Goal: Task Accomplishment & Management: Use online tool/utility

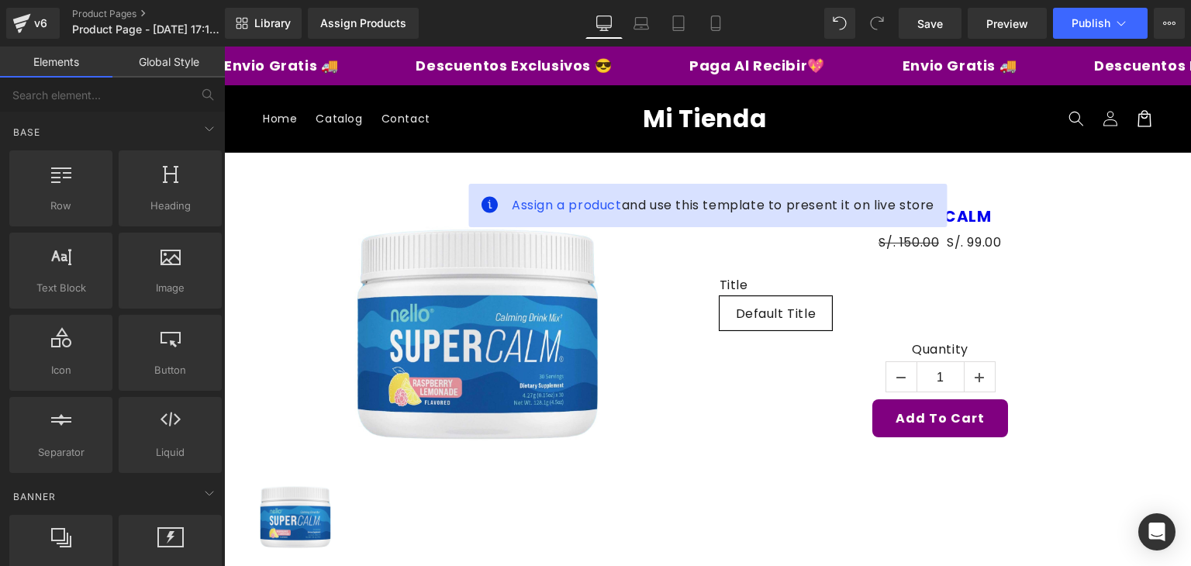
click at [749, 119] on span "Mi Tienda" at bounding box center [705, 119] width 124 height 34
click at [850, 107] on header "Menu Home Catalog Contact Log in Home Catalog Contact Mi Tienda Search" at bounding box center [707, 118] width 967 height 67
click at [425, 137] on header "Menu Home Catalog Contact Log in Home Catalog Contact Mi Tienda Search" at bounding box center [707, 118] width 967 height 67
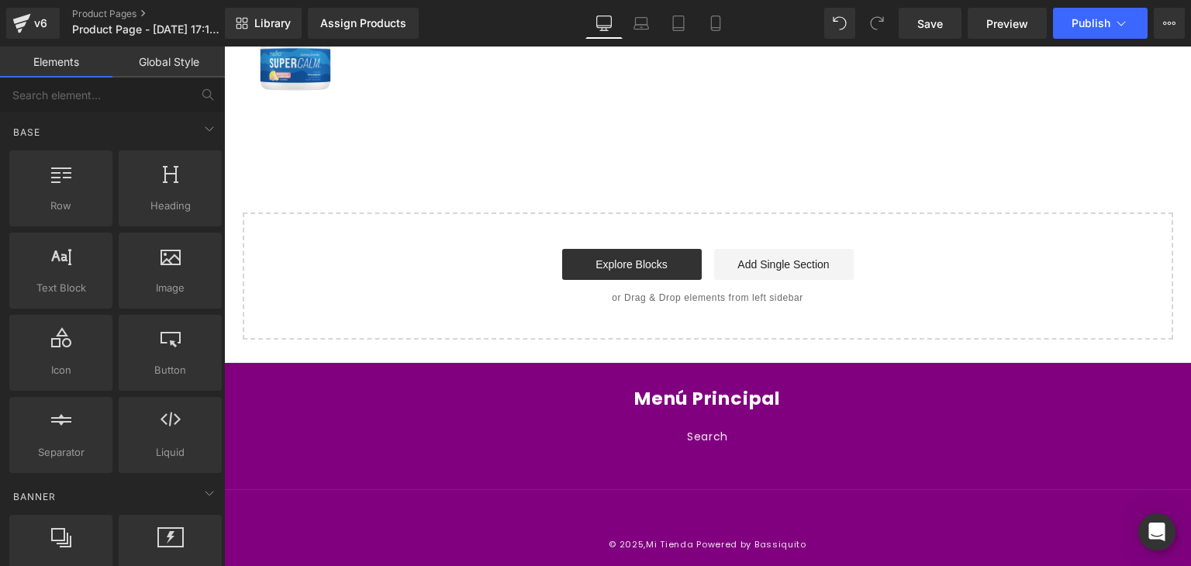
scroll to position [459, 0]
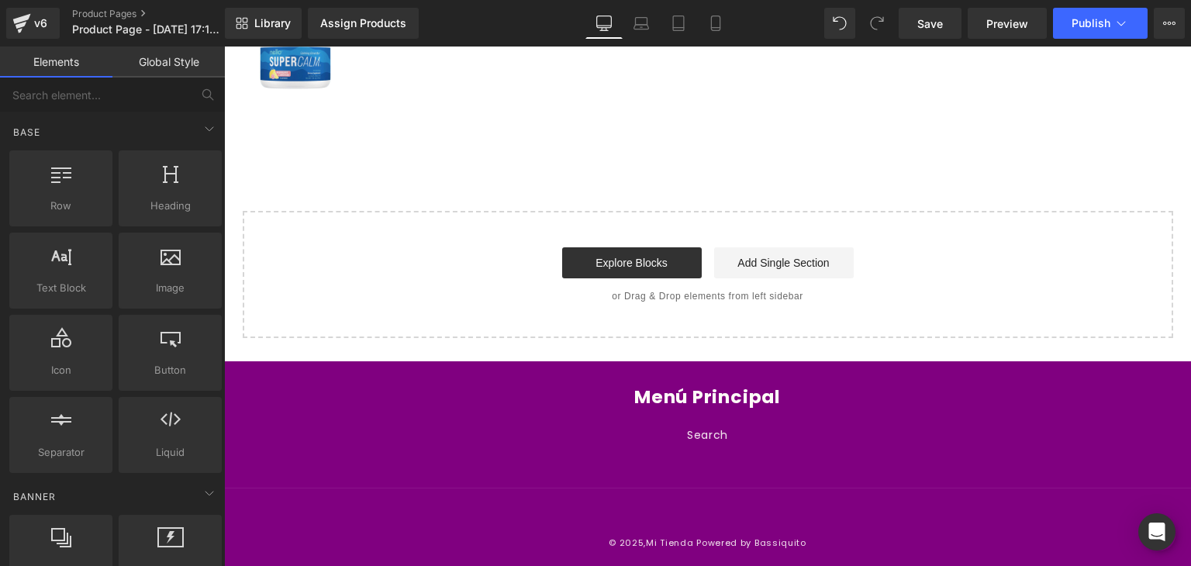
click at [457, 266] on div "Explore Blocks Add Single Section" at bounding box center [708, 262] width 881 height 31
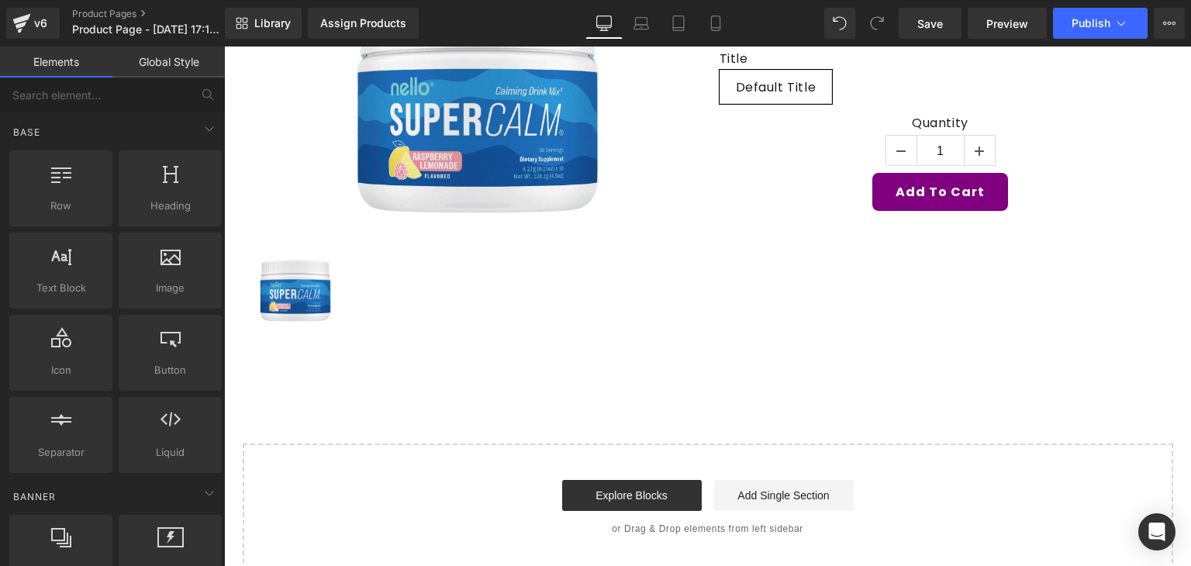
click at [449, 271] on div at bounding box center [475, 292] width 442 height 85
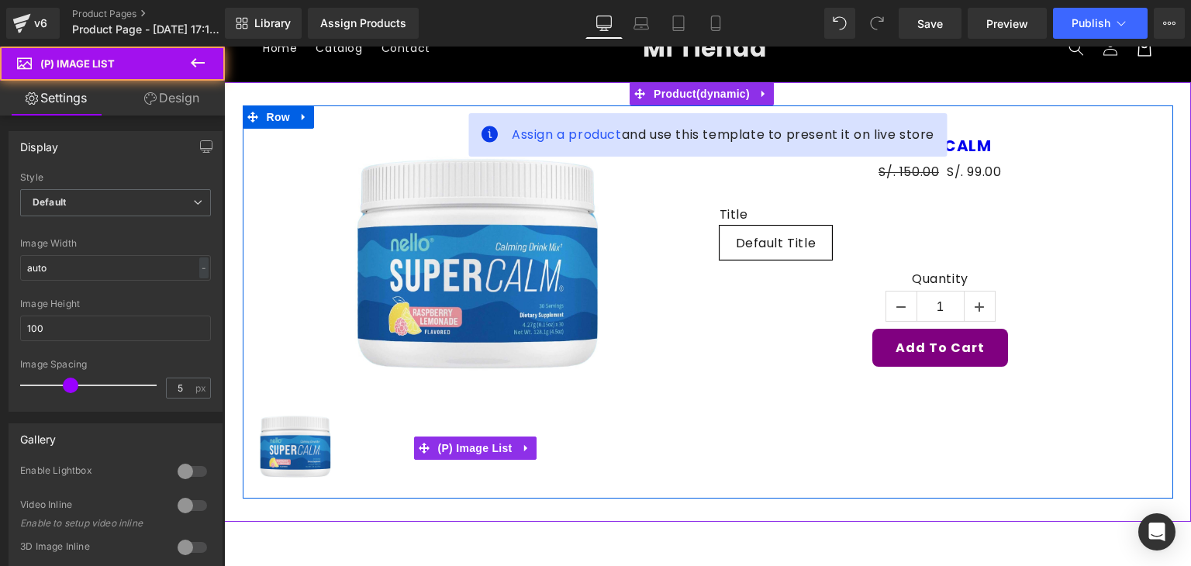
scroll to position [0, 0]
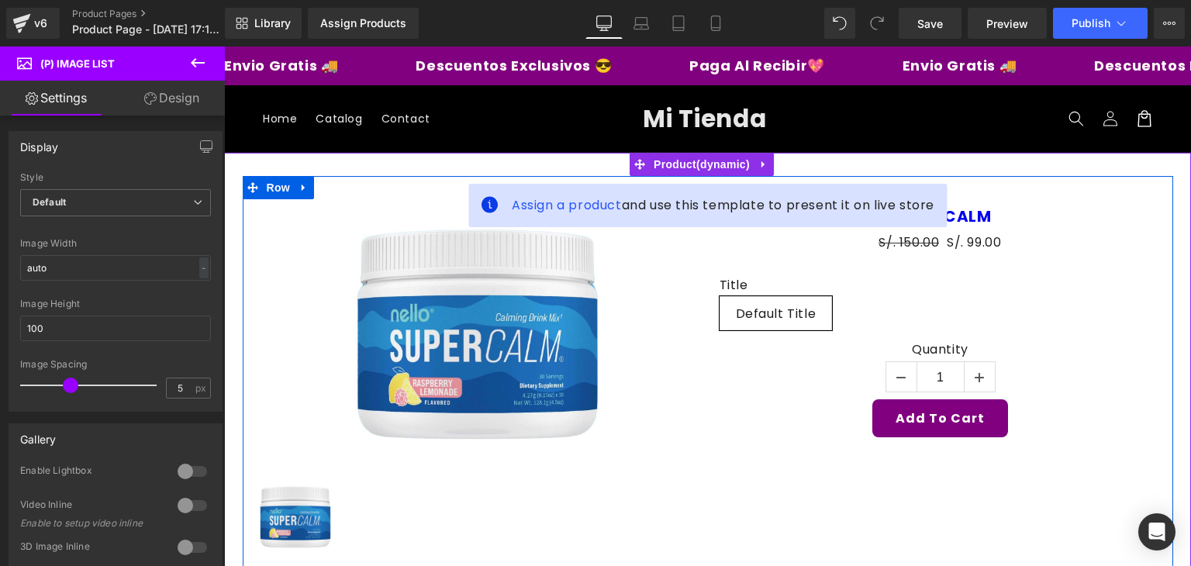
click at [444, 304] on img at bounding box center [475, 331] width 265 height 265
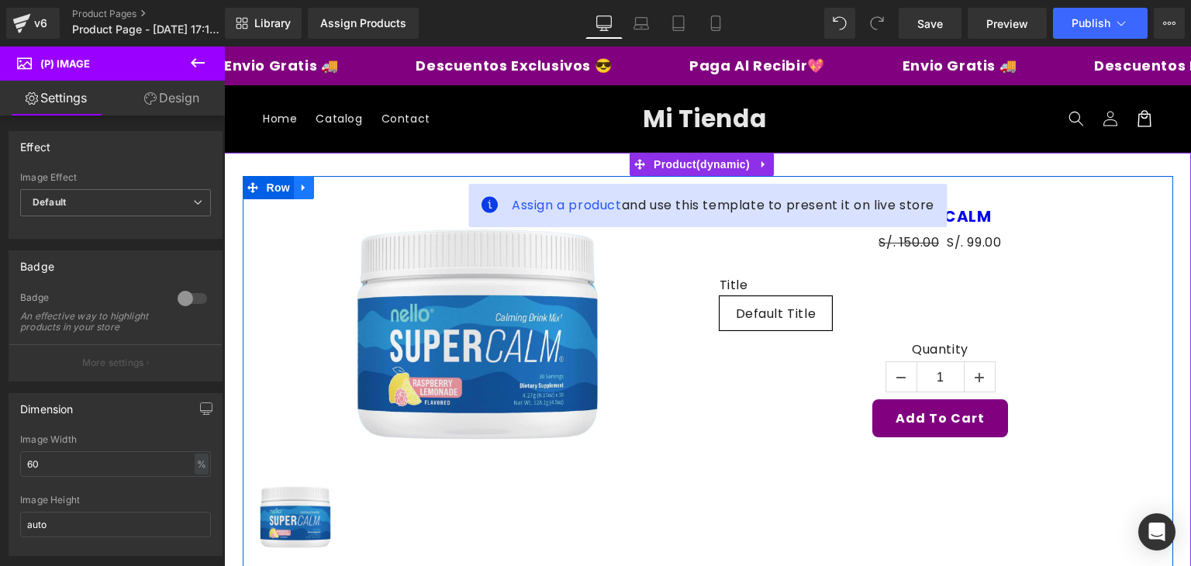
click at [299, 182] on icon at bounding box center [304, 188] width 11 height 12
click at [339, 192] on icon at bounding box center [344, 188] width 11 height 12
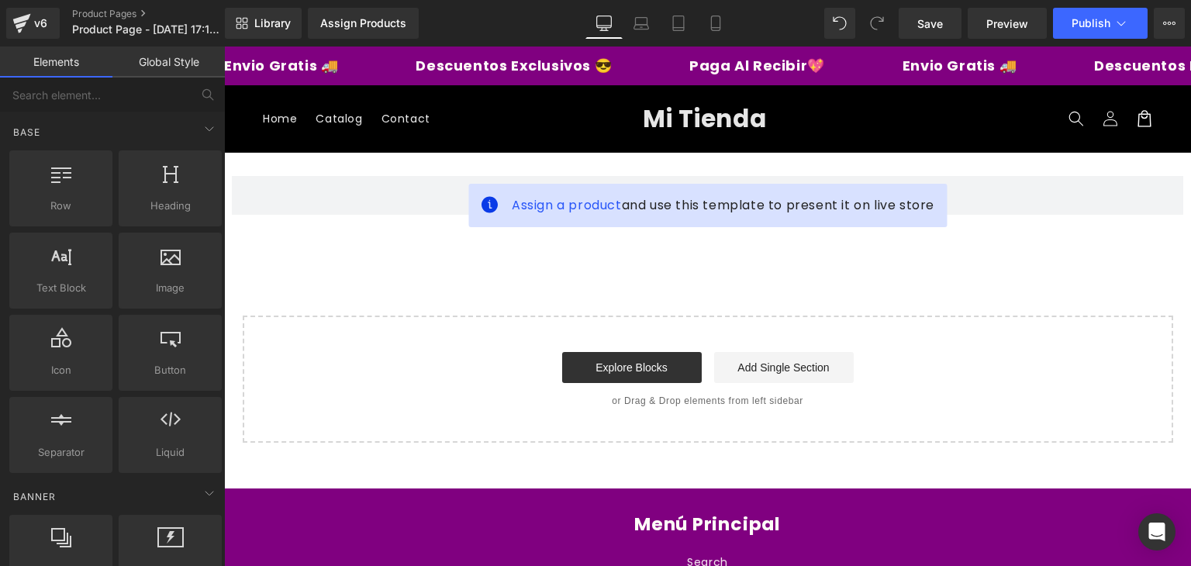
click at [292, 94] on header "Menu Home Catalog Contact Log in Home Catalog Contact Mi Tienda Search" at bounding box center [707, 118] width 967 height 67
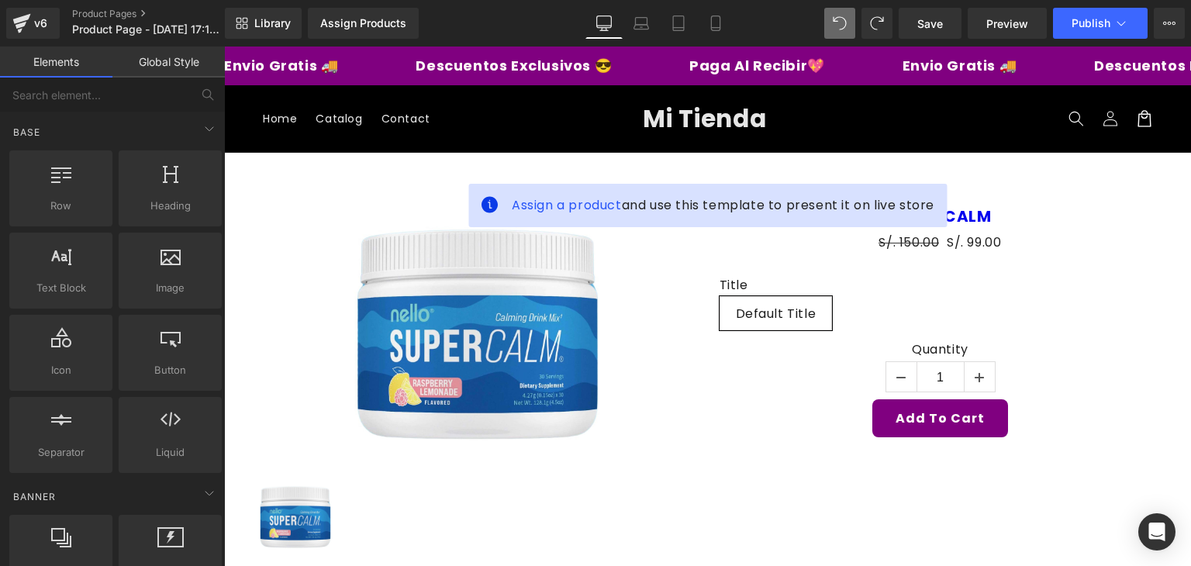
click at [849, 57] on div "Envio Gratis 🚚 Descuentos Exclusivos 😎 Paga Al Recibir💖 Envio Gratis 🚚 Descuent…" at bounding box center [707, 66] width 967 height 39
click at [422, 61] on p "Descuentos Exclusivos 😎" at bounding box center [468, 66] width 196 height 14
click at [357, 74] on div "Envio Gratis 🚚 Descuentos Exclusivos 😎 Paga Al Recibir💖 Envio Gratis 🚚 Descuent…" at bounding box center [707, 66] width 967 height 39
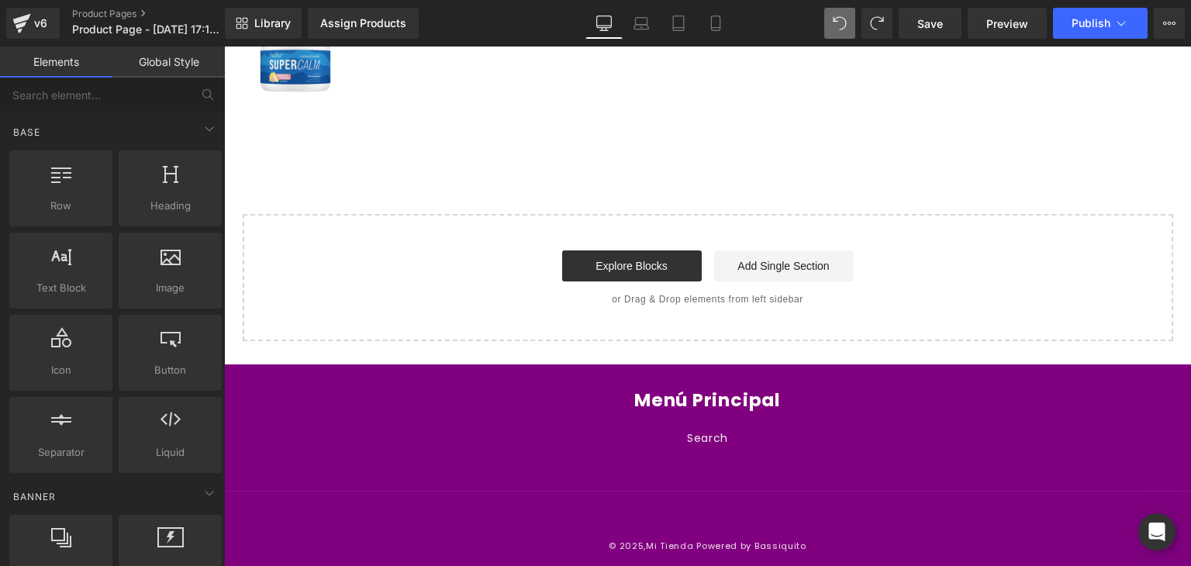
scroll to position [459, 0]
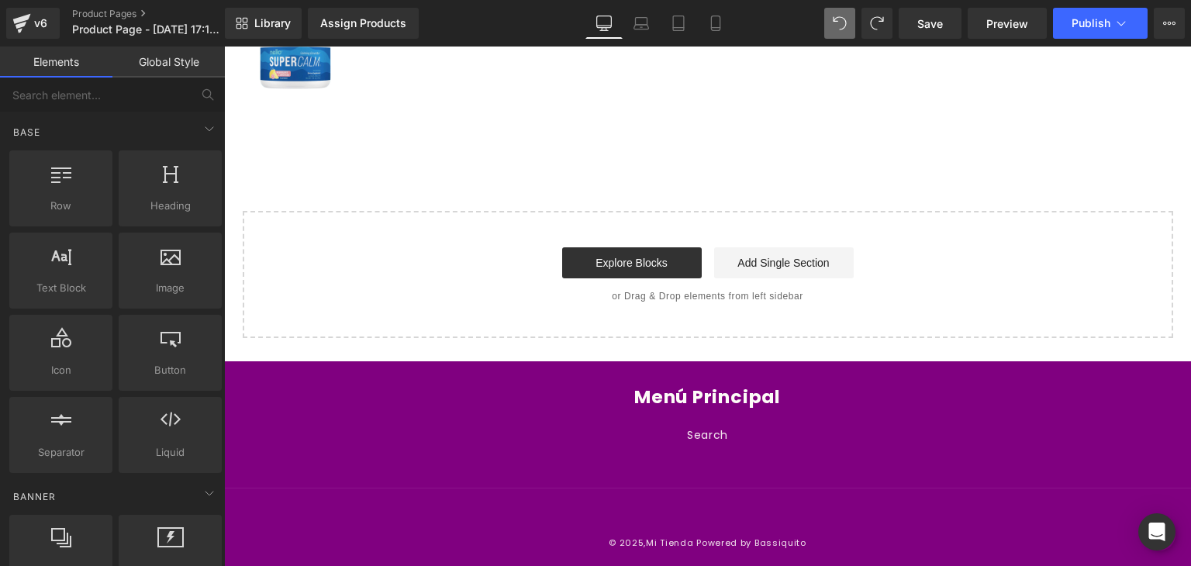
click at [574, 413] on div "Menú Principal Search" at bounding box center [707, 417] width 275 height 63
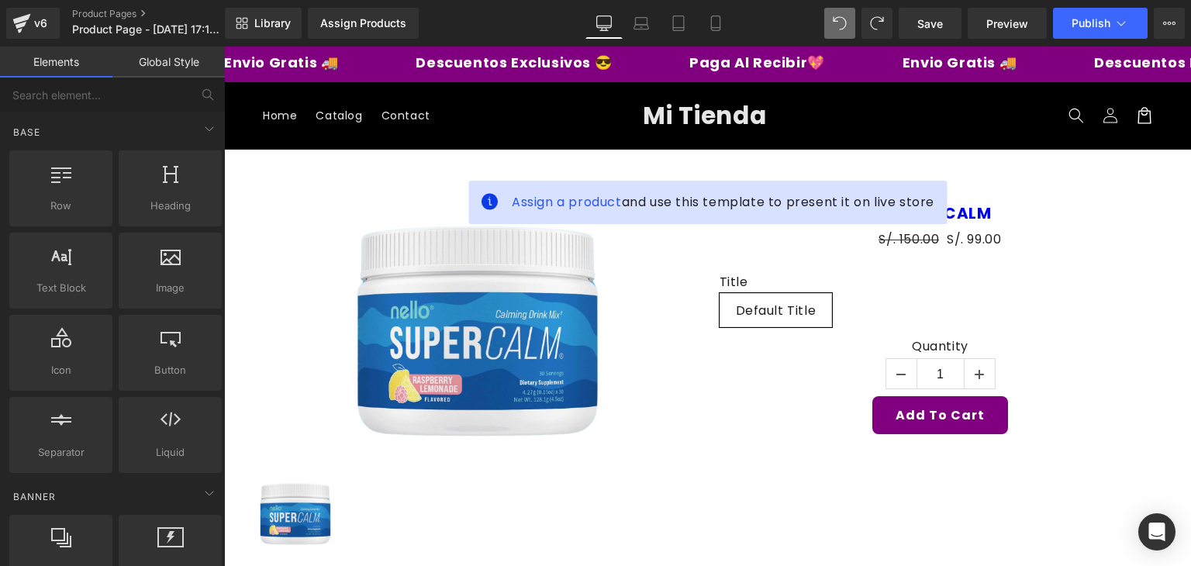
scroll to position [0, 0]
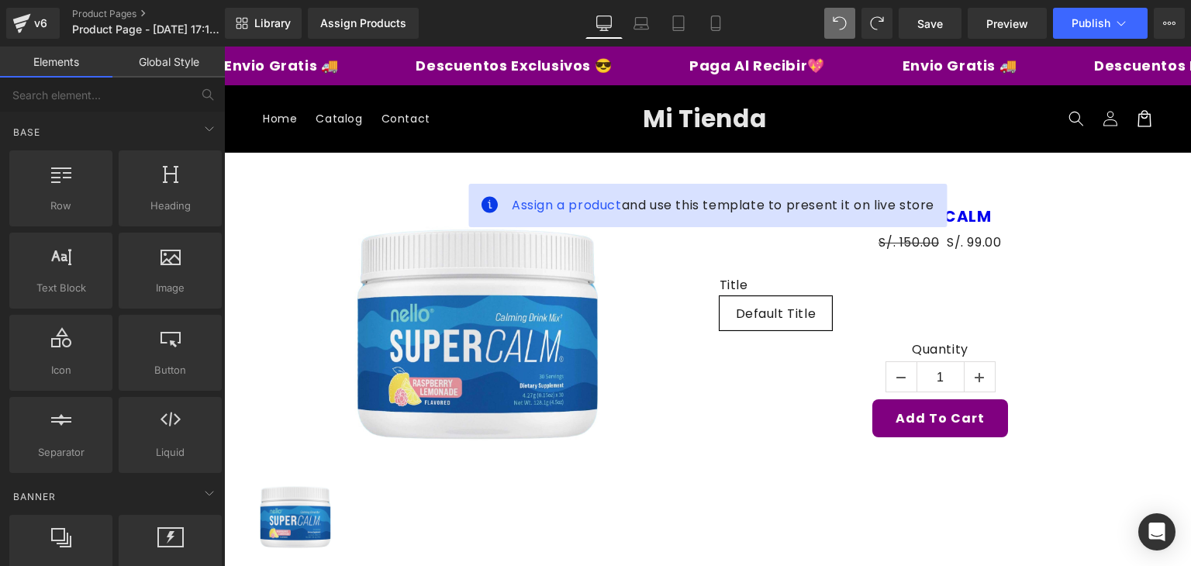
click at [452, 54] on div "Envio Gratis 🚚 Descuentos Exclusivos 😎 Paga Al Recibir💖 Envio Gratis 🚚 Descuent…" at bounding box center [707, 66] width 967 height 39
click at [581, 73] on div "Envio Gratis 🚚 Descuentos Exclusivos 😎 Paga Al Recibir💖 Envio Gratis 🚚 Descuent…" at bounding box center [707, 66] width 967 height 39
drag, startPoint x: 683, startPoint y: 64, endPoint x: 801, endPoint y: 55, distance: 119.0
drag, startPoint x: 857, startPoint y: 54, endPoint x: 1087, endPoint y: 47, distance: 229.7
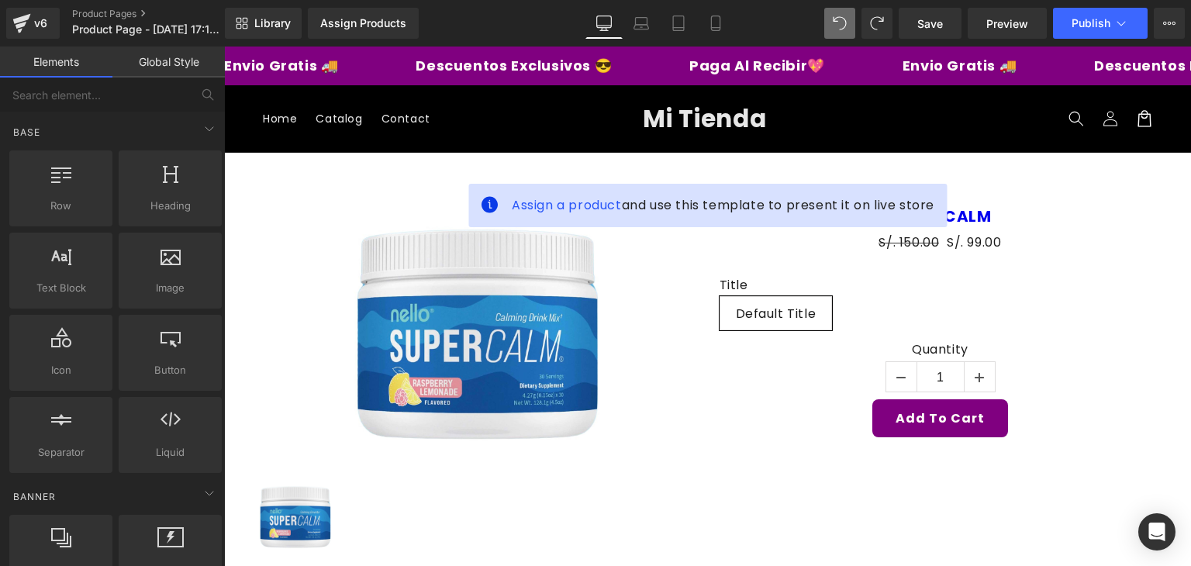
click at [1084, 47] on div "Envio Gratis 🚚 Descuentos Exclusivos 😎 Paga Al Recibir💖 Envio Gratis 🚚 Descuent…" at bounding box center [707, 66] width 967 height 39
click at [1108, 45] on div "Library Assign Products Product Preview No product match your search. Please tr…" at bounding box center [708, 23] width 967 height 47
drag, startPoint x: 1129, startPoint y: 63, endPoint x: 1144, endPoint y: 63, distance: 14.7
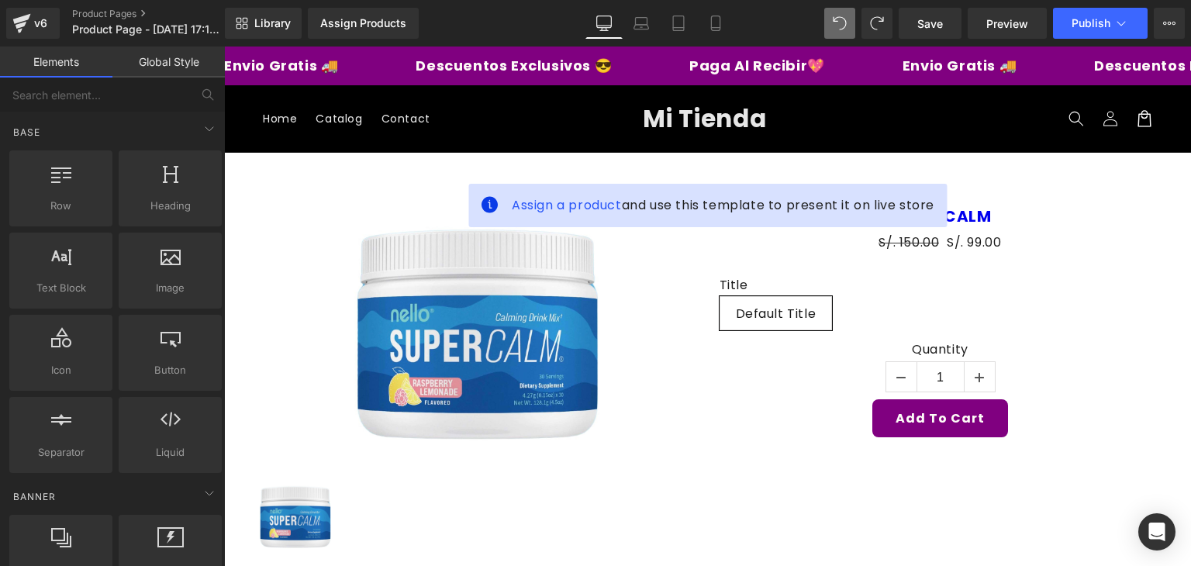
drag, startPoint x: 1145, startPoint y: 63, endPoint x: 887, endPoint y: 50, distance: 257.9
click at [654, 26] on link "Laptop" at bounding box center [641, 23] width 37 height 31
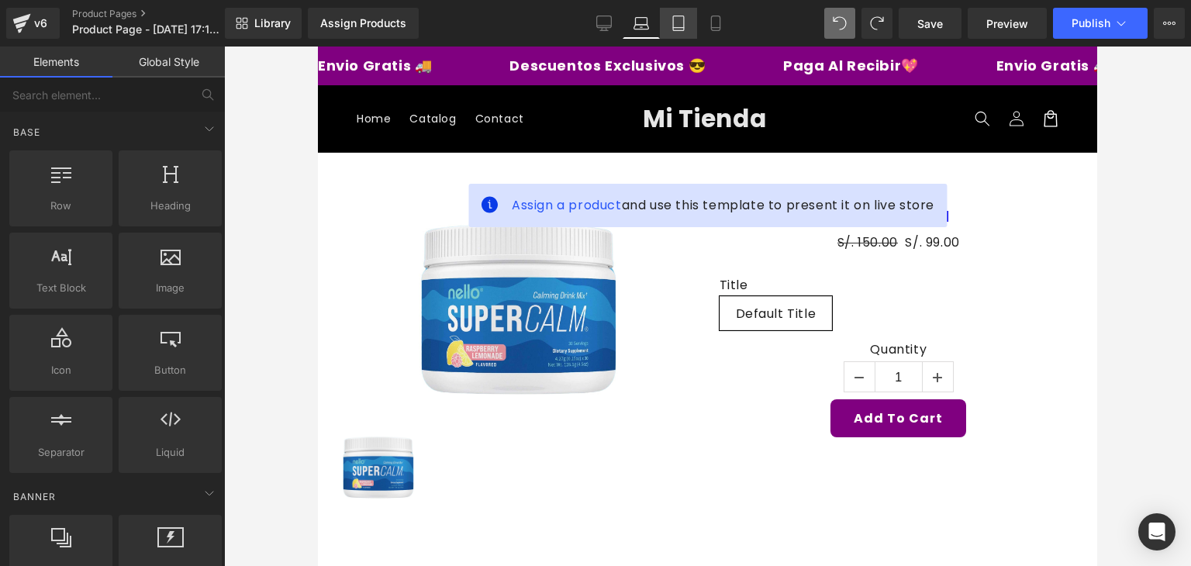
click at [671, 24] on icon at bounding box center [679, 24] width 16 height 16
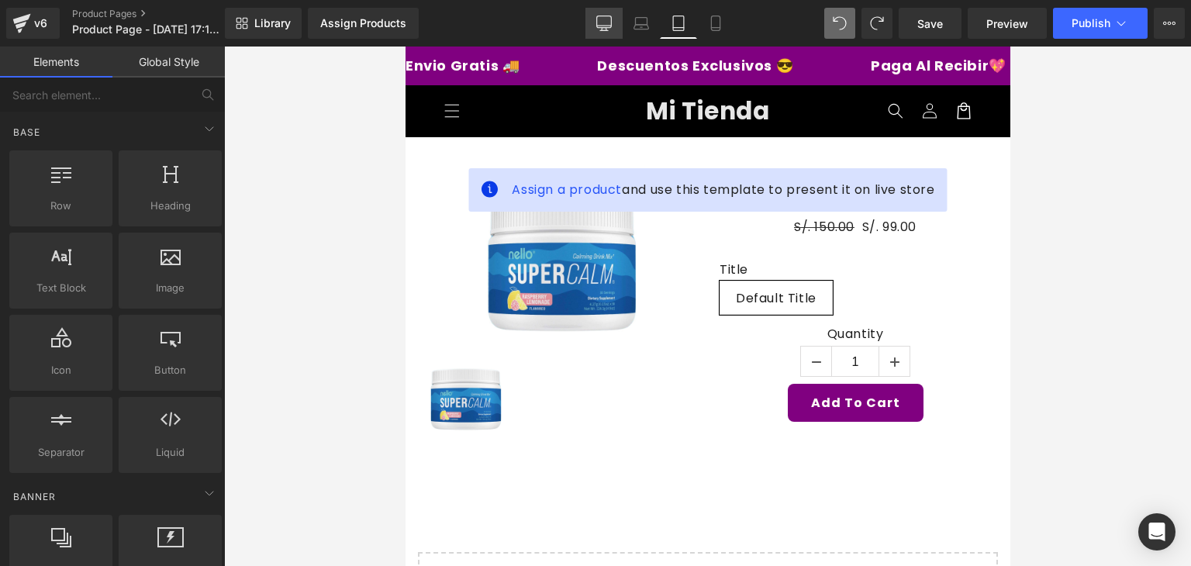
click at [610, 16] on icon at bounding box center [605, 24] width 16 height 16
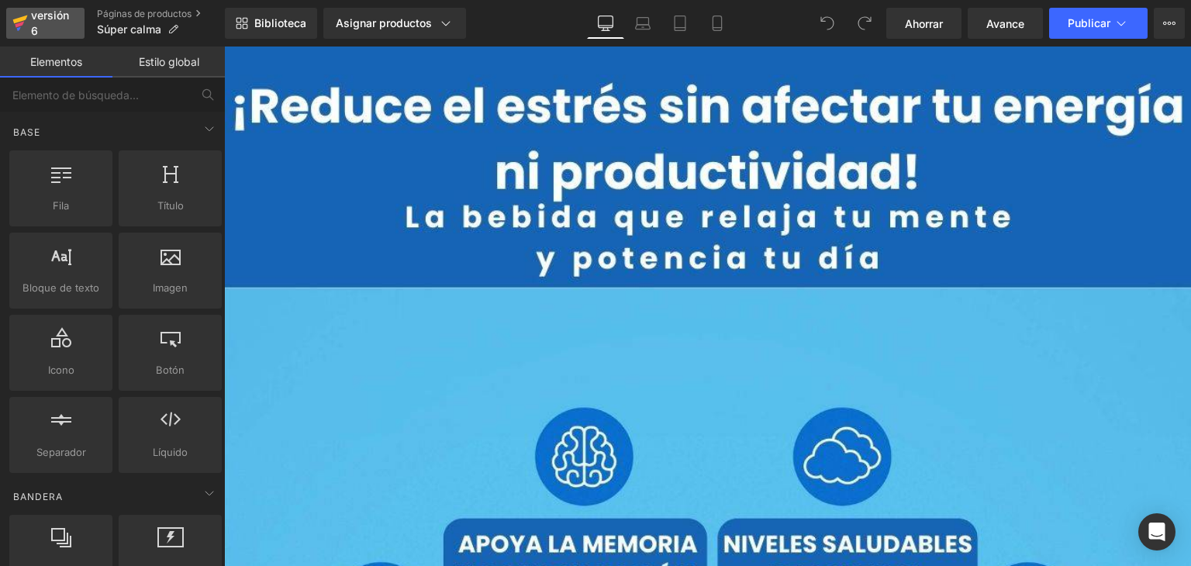
click at [53, 20] on font "versión 6" at bounding box center [50, 23] width 38 height 29
click at [174, 31] on icon at bounding box center [173, 29] width 11 height 11
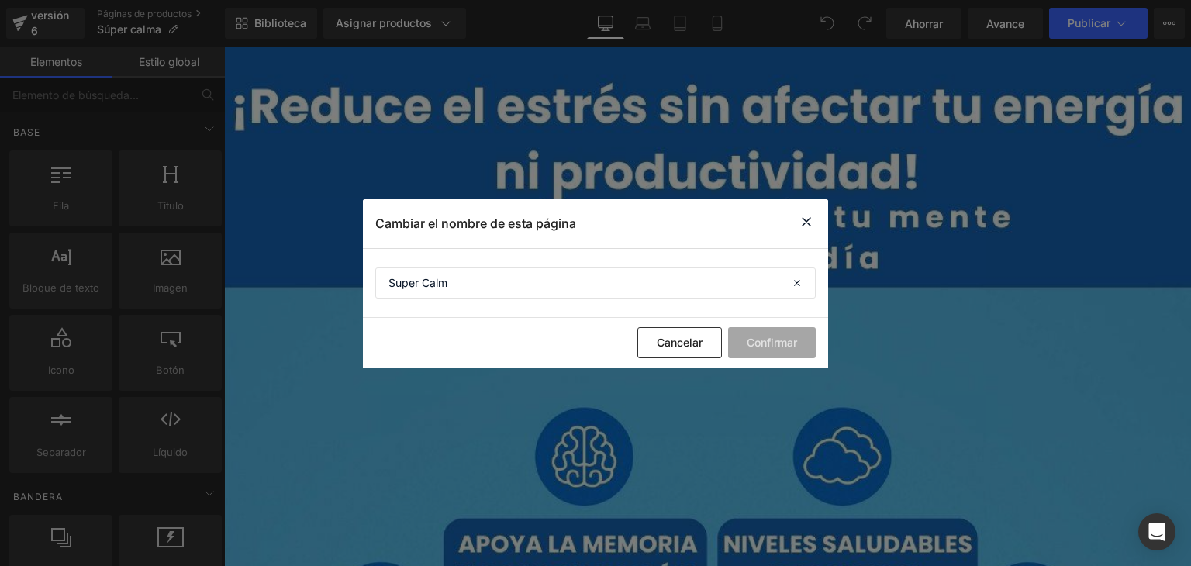
click at [804, 225] on icon at bounding box center [806, 222] width 19 height 19
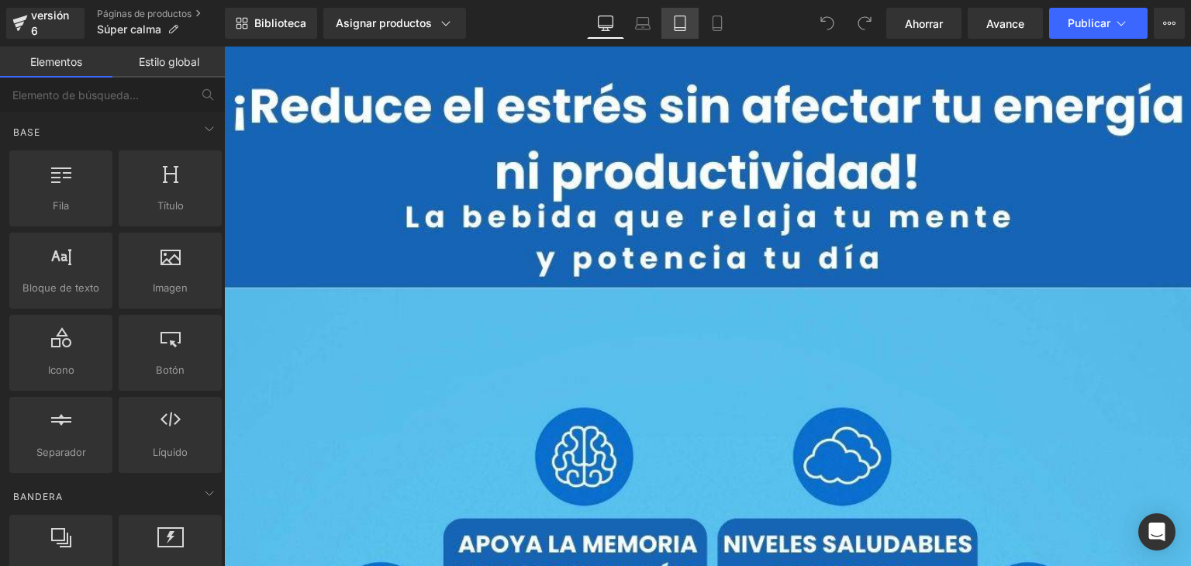
click at [680, 24] on icon at bounding box center [681, 24] width 16 height 16
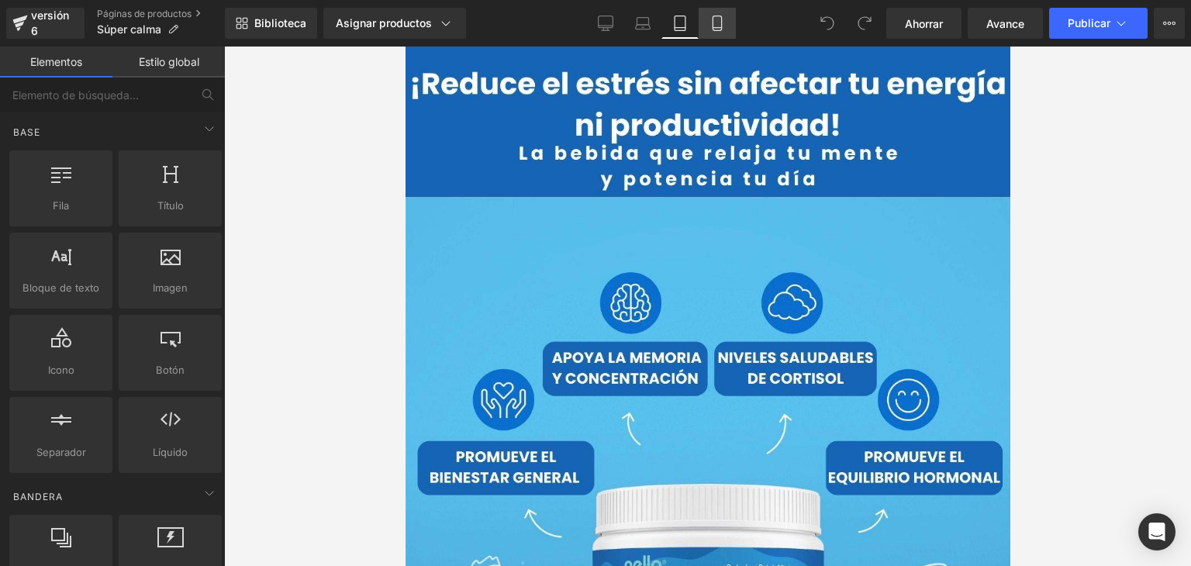
click at [704, 20] on link "Móvil" at bounding box center [717, 23] width 37 height 31
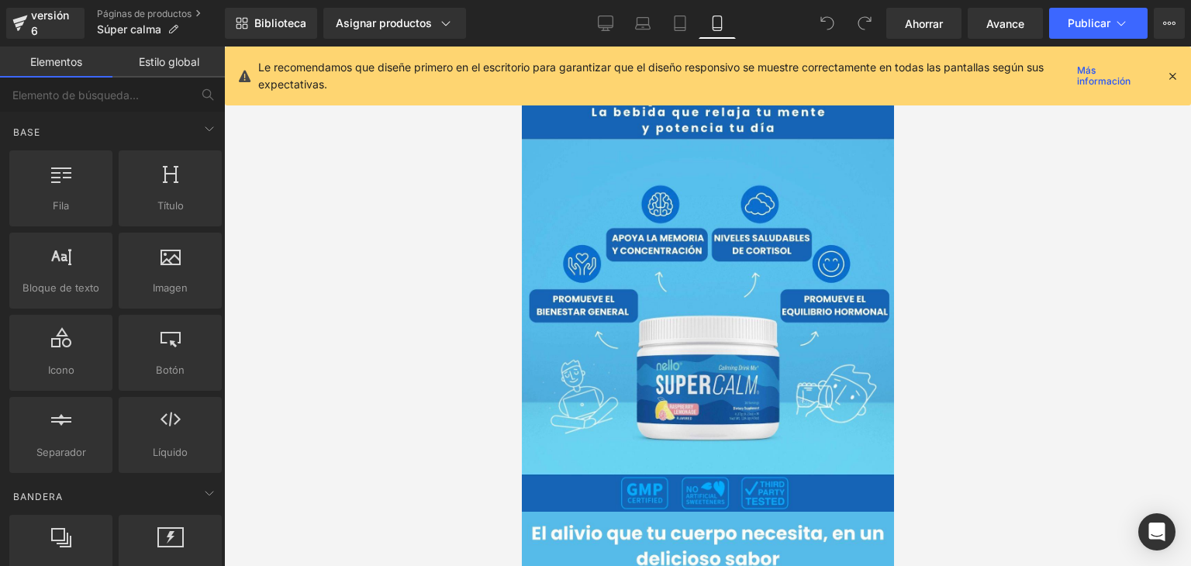
click at [1176, 75] on icon at bounding box center [1173, 76] width 14 height 14
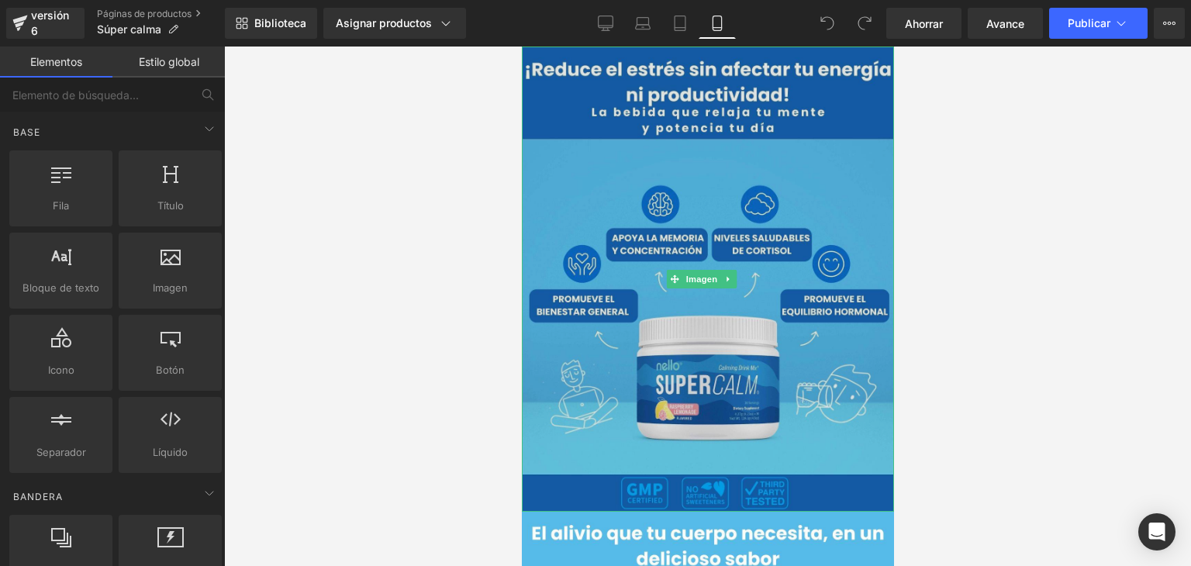
click at [569, 102] on img at bounding box center [707, 279] width 372 height 465
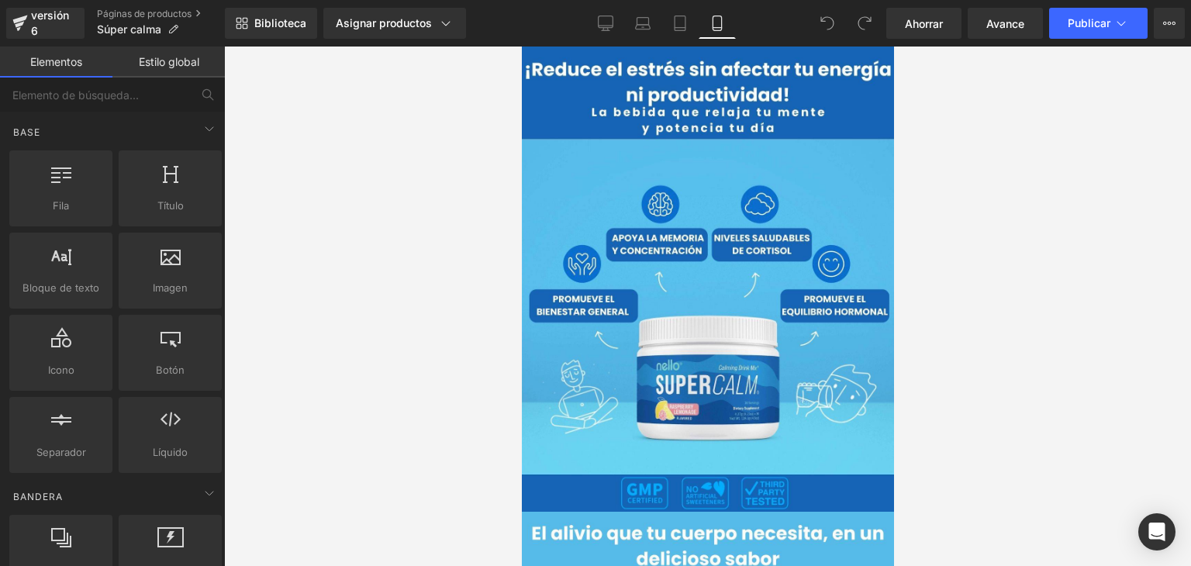
click at [429, 145] on div at bounding box center [707, 307] width 967 height 520
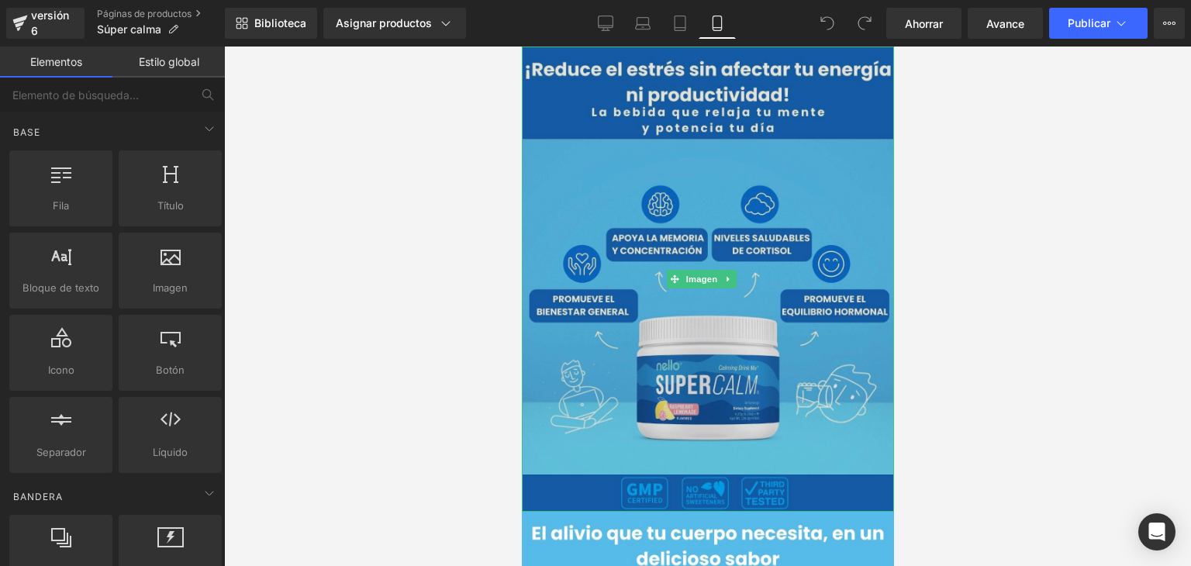
click at [594, 100] on img at bounding box center [707, 279] width 372 height 465
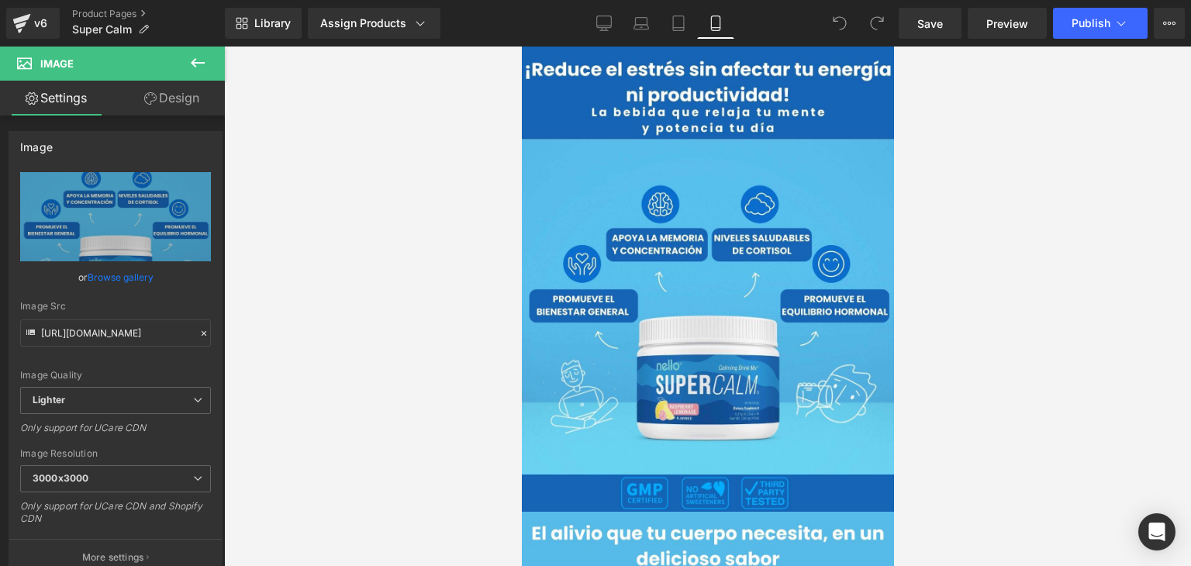
click at [1068, 167] on div at bounding box center [707, 307] width 967 height 520
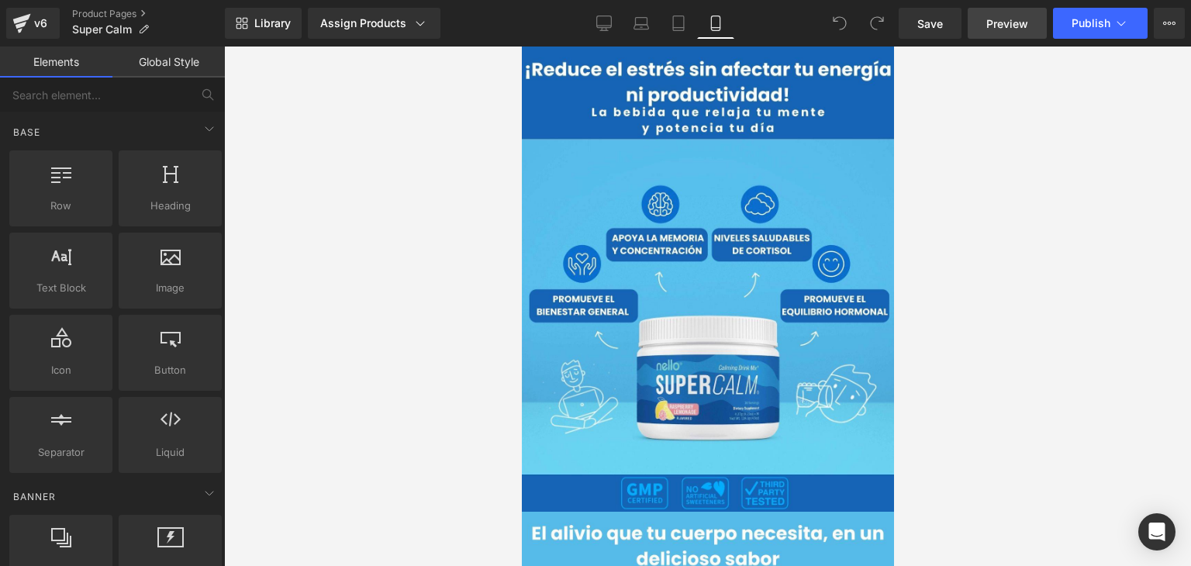
click at [987, 22] on span "Preview" at bounding box center [1008, 24] width 42 height 16
click at [1003, 32] on link "Preview" at bounding box center [1007, 23] width 79 height 31
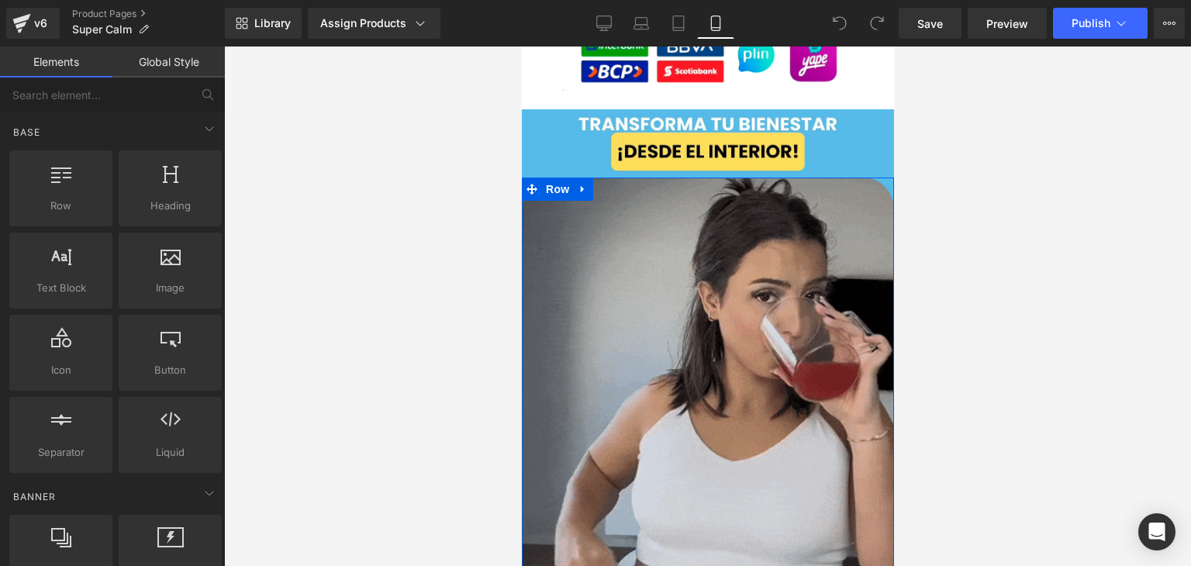
scroll to position [1939, 0]
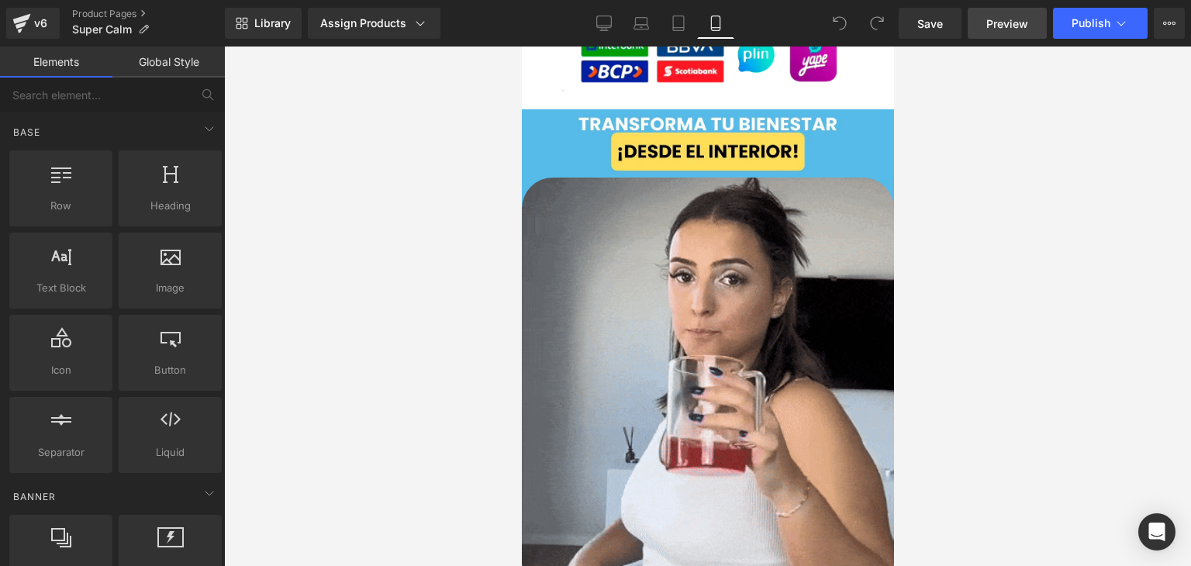
click at [998, 19] on span "Preview" at bounding box center [1008, 24] width 42 height 16
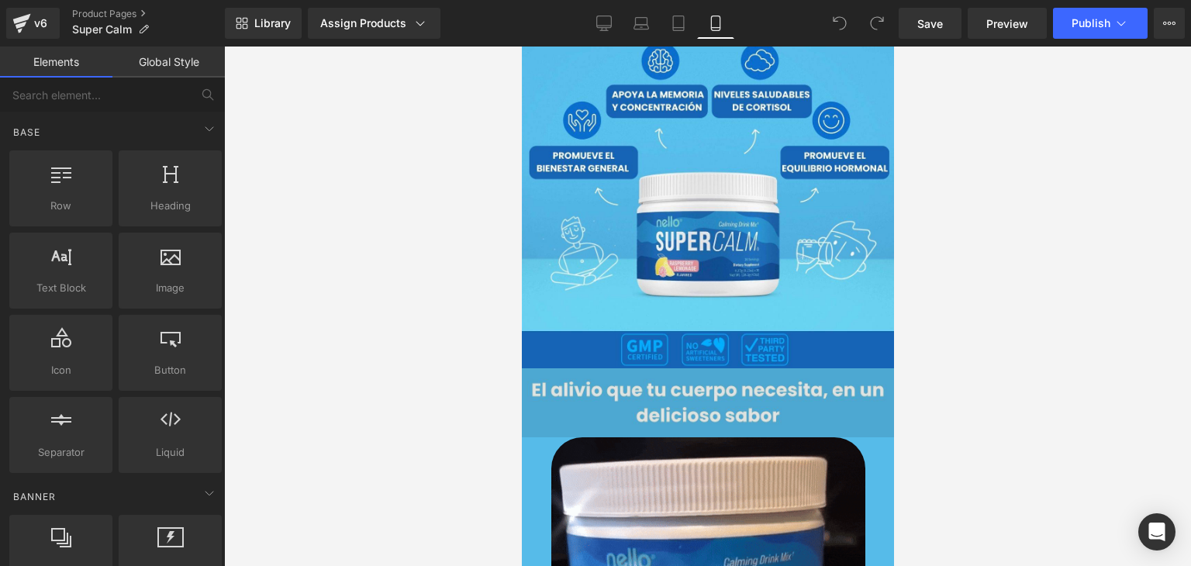
scroll to position [155, 0]
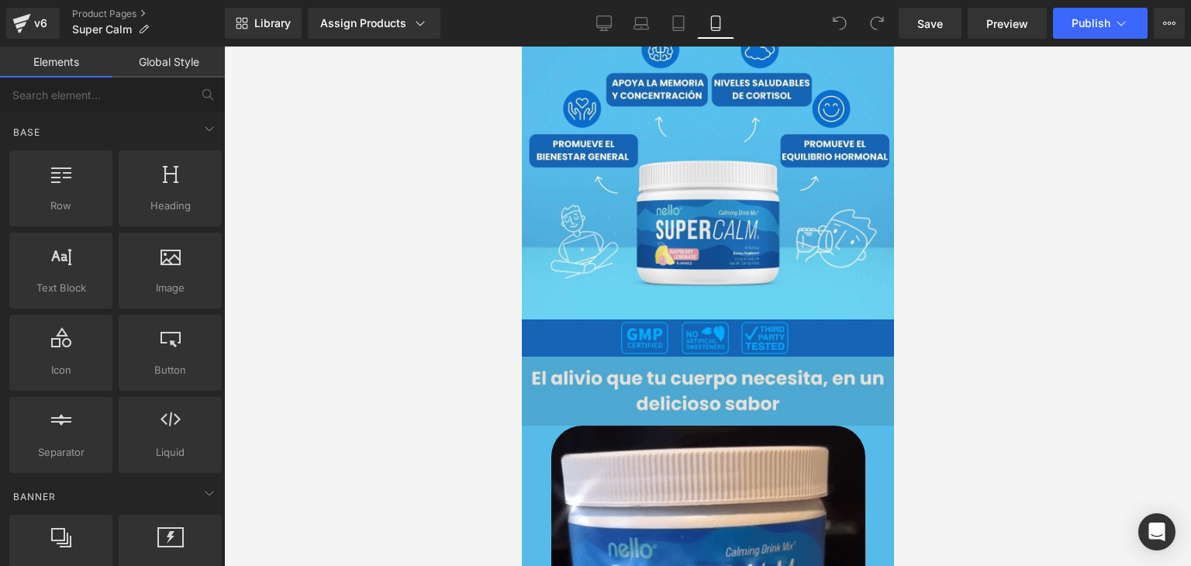
click at [591, 358] on img at bounding box center [707, 391] width 372 height 69
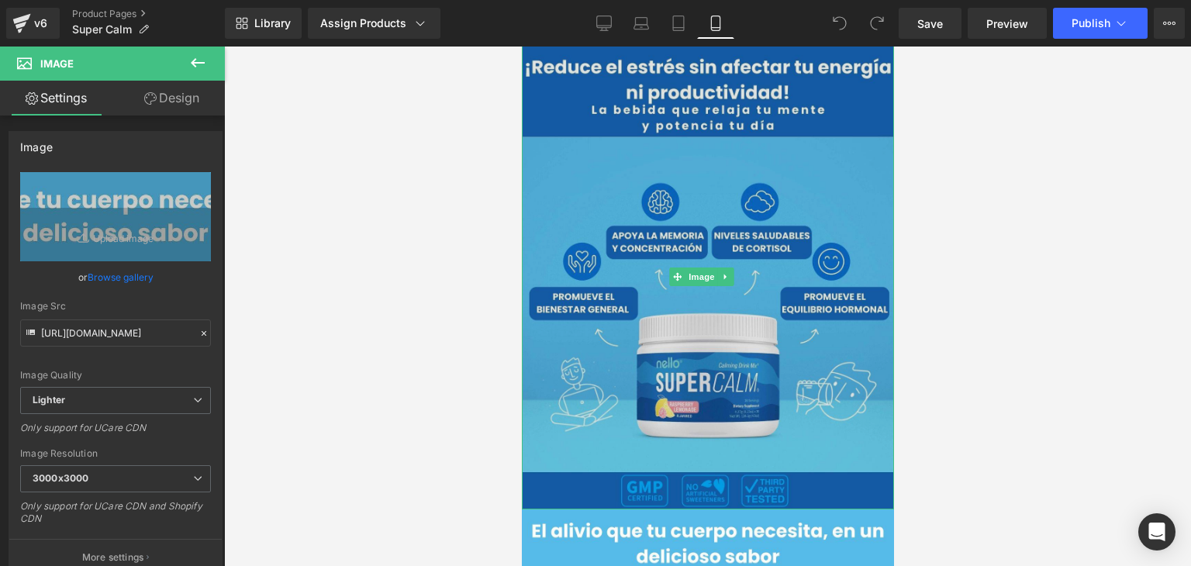
scroll to position [0, 0]
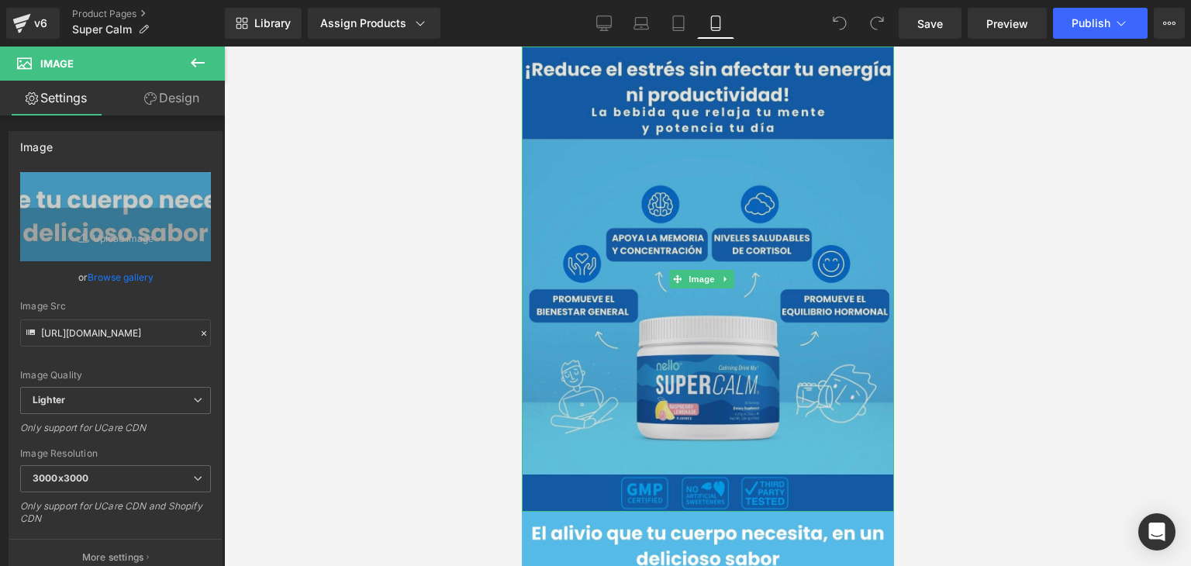
click at [582, 88] on img at bounding box center [707, 279] width 372 height 465
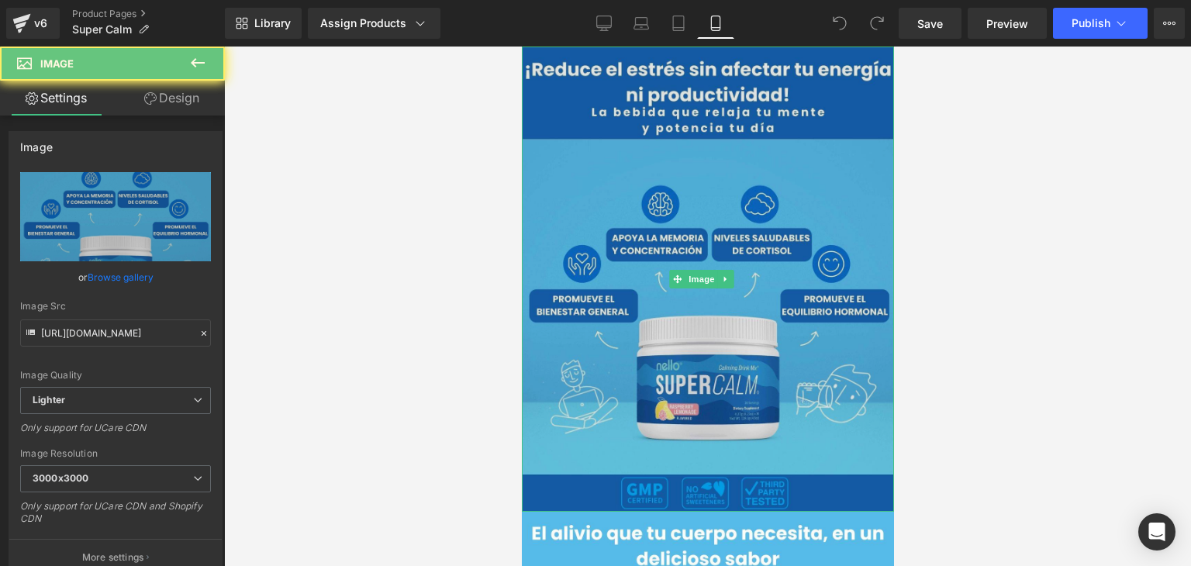
click at [551, 149] on img at bounding box center [707, 279] width 372 height 465
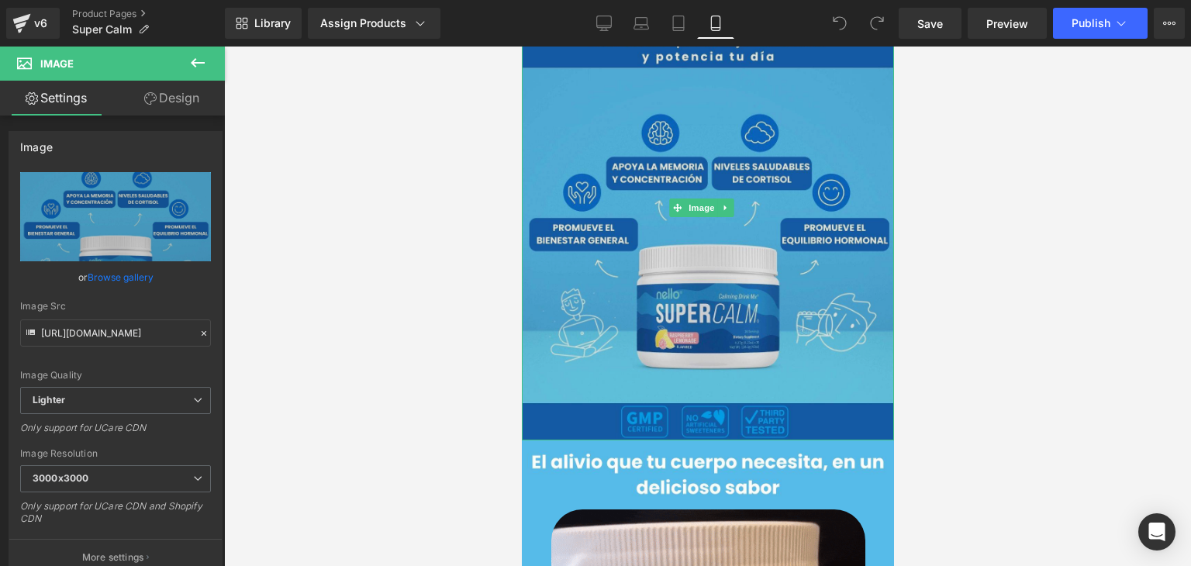
scroll to position [78, 0]
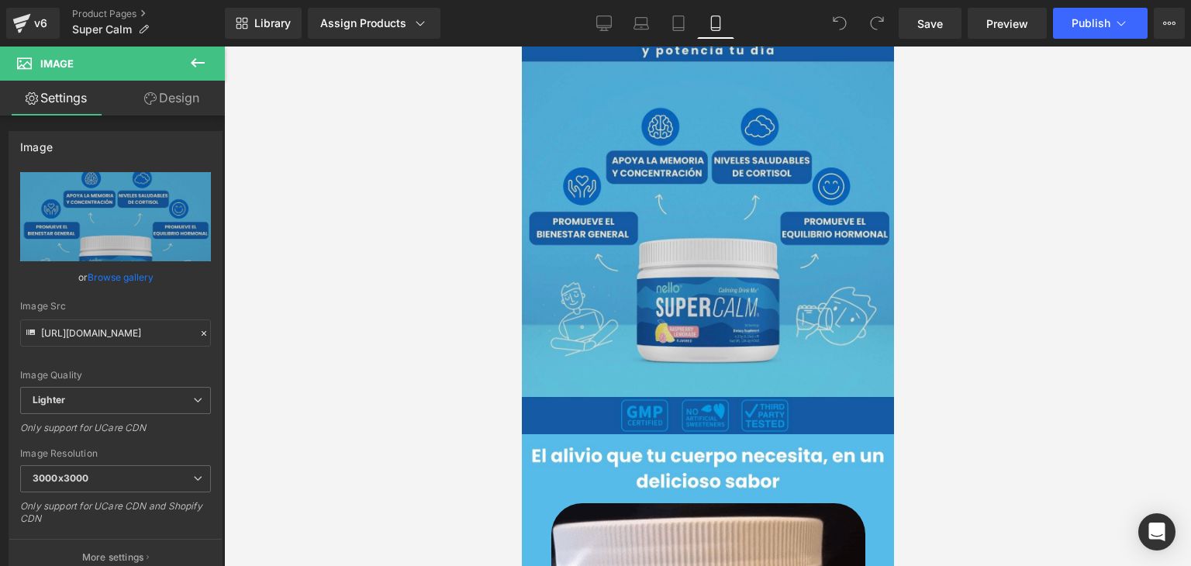
click at [597, 391] on img at bounding box center [707, 201] width 372 height 465
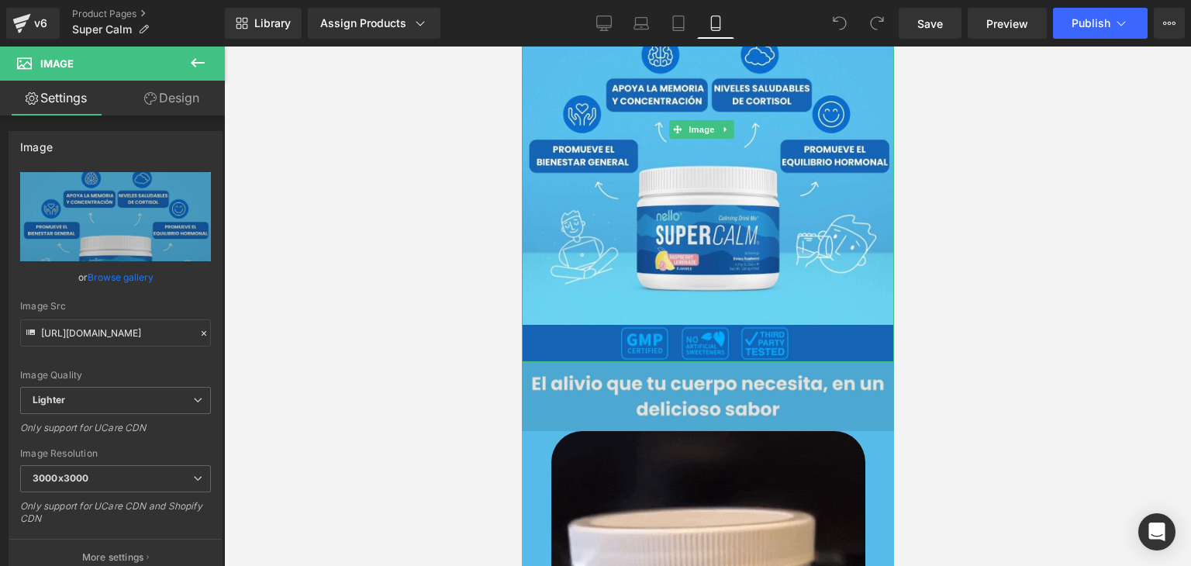
scroll to position [155, 0]
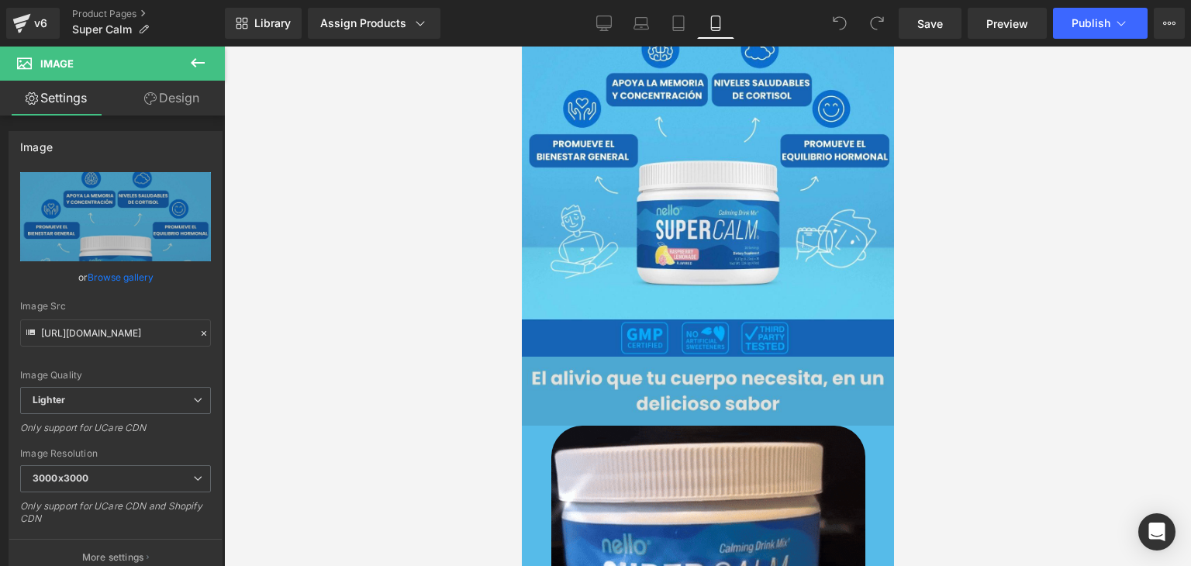
click at [659, 363] on img at bounding box center [707, 391] width 372 height 69
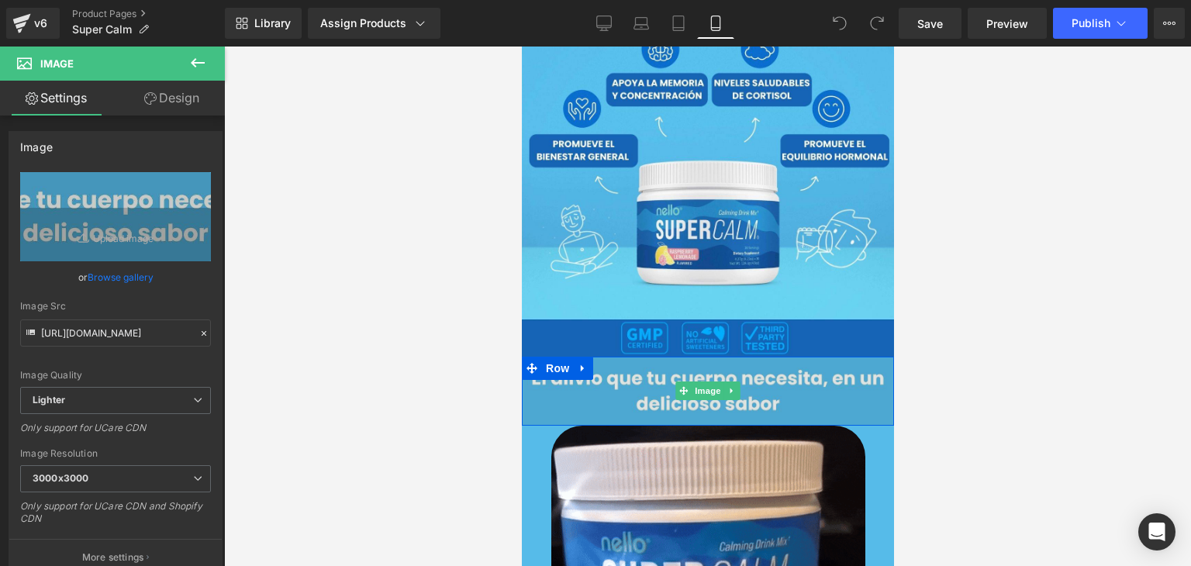
click at [653, 381] on img at bounding box center [707, 391] width 372 height 69
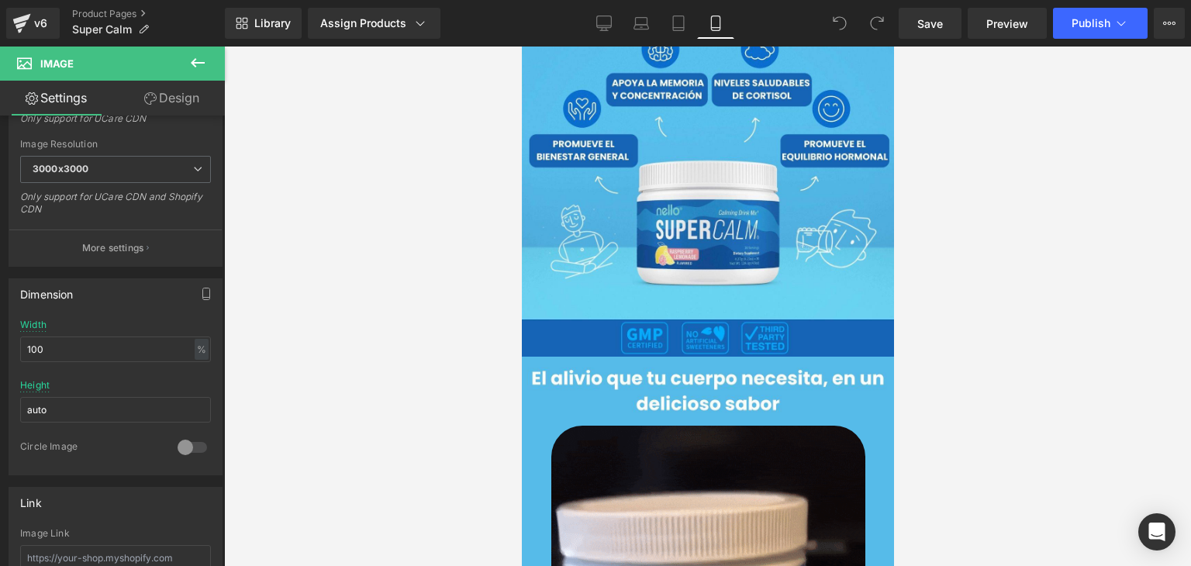
scroll to position [310, 0]
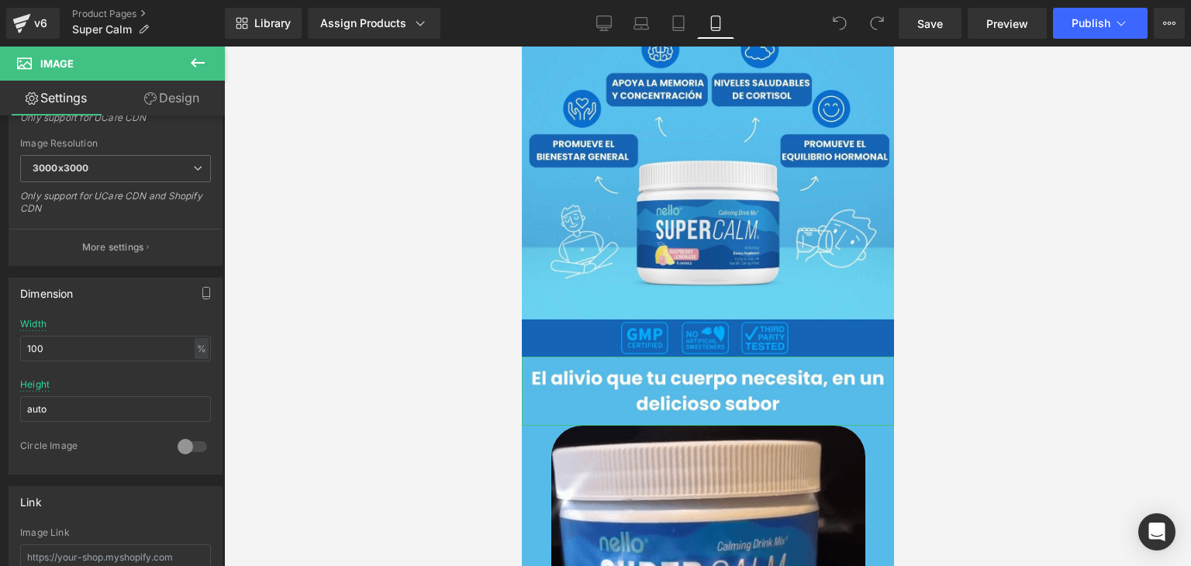
drag, startPoint x: 188, startPoint y: 97, endPoint x: 179, endPoint y: 106, distance: 13.2
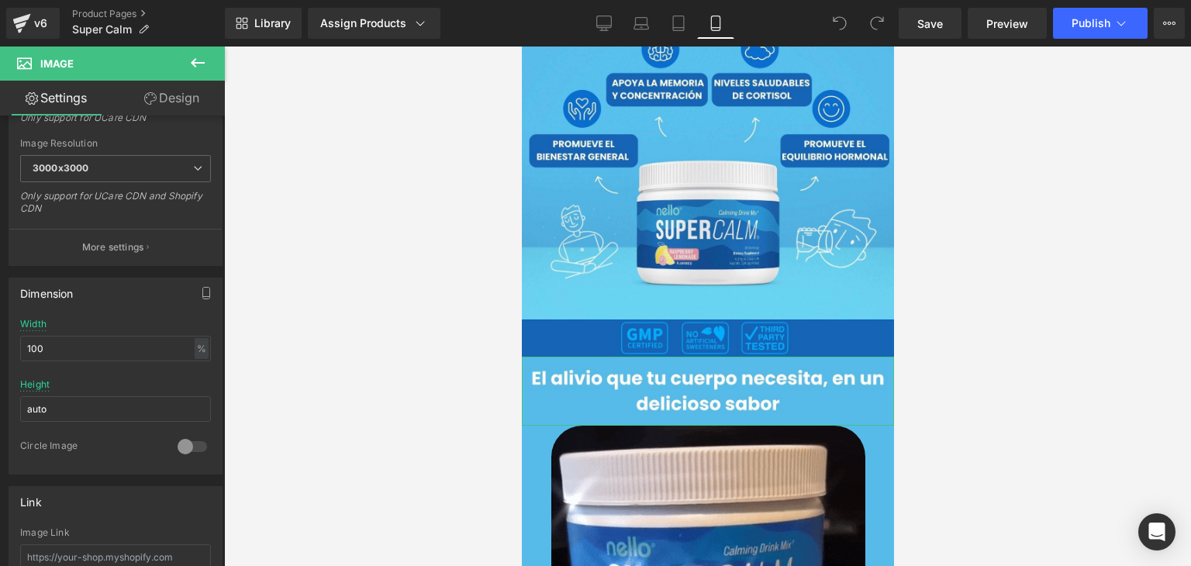
click at [188, 97] on link "Design" at bounding box center [172, 98] width 112 height 35
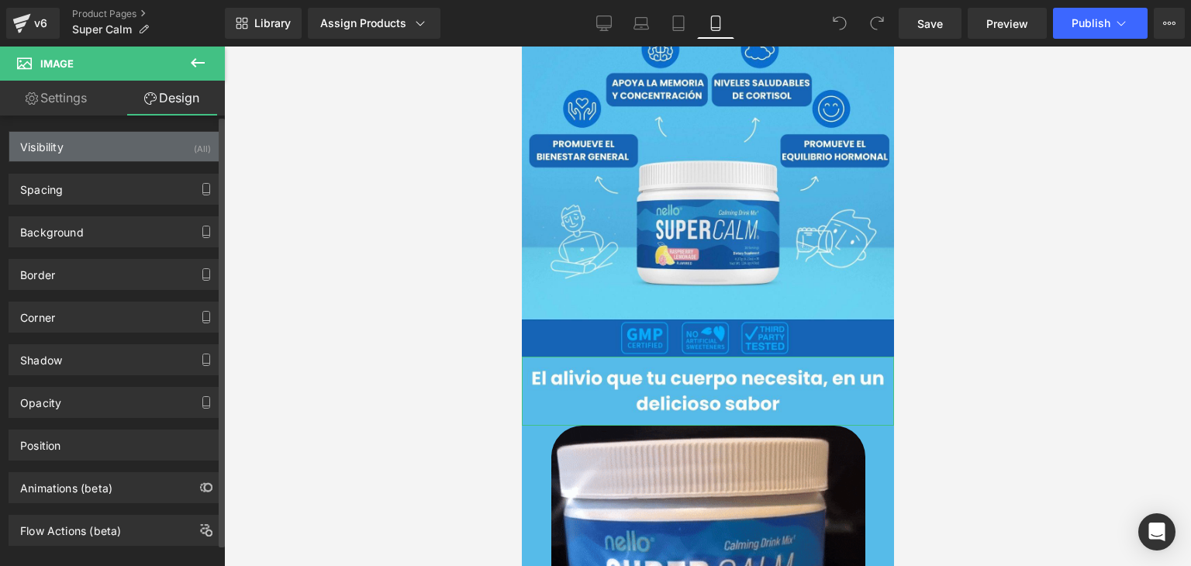
click at [53, 160] on div "Visibility (All)" at bounding box center [115, 146] width 213 height 29
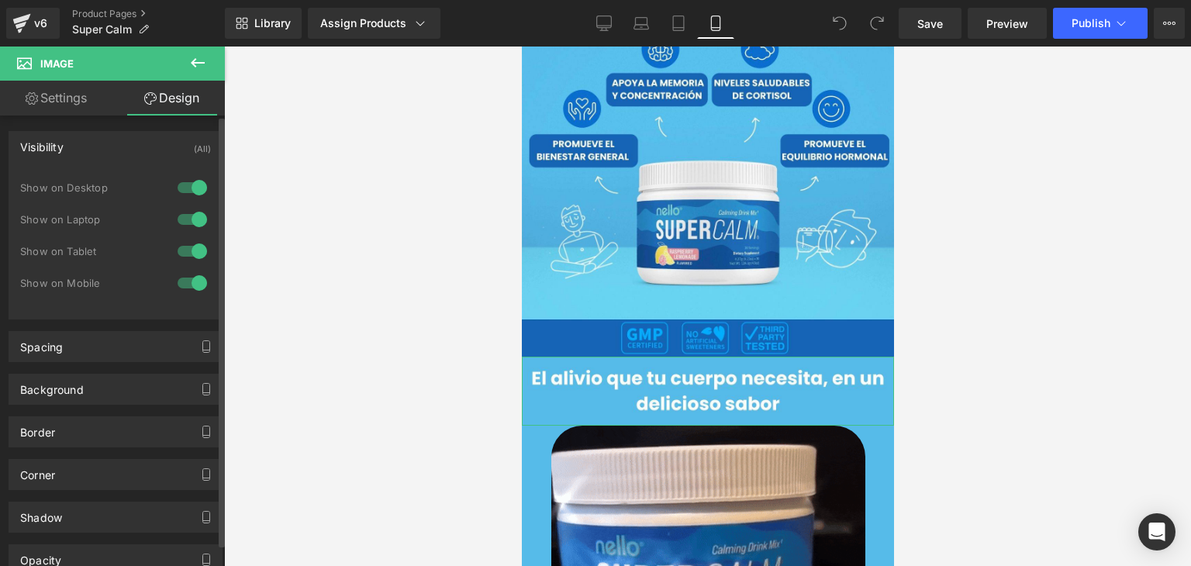
click at [119, 147] on div "Visibility (All)" at bounding box center [115, 146] width 213 height 29
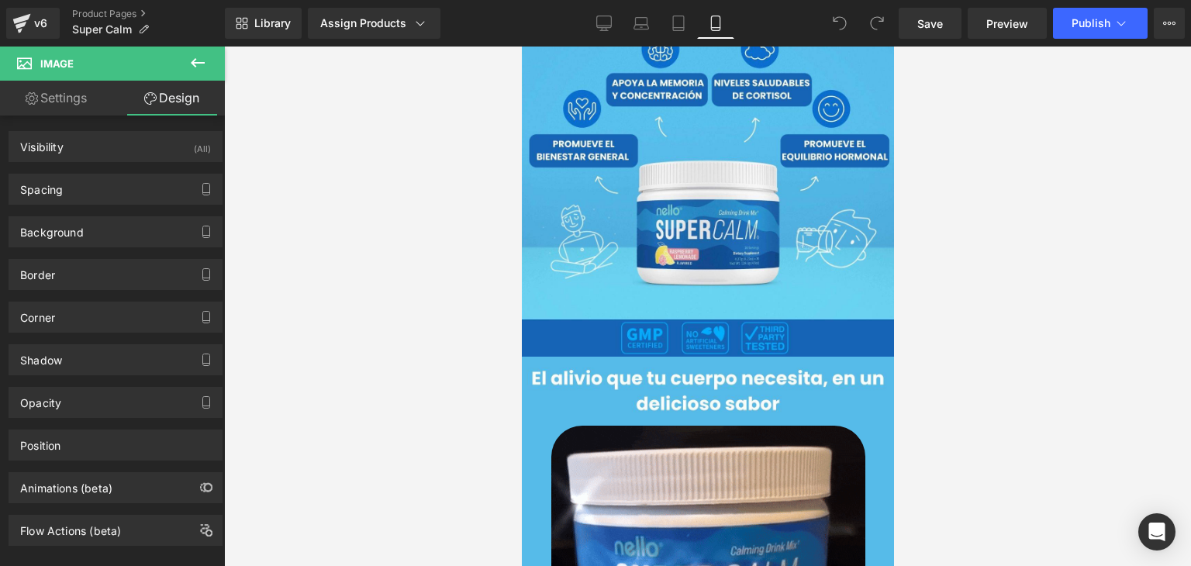
click at [188, 72] on button at bounding box center [198, 64] width 54 height 34
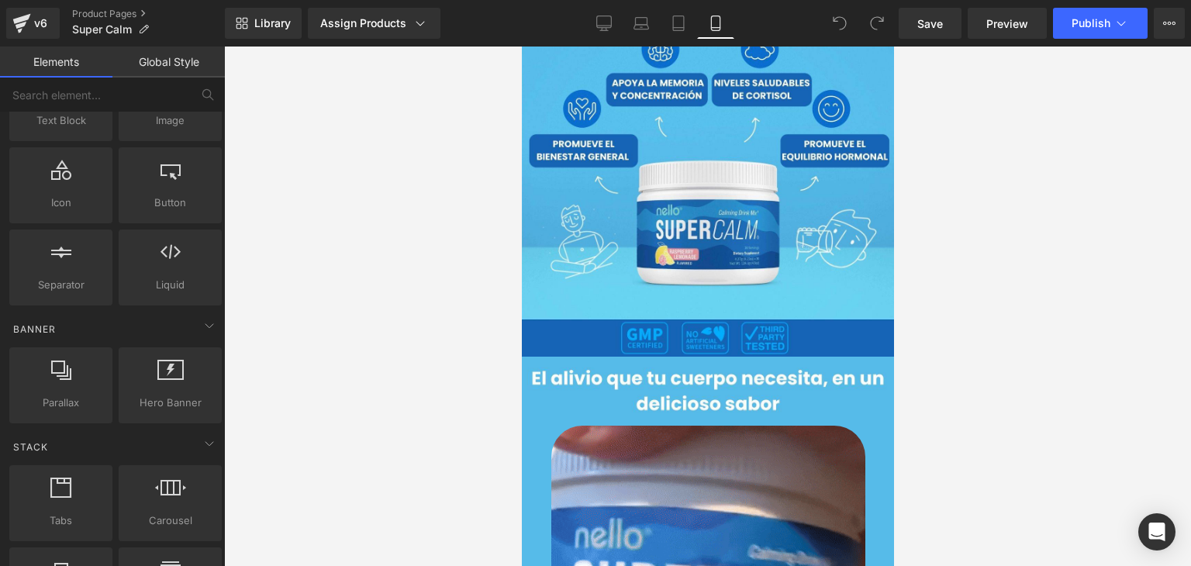
scroll to position [78, 0]
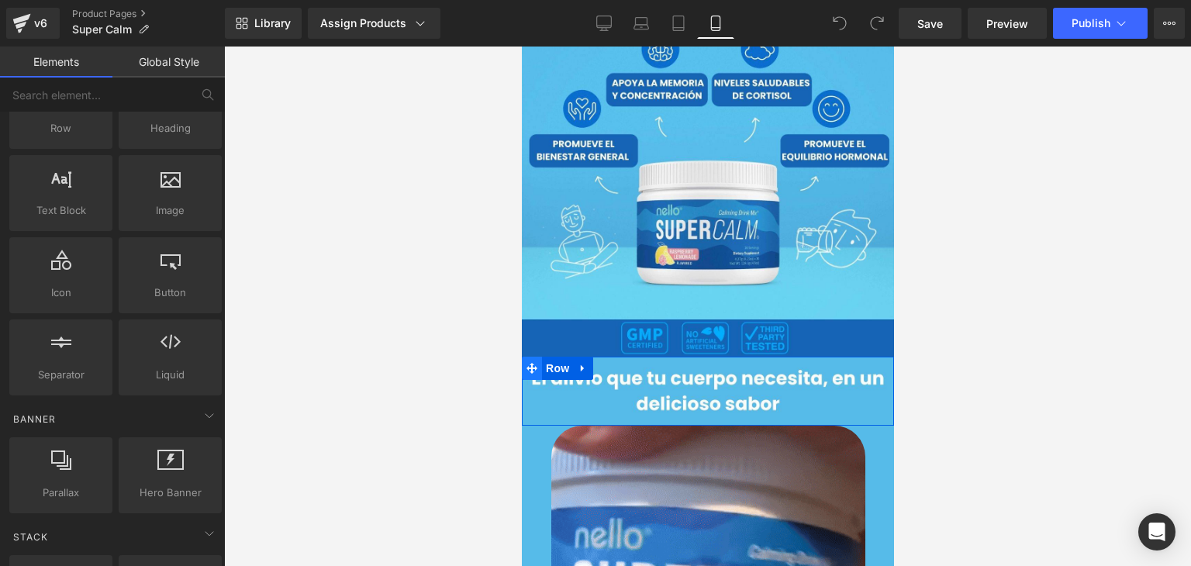
click at [526, 363] on icon at bounding box center [531, 368] width 11 height 11
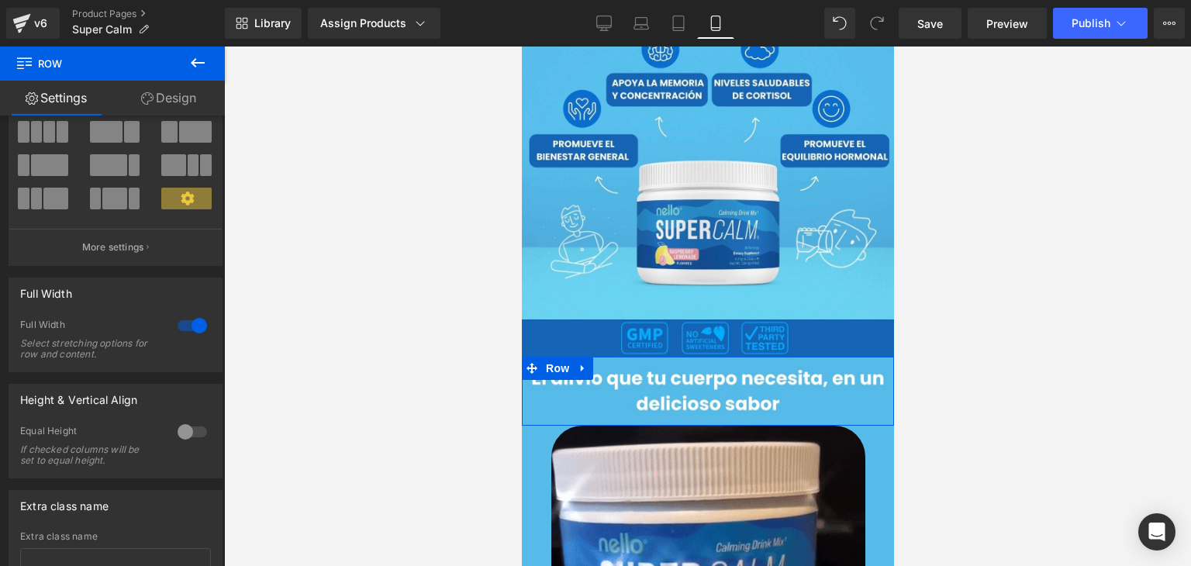
scroll to position [45, 0]
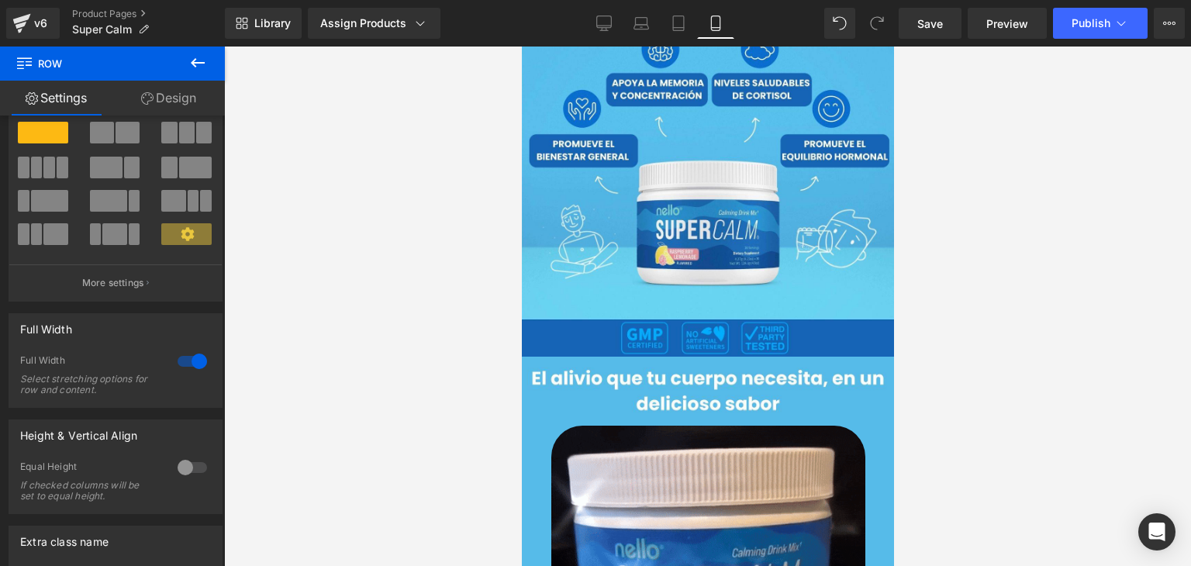
click at [1036, 157] on div at bounding box center [707, 307] width 967 height 520
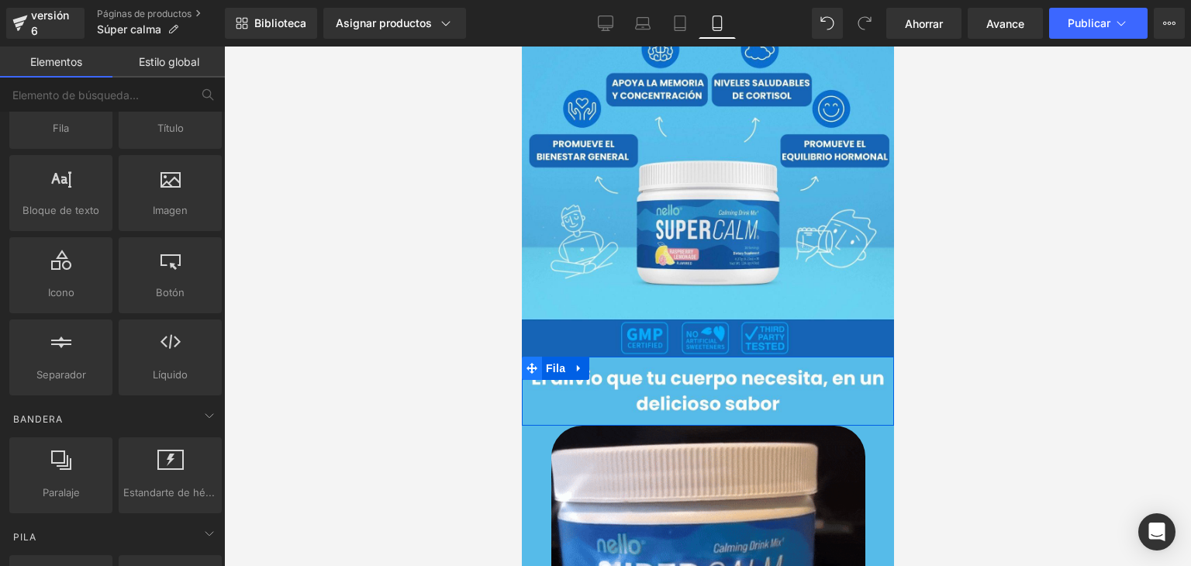
click at [531, 357] on span at bounding box center [531, 368] width 20 height 23
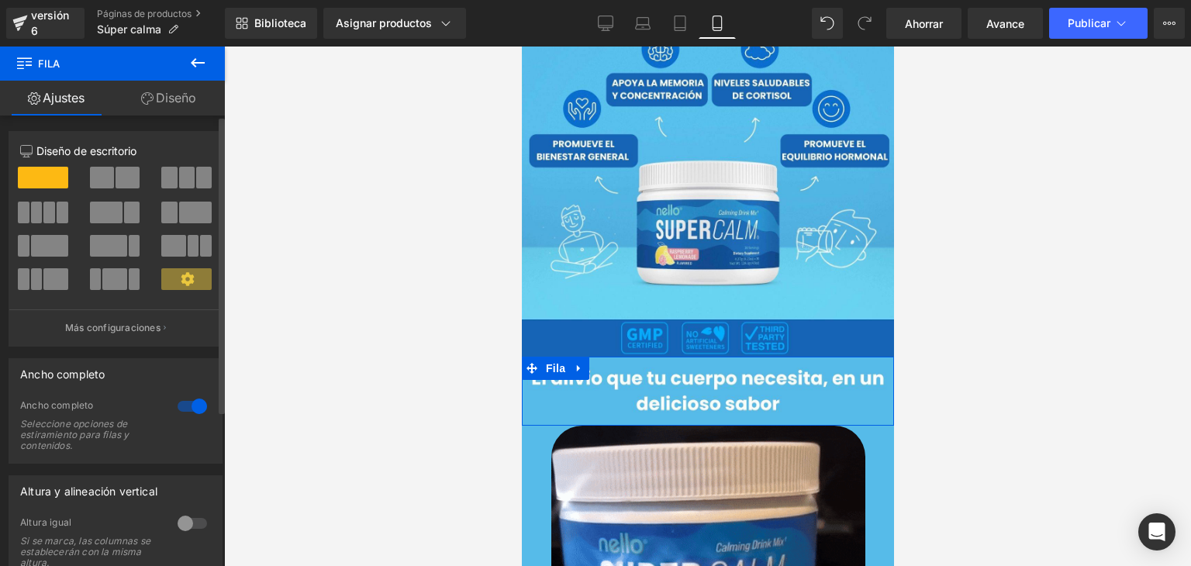
click at [188, 409] on div at bounding box center [192, 406] width 37 height 25
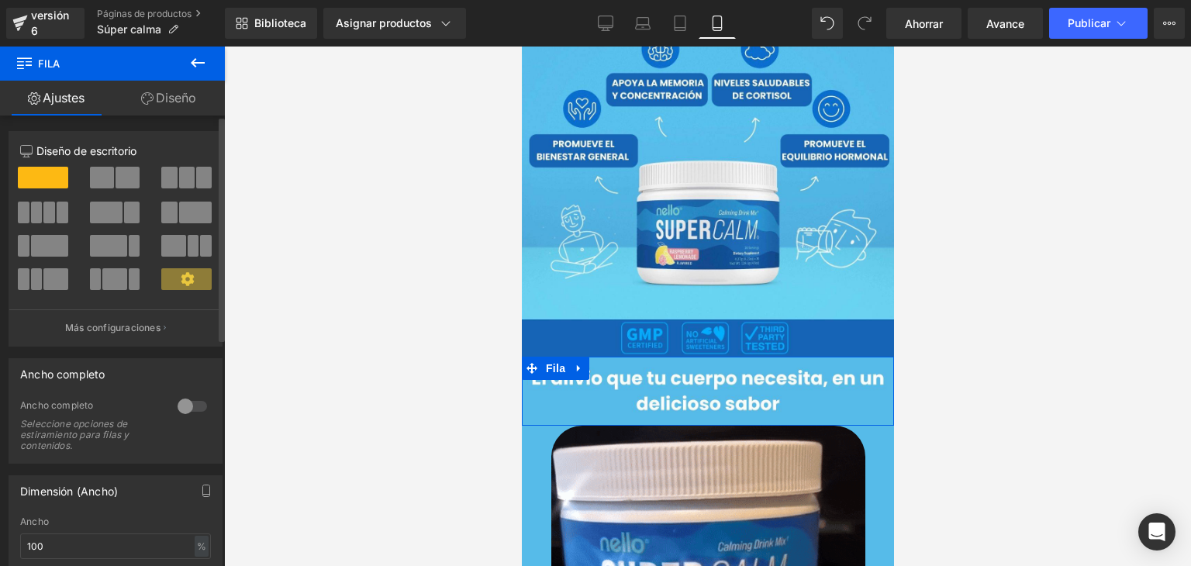
click at [188, 409] on div at bounding box center [192, 406] width 37 height 25
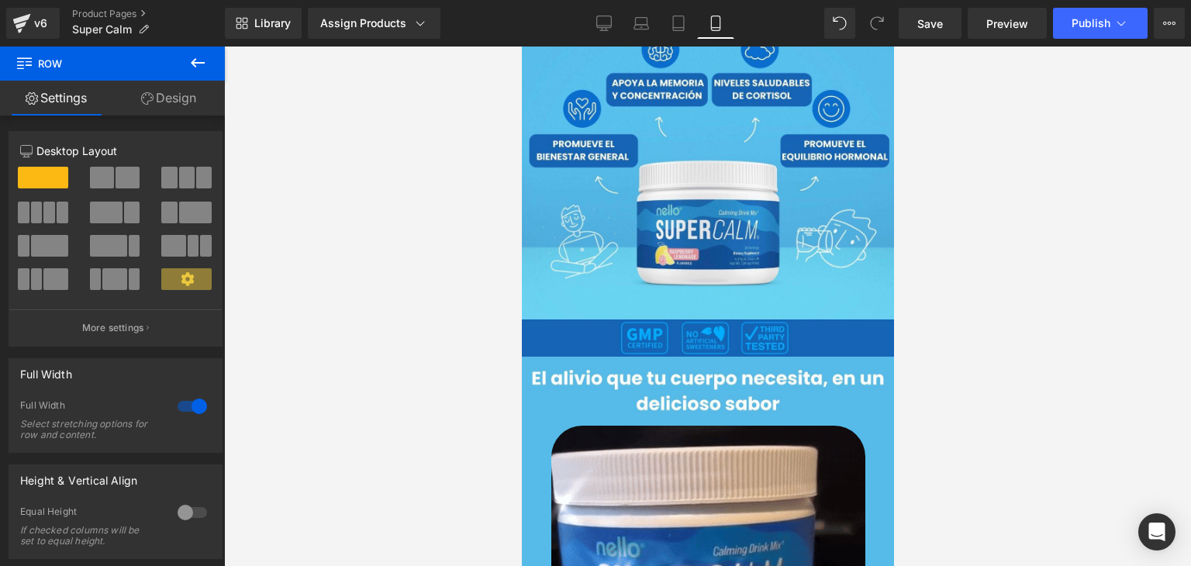
click at [994, 316] on div at bounding box center [707, 307] width 967 height 520
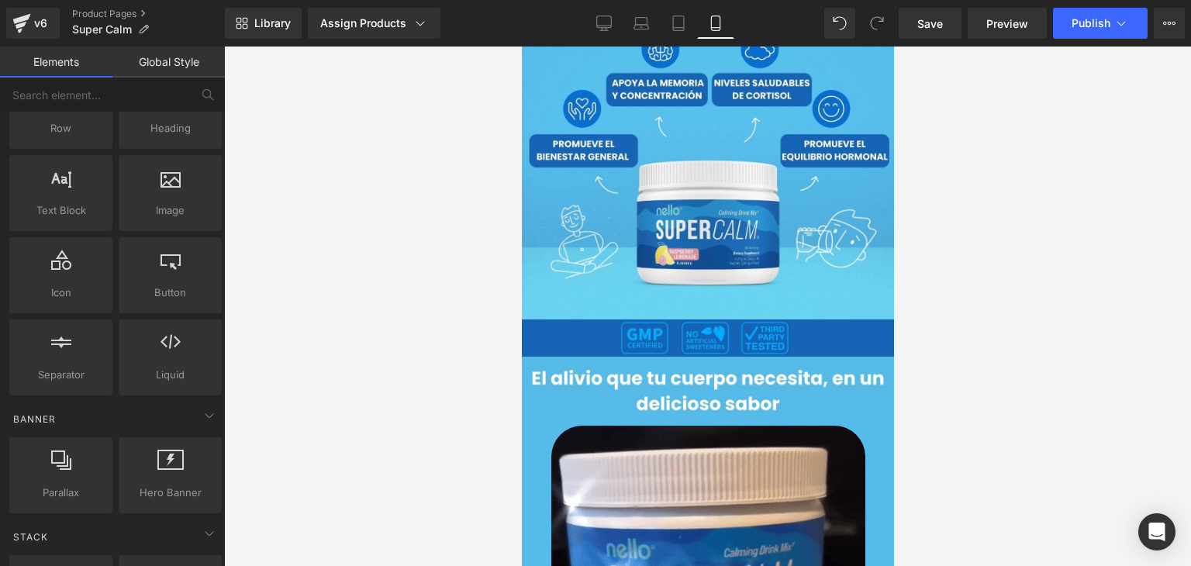
click at [923, 331] on div at bounding box center [707, 307] width 967 height 520
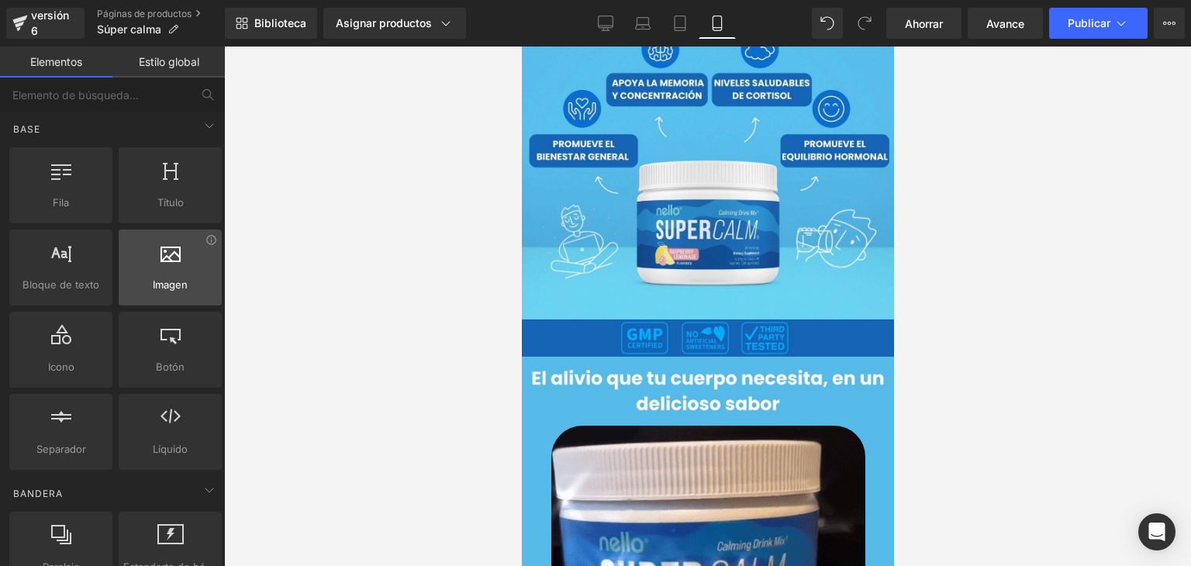
scroll to position [0, 0]
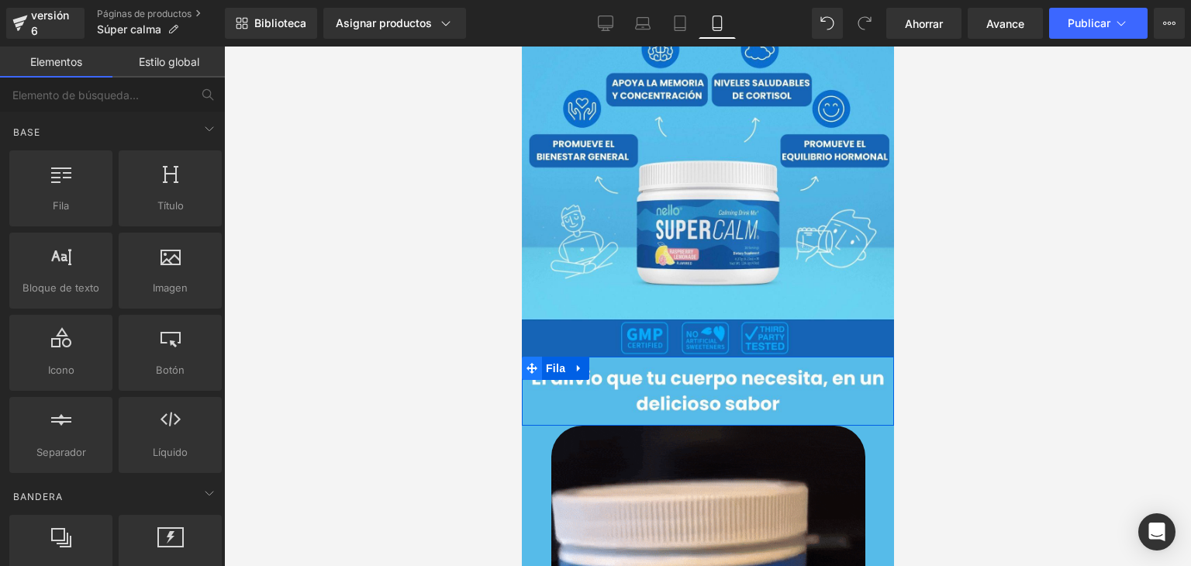
click at [527, 363] on icon at bounding box center [531, 369] width 11 height 12
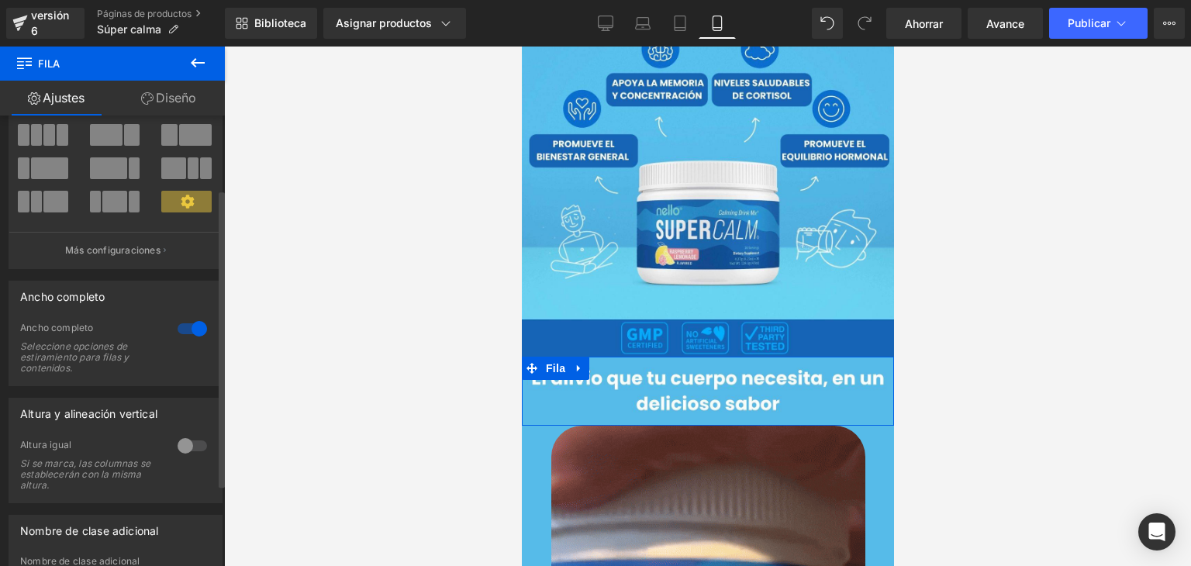
scroll to position [155, 0]
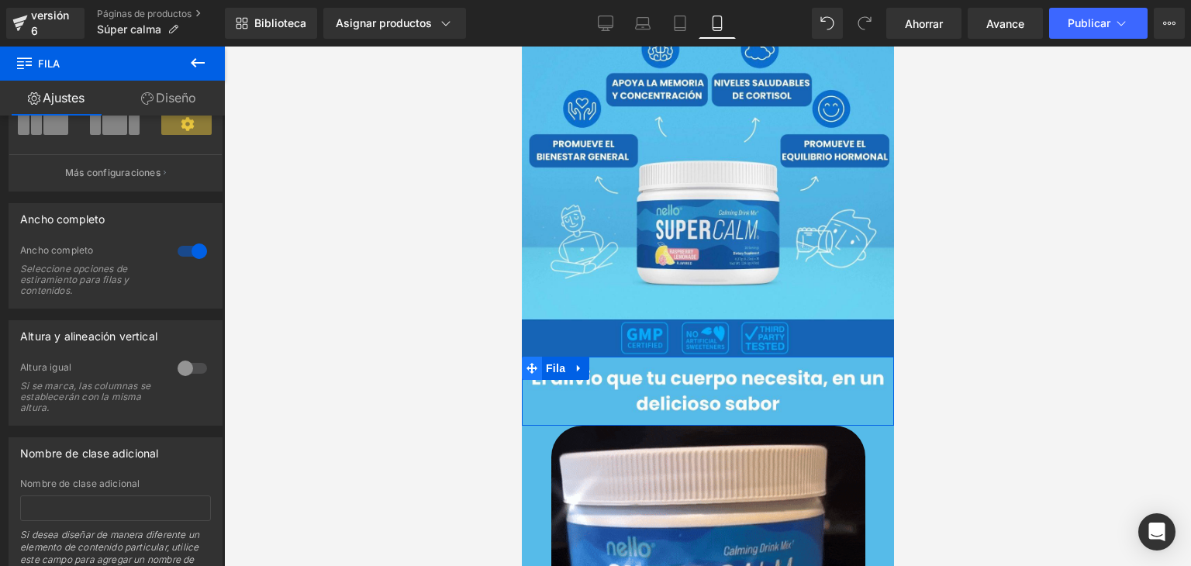
click at [529, 363] on icon at bounding box center [531, 369] width 11 height 12
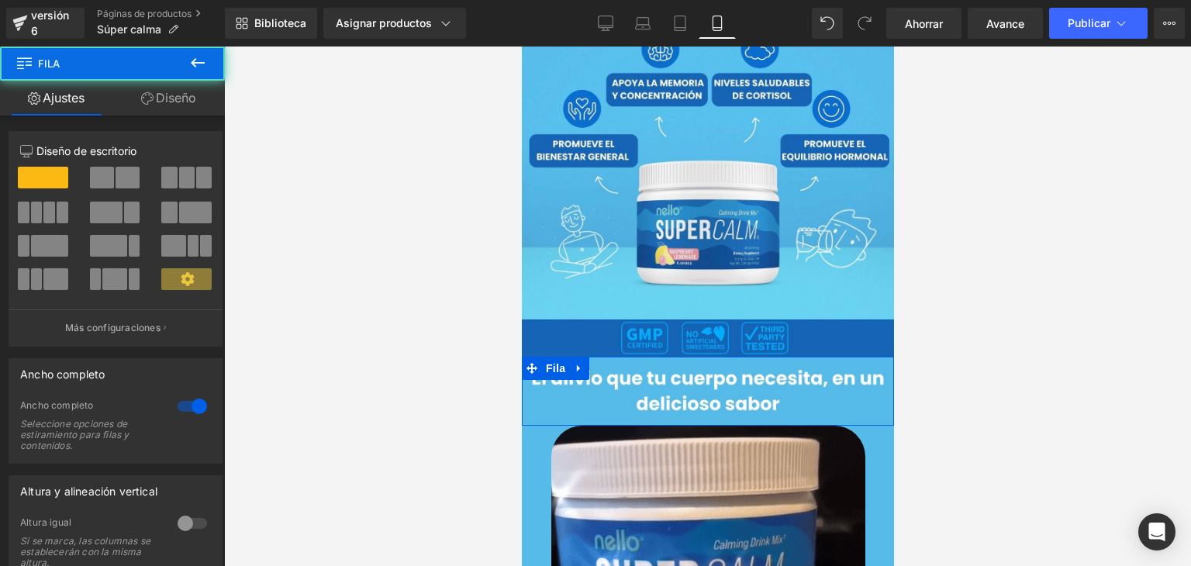
click at [173, 108] on link "Diseño" at bounding box center [168, 98] width 112 height 35
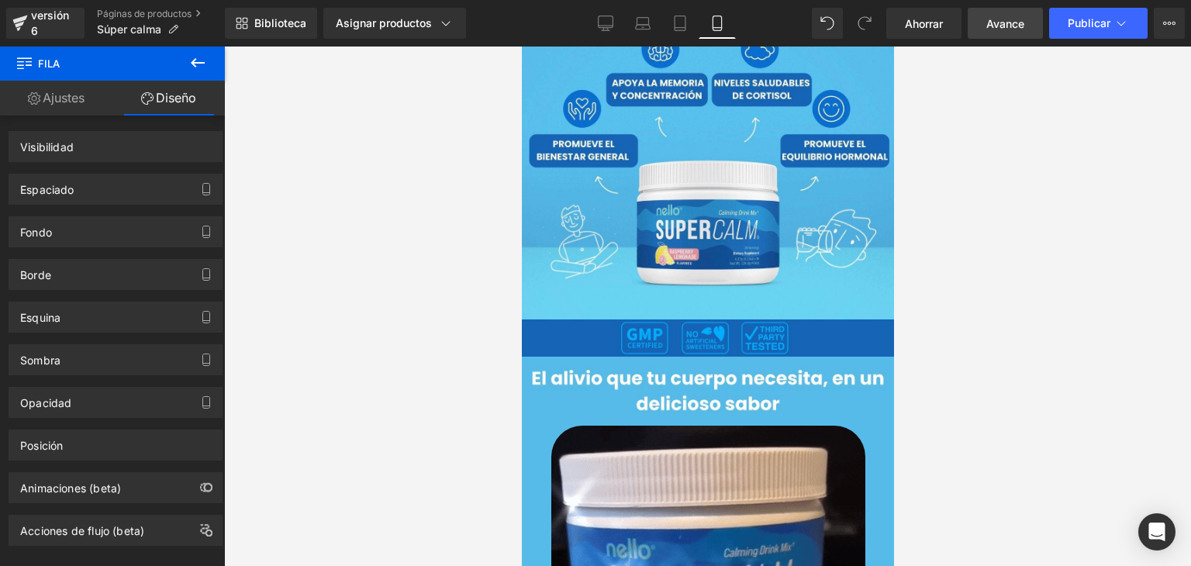
click at [1012, 22] on font "Avance" at bounding box center [1006, 23] width 38 height 13
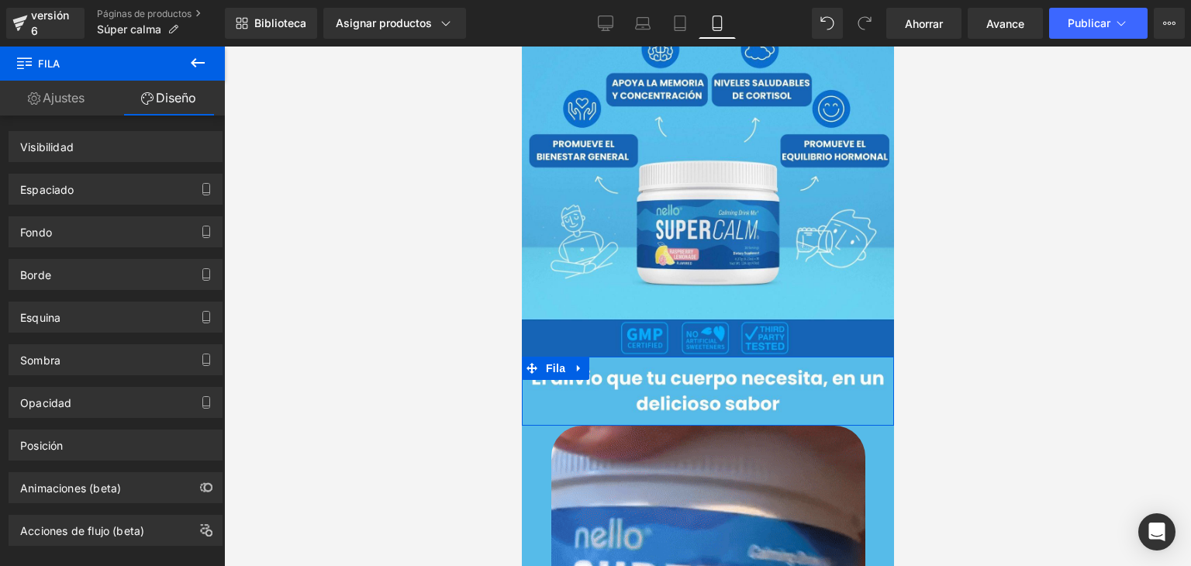
click at [92, 96] on link "Ajustes" at bounding box center [56, 98] width 112 height 35
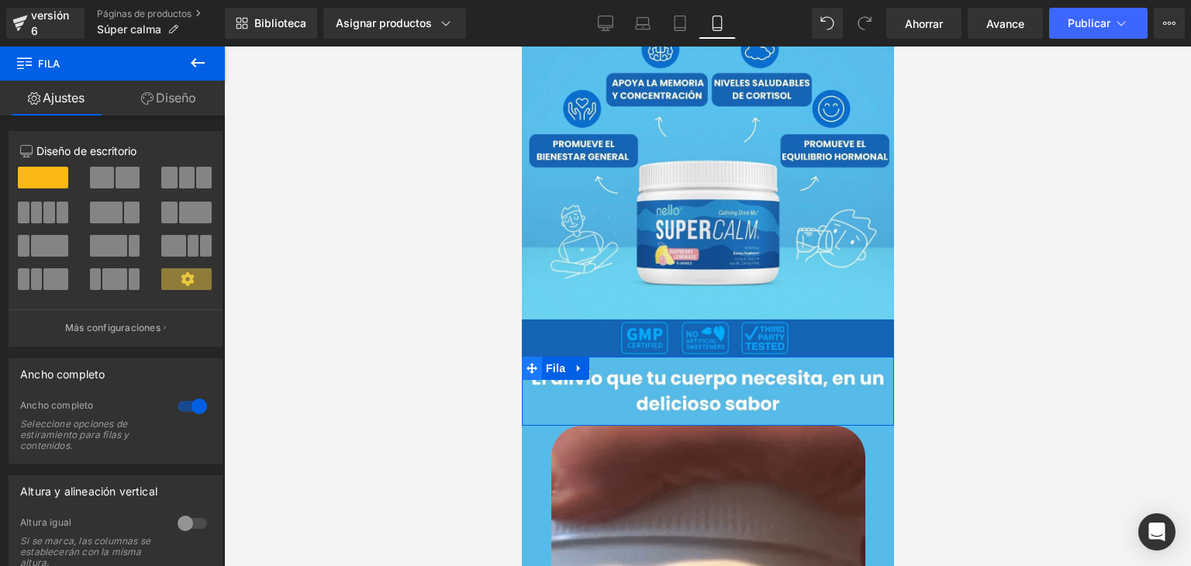
click at [526, 363] on icon at bounding box center [531, 369] width 11 height 12
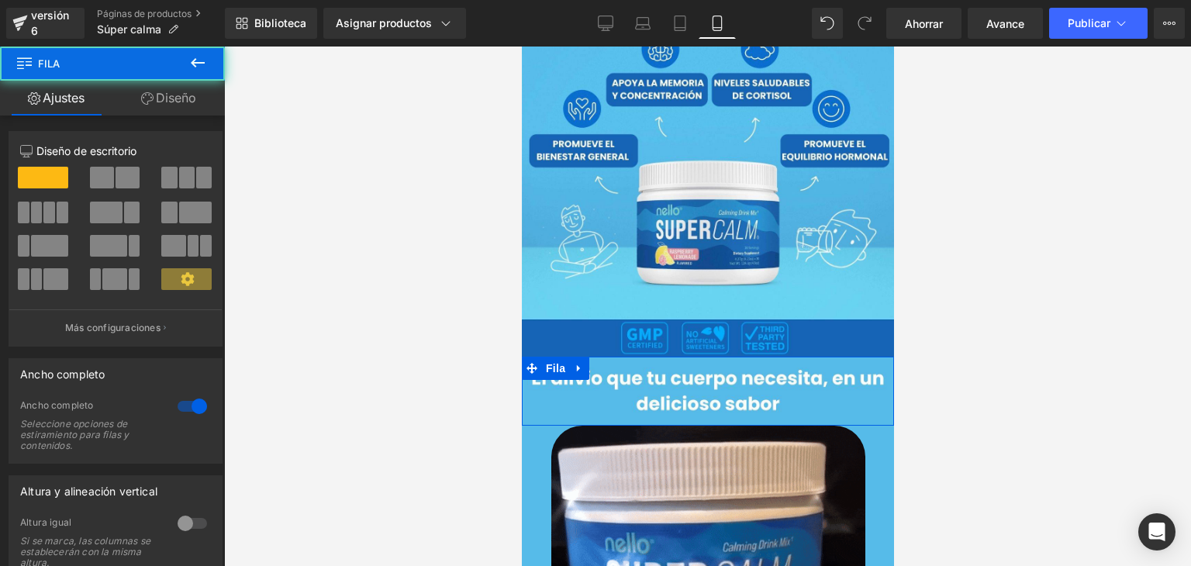
click at [163, 101] on font "Diseño" at bounding box center [176, 98] width 40 height 16
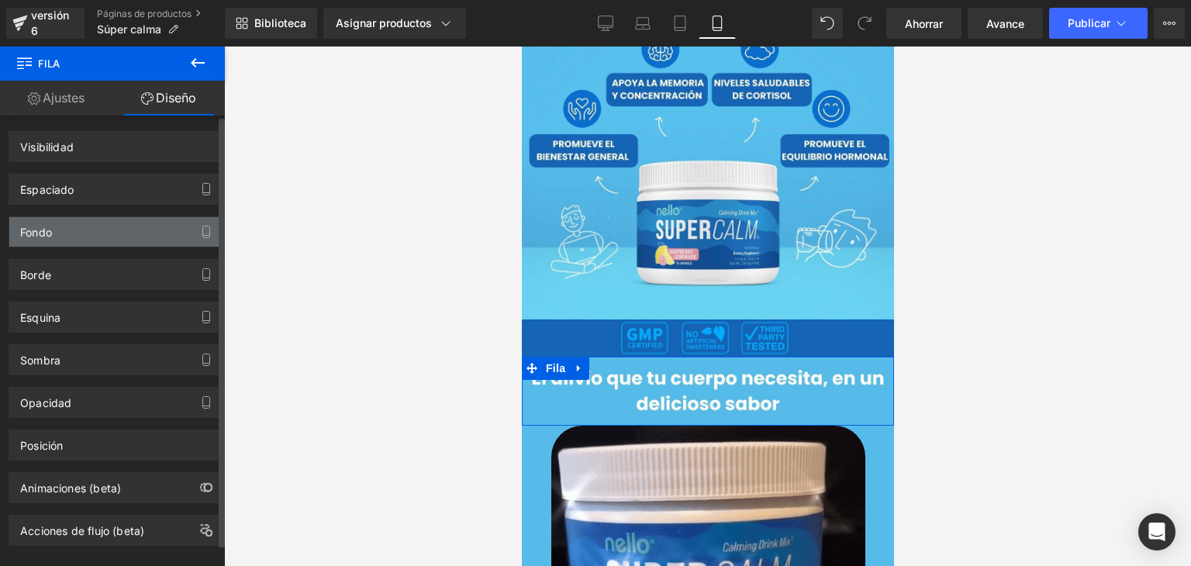
click at [109, 230] on div "Fondo" at bounding box center [115, 231] width 213 height 29
click at [101, 244] on div "Fondo" at bounding box center [115, 231] width 213 height 29
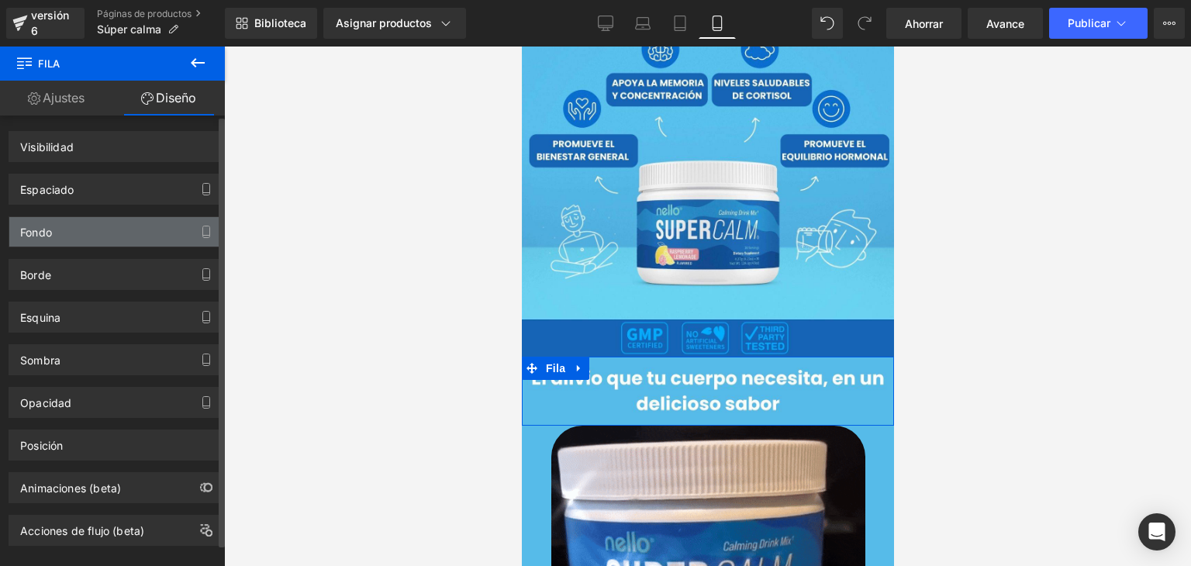
click at [130, 237] on div "Fondo" at bounding box center [115, 231] width 213 height 29
click at [73, 237] on div "Fondo" at bounding box center [115, 231] width 213 height 29
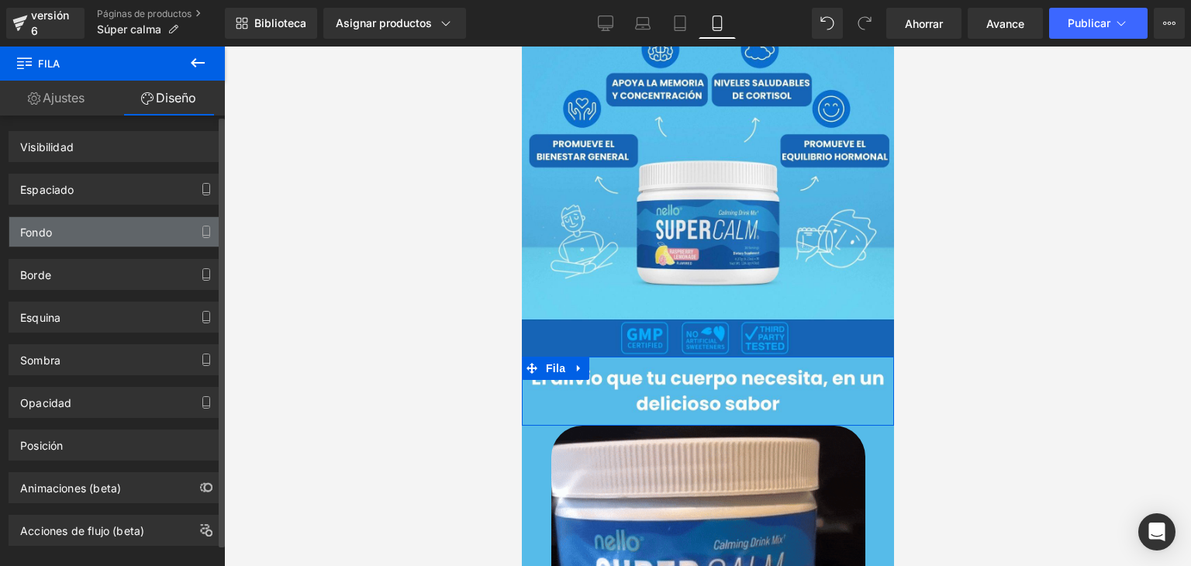
click at [76, 237] on div "Fondo" at bounding box center [115, 231] width 213 height 29
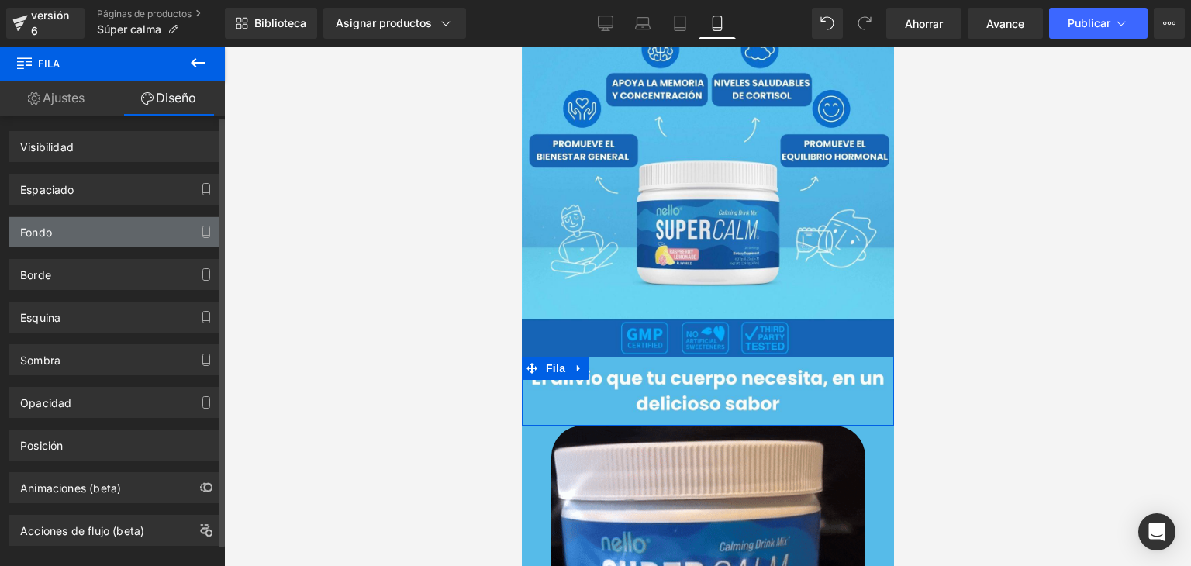
click at [76, 237] on div "Fondo" at bounding box center [115, 231] width 213 height 29
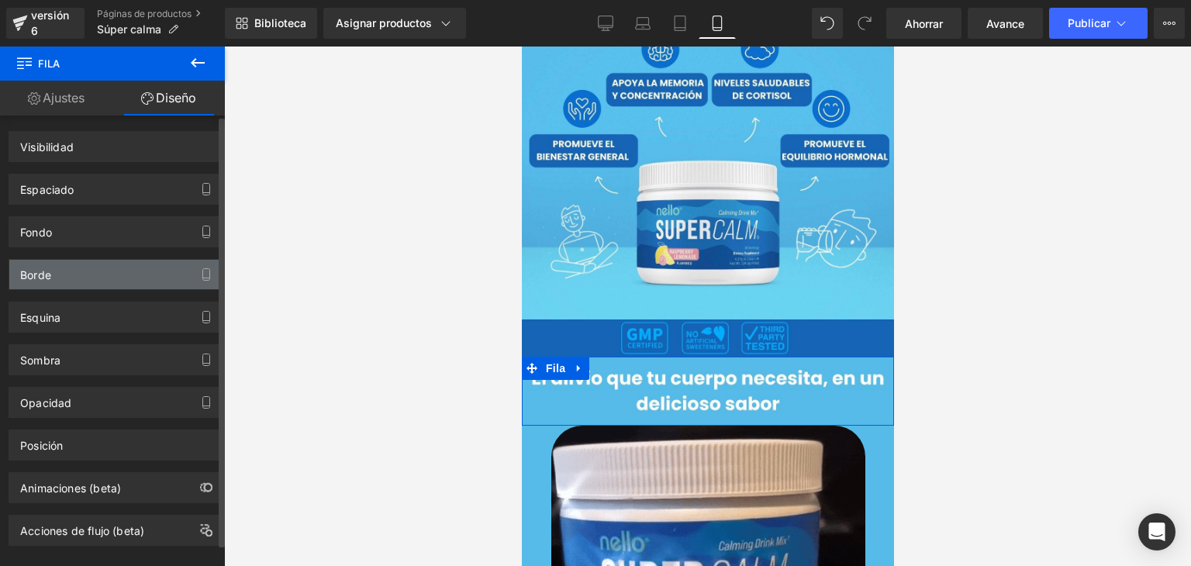
click at [78, 268] on div "Borde" at bounding box center [115, 274] width 213 height 29
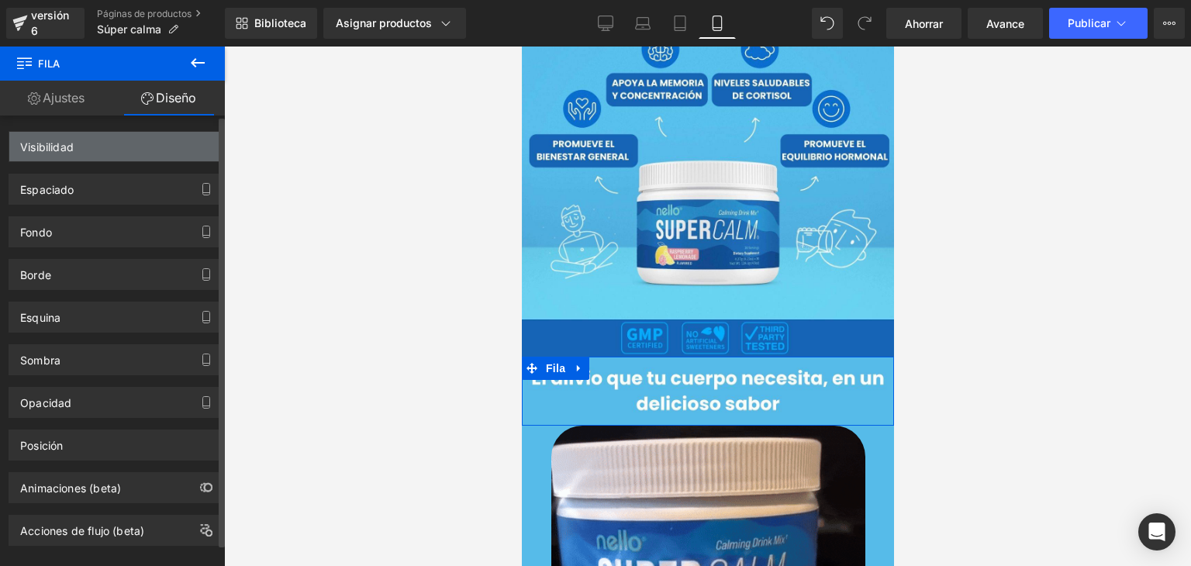
click at [78, 157] on div "Visibilidad" at bounding box center [115, 146] width 213 height 29
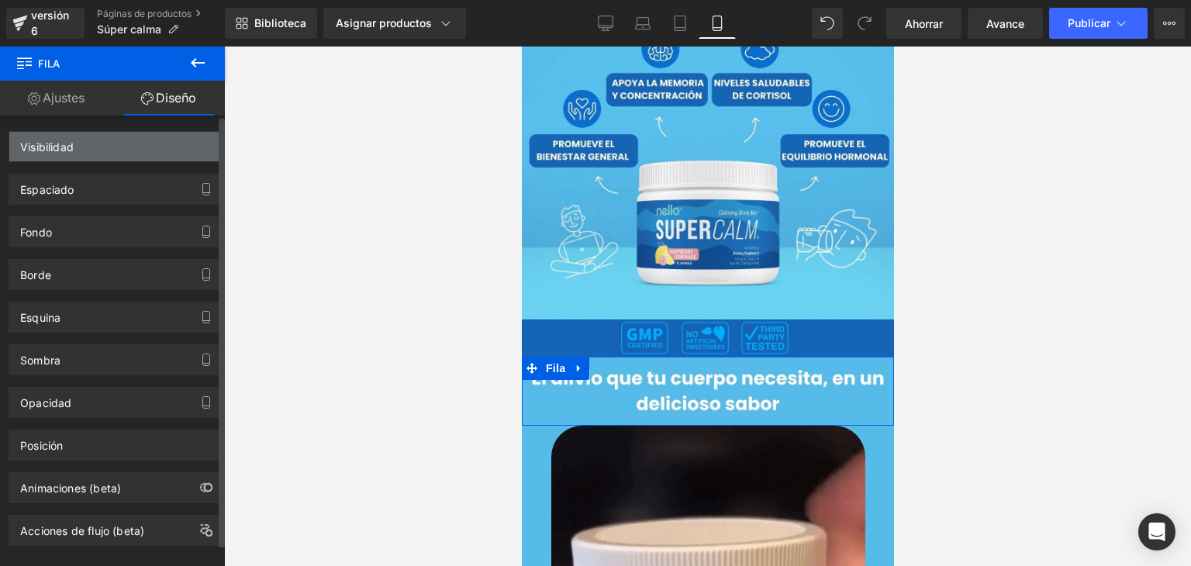
click at [84, 146] on div "Visibilidad" at bounding box center [115, 146] width 213 height 29
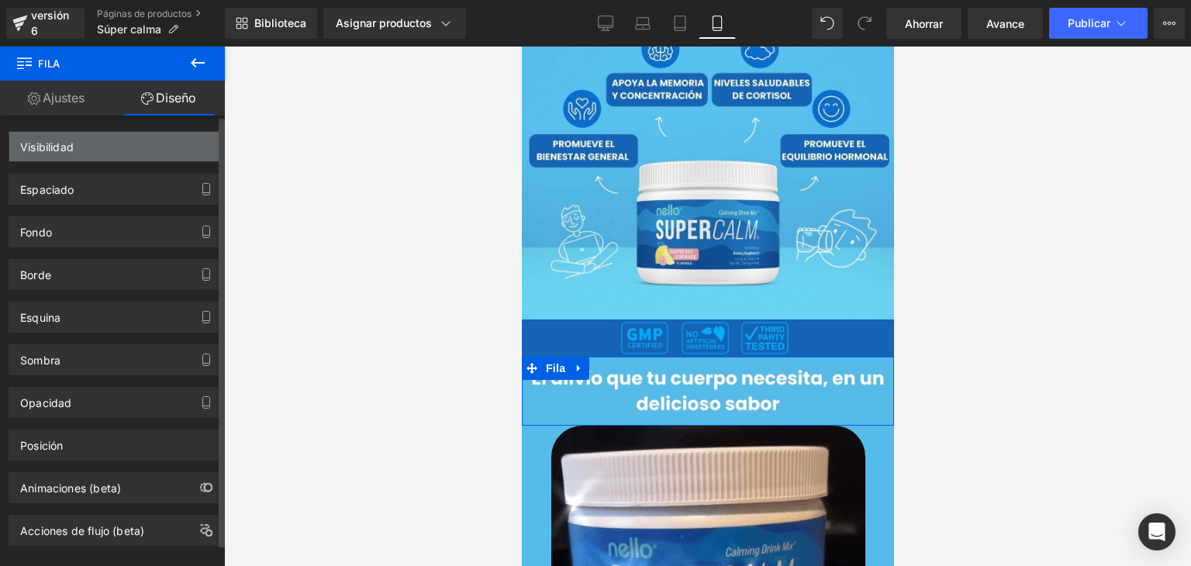
click at [84, 146] on div "Visibilidad" at bounding box center [115, 146] width 213 height 29
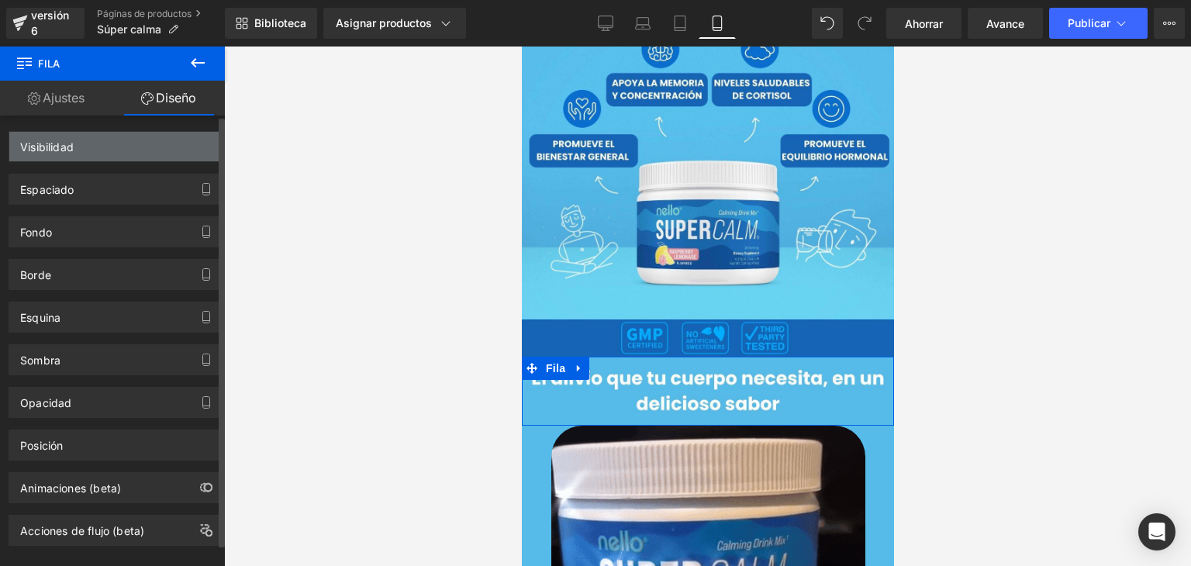
click at [84, 146] on div "Visibilidad" at bounding box center [115, 146] width 213 height 29
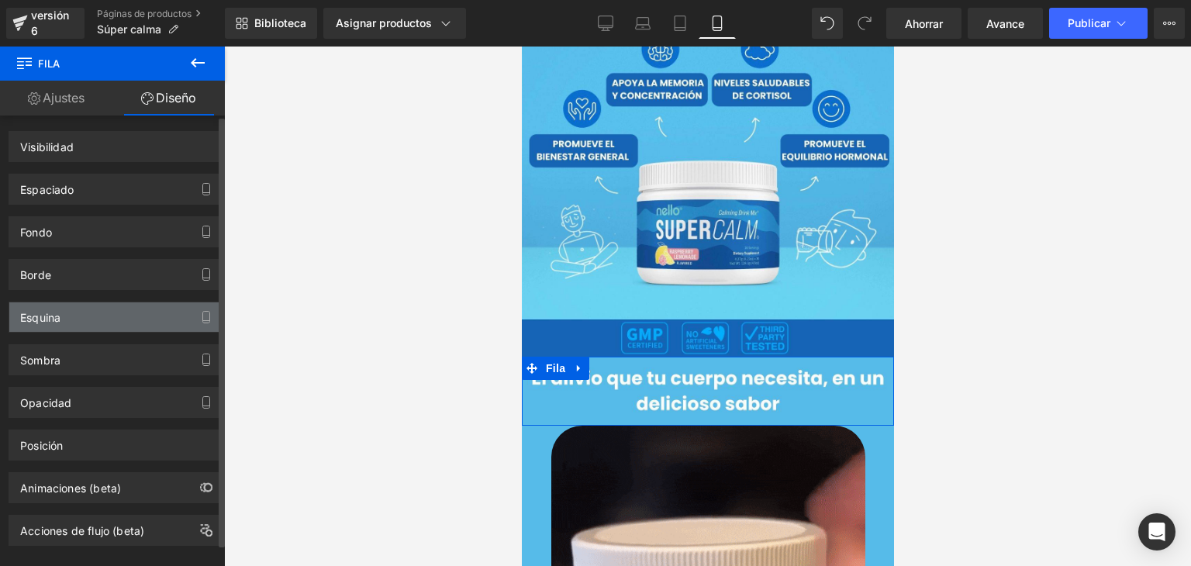
scroll to position [20, 0]
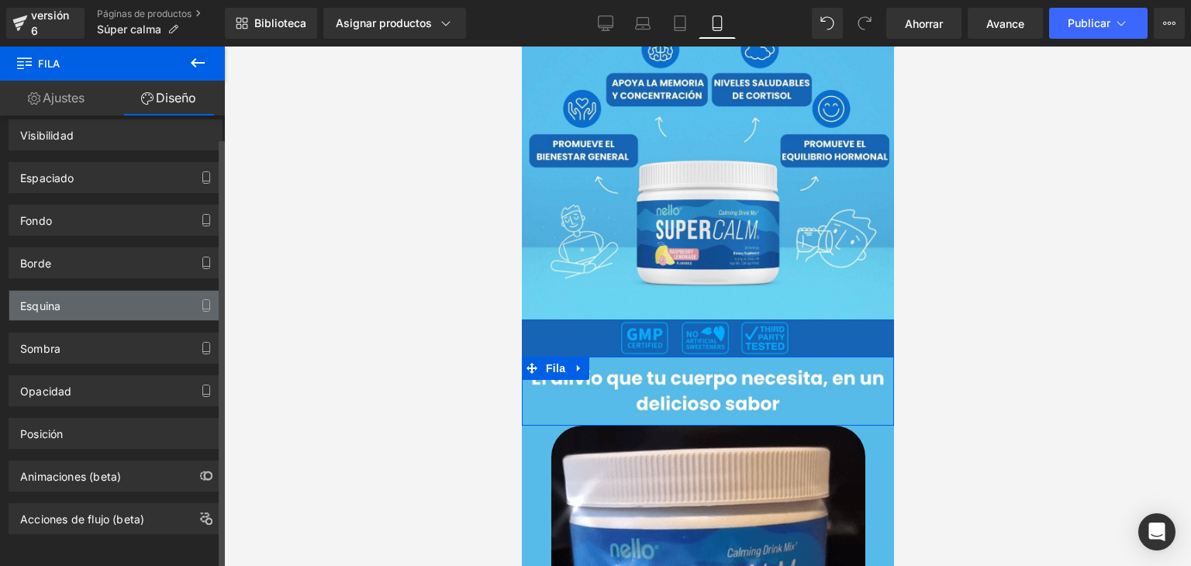
click at [87, 294] on div "Esquina" at bounding box center [115, 305] width 213 height 29
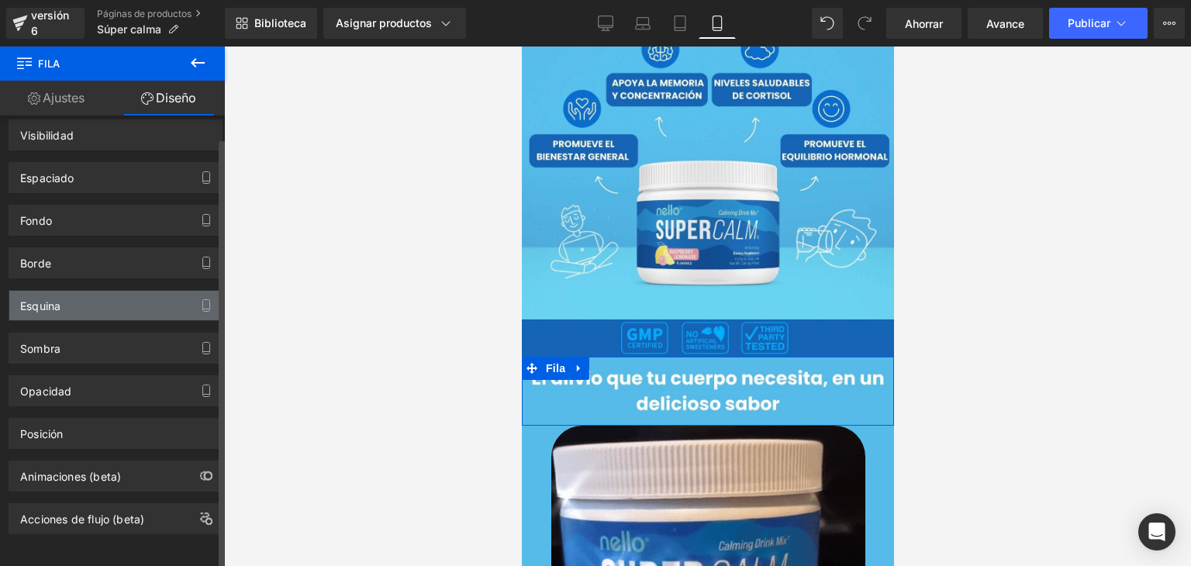
click at [87, 294] on div "Esquina" at bounding box center [115, 305] width 213 height 29
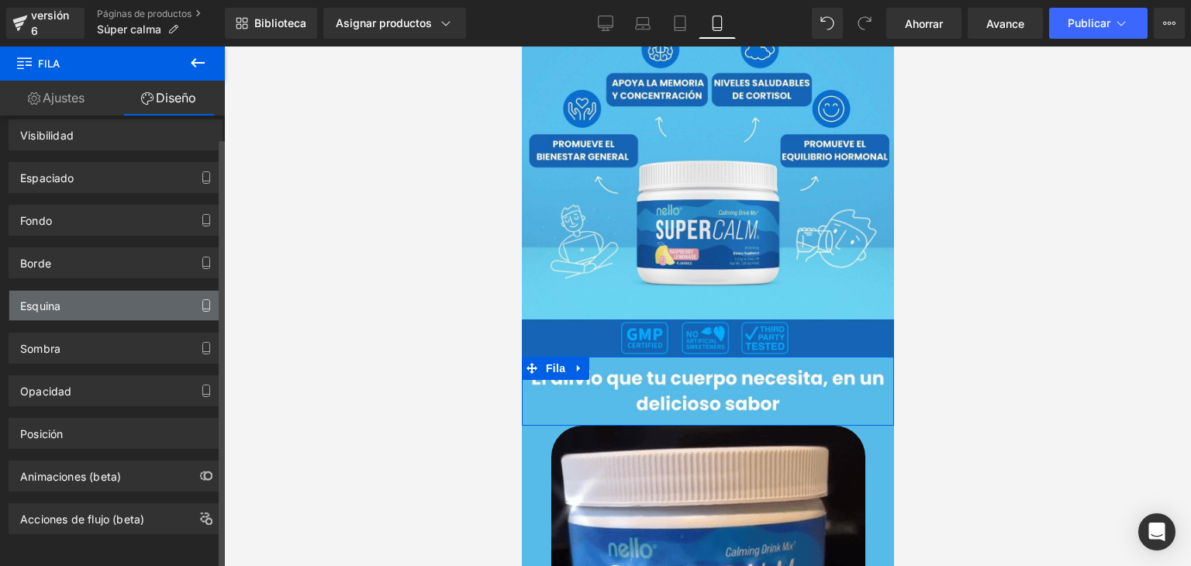
click at [205, 299] on icon "button" at bounding box center [206, 305] width 12 height 12
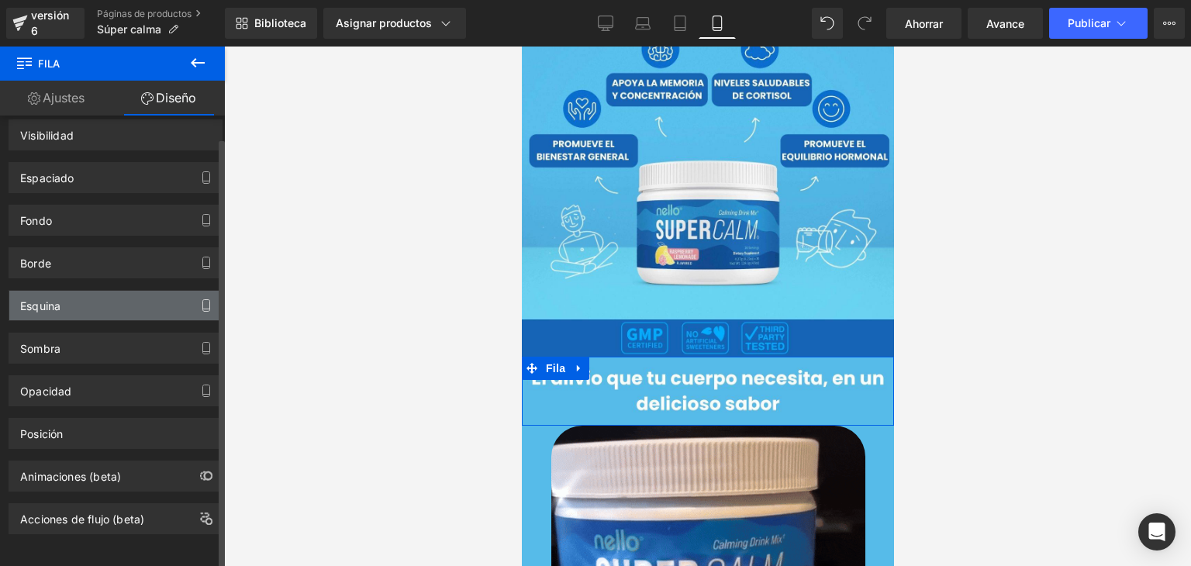
click at [205, 299] on icon "button" at bounding box center [206, 305] width 12 height 12
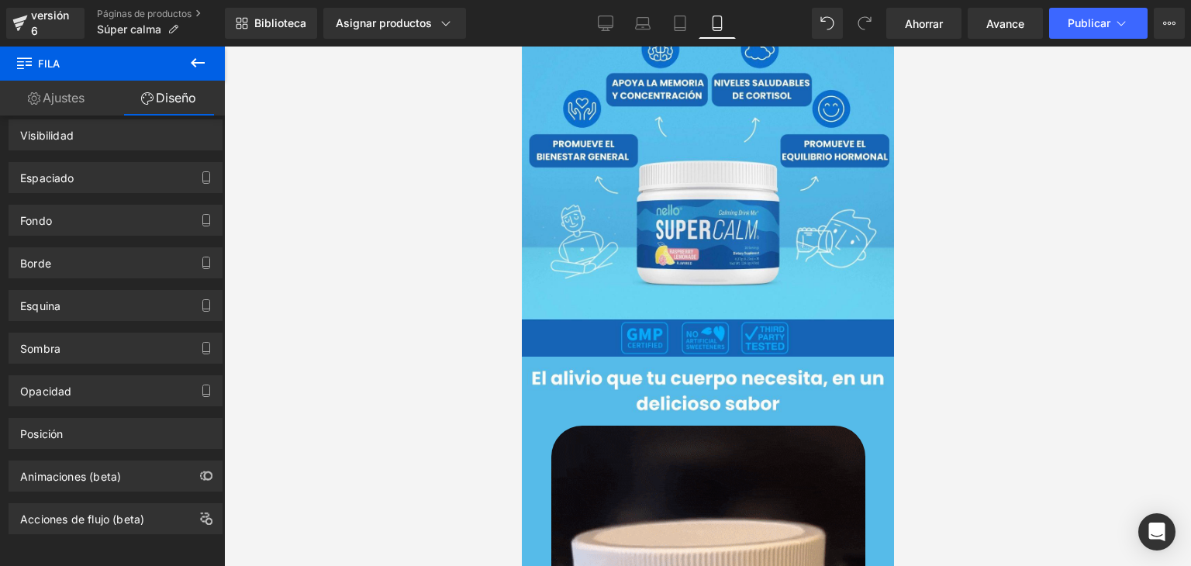
click at [420, 255] on div at bounding box center [707, 307] width 967 height 520
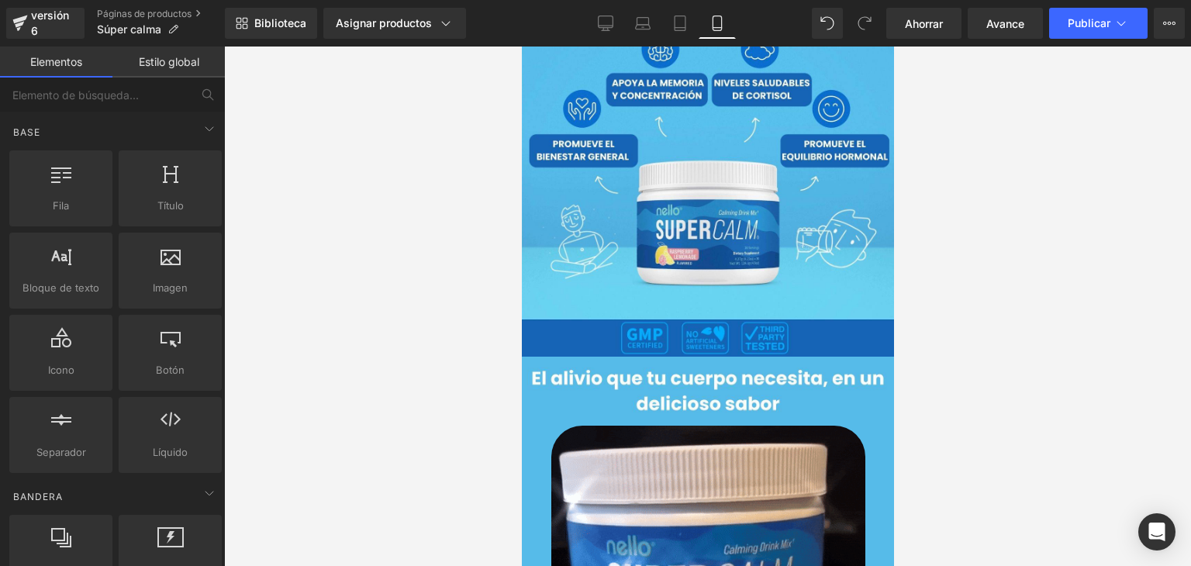
click at [420, 255] on div at bounding box center [707, 307] width 967 height 520
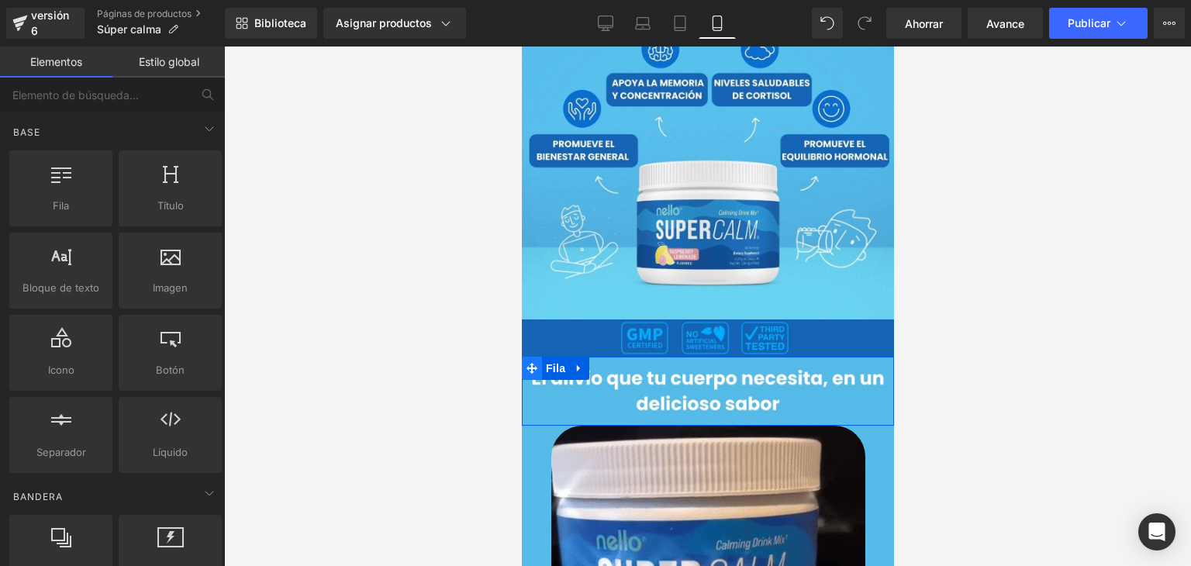
click at [526, 363] on icon at bounding box center [531, 368] width 11 height 11
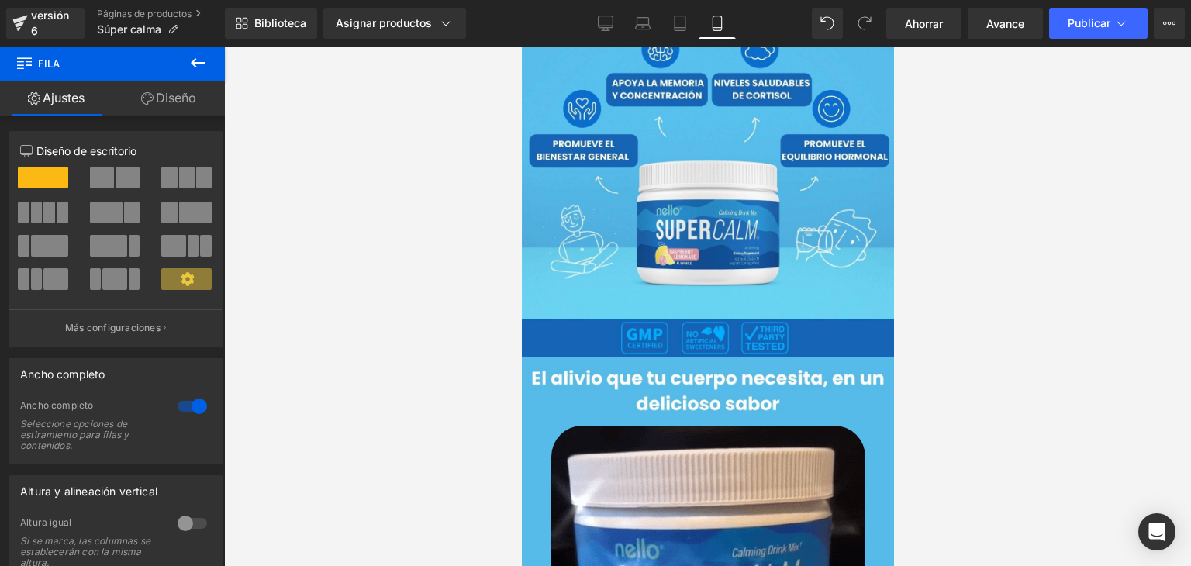
click at [193, 69] on icon at bounding box center [197, 63] width 19 height 19
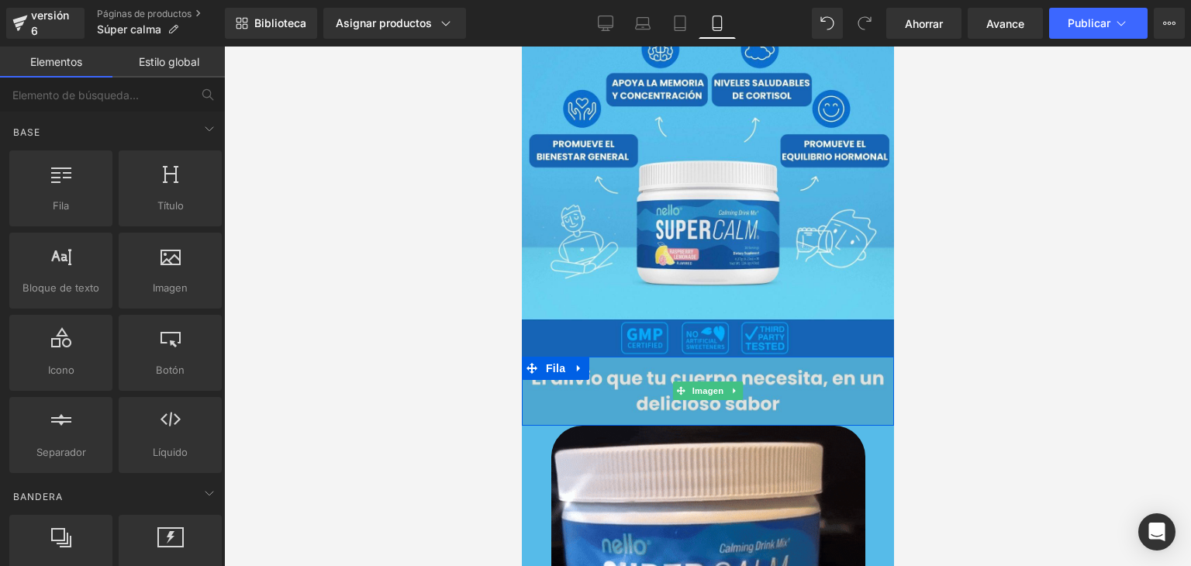
click at [571, 381] on img at bounding box center [707, 391] width 372 height 69
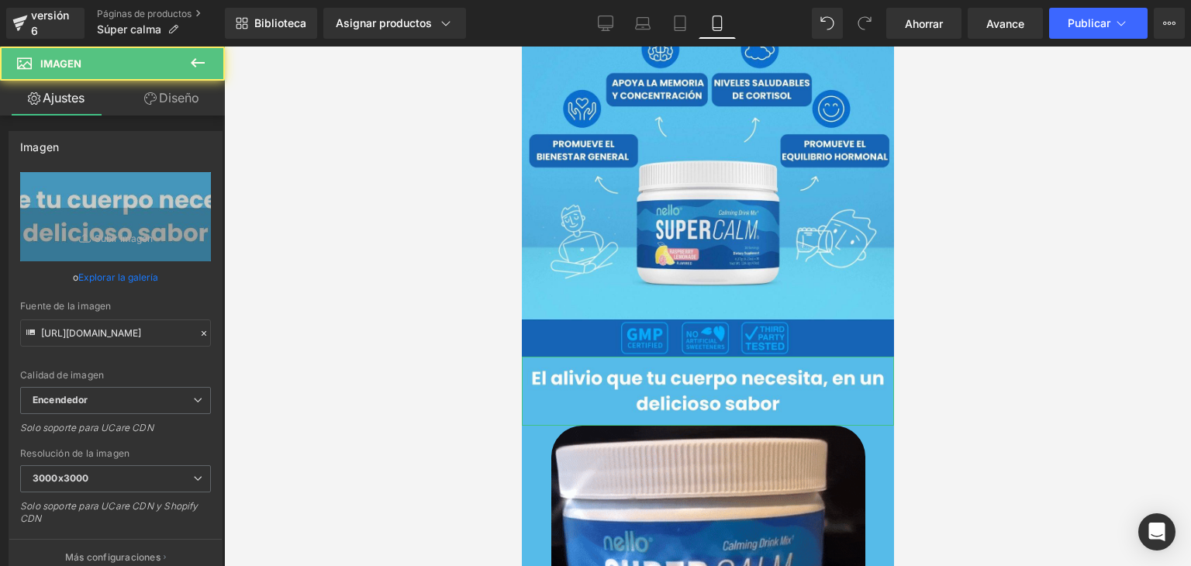
click at [172, 95] on font "Diseño" at bounding box center [179, 98] width 40 height 16
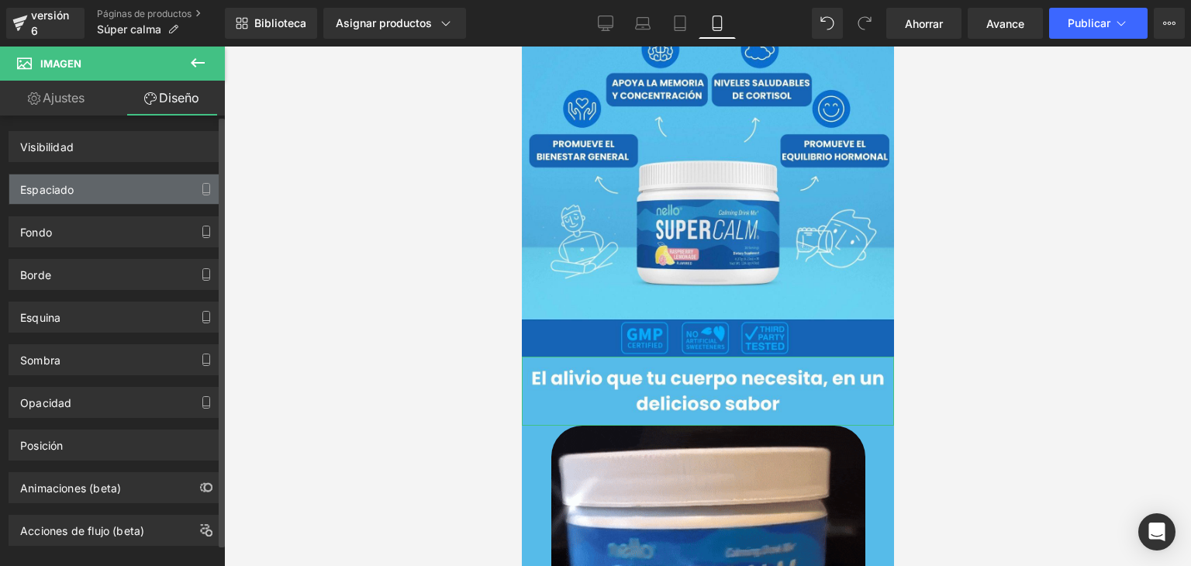
click at [126, 193] on div "Espaciado" at bounding box center [115, 189] width 213 height 29
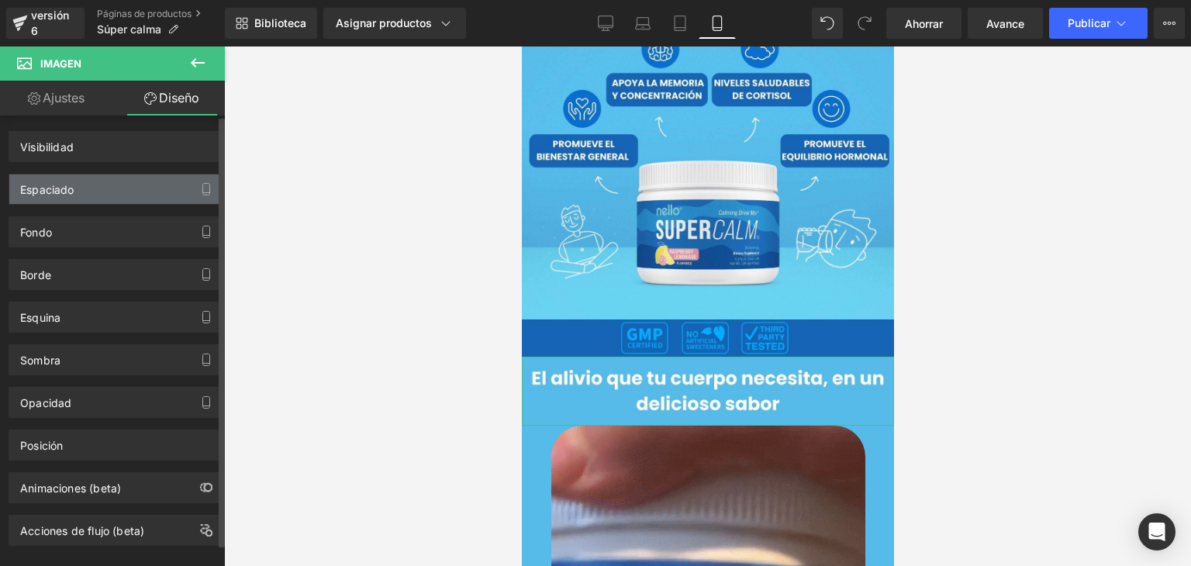
click at [123, 194] on div "Espaciado" at bounding box center [115, 189] width 213 height 29
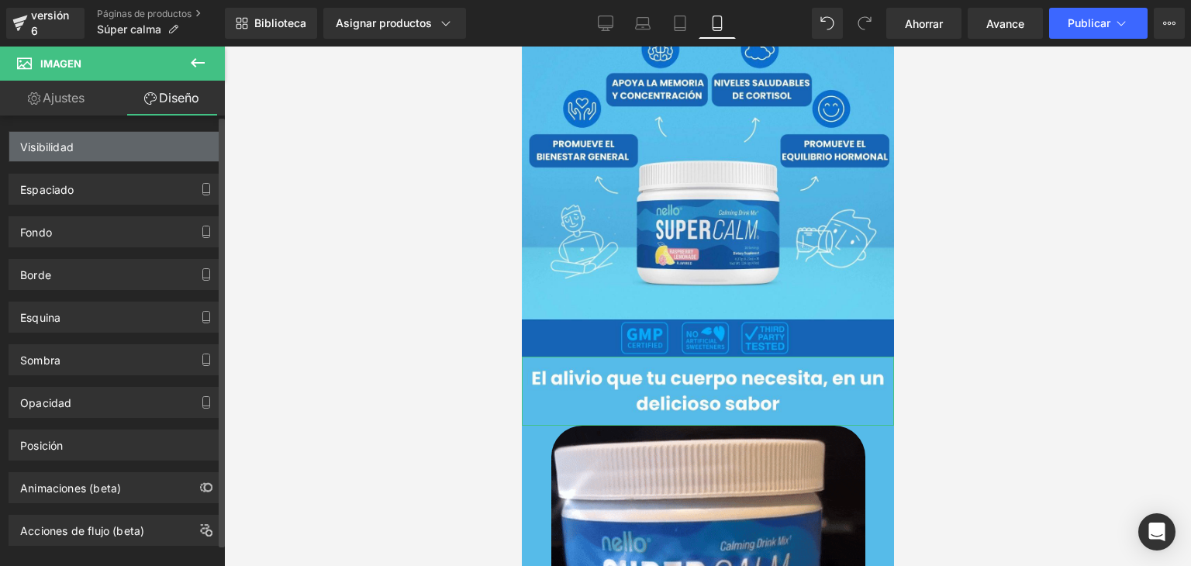
click at [80, 152] on div "Visibilidad" at bounding box center [115, 146] width 213 height 29
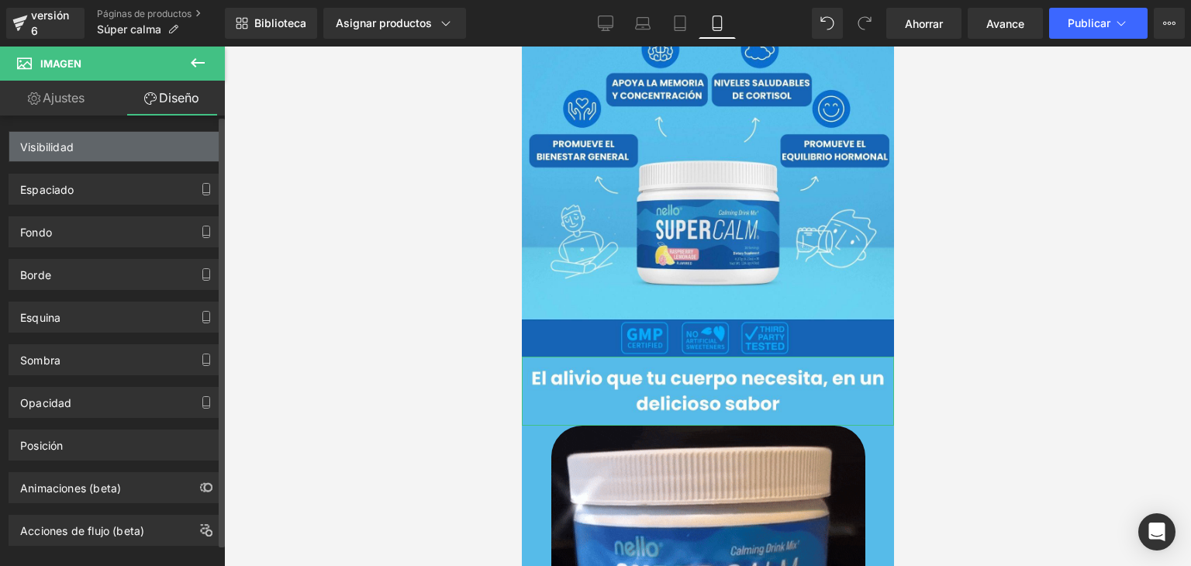
click at [80, 152] on div "Visibilidad" at bounding box center [115, 146] width 213 height 29
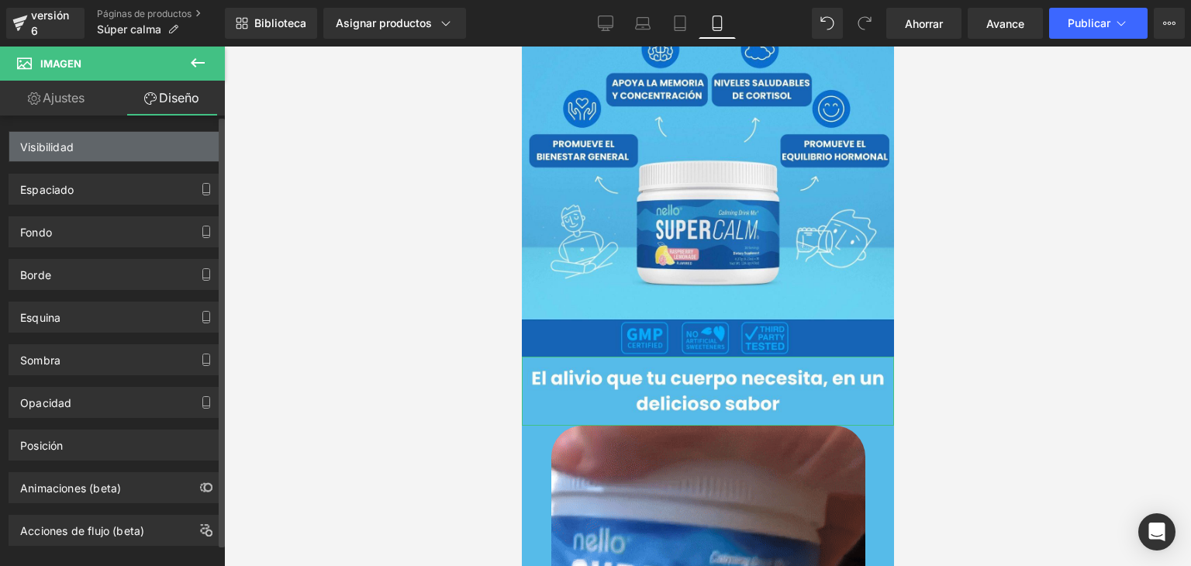
click at [80, 152] on div "Visibilidad" at bounding box center [115, 146] width 213 height 29
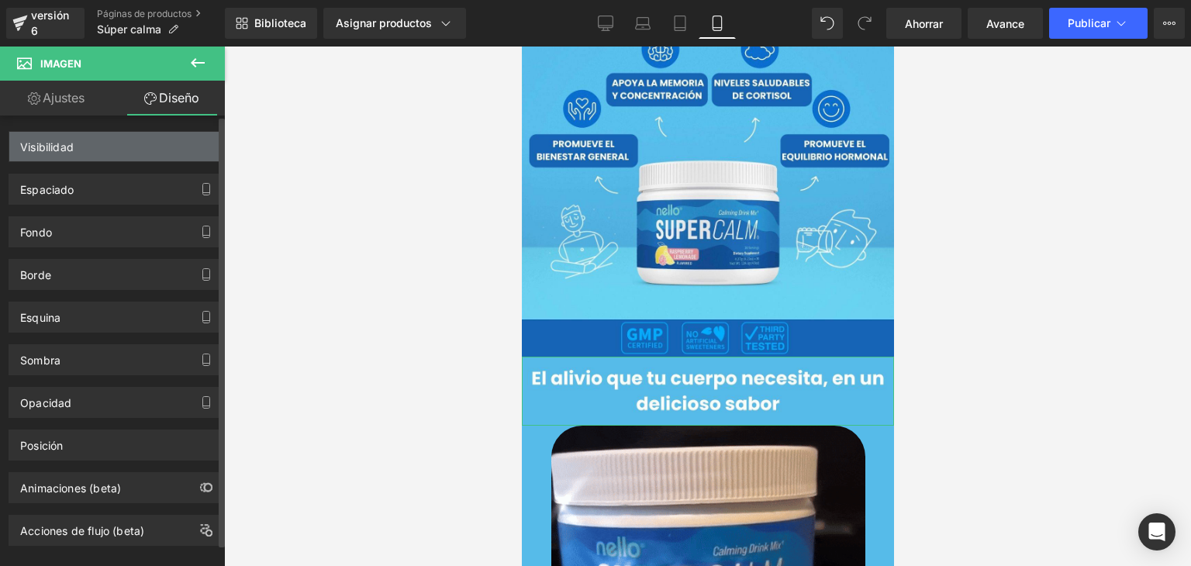
click at [80, 152] on div "Visibilidad" at bounding box center [115, 146] width 213 height 29
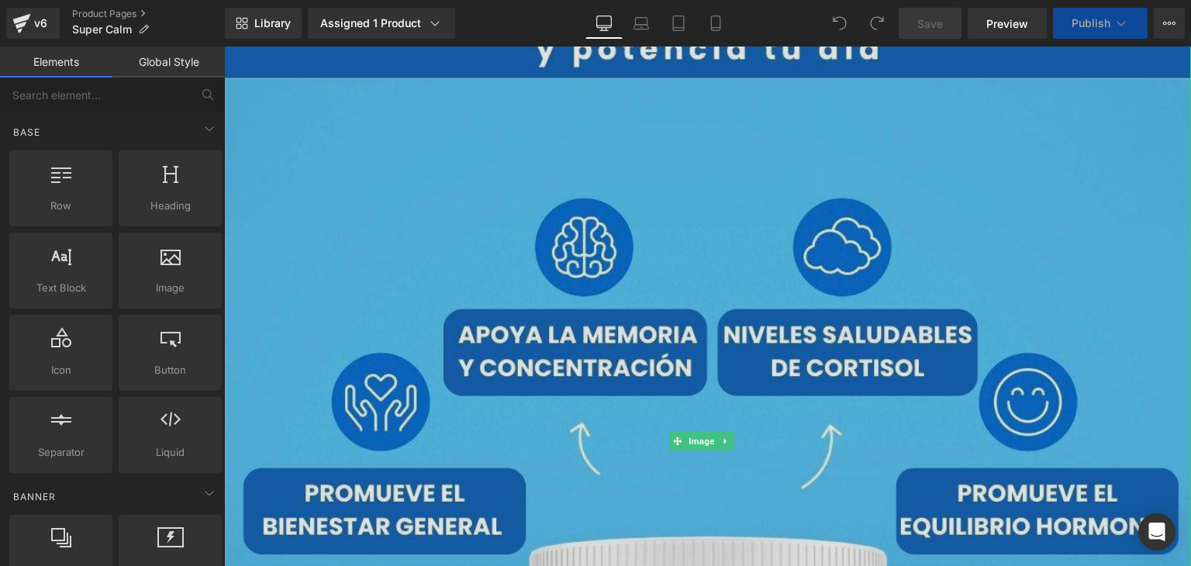
scroll to position [233, 0]
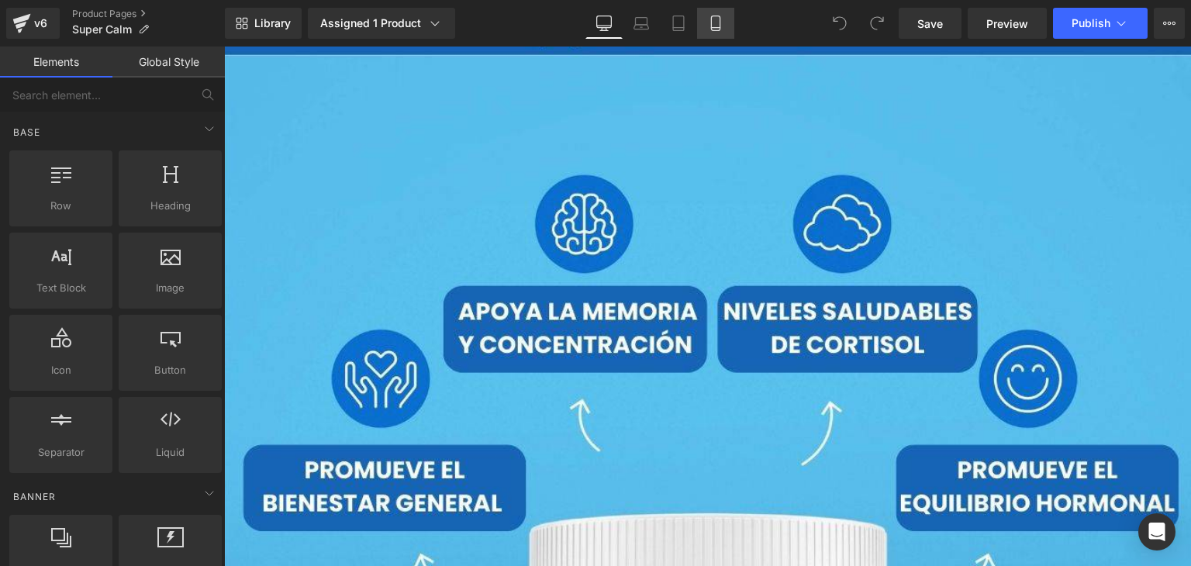
click at [720, 28] on icon at bounding box center [715, 28] width 9 height 0
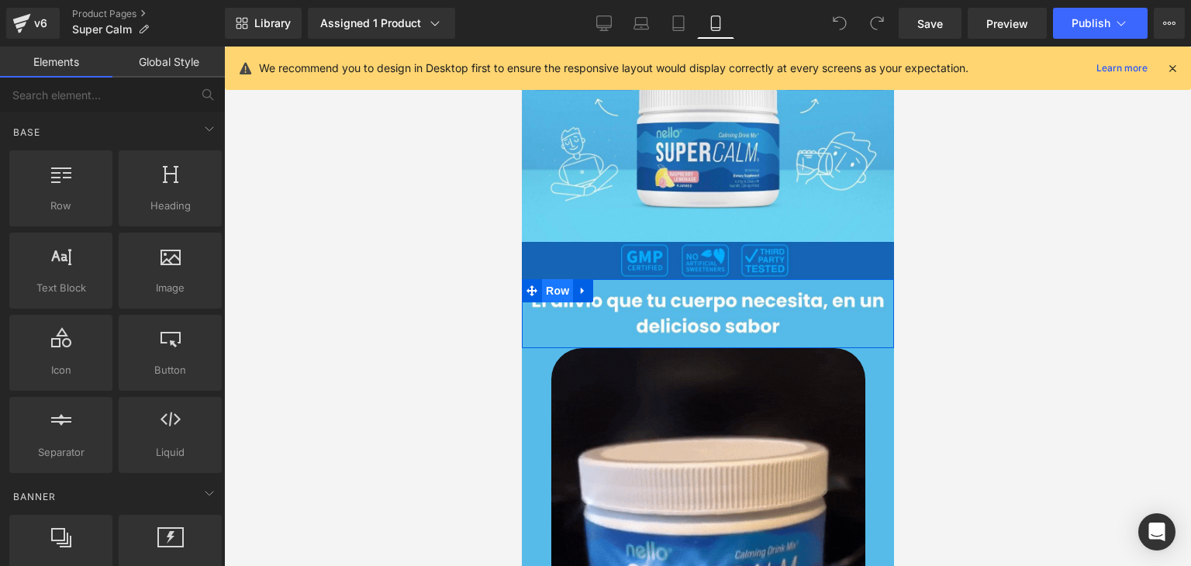
click at [547, 286] on span "Row" at bounding box center [556, 290] width 31 height 23
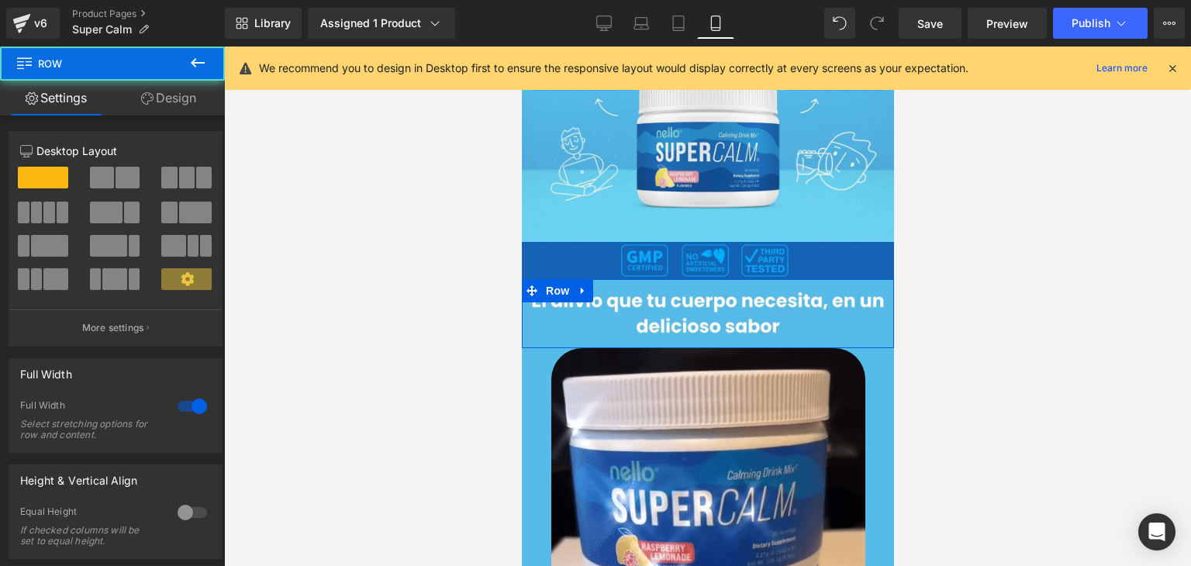
click at [196, 92] on link "Design" at bounding box center [168, 98] width 112 height 35
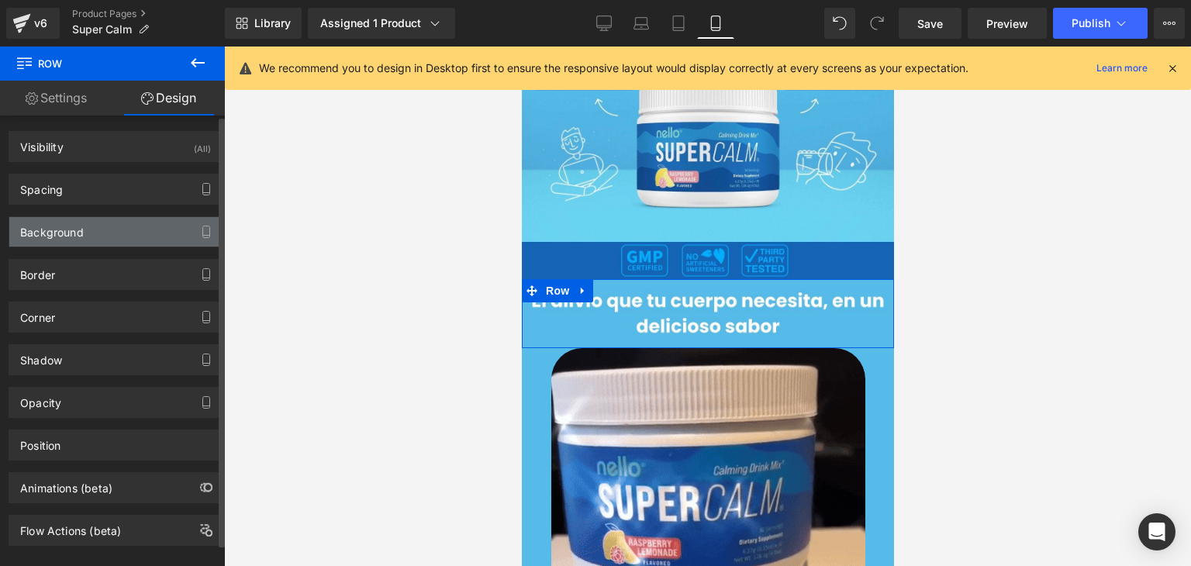
click at [137, 221] on div "Background" at bounding box center [115, 231] width 213 height 29
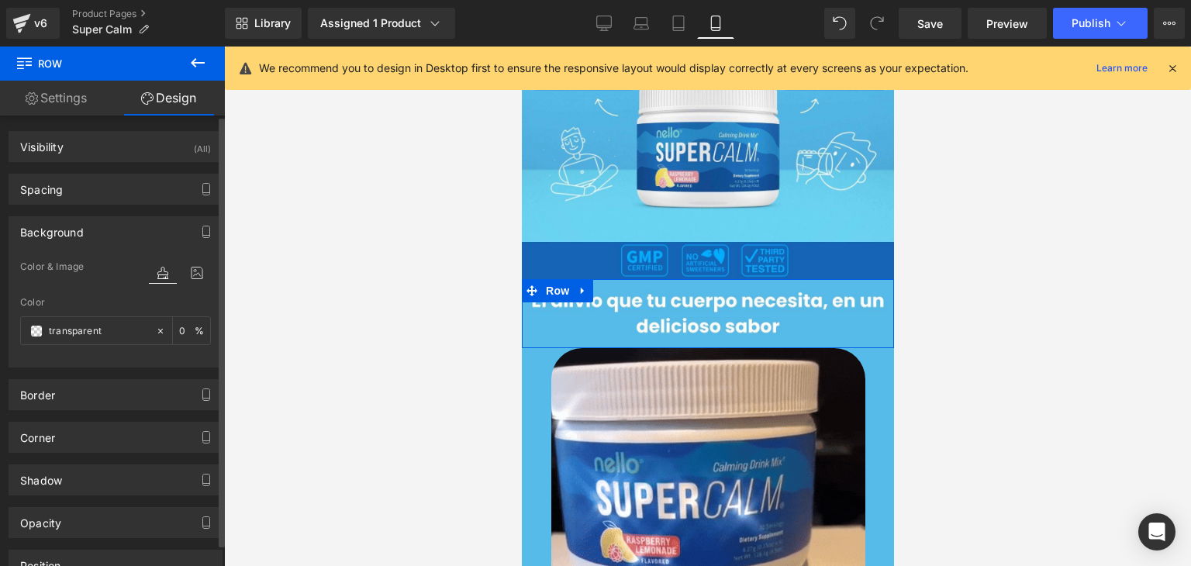
click at [116, 233] on div "Background" at bounding box center [115, 231] width 213 height 29
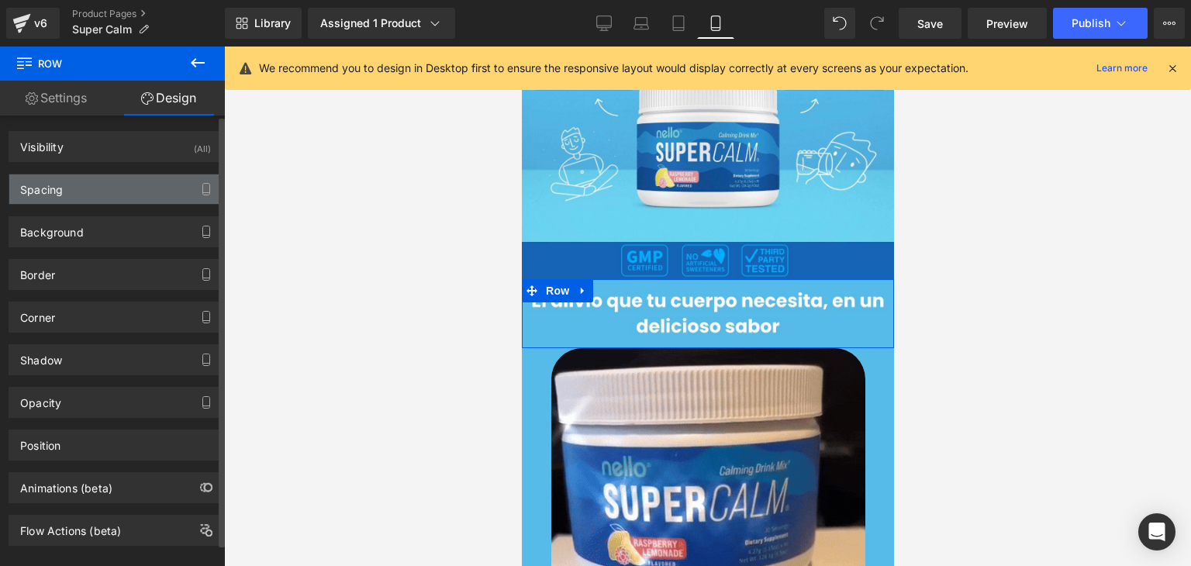
click at [105, 196] on div "Spacing" at bounding box center [115, 189] width 213 height 29
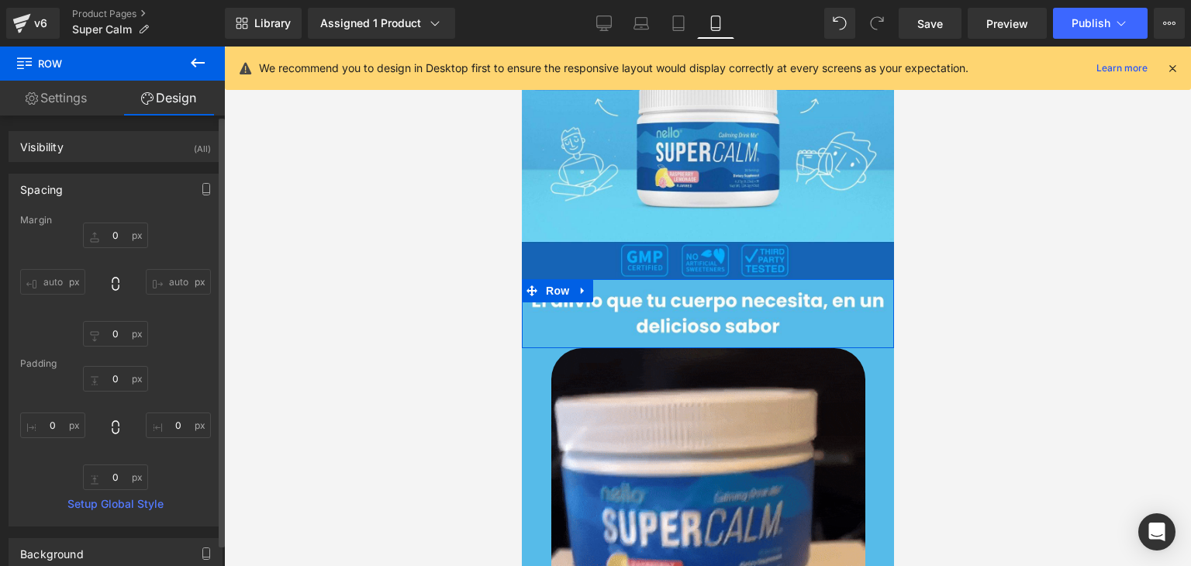
click at [105, 196] on div "Spacing" at bounding box center [115, 189] width 213 height 29
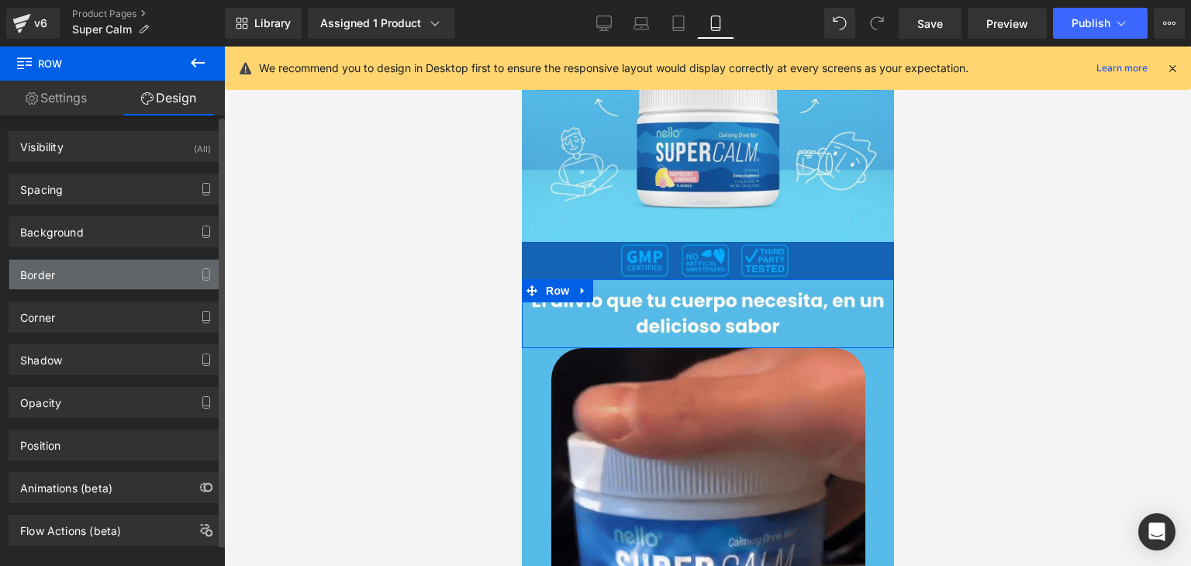
click at [101, 265] on div "Border" at bounding box center [115, 274] width 213 height 29
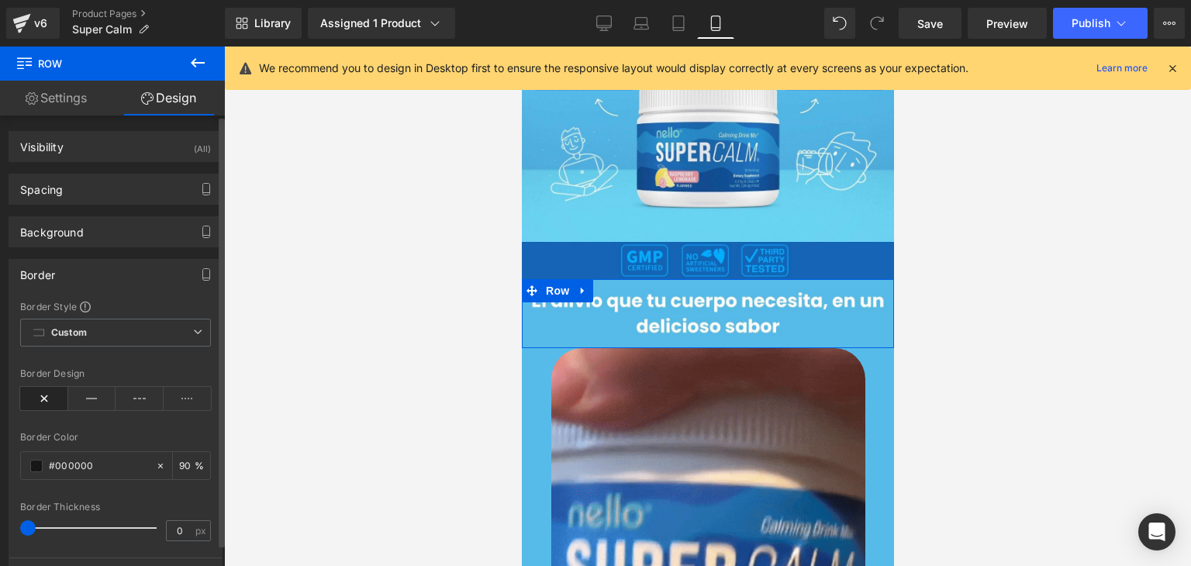
click at [99, 266] on div "Border" at bounding box center [115, 274] width 213 height 29
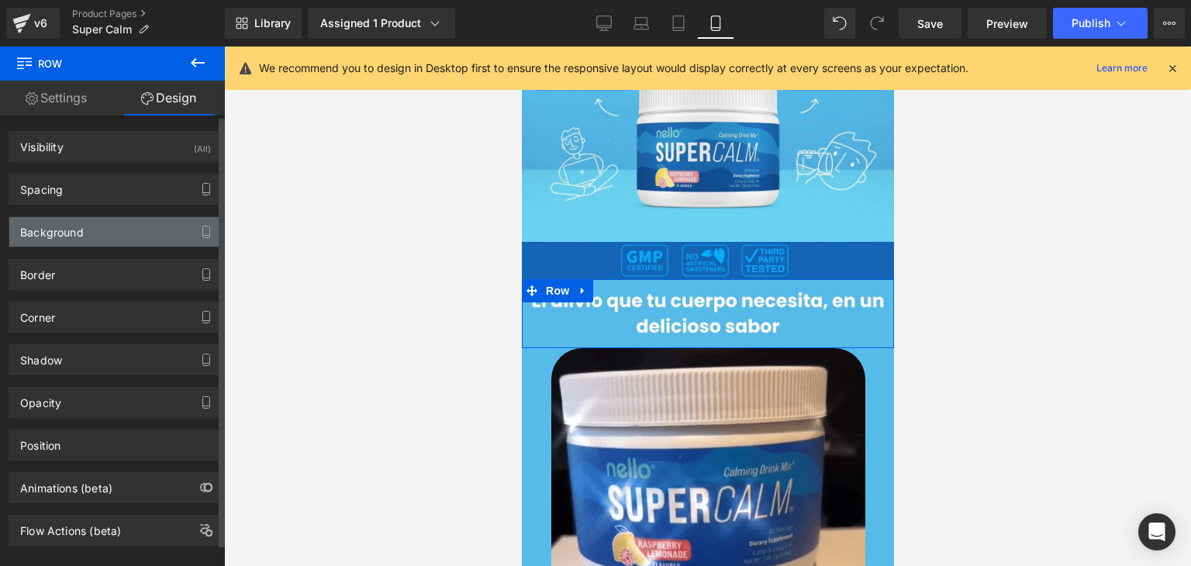
click at [97, 225] on div "Background" at bounding box center [115, 231] width 213 height 29
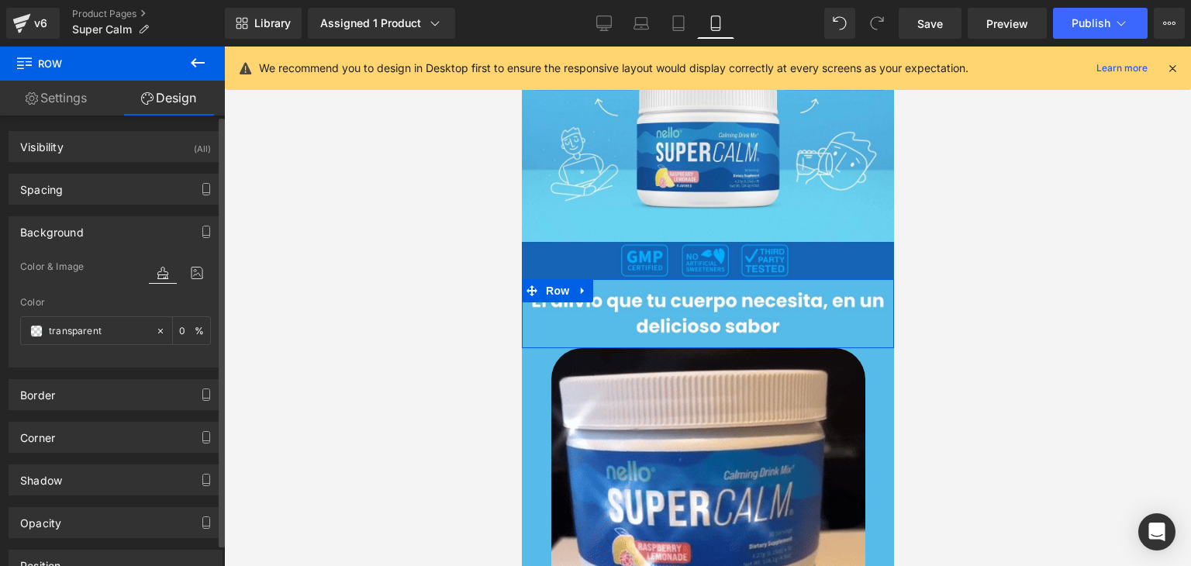
click at [94, 227] on div "Background" at bounding box center [115, 231] width 213 height 29
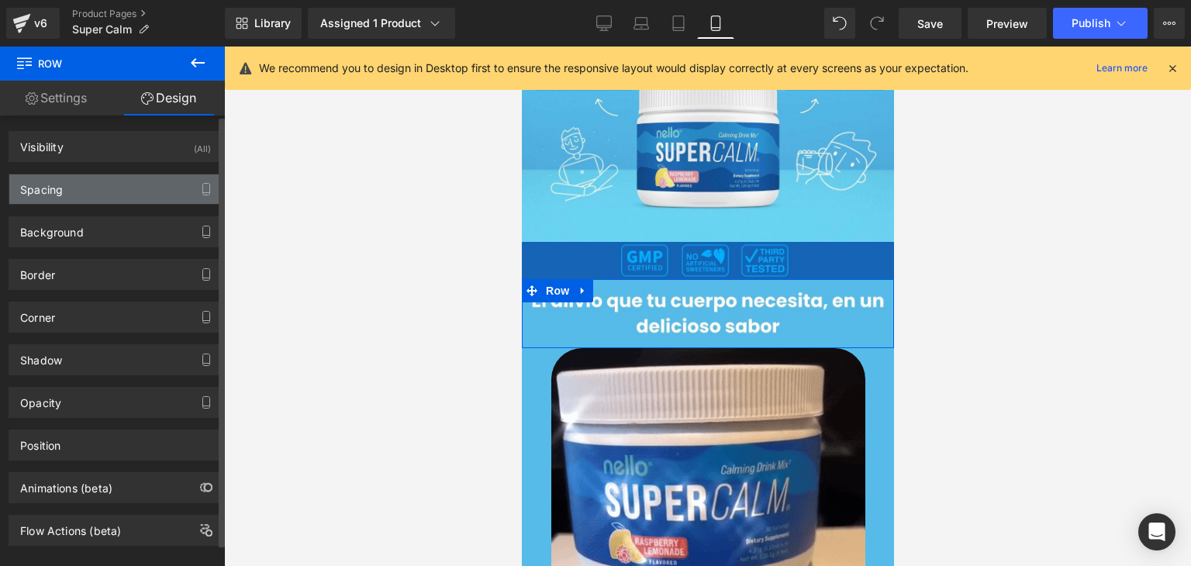
click at [102, 198] on div "Spacing" at bounding box center [115, 189] width 213 height 29
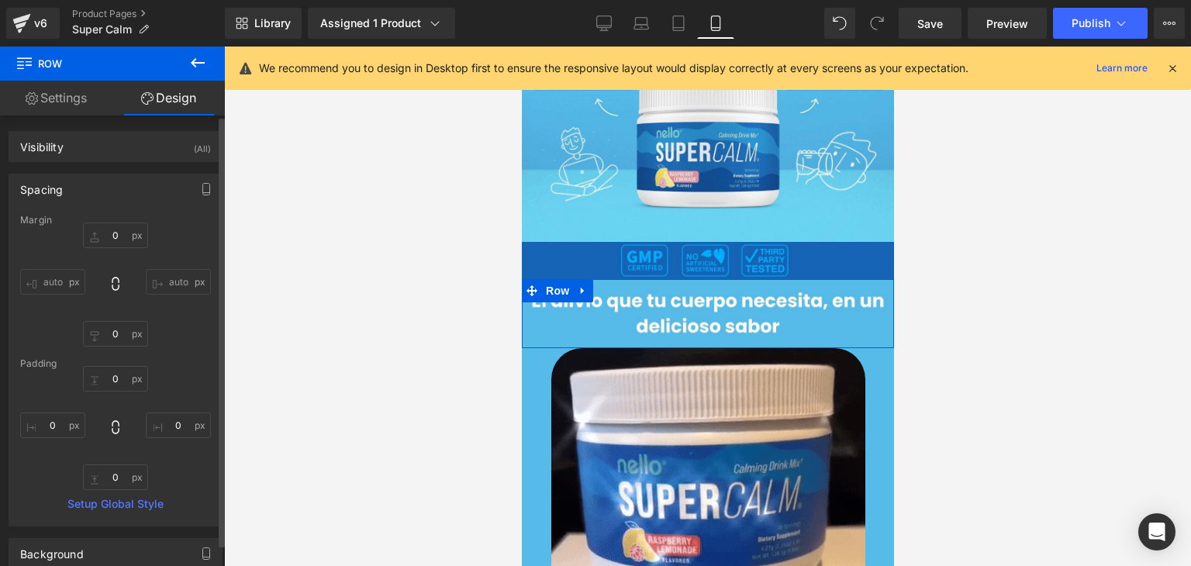
click at [102, 198] on div "Spacing" at bounding box center [115, 189] width 213 height 29
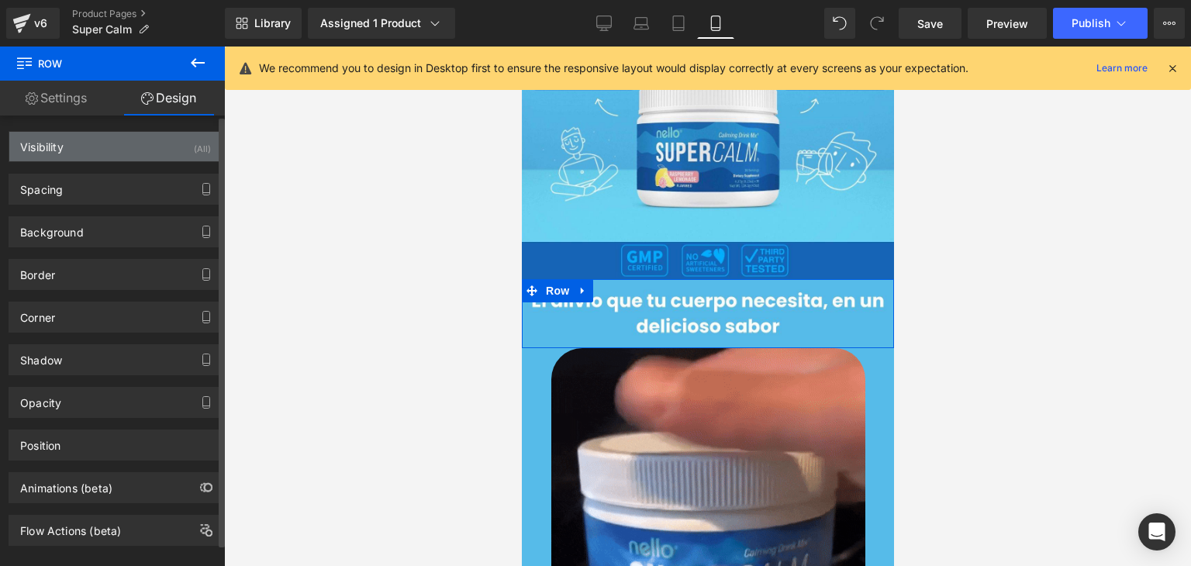
click at [93, 152] on div "Visibility (All)" at bounding box center [115, 146] width 213 height 29
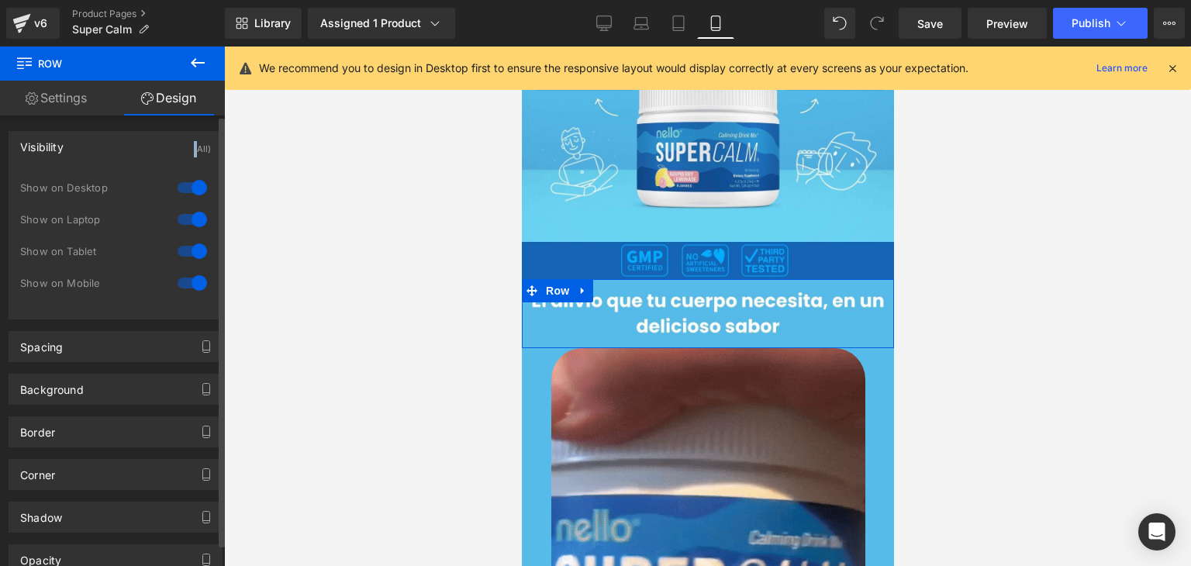
click at [93, 152] on div "Visibility (All)" at bounding box center [115, 146] width 213 height 29
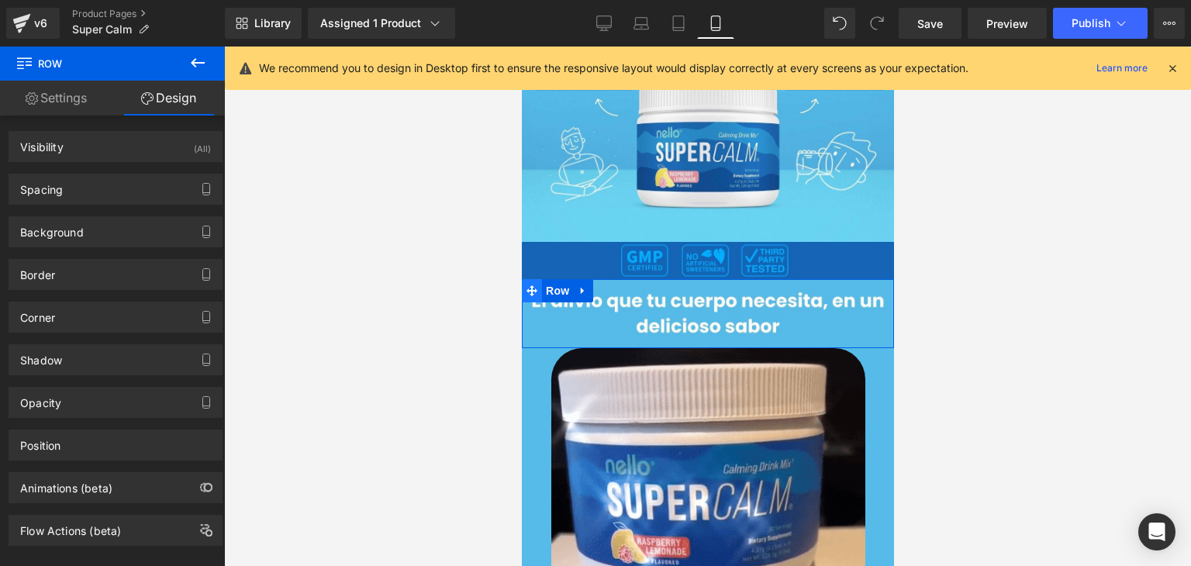
click at [530, 285] on icon at bounding box center [531, 291] width 11 height 12
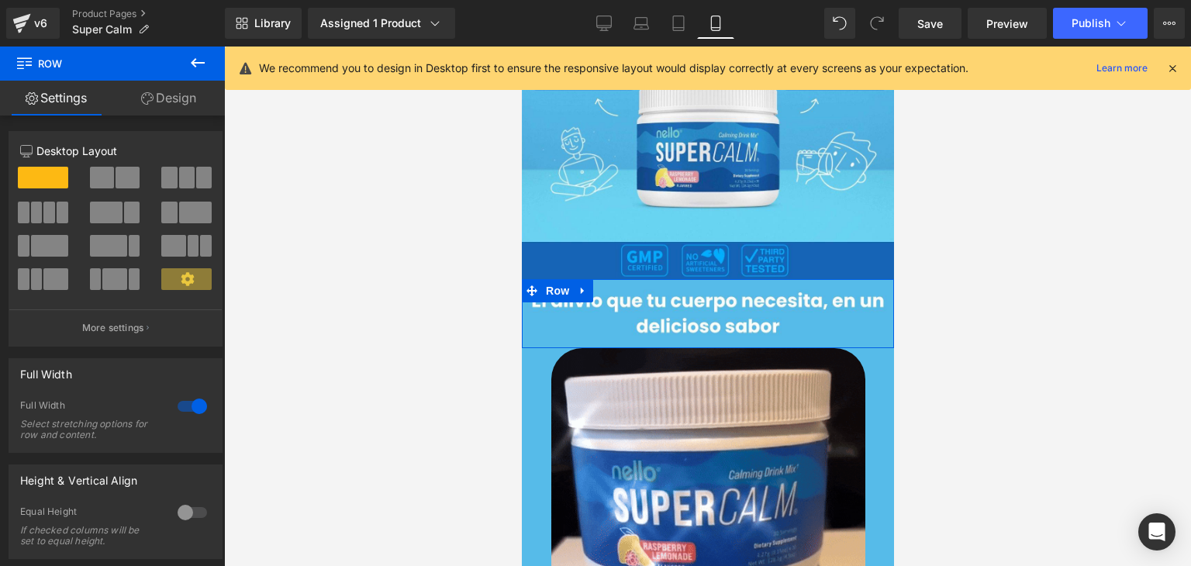
click at [153, 107] on link "Design" at bounding box center [168, 98] width 112 height 35
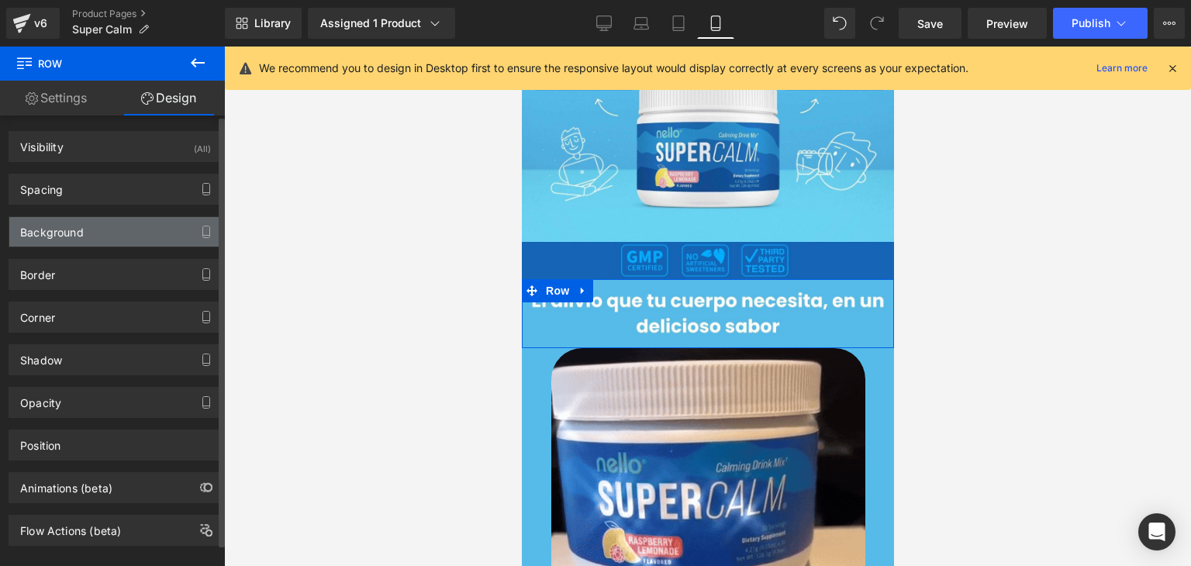
click at [79, 230] on div "Background" at bounding box center [52, 228] width 64 height 22
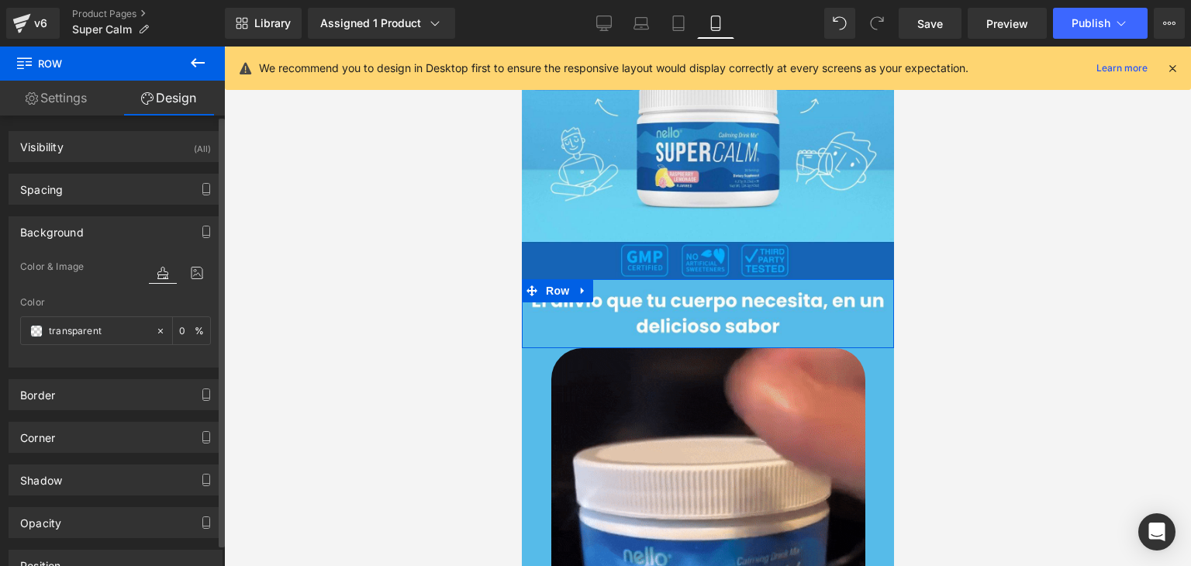
click at [79, 230] on div "Background" at bounding box center [52, 228] width 64 height 22
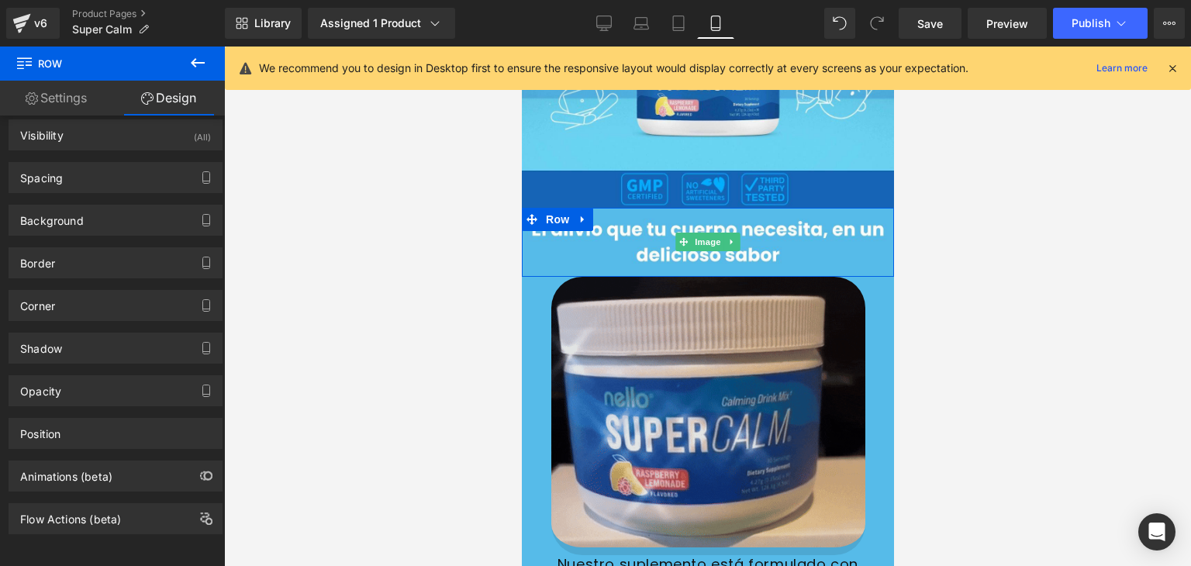
scroll to position [310, 0]
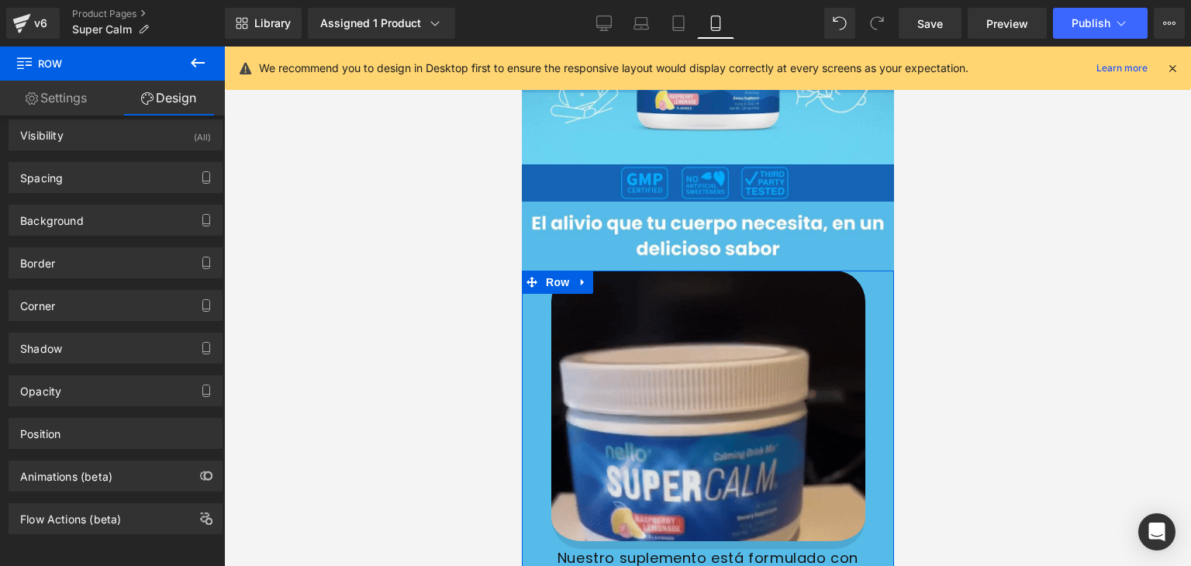
click at [606, 313] on img at bounding box center [708, 410] width 314 height 279
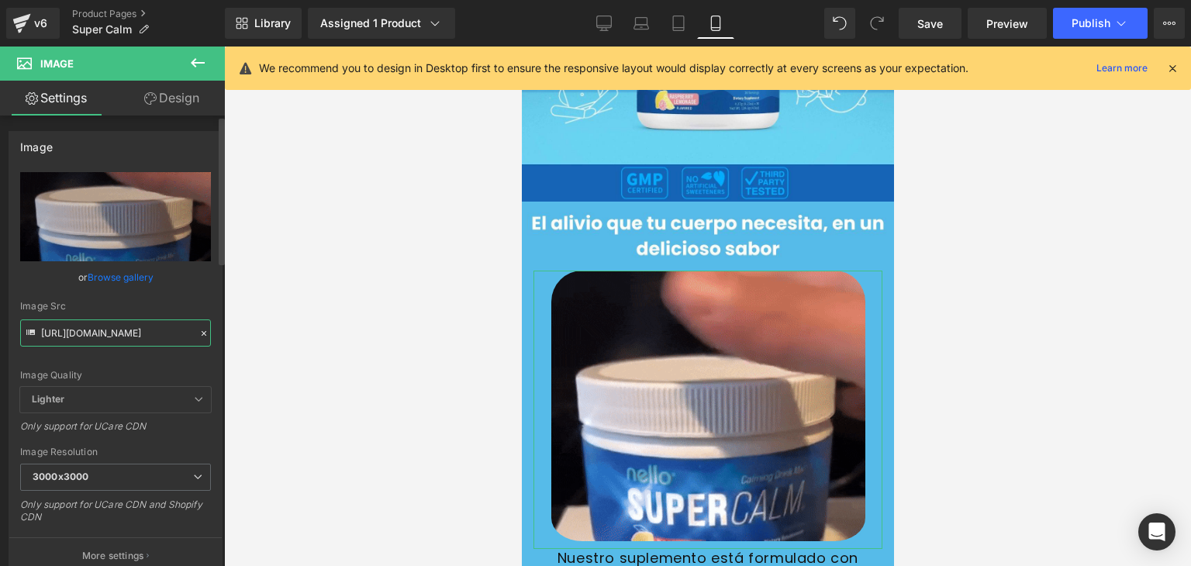
drag, startPoint x: 43, startPoint y: 334, endPoint x: 82, endPoint y: 326, distance: 39.6
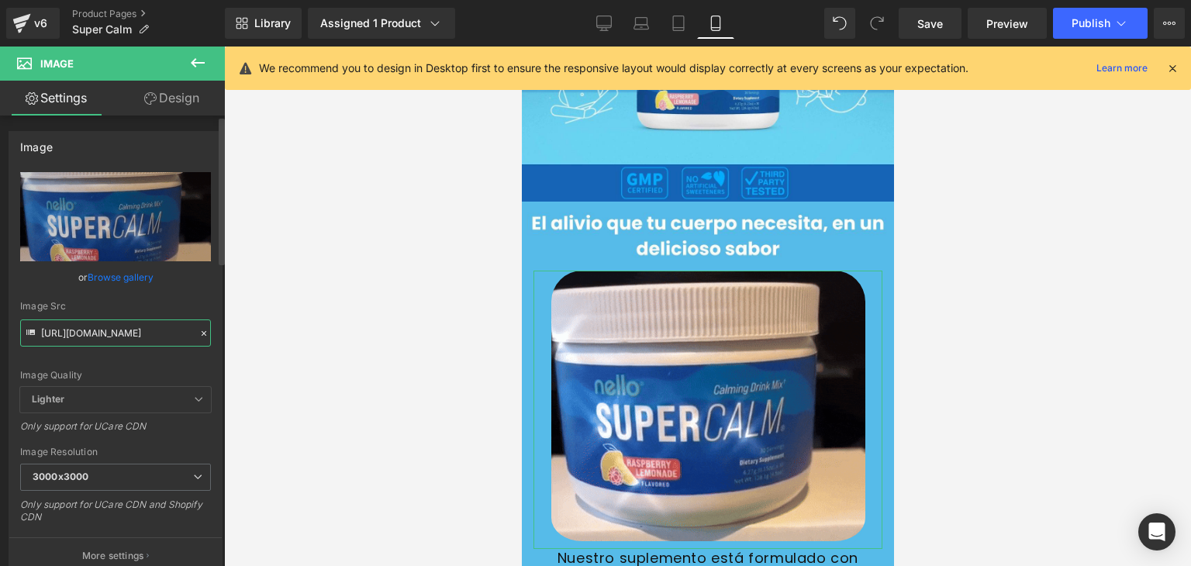
click at [82, 326] on input "https://media4.giphy.com/media/v1.Y2lkPTc5MGI3NjExMXJrNHV4cGgwazJnaXhiYmptdndmc…" at bounding box center [115, 333] width 191 height 27
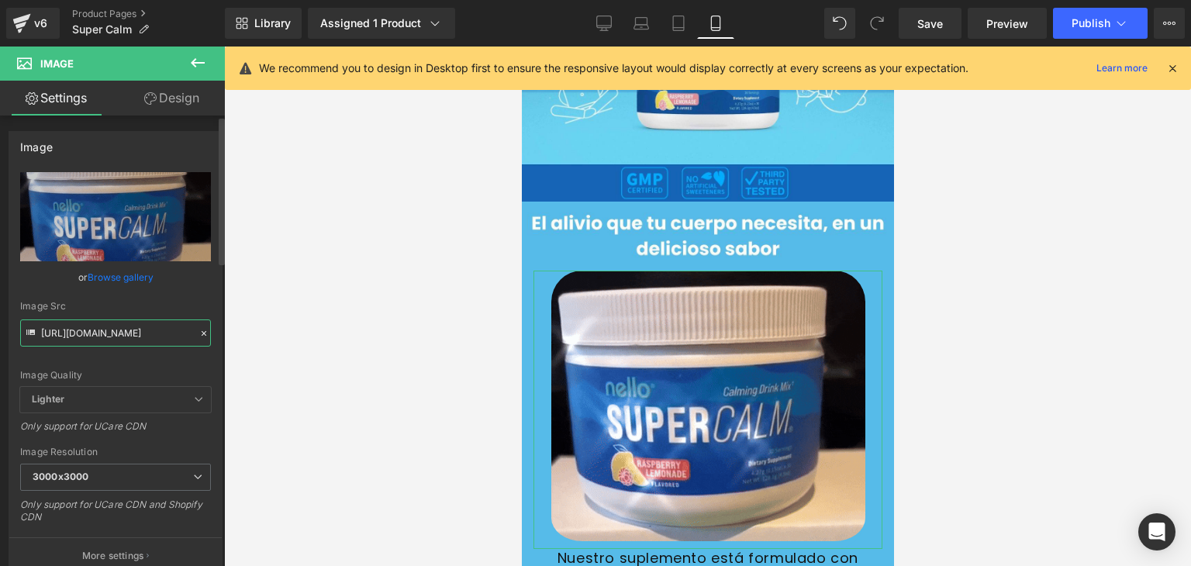
click at [78, 327] on input "https://media4.giphy.com/media/v1.Y2lkPTc5MGI3NjExMXJrNHV4cGgwazJnaXhiYmptdndmc…" at bounding box center [115, 333] width 191 height 27
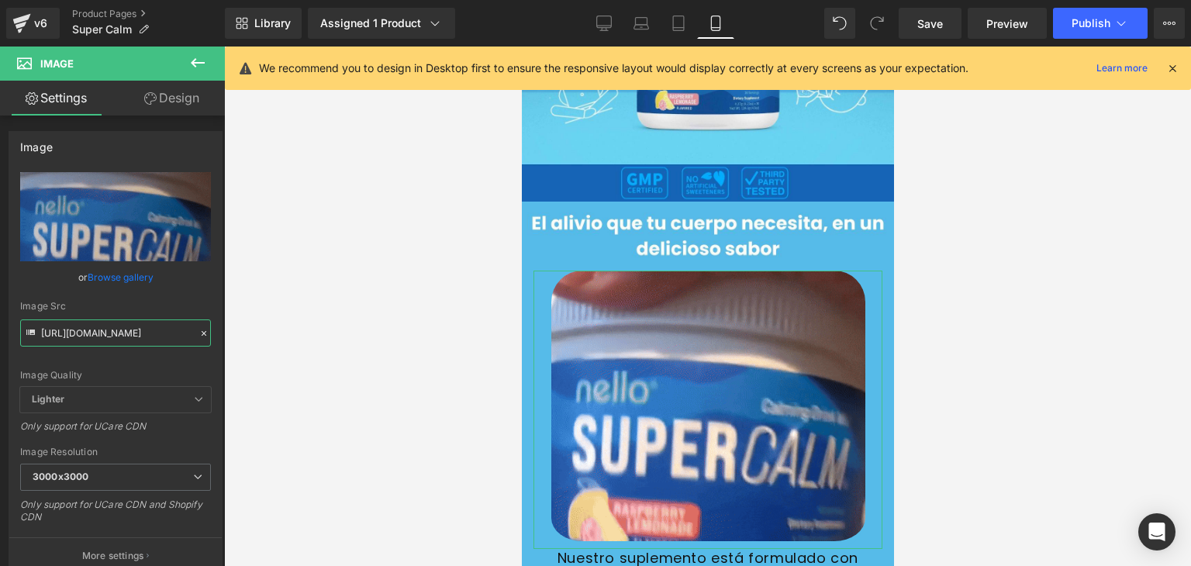
scroll to position [0, 797]
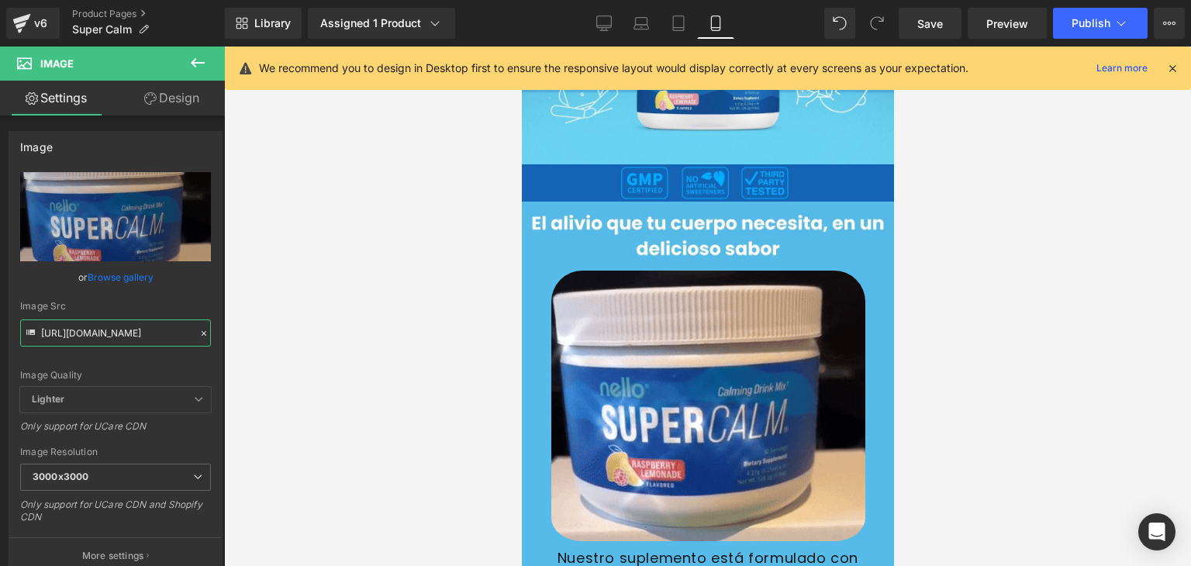
drag, startPoint x: 43, startPoint y: 334, endPoint x: 279, endPoint y: 344, distance: 236.8
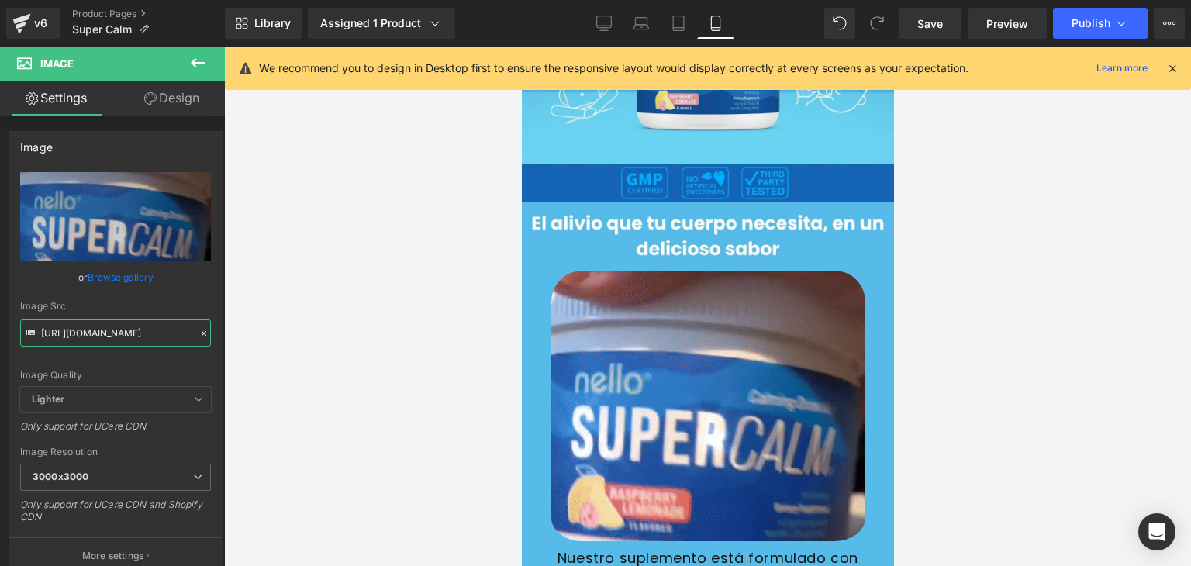
click at [279, 344] on div "Row You are previewing how the will restyle your page. You can not edit Element…" at bounding box center [595, 296] width 1191 height 593
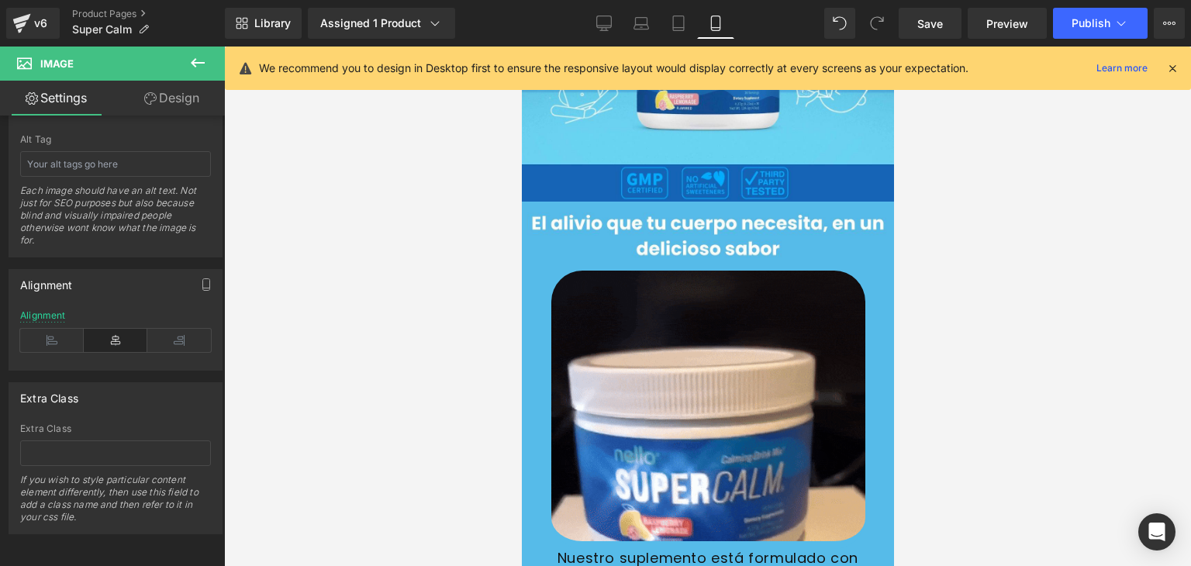
scroll to position [0, 0]
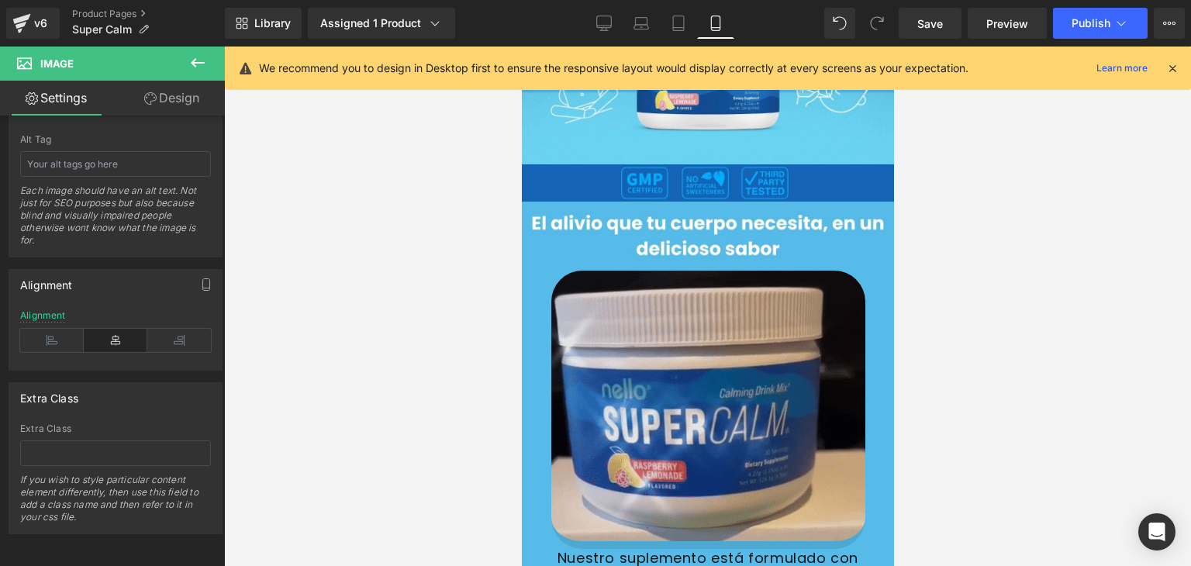
click at [705, 325] on img at bounding box center [708, 410] width 314 height 279
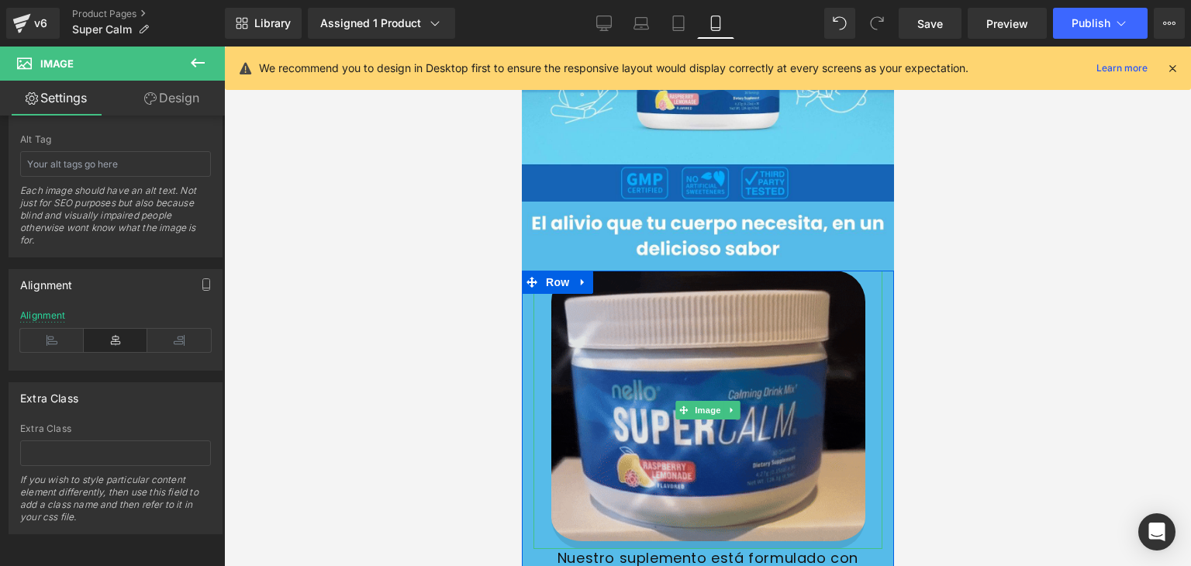
click at [572, 339] on img at bounding box center [708, 410] width 314 height 279
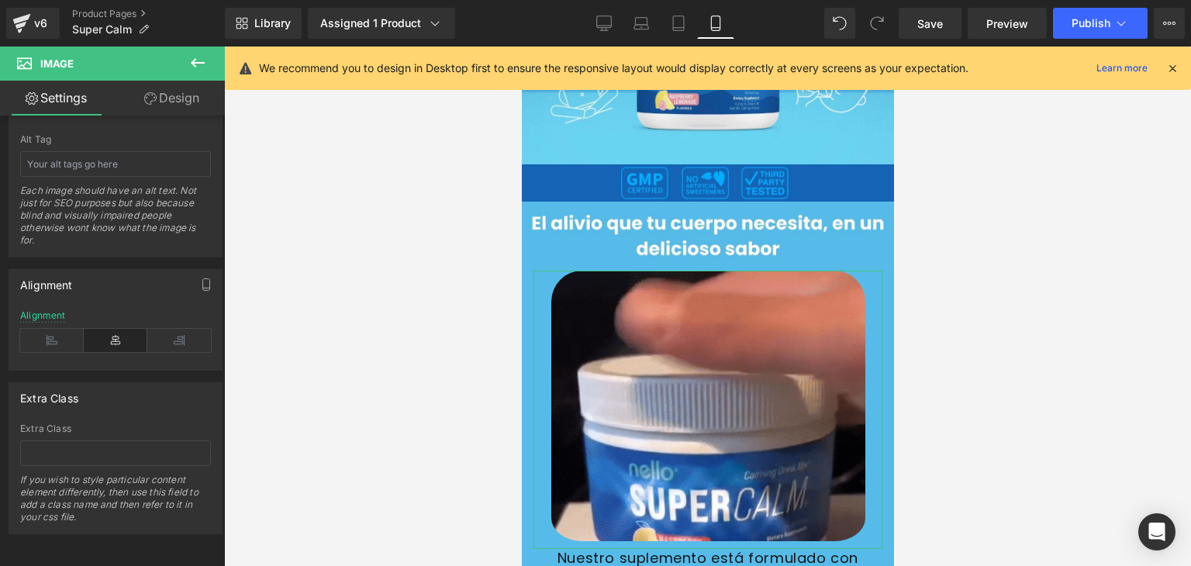
click at [152, 91] on link "Design" at bounding box center [172, 98] width 112 height 35
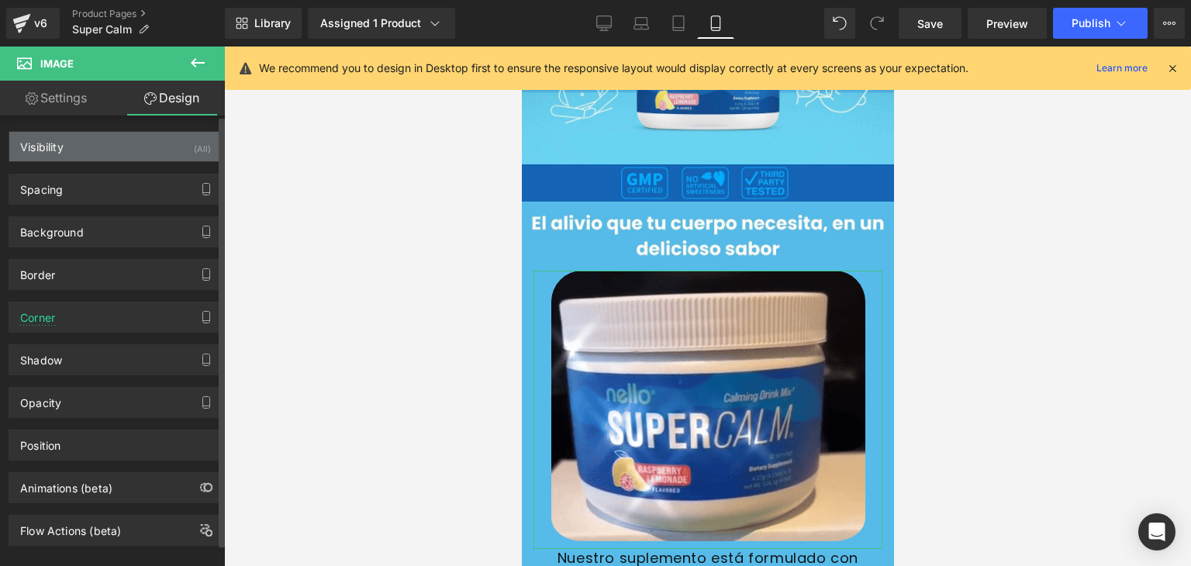
click at [81, 149] on div "Visibility (All)" at bounding box center [115, 146] width 213 height 29
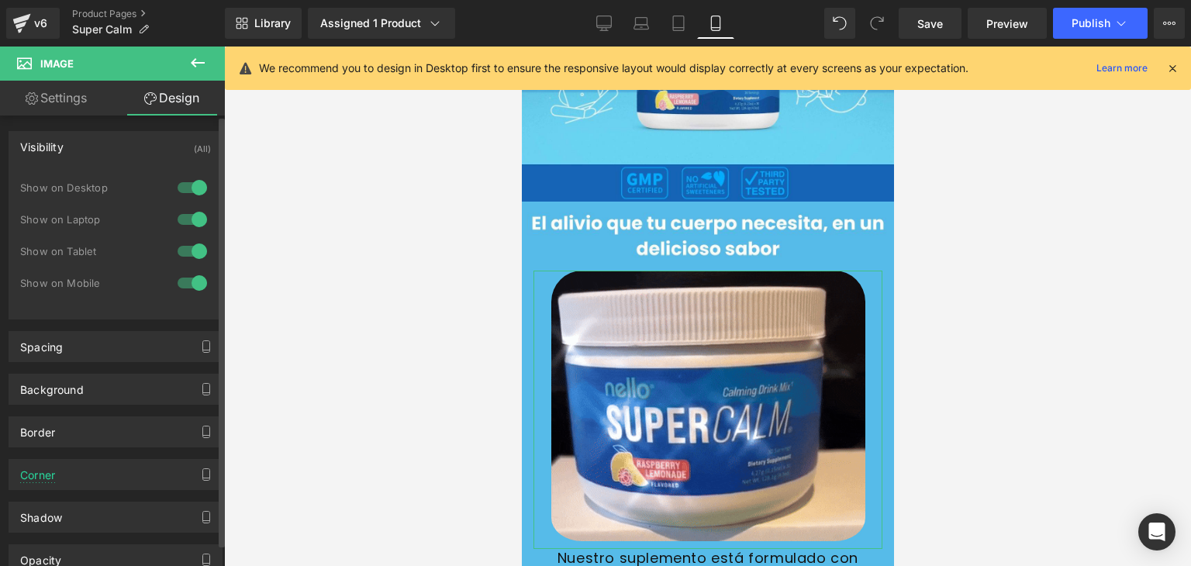
click at [81, 149] on div "Visibility (All)" at bounding box center [115, 146] width 213 height 29
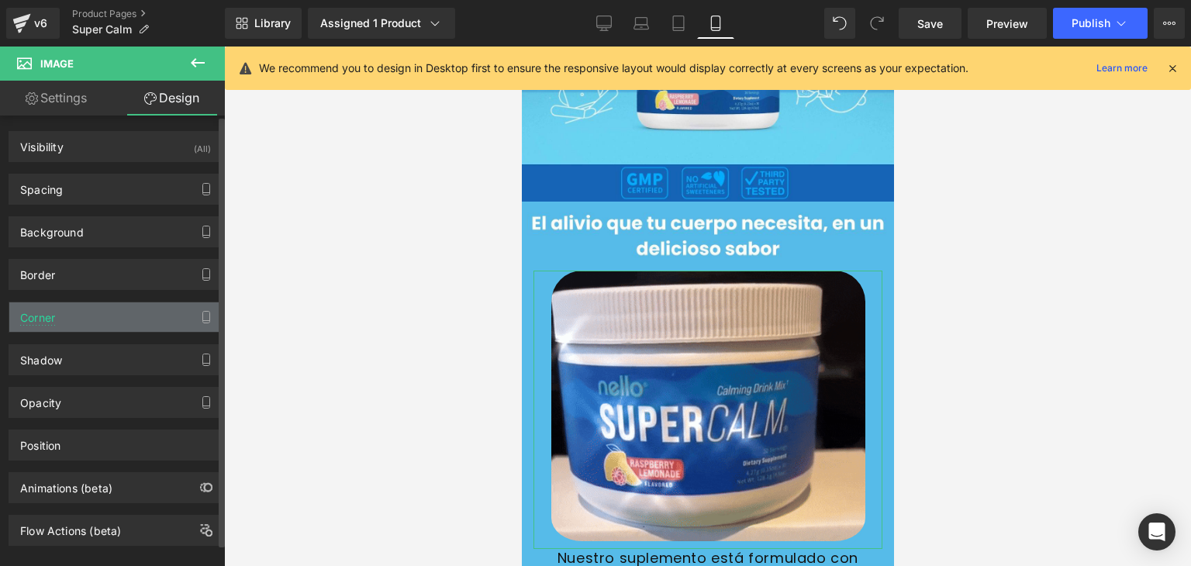
click at [69, 311] on div "Corner" at bounding box center [115, 317] width 213 height 29
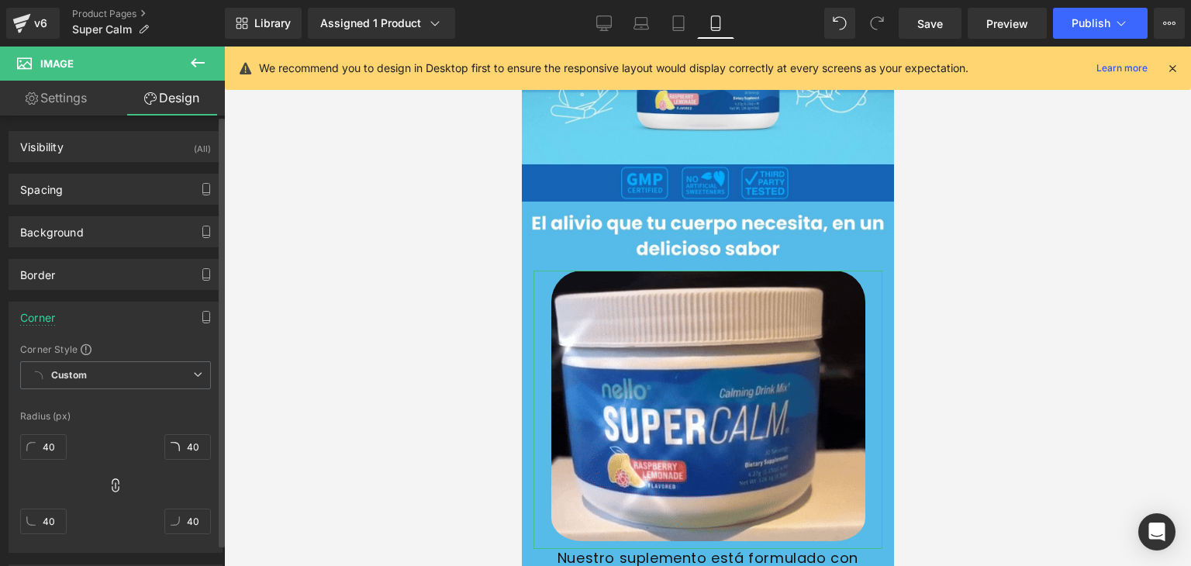
click at [108, 320] on div "Corner" at bounding box center [115, 317] width 213 height 29
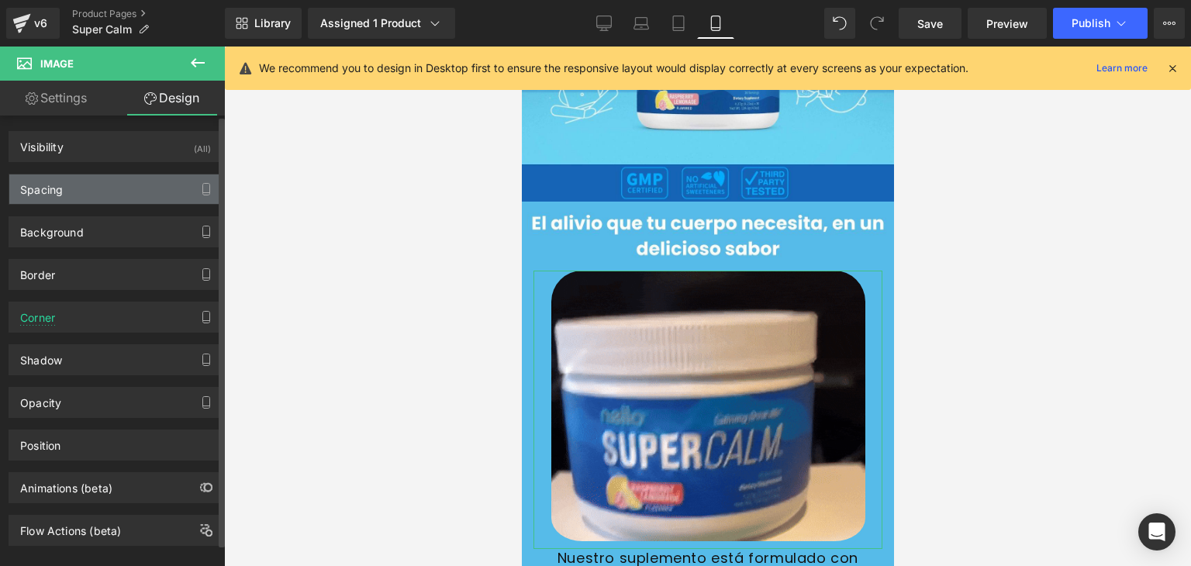
click at [71, 183] on div "Spacing" at bounding box center [115, 189] width 213 height 29
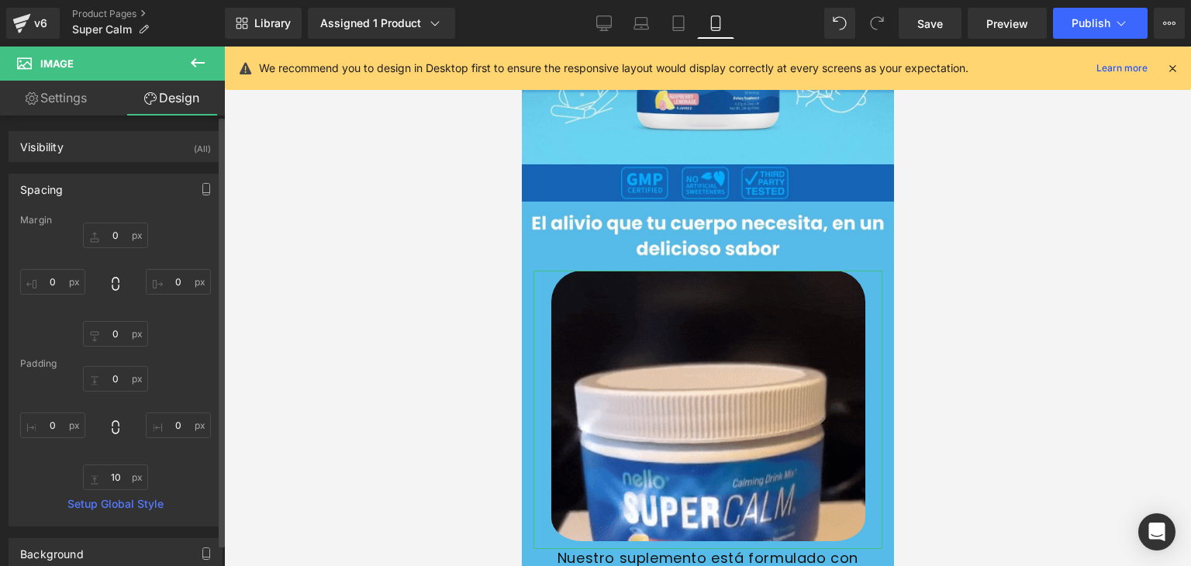
click at [71, 184] on div "Spacing" at bounding box center [115, 189] width 213 height 29
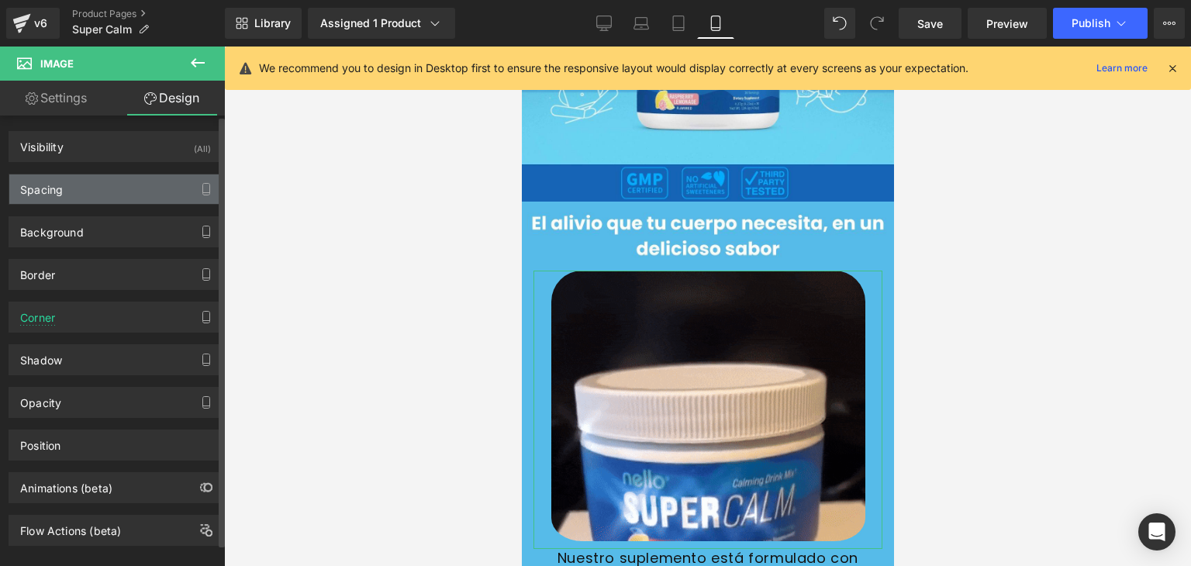
click at [71, 184] on div "Spacing" at bounding box center [115, 189] width 213 height 29
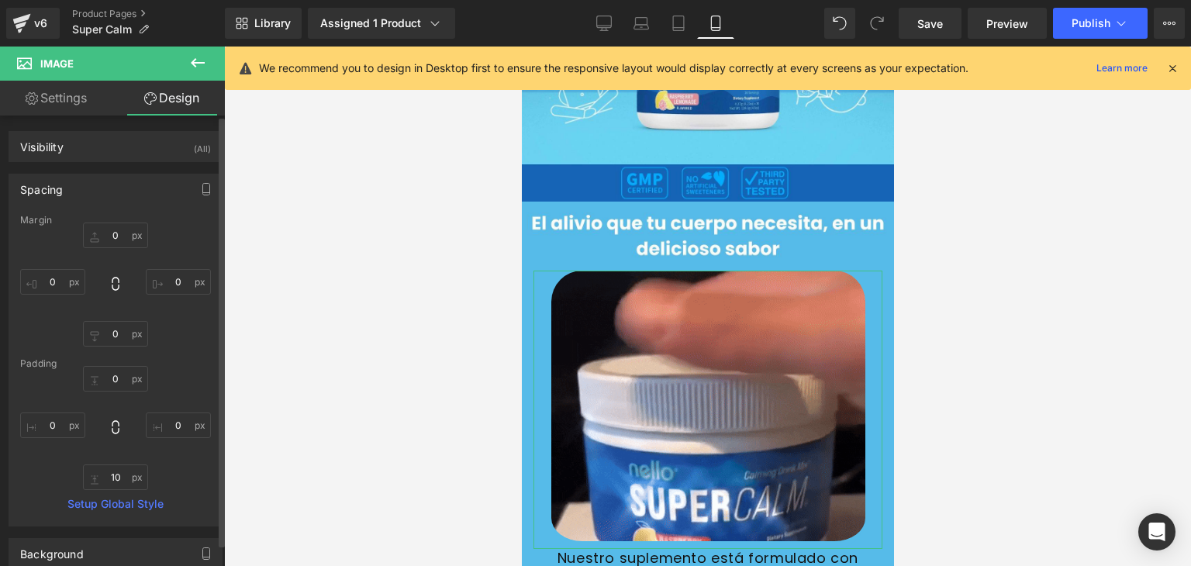
click at [111, 196] on div "Spacing" at bounding box center [115, 189] width 213 height 29
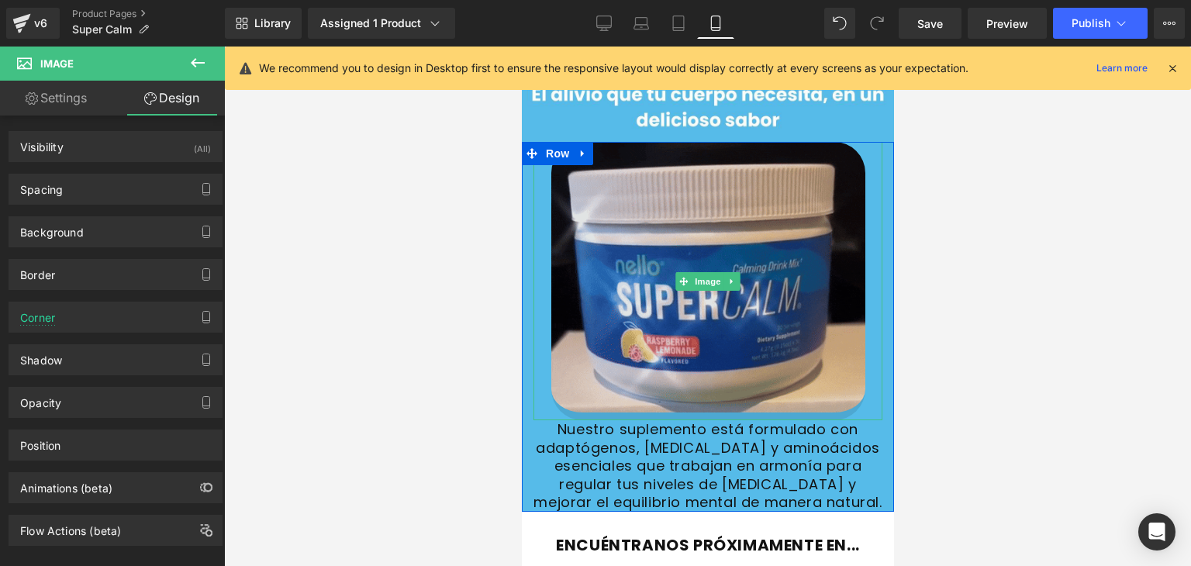
scroll to position [465, 0]
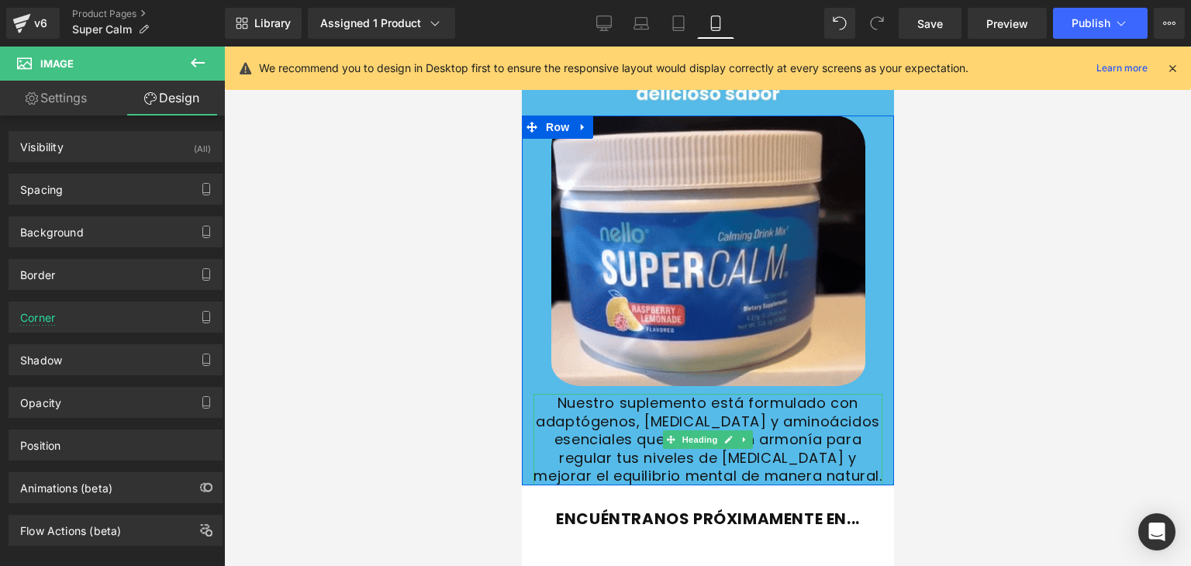
click at [665, 393] on font "Nuestro suplemento está formulado con adaptógenos, [MEDICAL_DATA] y aminoácidos…" at bounding box center [707, 439] width 348 height 92
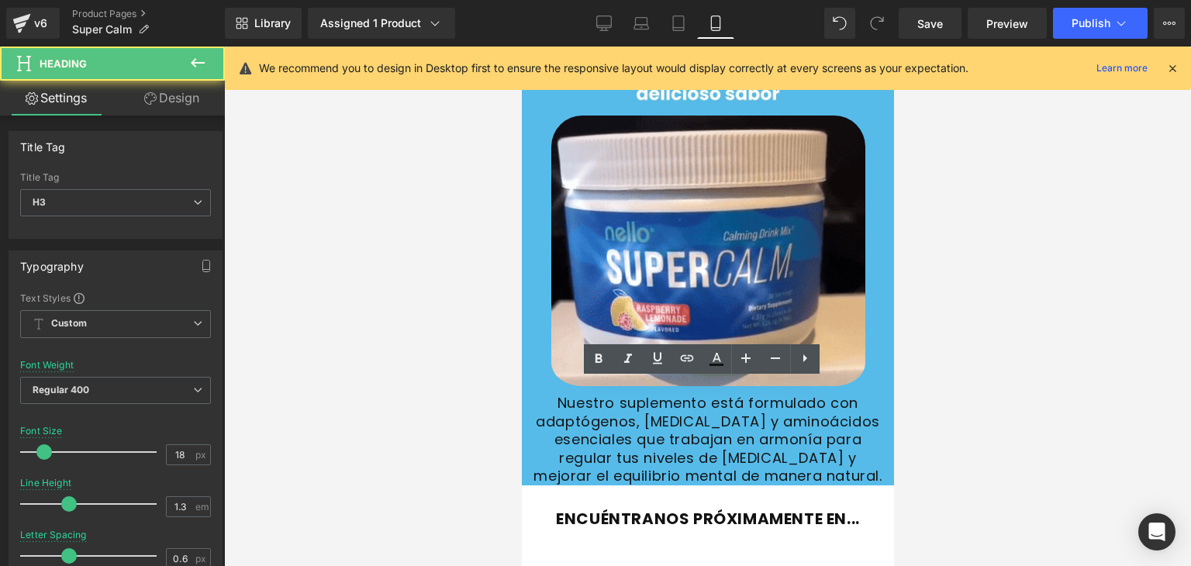
click at [1027, 386] on div at bounding box center [707, 307] width 967 height 520
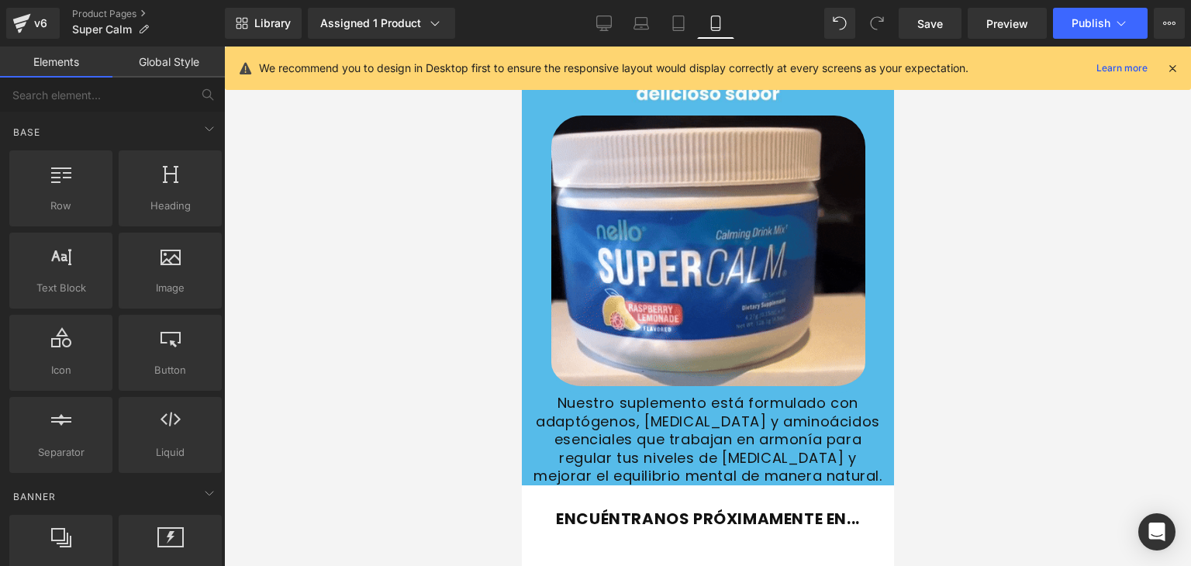
drag, startPoint x: 1421, startPoint y: 438, endPoint x: 829, endPoint y: 395, distance: 593.5
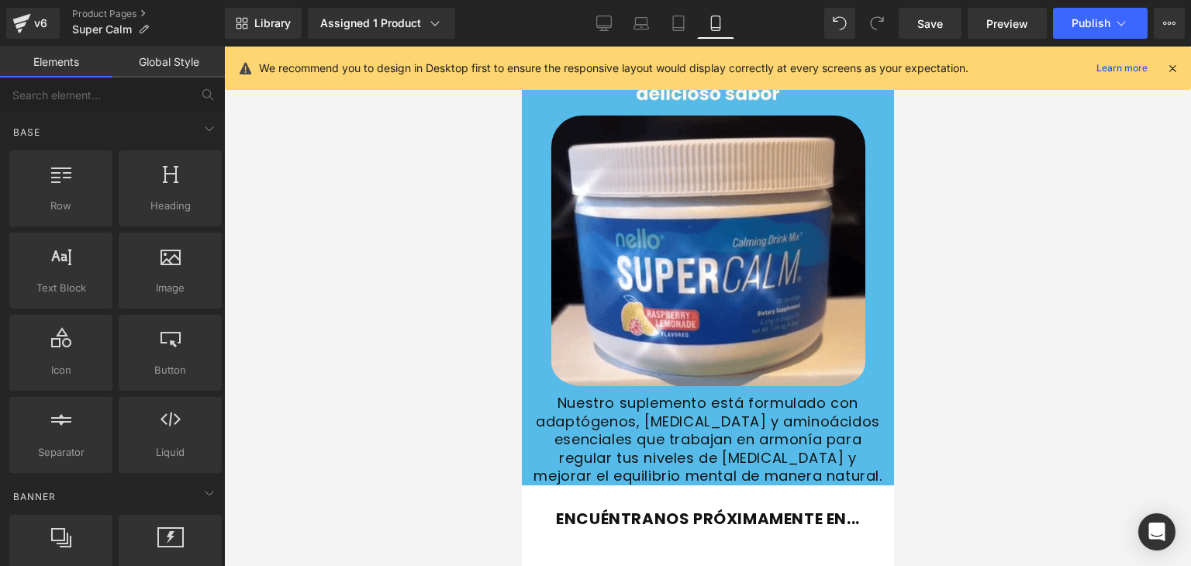
click at [844, 394] on h3 "Nuestro suplemento está formulado con adaptógenos, [MEDICAL_DATA] y aminoácidos…" at bounding box center [707, 439] width 349 height 91
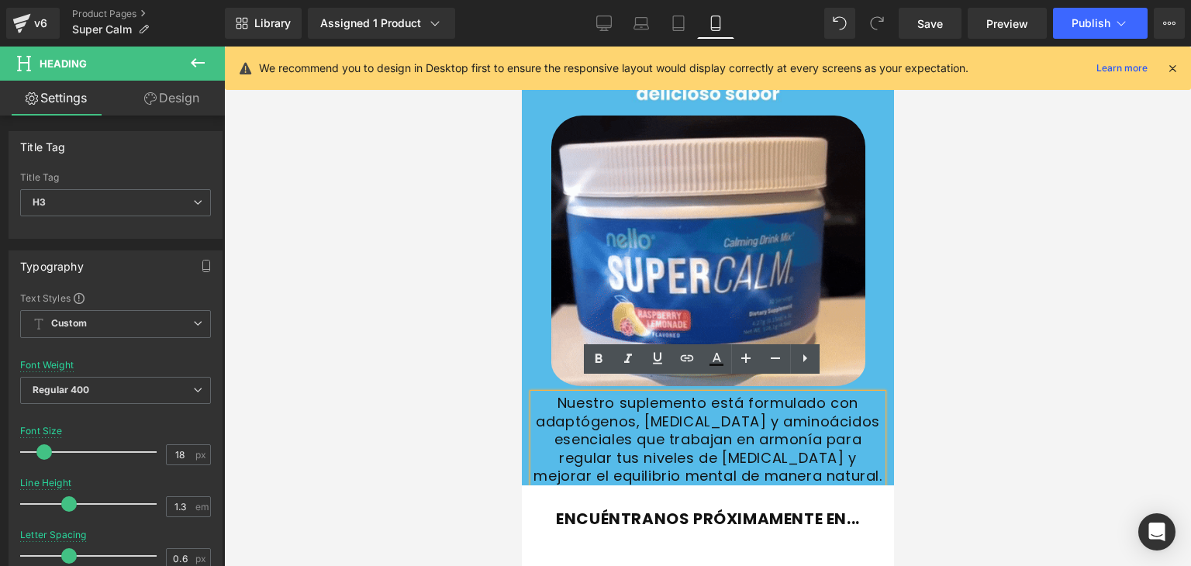
click at [742, 446] on font "Nuestro suplemento está formulado con adaptógenos, [MEDICAL_DATA] y aminoácidos…" at bounding box center [707, 439] width 348 height 92
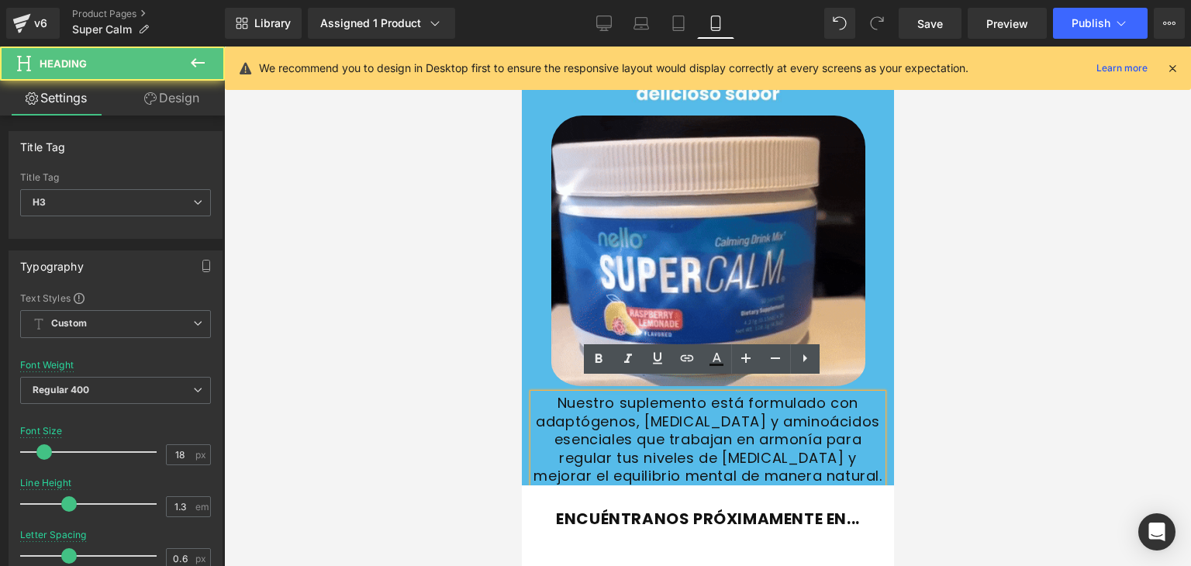
click at [735, 462] on h3 "Nuestro suplemento está formulado con adaptógenos, [MEDICAL_DATA] y aminoácidos…" at bounding box center [707, 439] width 349 height 91
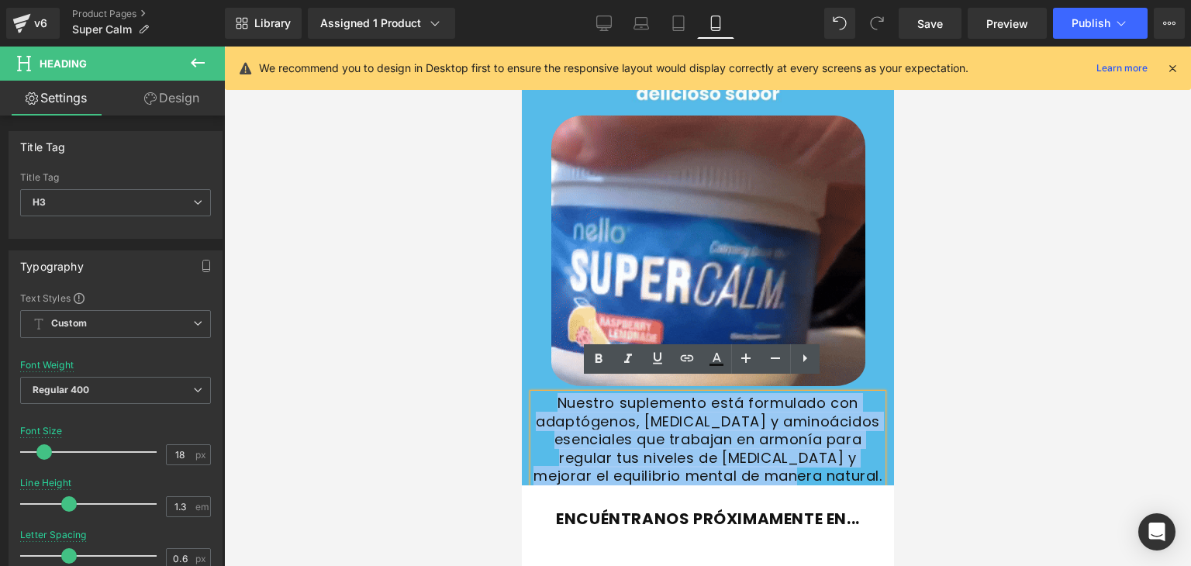
drag, startPoint x: 735, startPoint y: 462, endPoint x: 572, endPoint y: 386, distance: 180.1
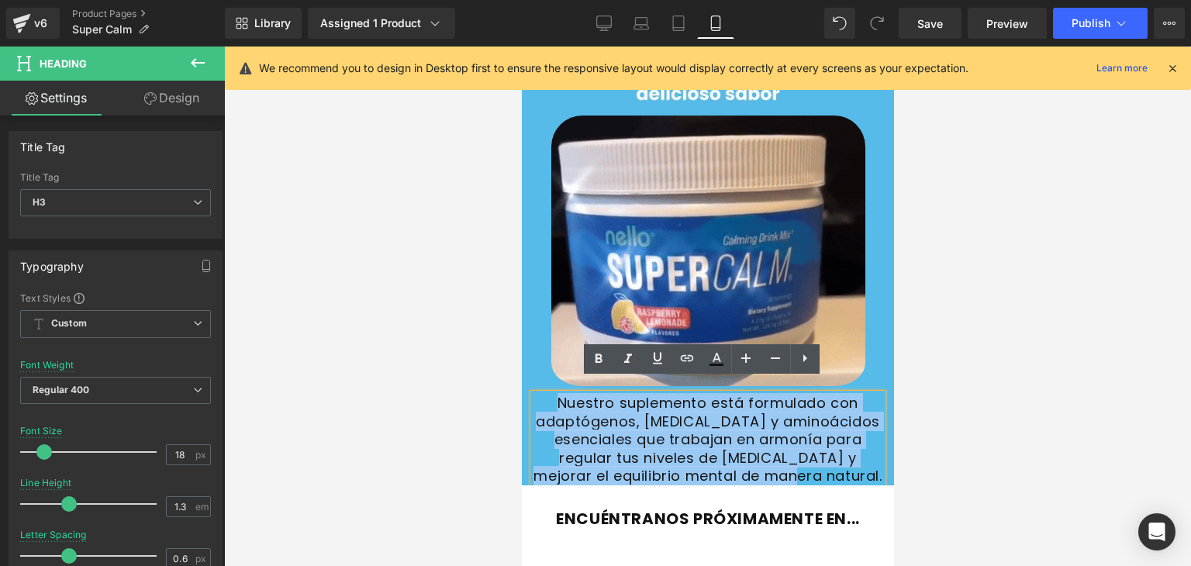
click at [572, 394] on h3 "Nuestro suplemento está formulado con adaptógenos, [MEDICAL_DATA] y aminoácidos…" at bounding box center [707, 439] width 349 height 91
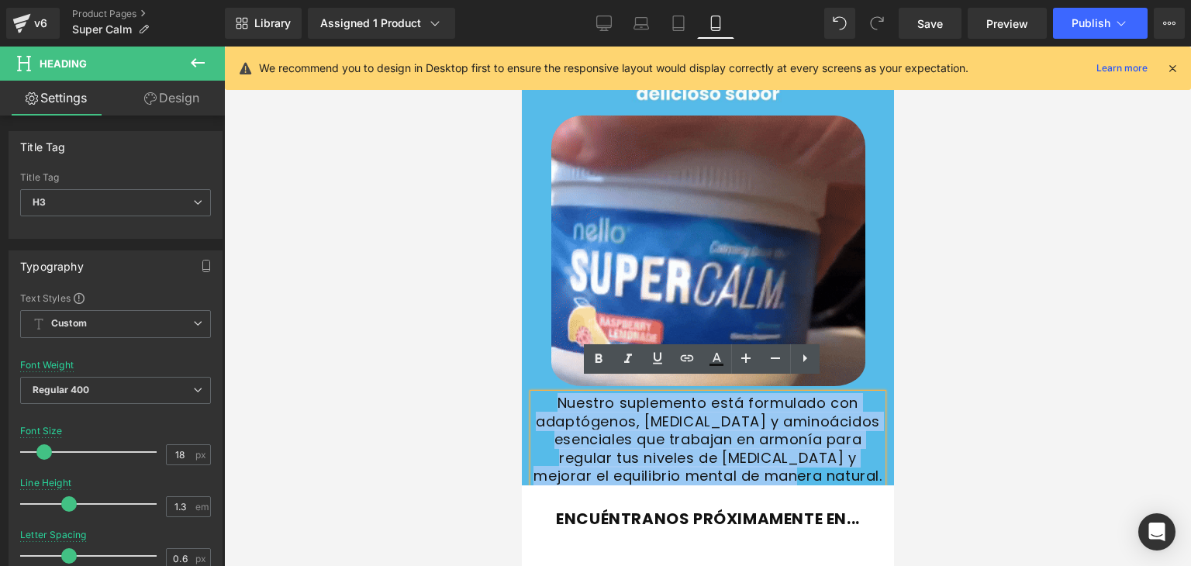
copy font "Nuestro suplemento está formulado con adaptógenos, [MEDICAL_DATA] y aminoácidos…"
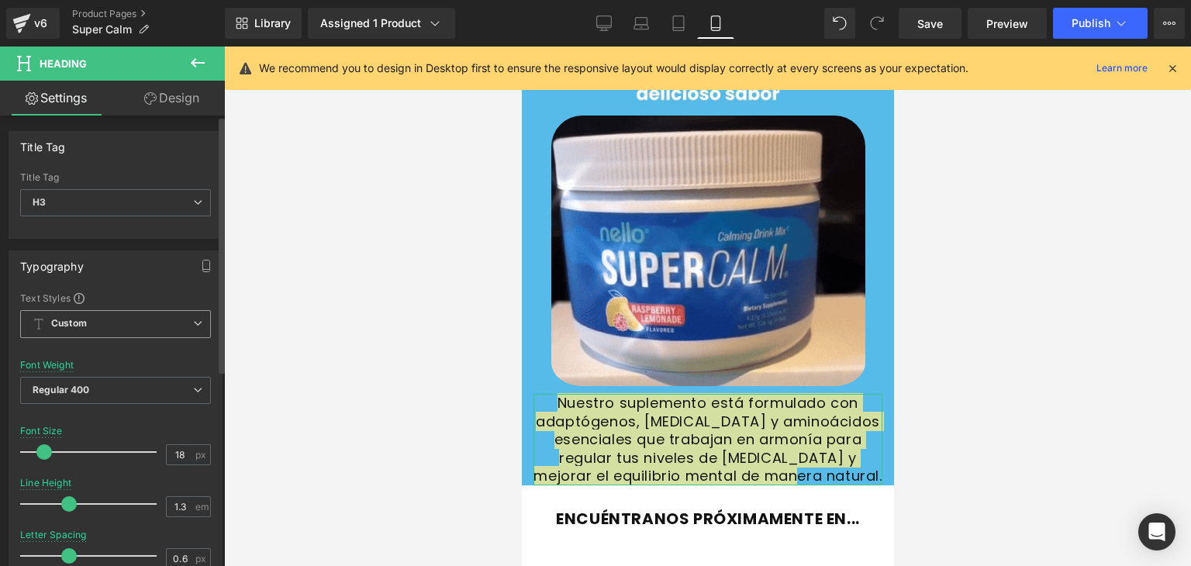
click at [161, 320] on span "Custom Setup Global Style" at bounding box center [115, 324] width 191 height 28
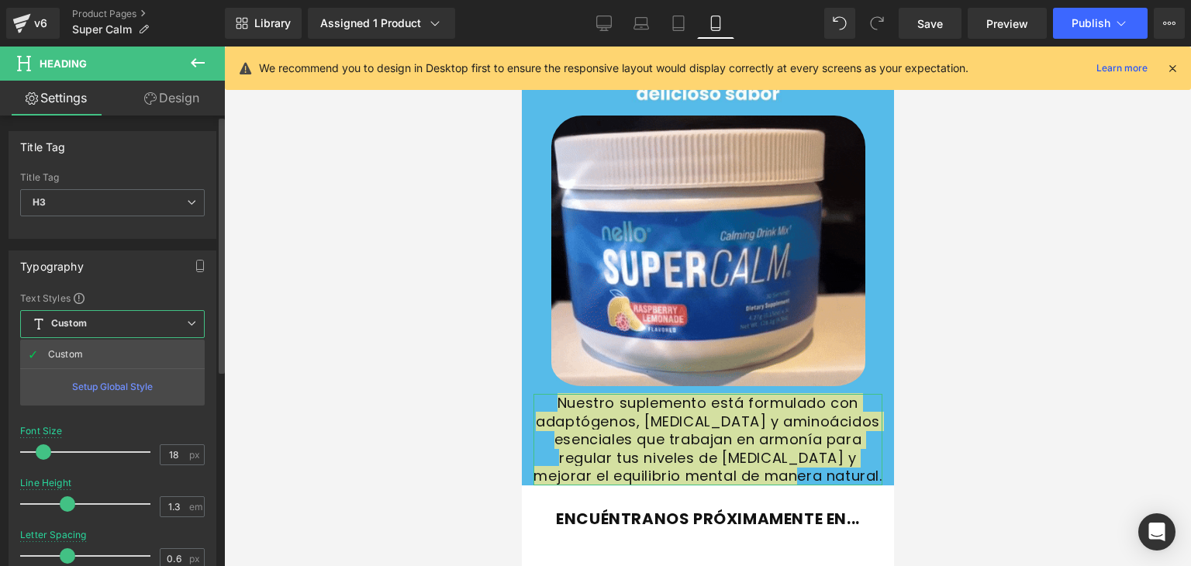
click at [104, 243] on div "Typography Text Styles Custom Custom Setup Global Style Custom Setup Global Sty…" at bounding box center [113, 505] width 226 height 533
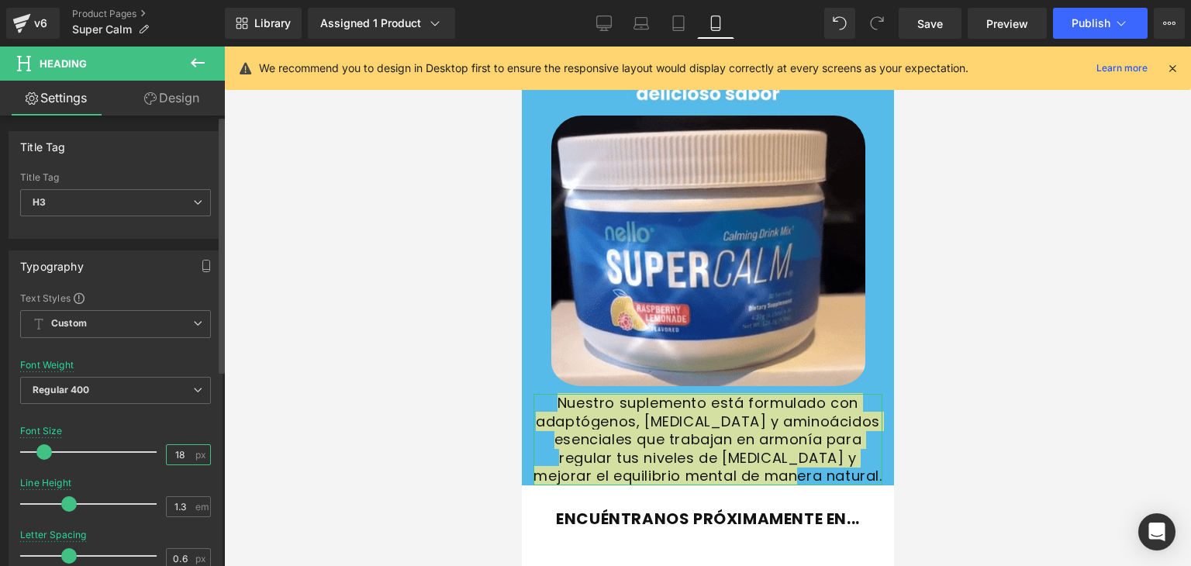
drag, startPoint x: 183, startPoint y: 451, endPoint x: 168, endPoint y: 451, distance: 15.5
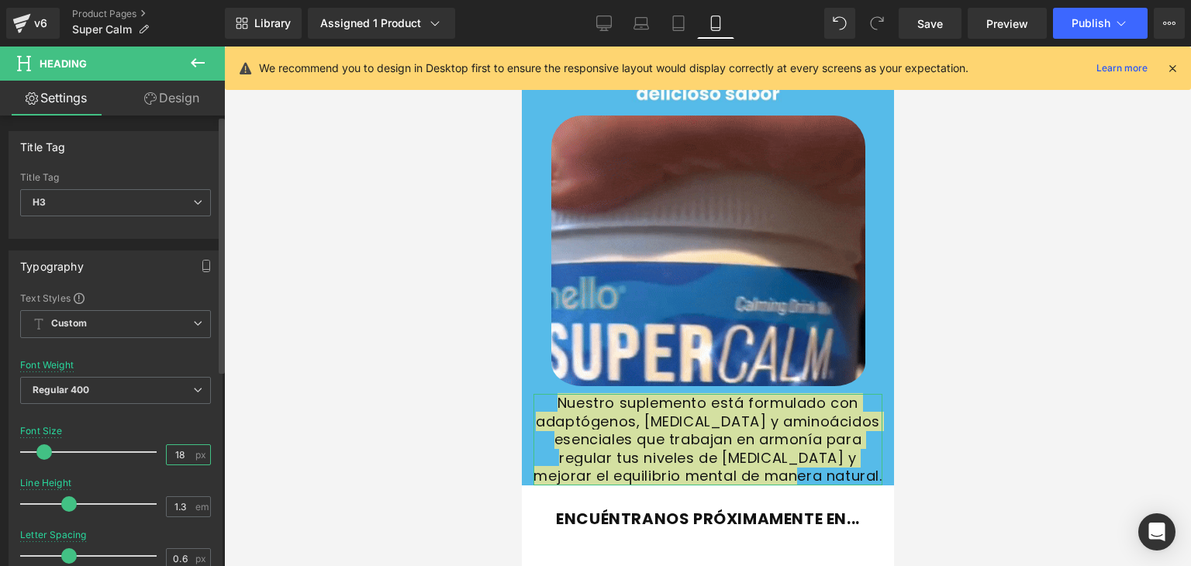
click at [168, 451] on input "18" at bounding box center [180, 454] width 27 height 19
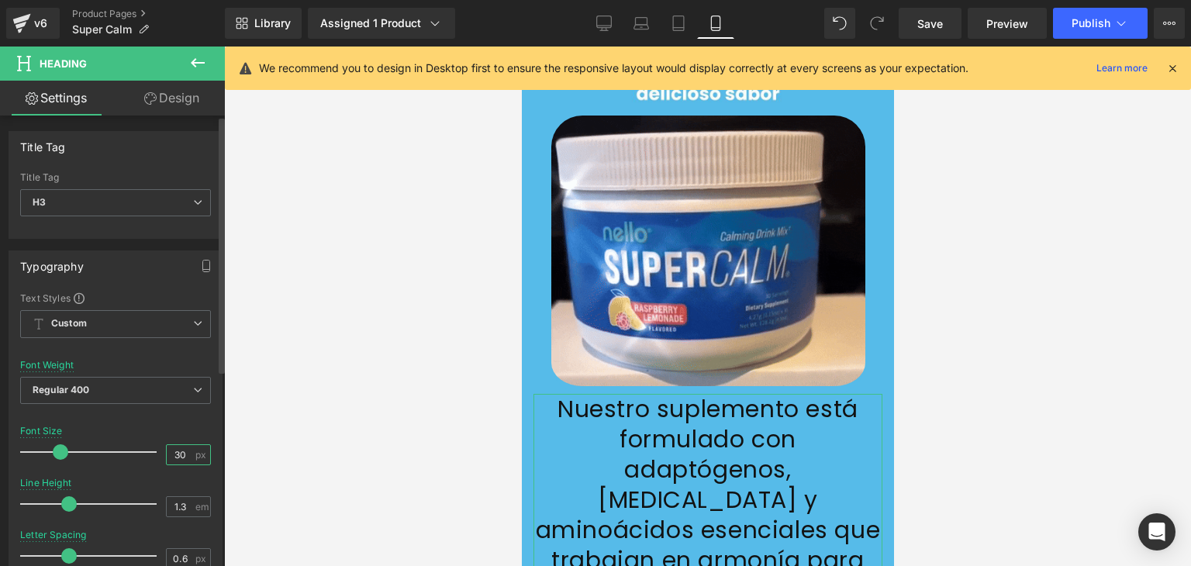
type input "3"
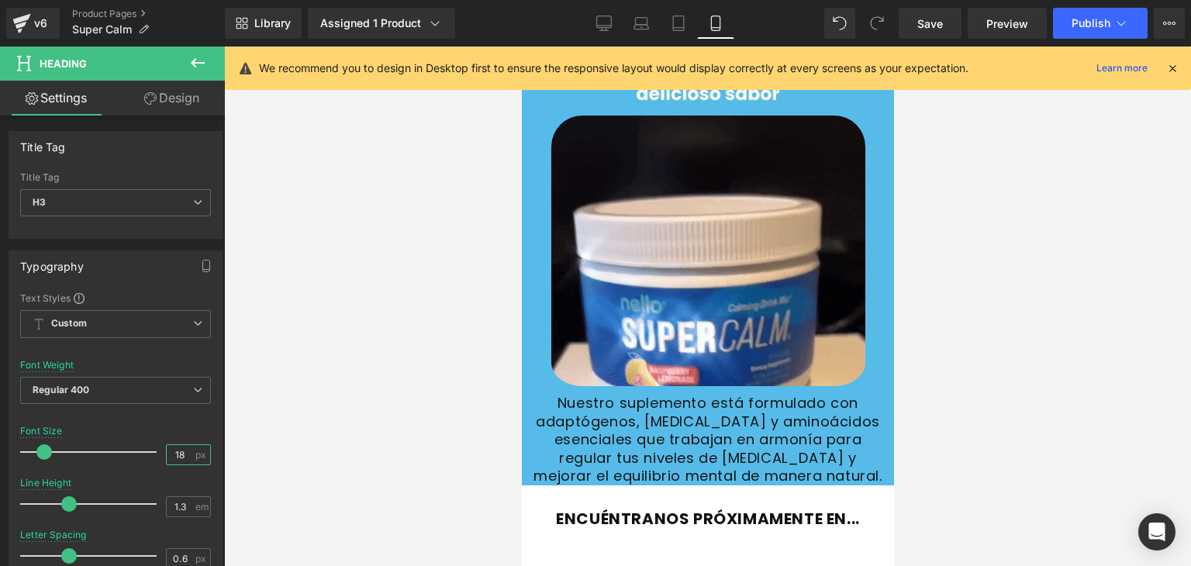
type input "18"
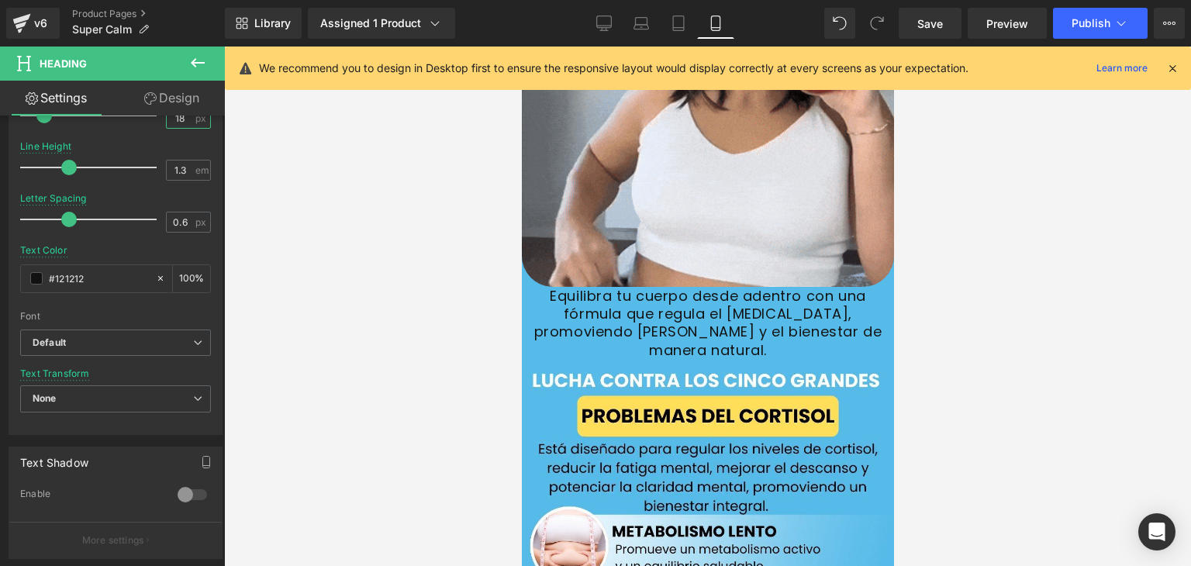
scroll to position [2254, 0]
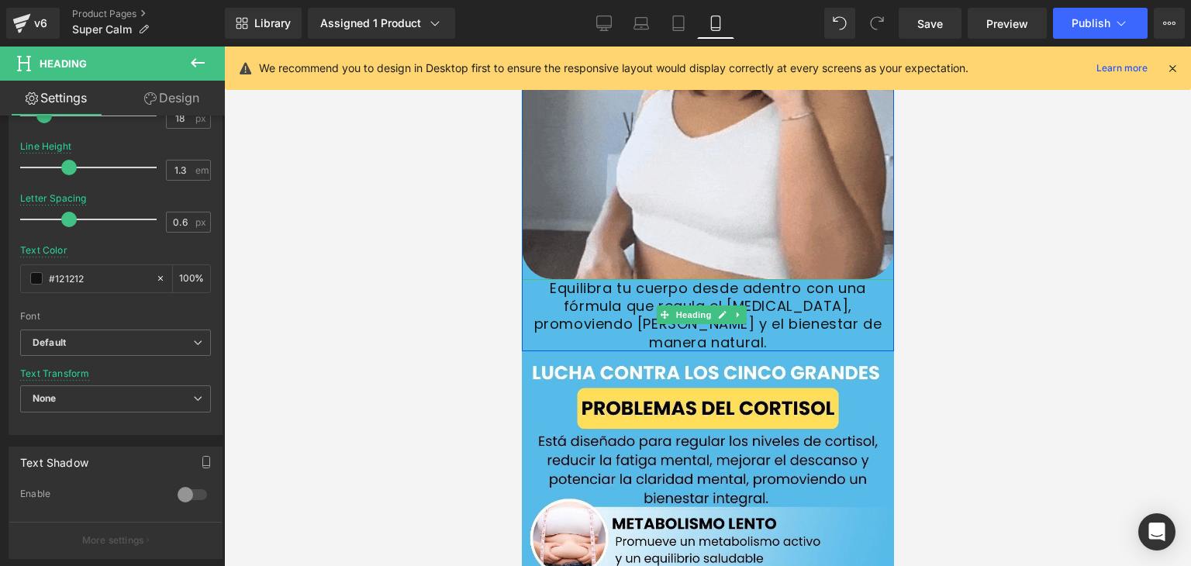
click at [751, 289] on font "Equilibra tu cuerpo desde adentro con una fórmula que regula el [MEDICAL_DATA],…" at bounding box center [708, 315] width 348 height 74
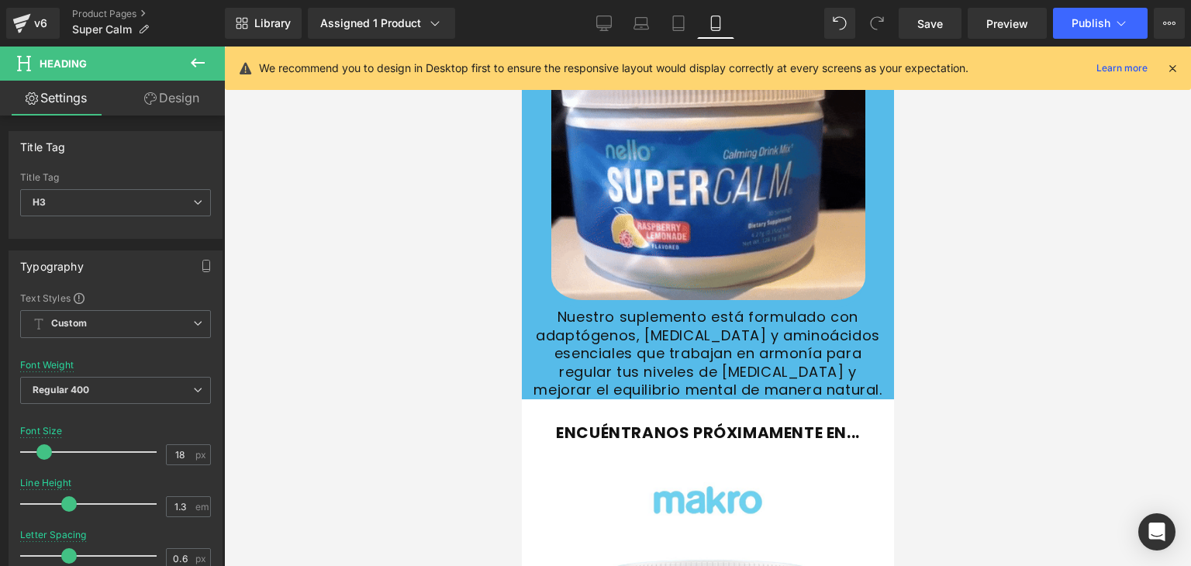
scroll to position [558, 0]
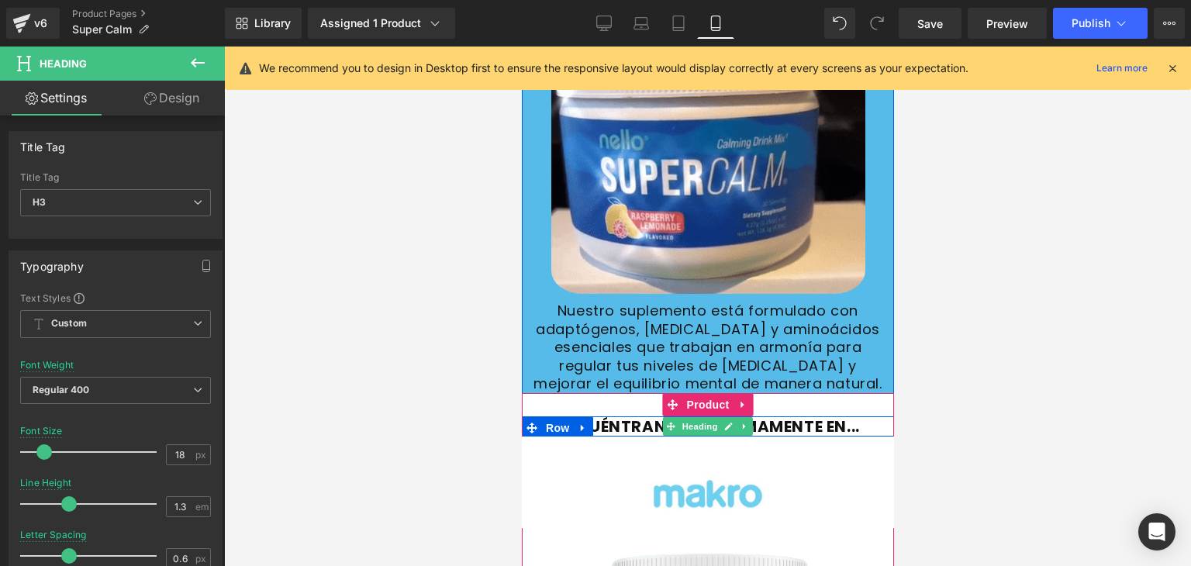
click at [628, 416] on font "ENCUÉNTRANOS PRÓXIMAMENTE EN..." at bounding box center [707, 427] width 304 height 22
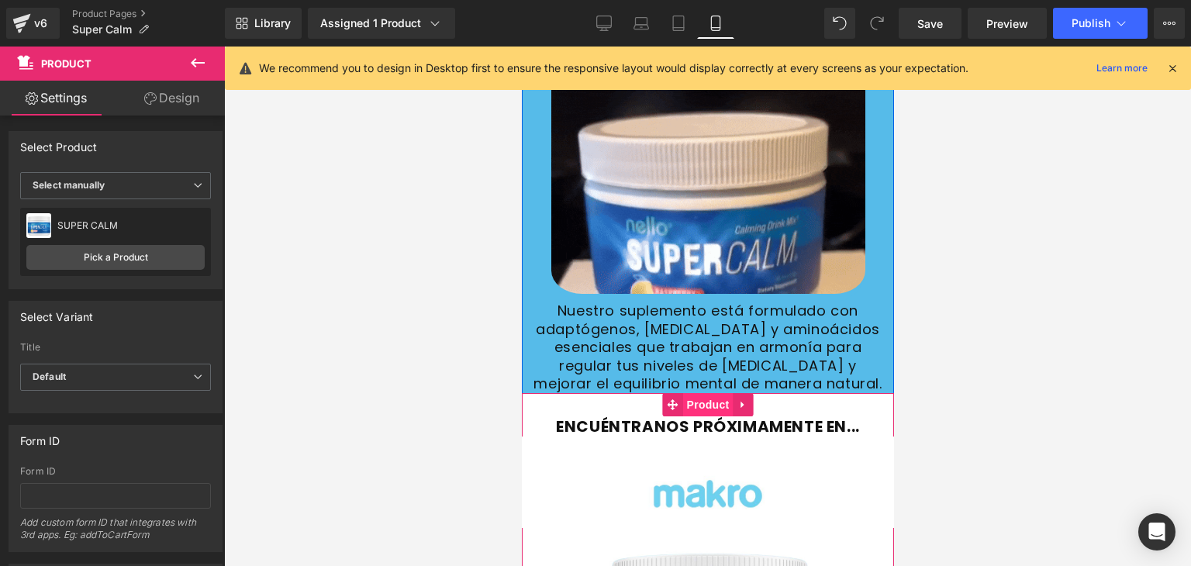
click at [683, 393] on span "Product" at bounding box center [708, 404] width 50 height 23
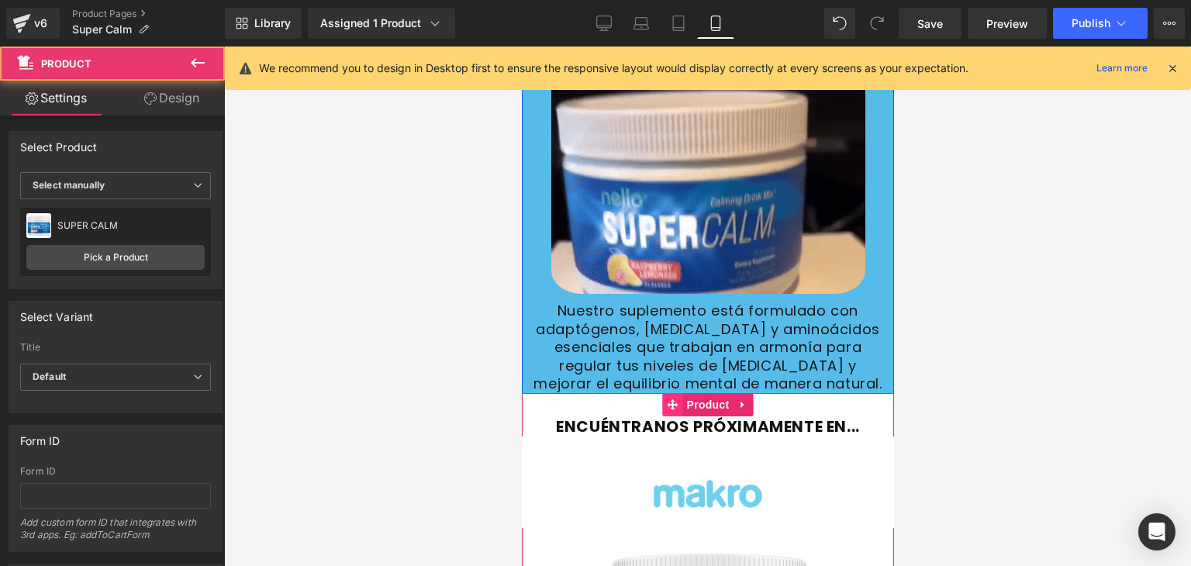
click at [667, 399] on icon at bounding box center [672, 405] width 11 height 12
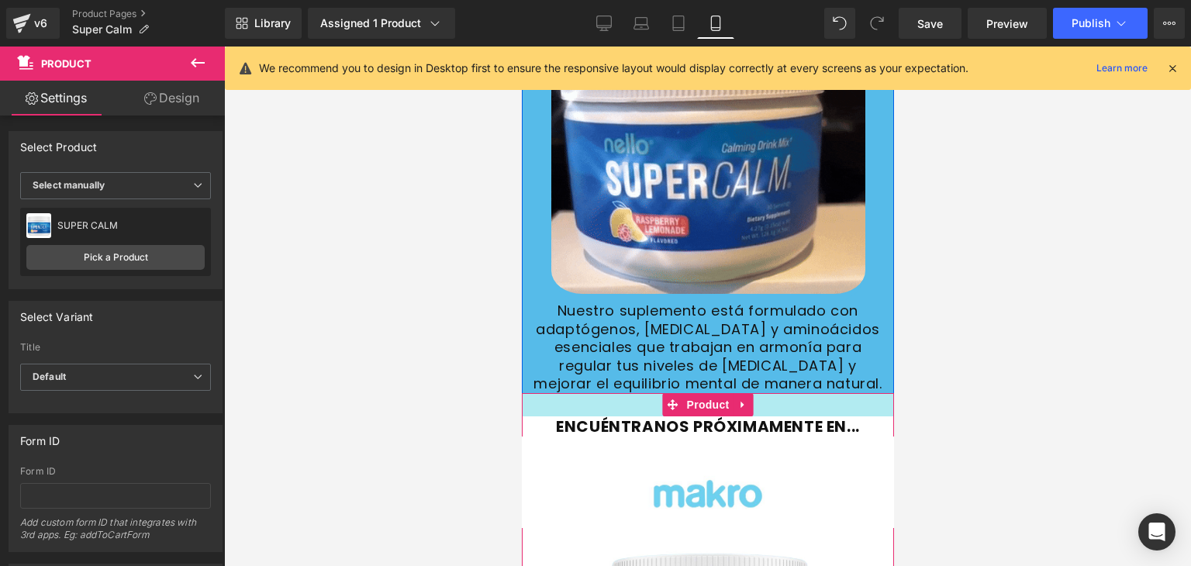
click at [629, 393] on div at bounding box center [707, 404] width 372 height 23
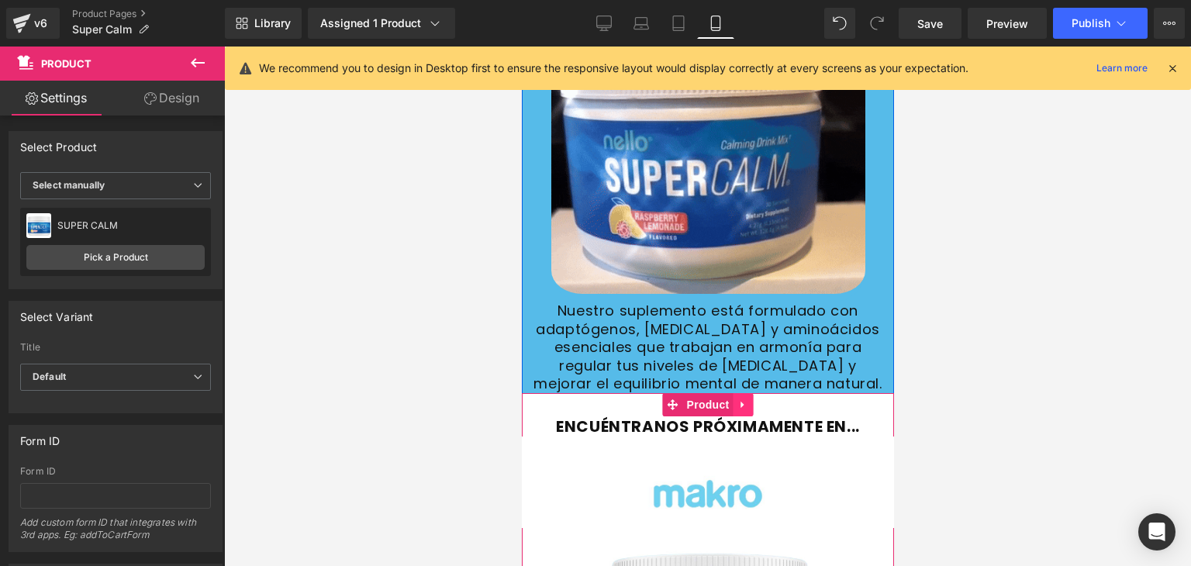
click at [742, 393] on link at bounding box center [743, 404] width 20 height 23
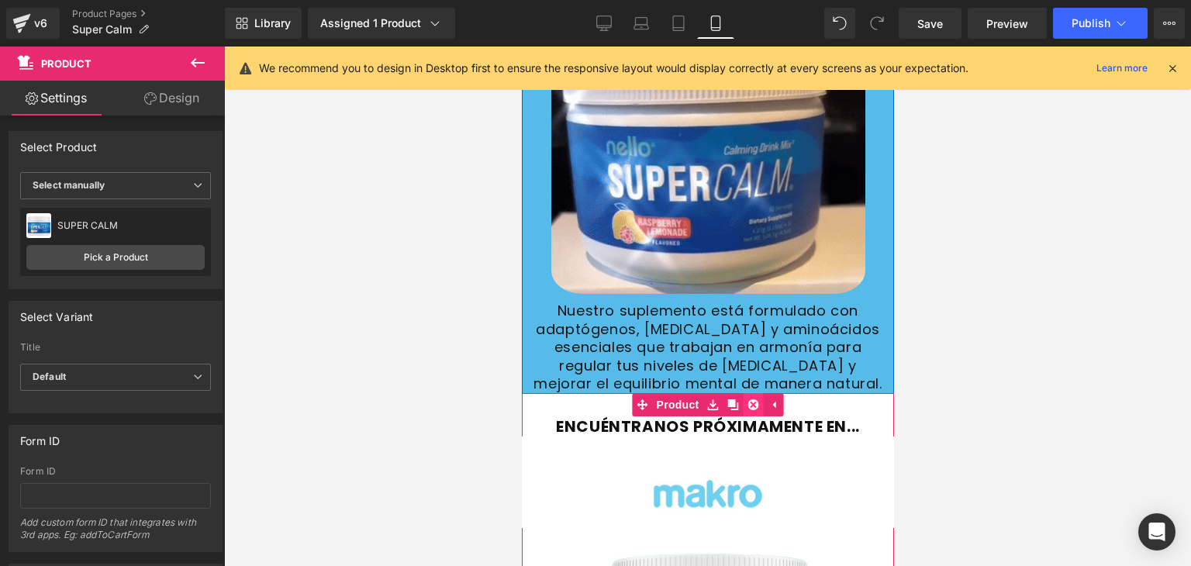
click at [748, 399] on icon at bounding box center [753, 405] width 11 height 12
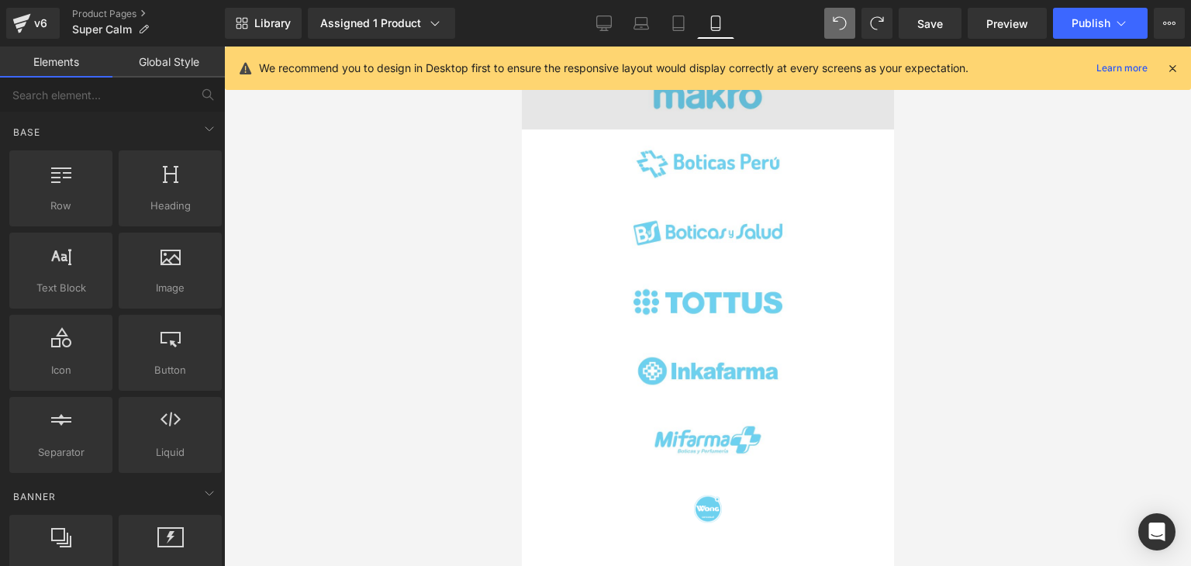
scroll to position [946, 0]
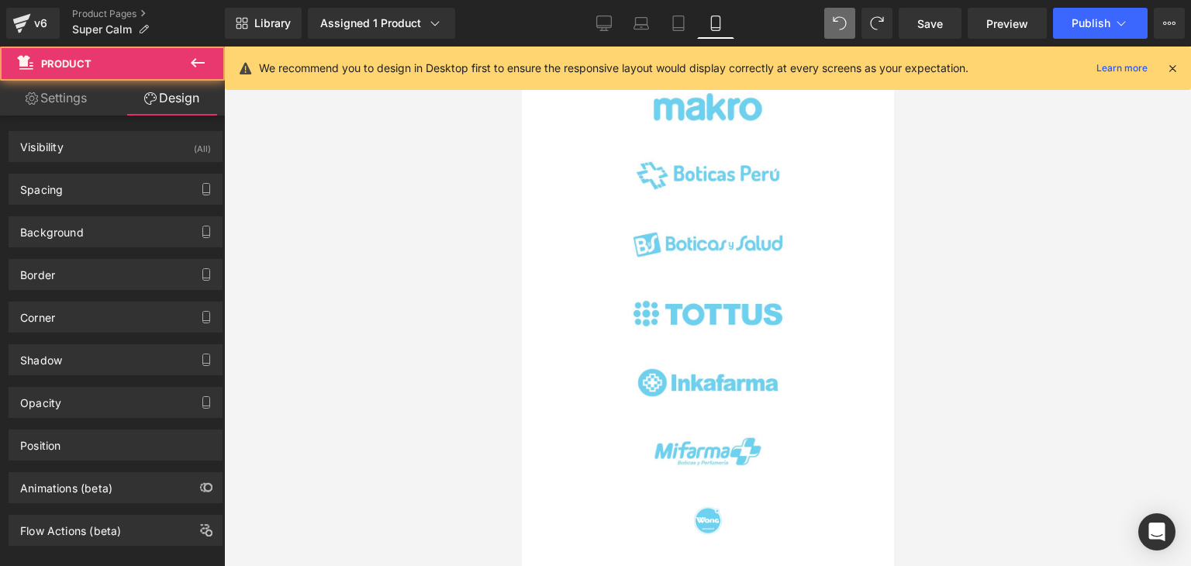
click at [961, 262] on div at bounding box center [707, 307] width 967 height 520
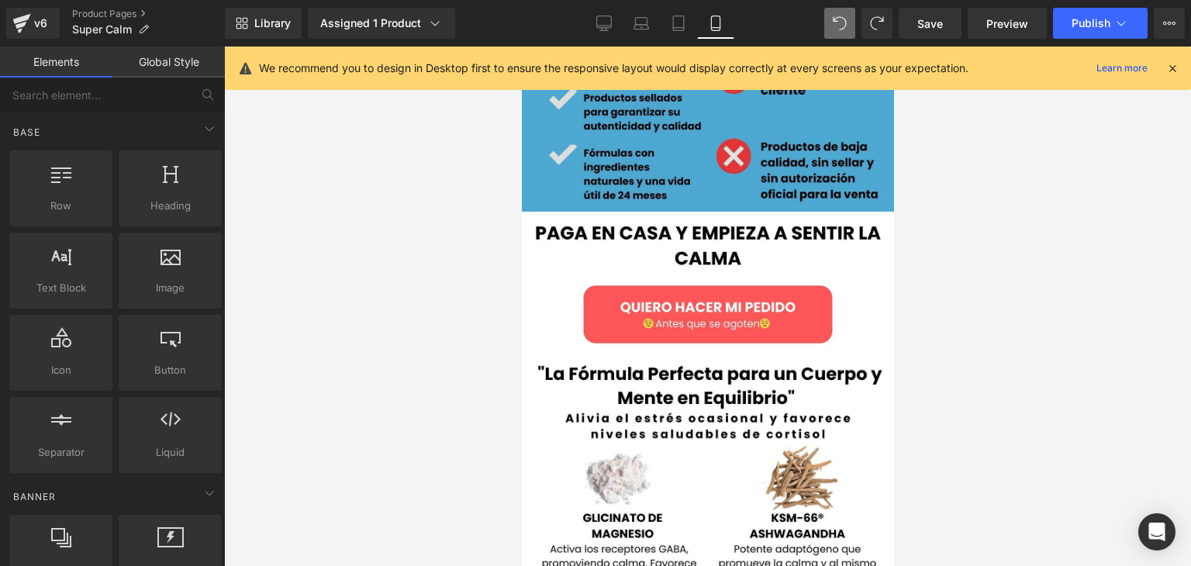
scroll to position [4049, 0]
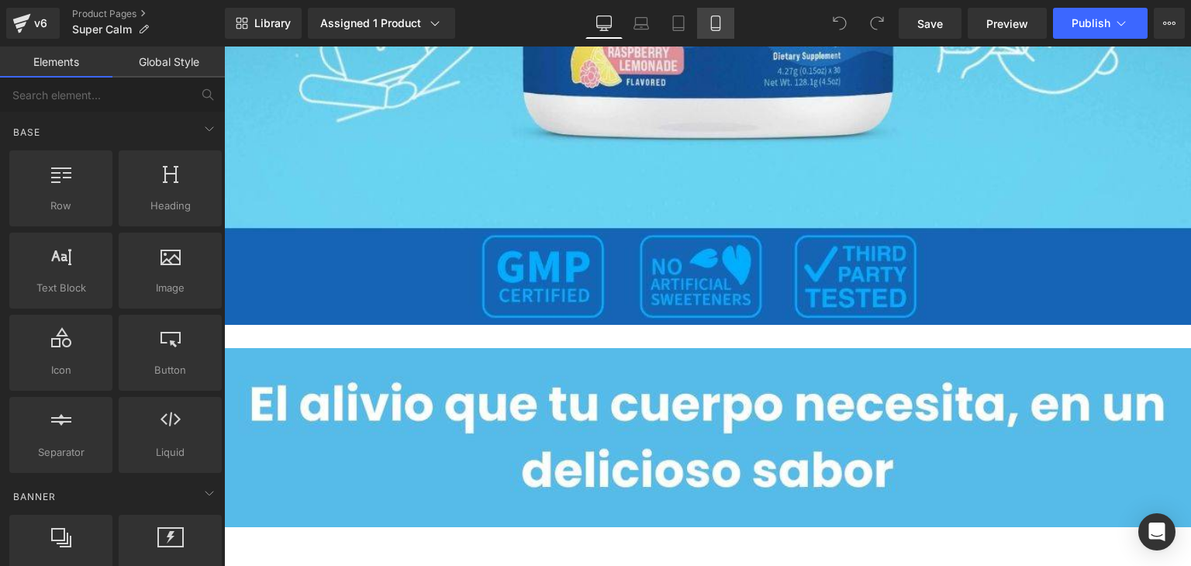
click at [720, 23] on icon at bounding box center [715, 23] width 9 height 15
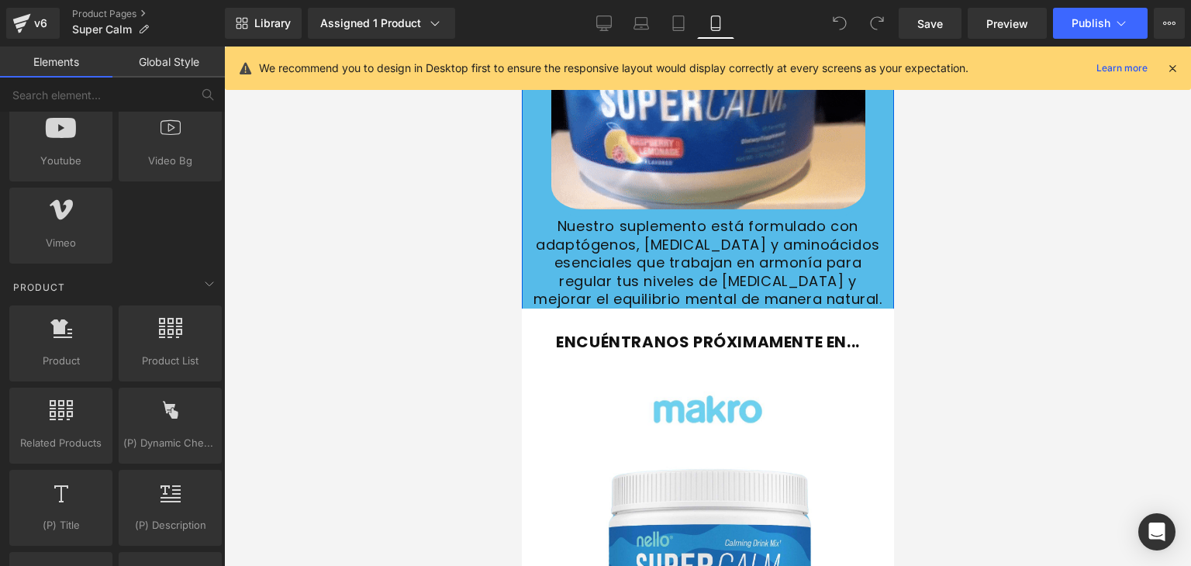
scroll to position [621, 0]
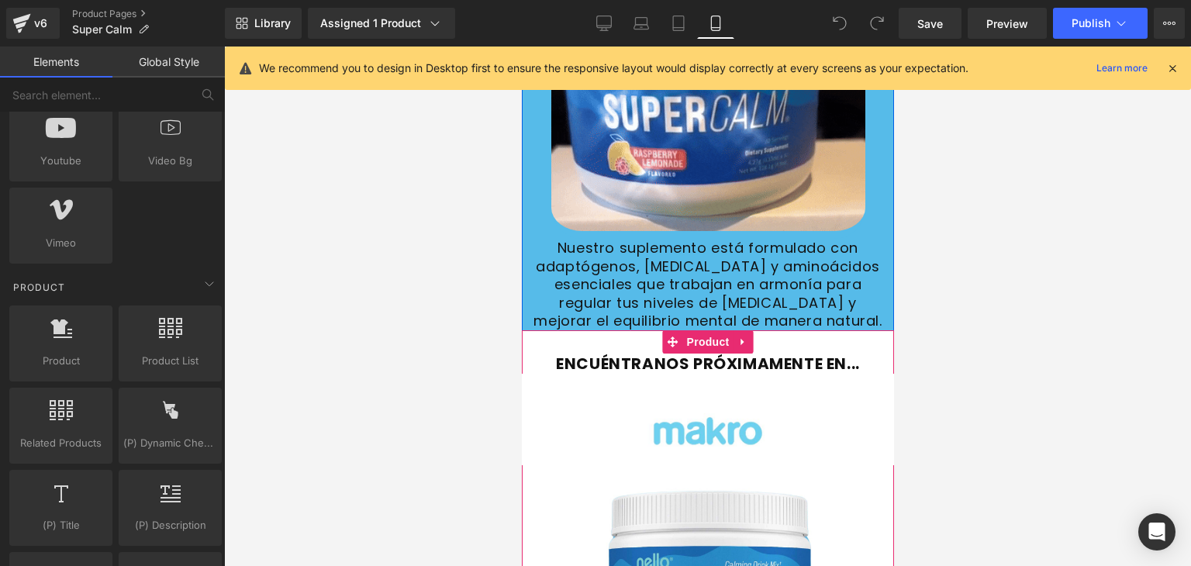
click at [579, 330] on div at bounding box center [707, 341] width 372 height 23
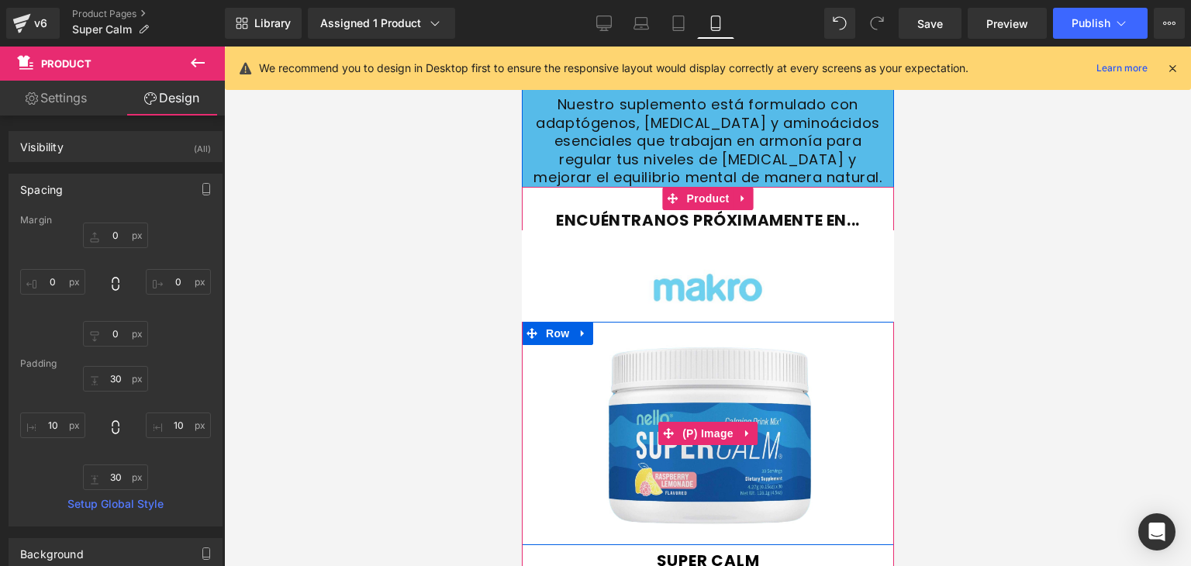
scroll to position [776, 0]
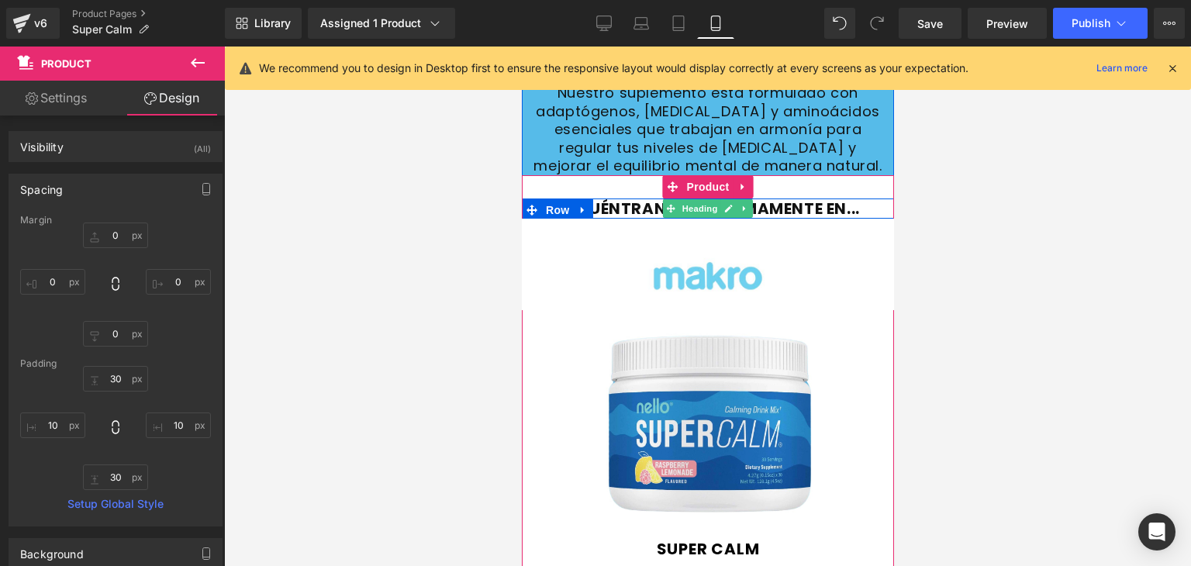
drag, startPoint x: 851, startPoint y: 189, endPoint x: 869, endPoint y: 193, distance: 18.3
click at [851, 198] on font "ENCUÉNTRANOS PRÓXIMAMENTE EN..." at bounding box center [707, 209] width 304 height 22
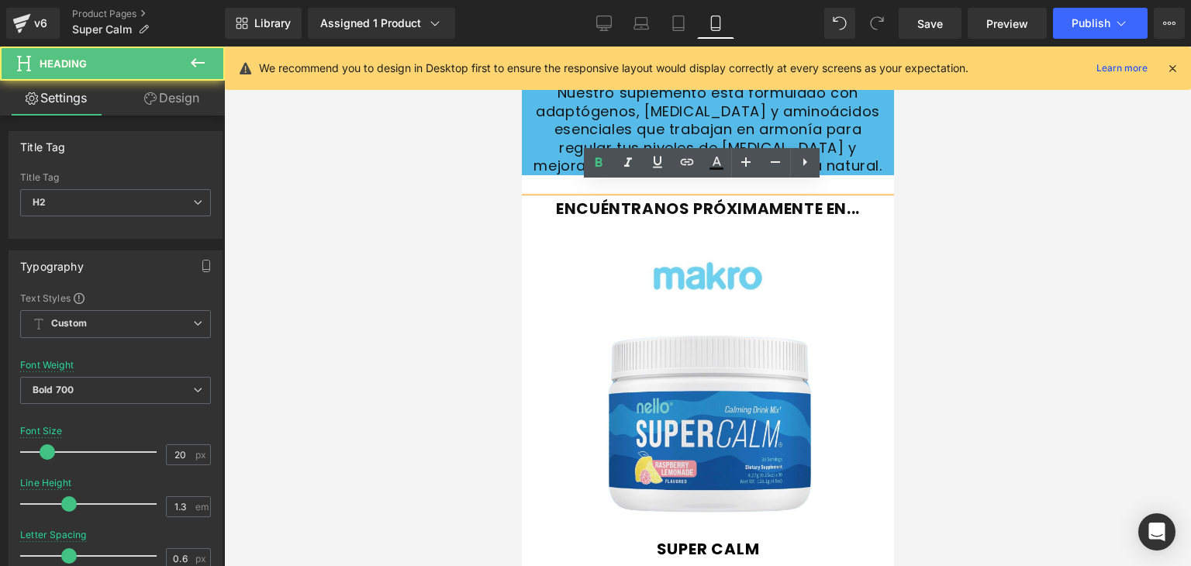
click at [869, 199] on h2 "ENCUÉNTRANOS PRÓXIMAMENTE EN..." at bounding box center [707, 209] width 372 height 20
drag, startPoint x: 870, startPoint y: 196, endPoint x: 546, endPoint y: 200, distance: 323.5
click at [546, 200] on h2 "ENCUÉNTRANOS PRÓXIMAMENTE EN..." at bounding box center [707, 209] width 372 height 20
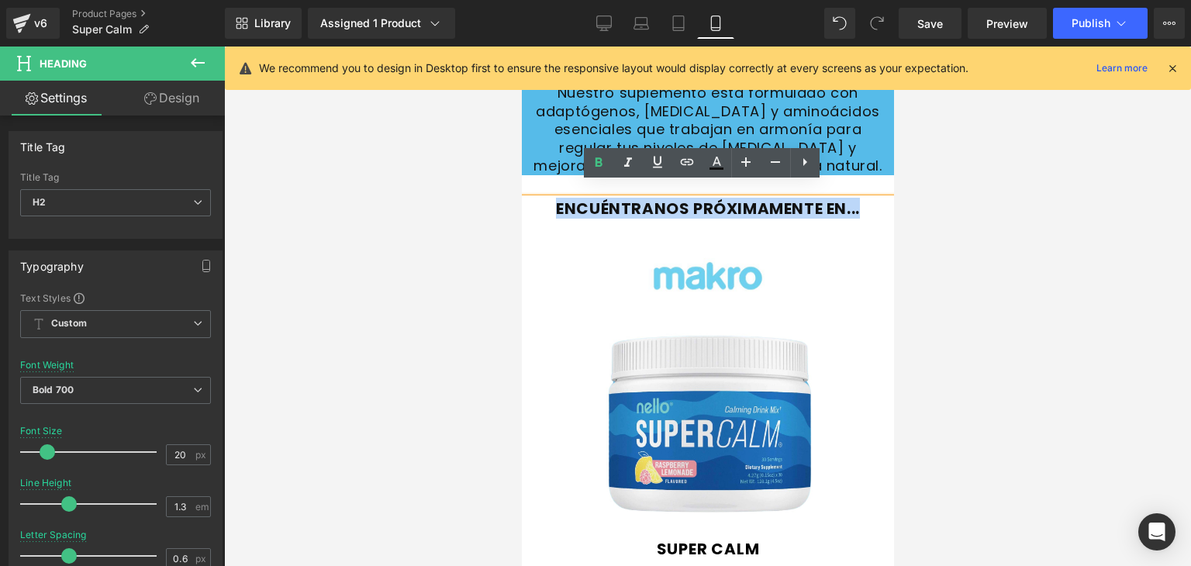
copy font "ENCUÉNTRANOS PRÓXIMAMENTE EN..."
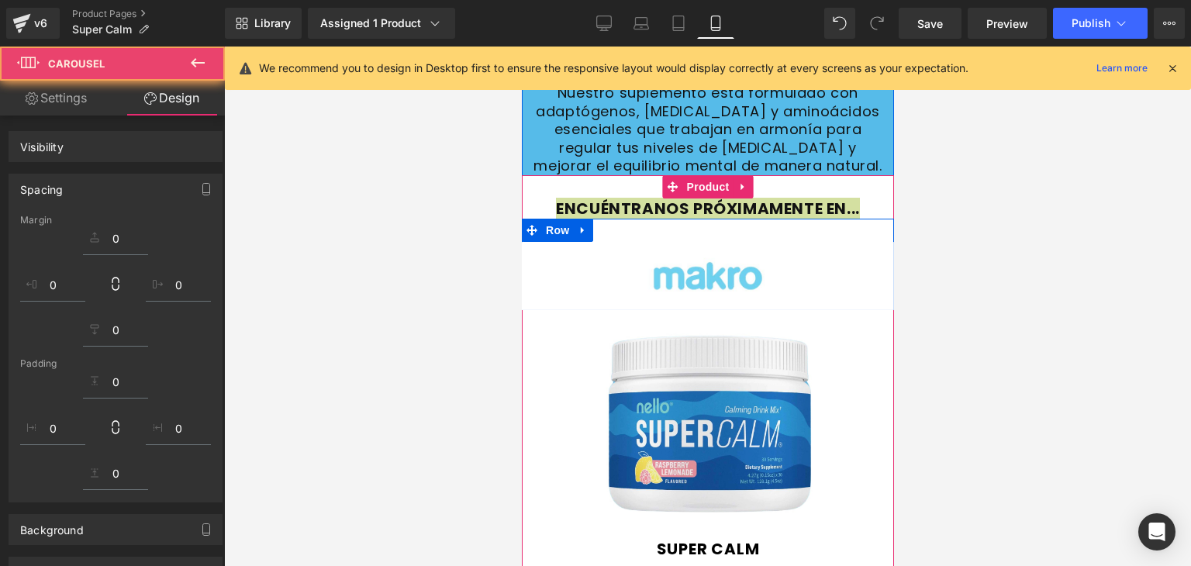
click at [434, 251] on div at bounding box center [707, 307] width 967 height 520
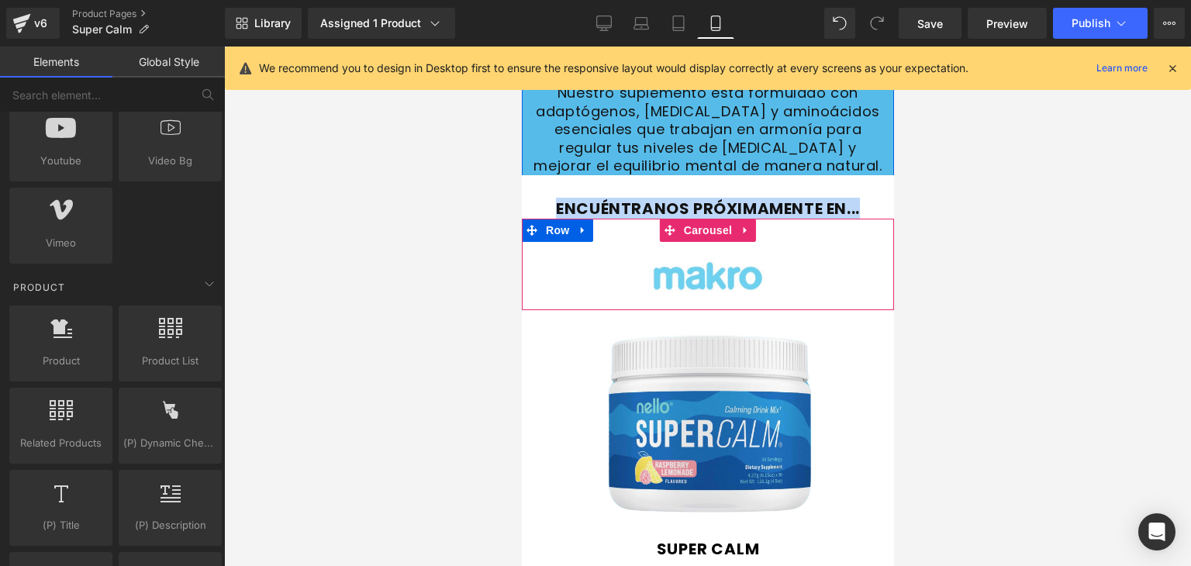
click at [525, 219] on div "Image Image Image Image Image Image Image ‹ › [GEOGRAPHIC_DATA]" at bounding box center [707, 265] width 372 height 92
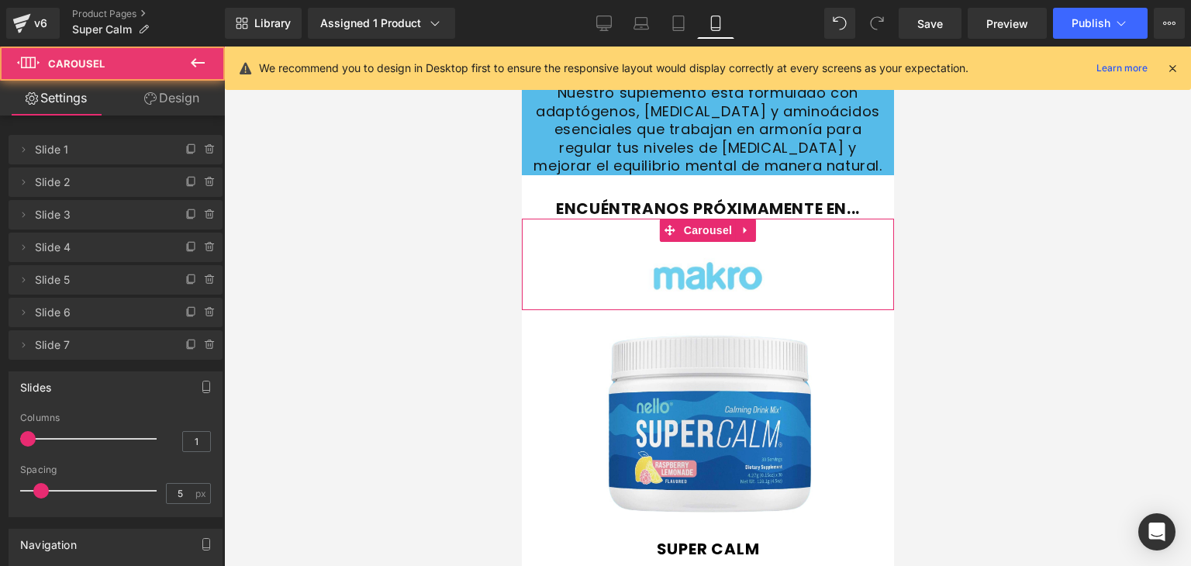
click at [153, 85] on link "Design" at bounding box center [172, 98] width 112 height 35
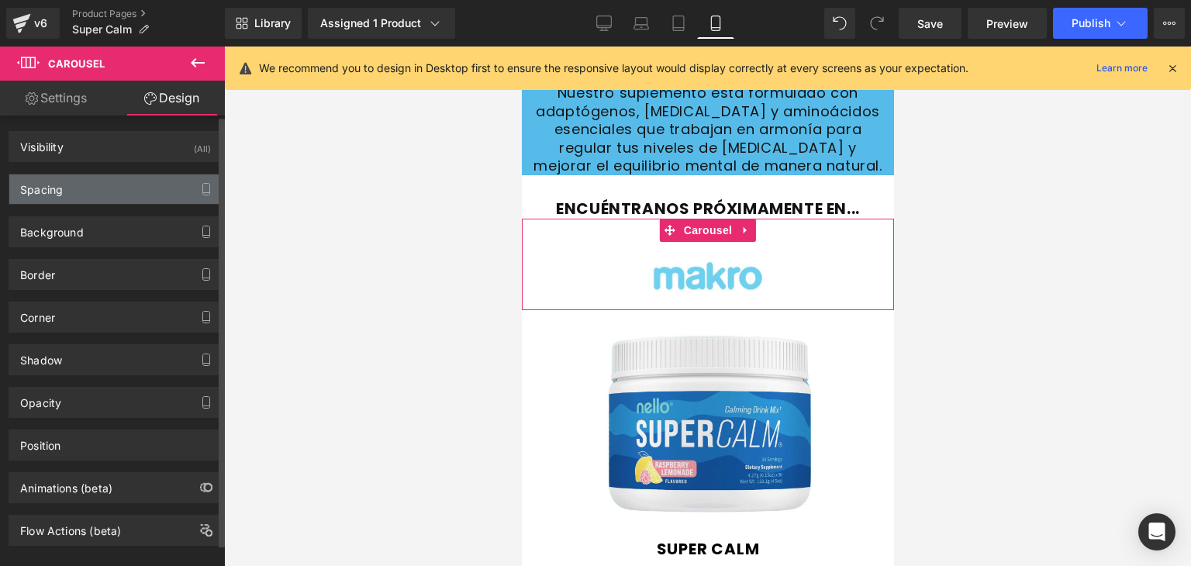
click at [81, 175] on div "Spacing" at bounding box center [115, 189] width 213 height 29
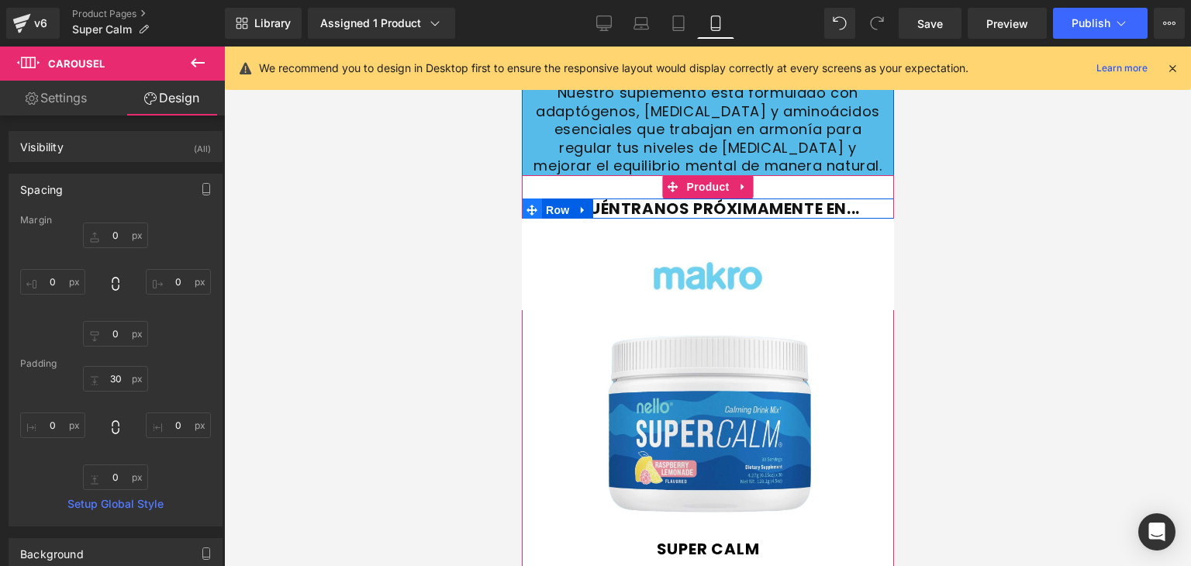
click at [530, 204] on icon at bounding box center [531, 210] width 11 height 12
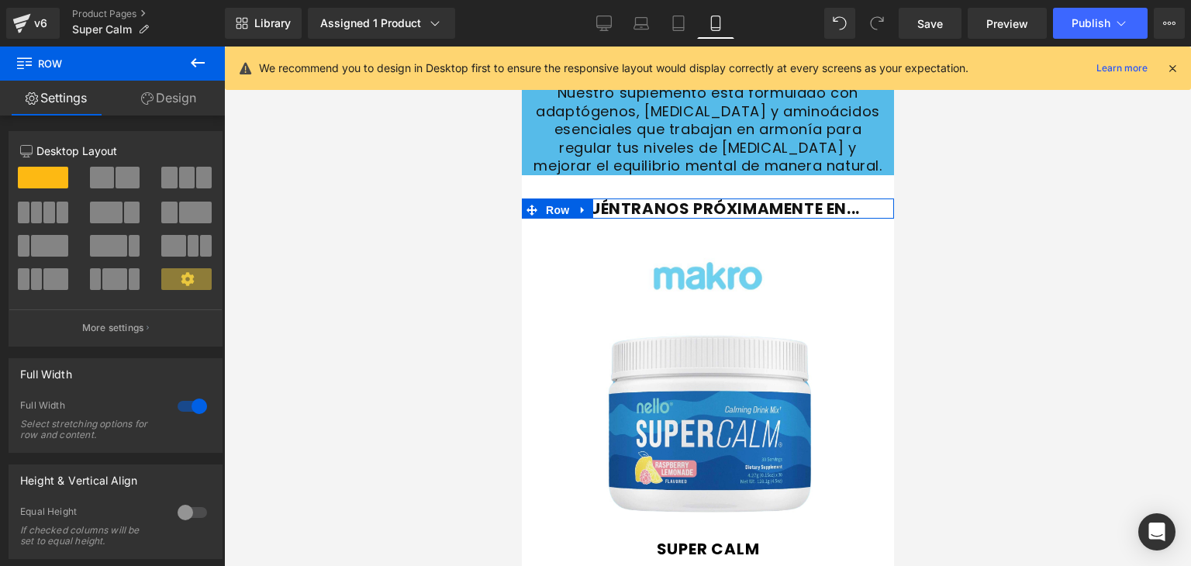
click at [171, 102] on link "Design" at bounding box center [168, 98] width 112 height 35
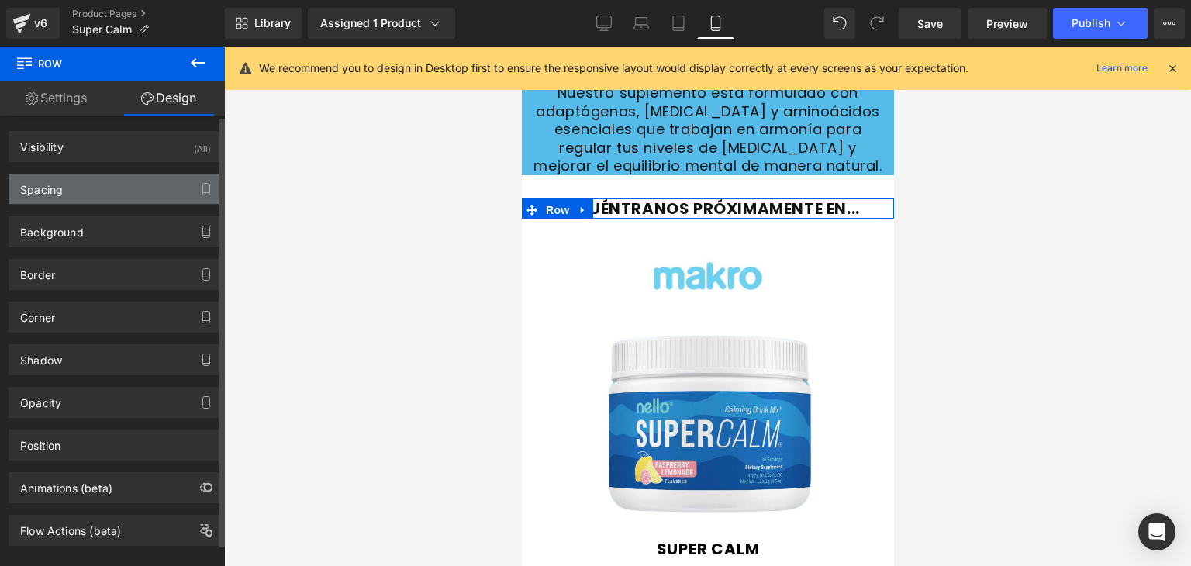
click at [65, 192] on div "Spacing" at bounding box center [115, 189] width 213 height 29
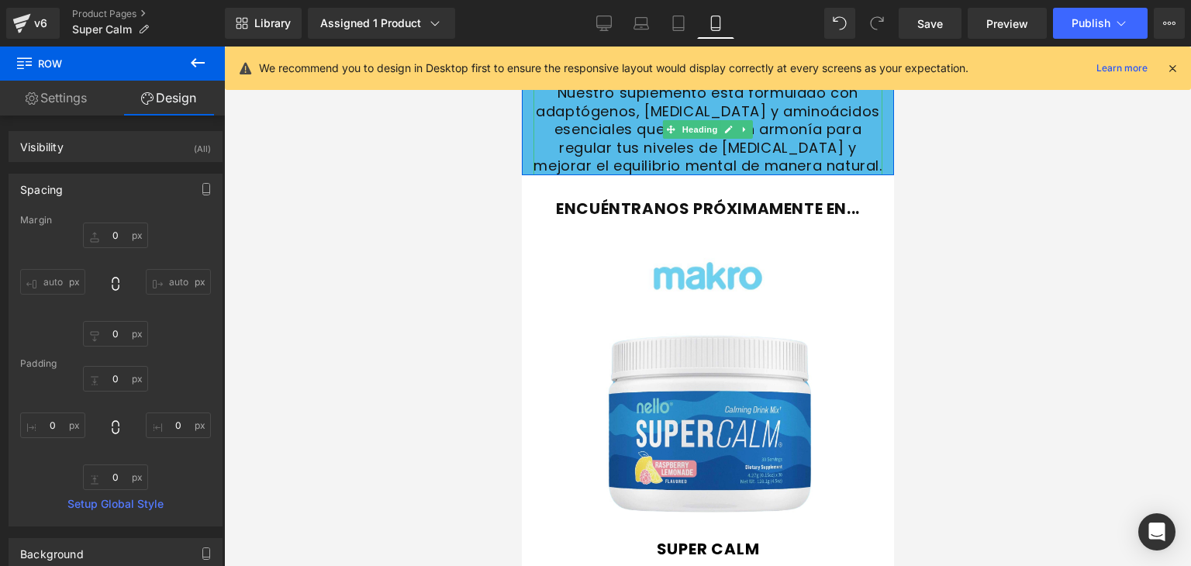
click at [770, 152] on h3 "Nuestro suplemento está formulado con adaptógenos, [MEDICAL_DATA] y aminoácidos…" at bounding box center [707, 129] width 349 height 91
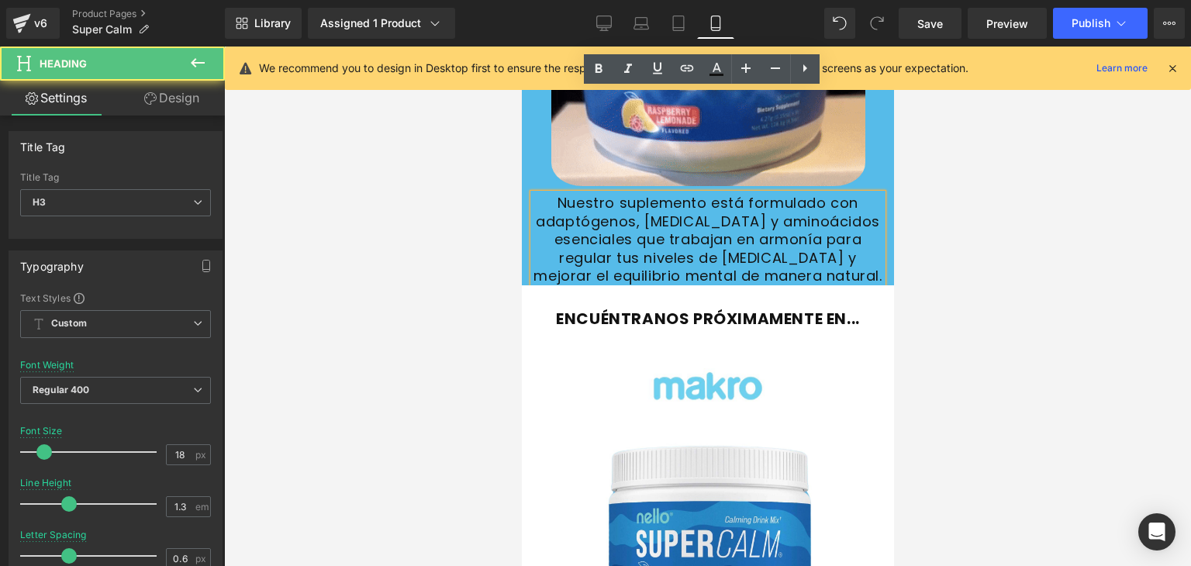
scroll to position [621, 0]
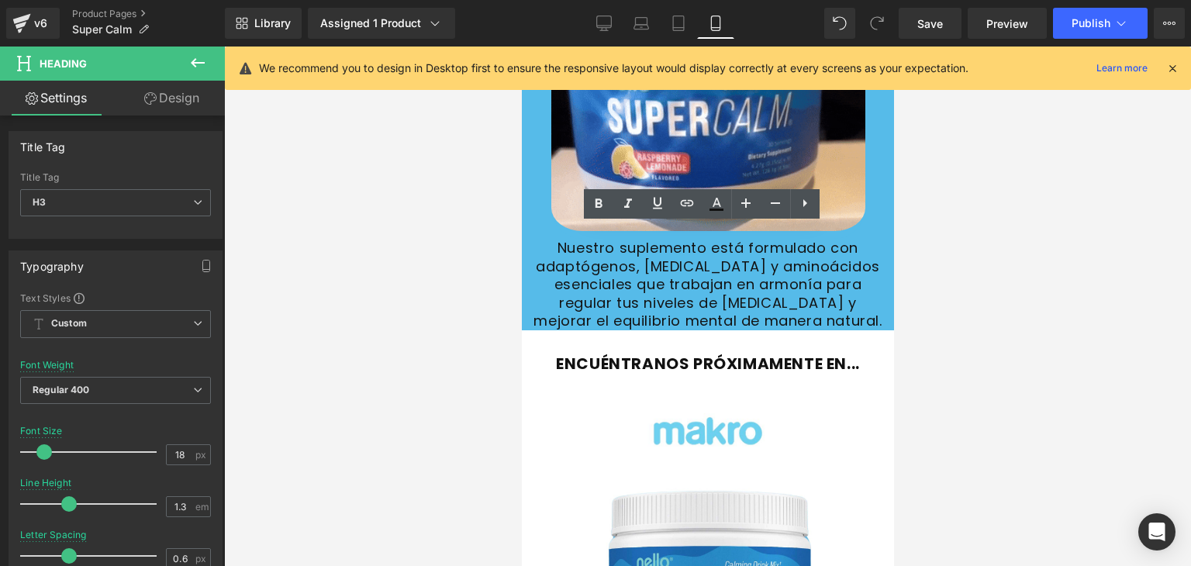
drag, startPoint x: 165, startPoint y: 103, endPoint x: 159, endPoint y: 123, distance: 20.4
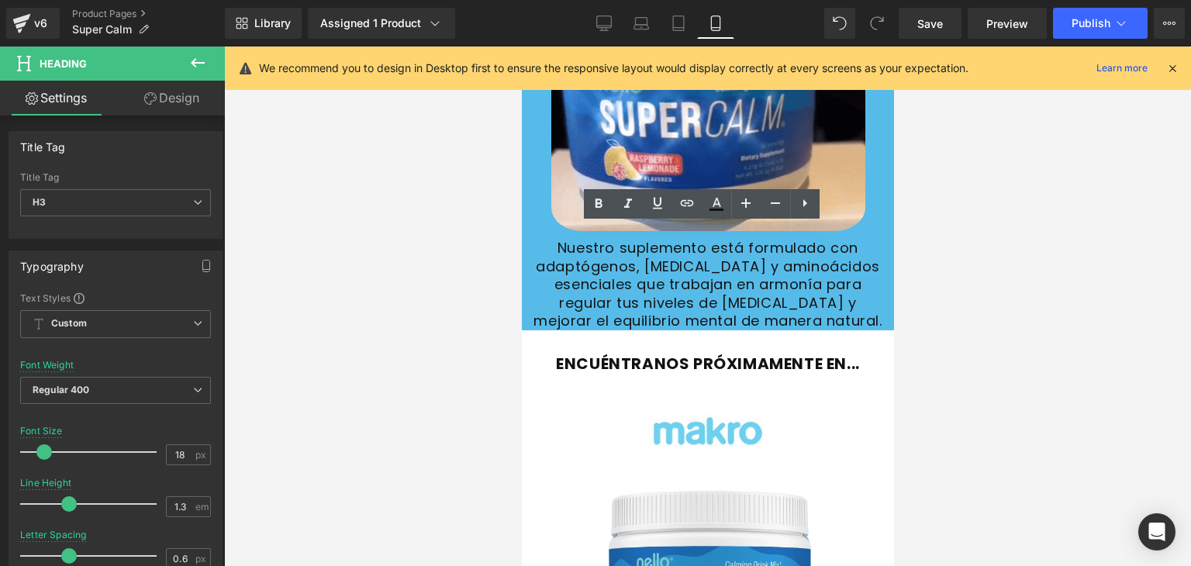
click at [165, 103] on link "Design" at bounding box center [172, 98] width 112 height 35
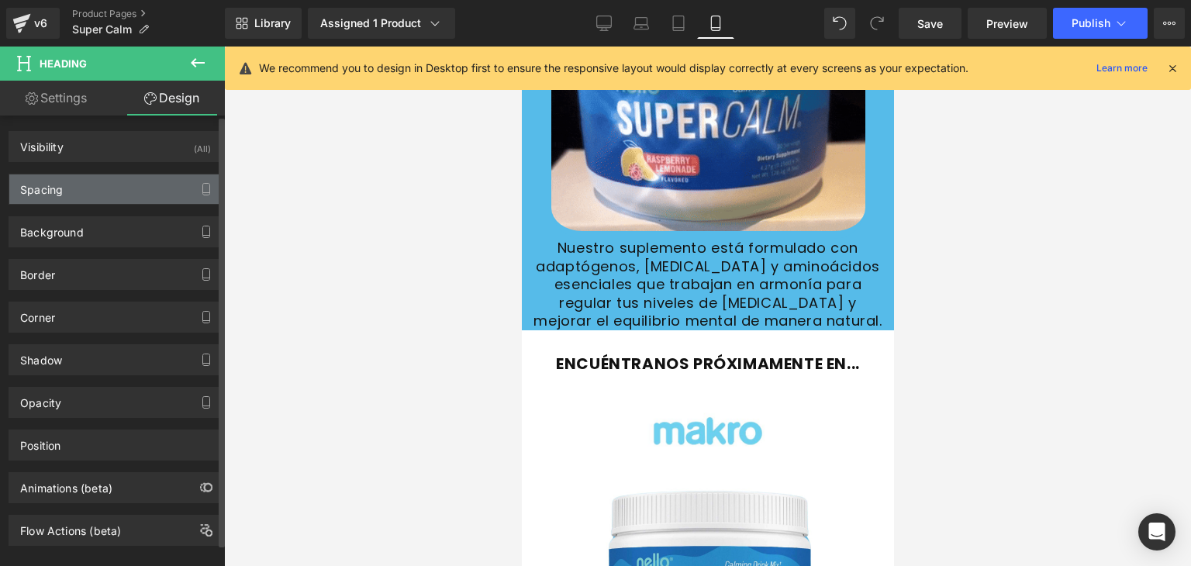
click at [84, 194] on div "Spacing" at bounding box center [115, 189] width 213 height 29
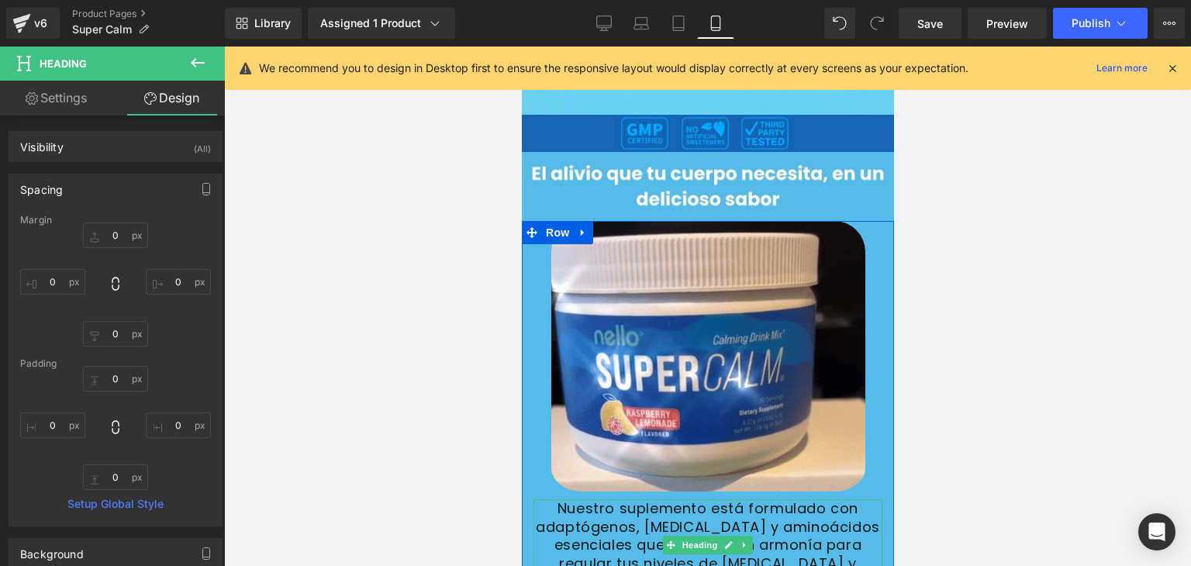
scroll to position [310, 0]
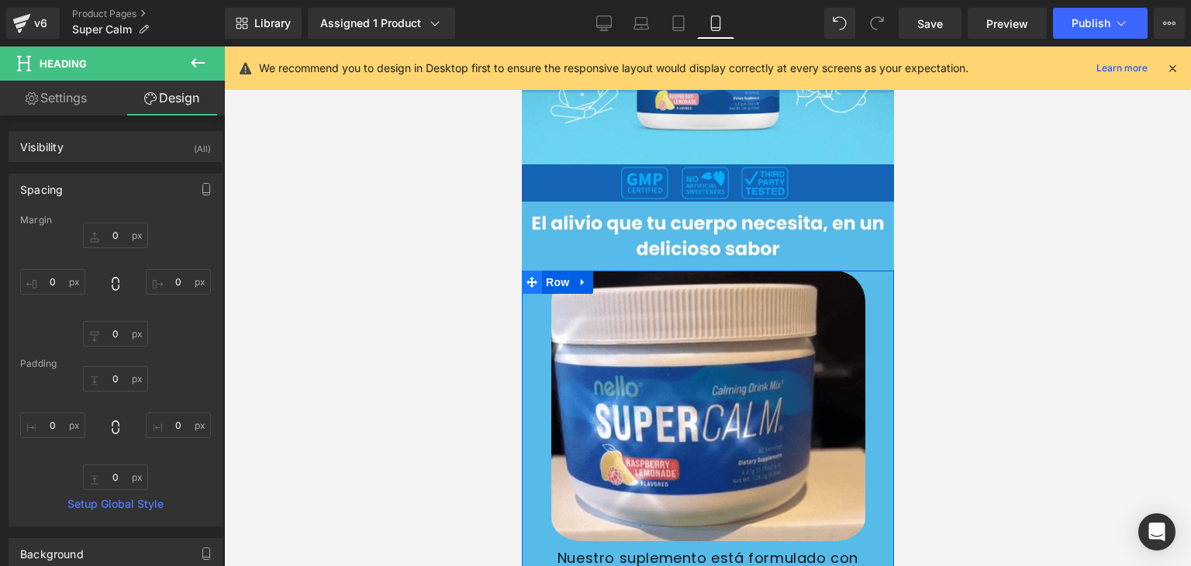
click at [526, 276] on icon at bounding box center [531, 282] width 11 height 12
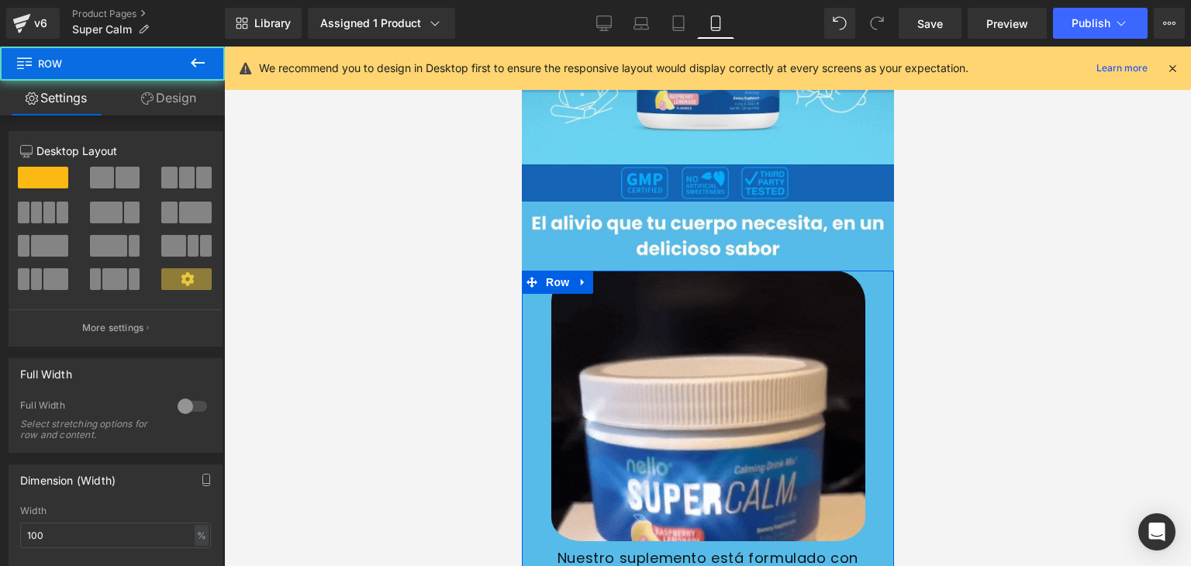
click at [153, 95] on link "Design" at bounding box center [168, 98] width 112 height 35
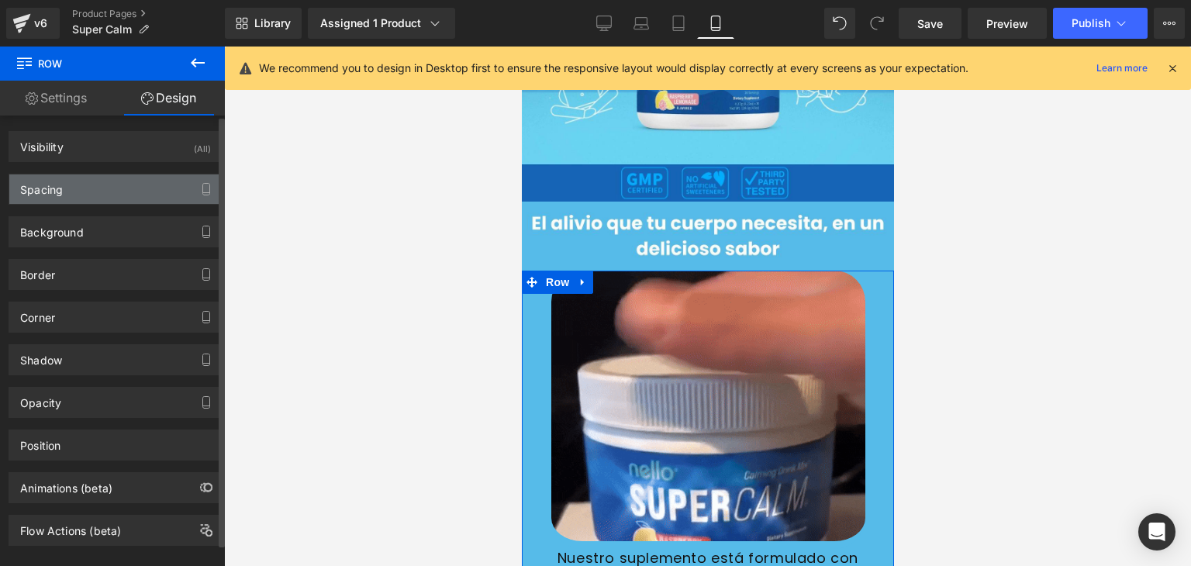
click at [74, 199] on div "Spacing" at bounding box center [115, 189] width 213 height 29
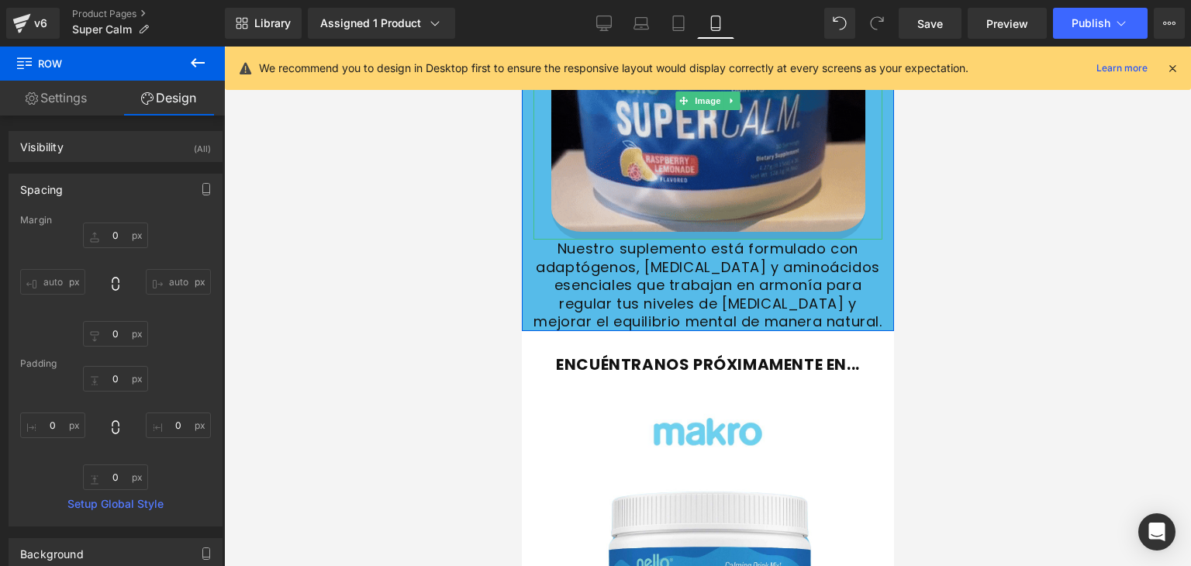
scroll to position [621, 0]
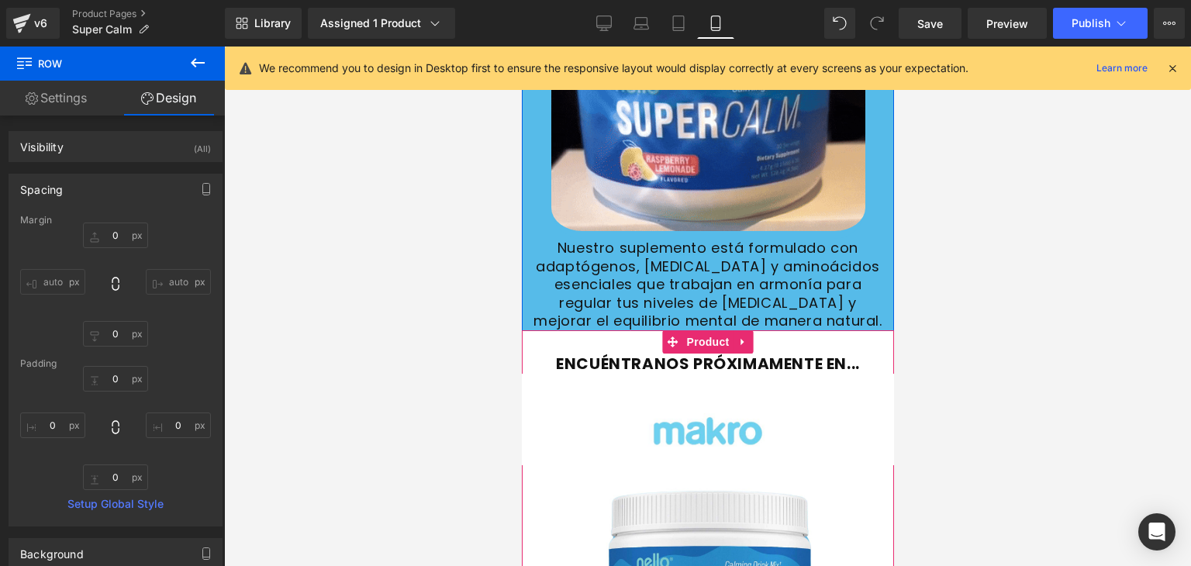
click at [790, 355] on div "ENCUÉNTRANOS PRÓXIMAMENTE EN... Heading Row" at bounding box center [707, 364] width 372 height 20
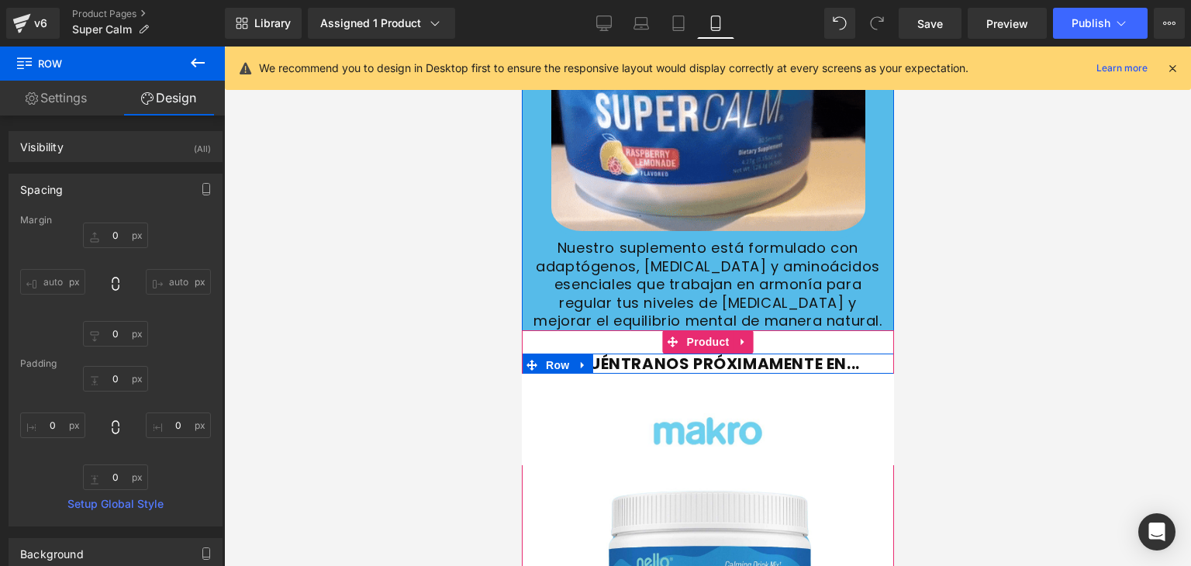
click at [790, 355] on div "ENCUÉNTRANOS PRÓXIMAMENTE EN... Heading" at bounding box center [707, 364] width 372 height 20
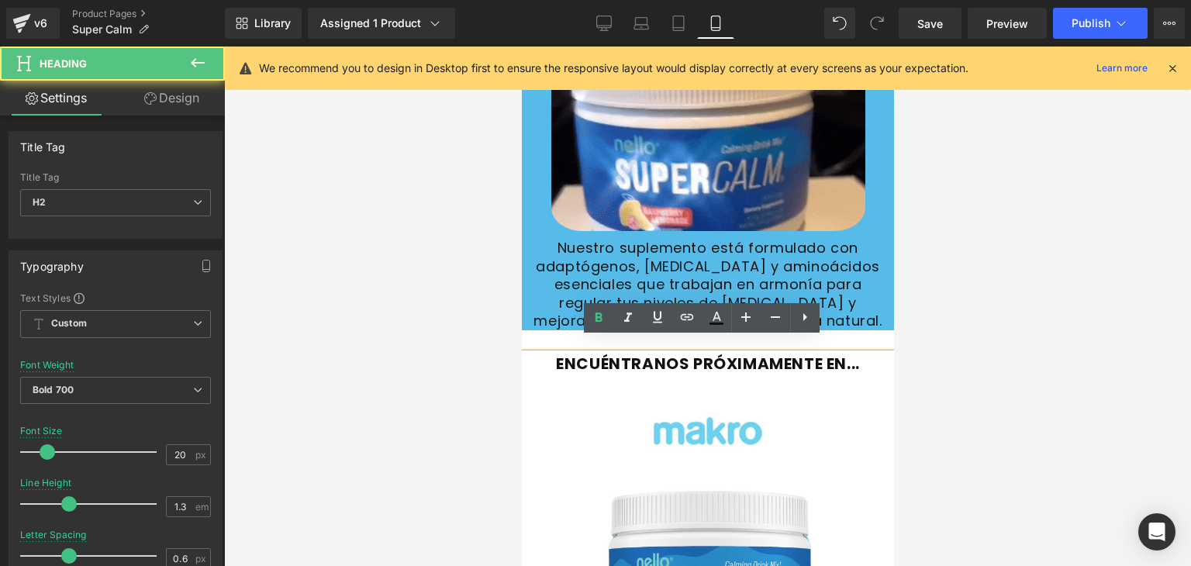
click at [521, 354] on h2 "ENCUÉNTRANOS PRÓXIMAMENTE EN..." at bounding box center [707, 364] width 372 height 20
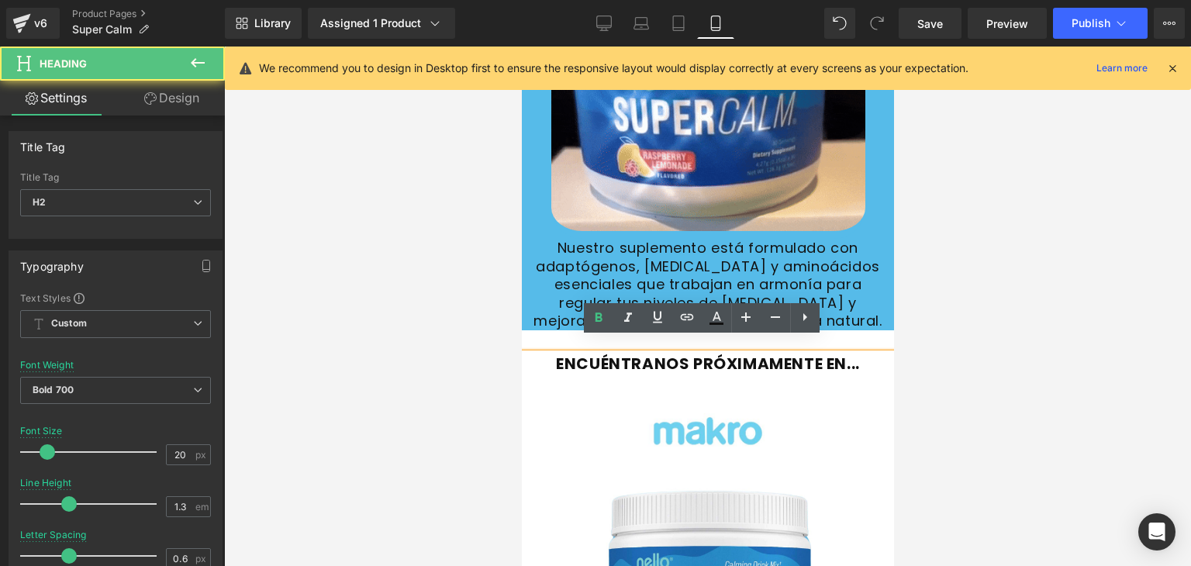
click at [452, 340] on div at bounding box center [707, 307] width 967 height 520
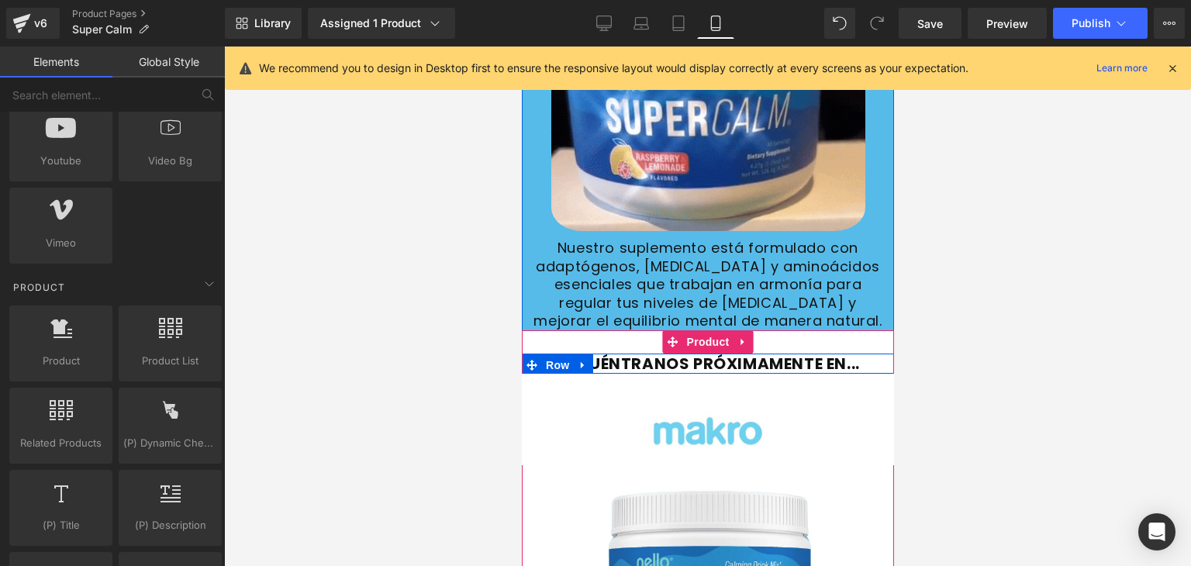
click at [528, 359] on icon at bounding box center [531, 365] width 11 height 12
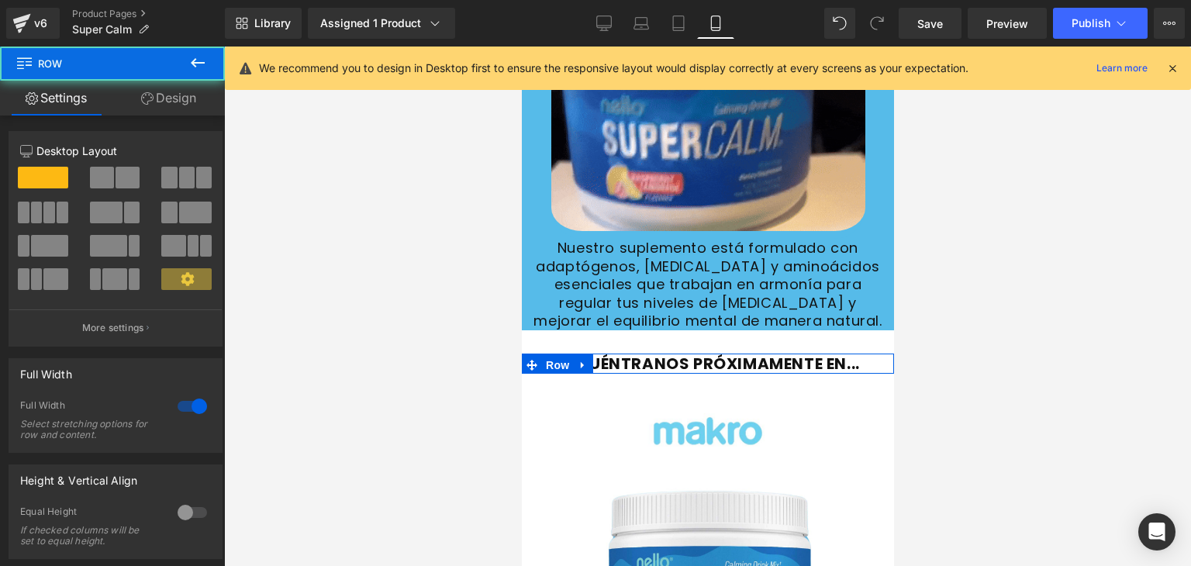
click at [195, 106] on link "Design" at bounding box center [168, 98] width 112 height 35
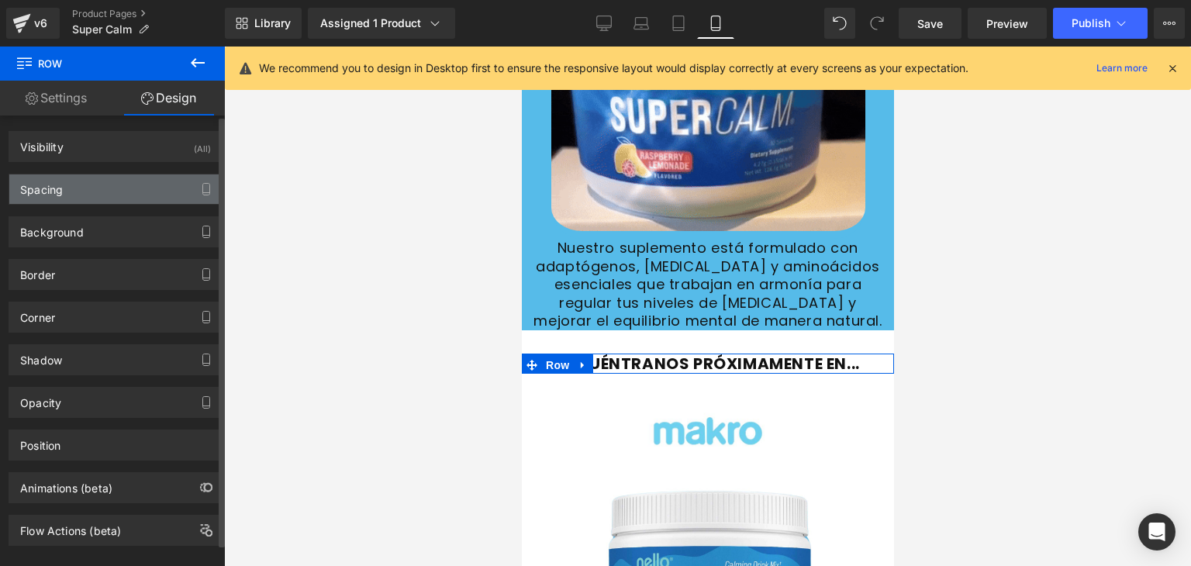
click at [98, 185] on div "Spacing" at bounding box center [115, 189] width 213 height 29
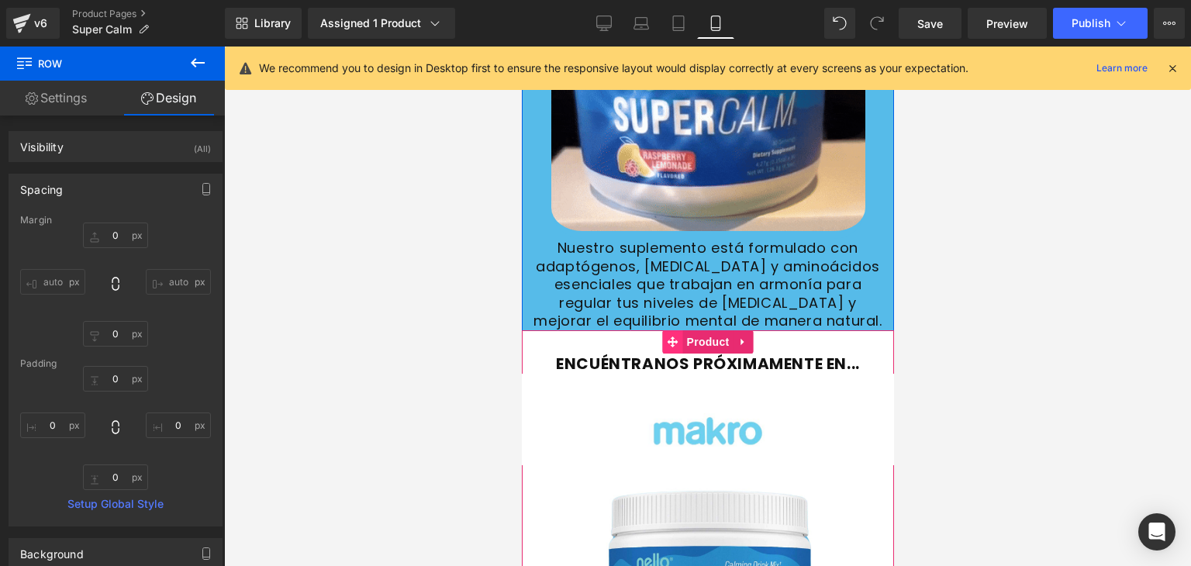
click at [667, 337] on icon at bounding box center [672, 342] width 11 height 11
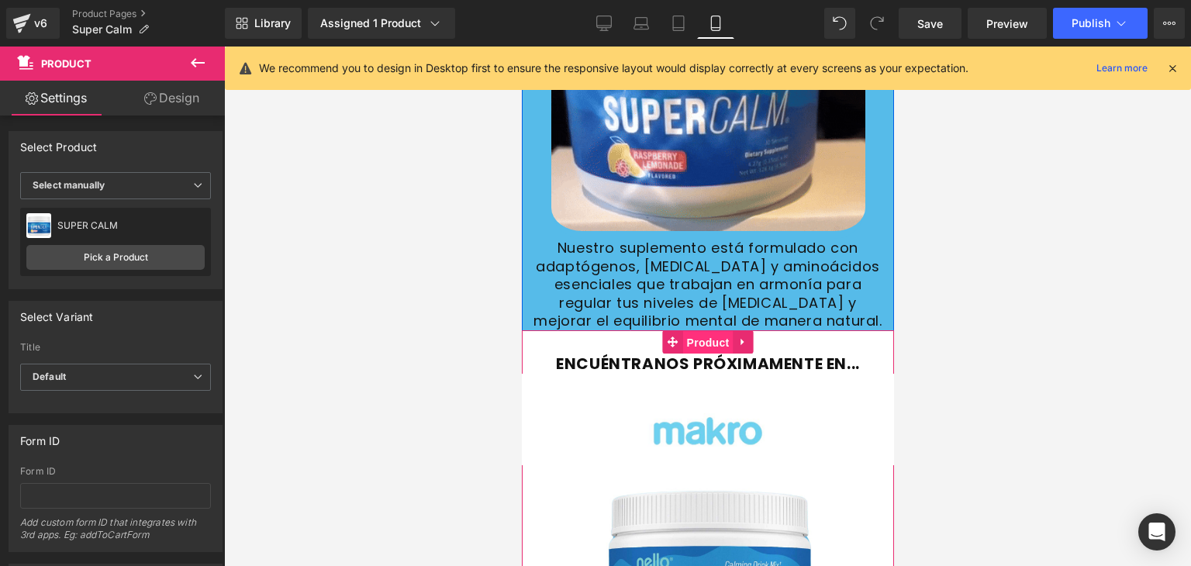
click at [692, 331] on span "Product" at bounding box center [708, 342] width 50 height 23
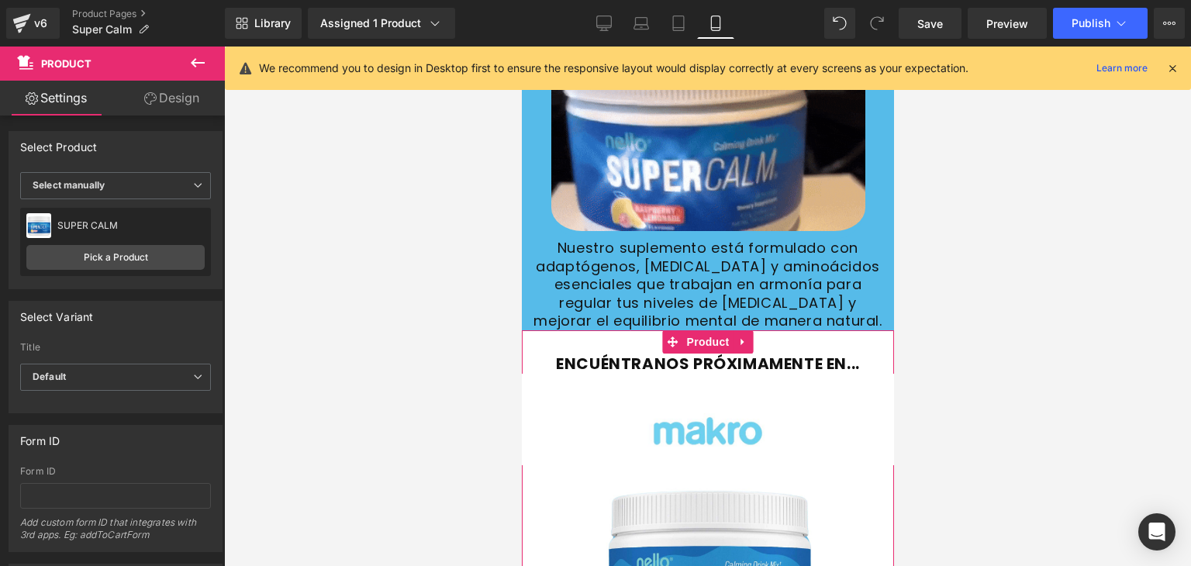
click at [190, 109] on link "Design" at bounding box center [172, 98] width 112 height 35
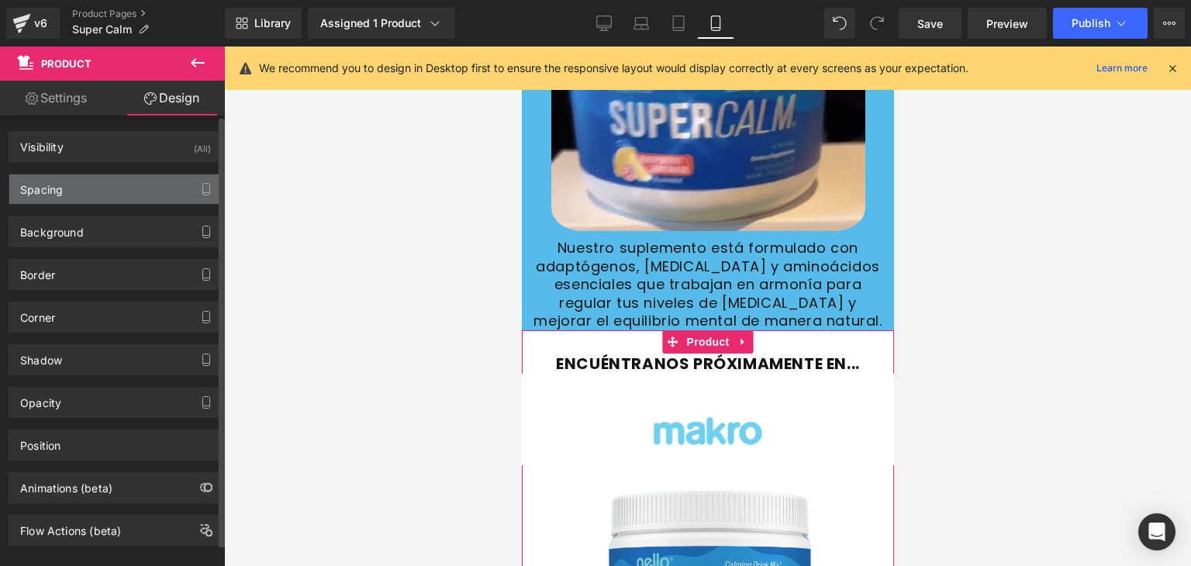
click at [111, 195] on div "Spacing" at bounding box center [115, 189] width 213 height 29
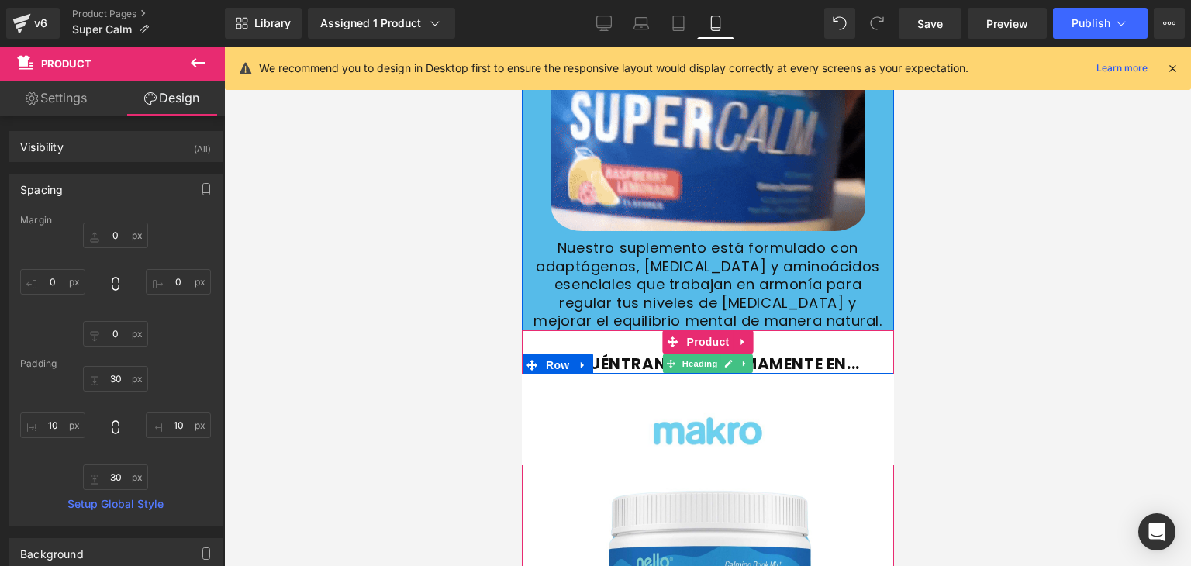
click at [649, 353] on font "ENCUÉNTRANOS PRÓXIMAMENTE EN..." at bounding box center [707, 364] width 304 height 22
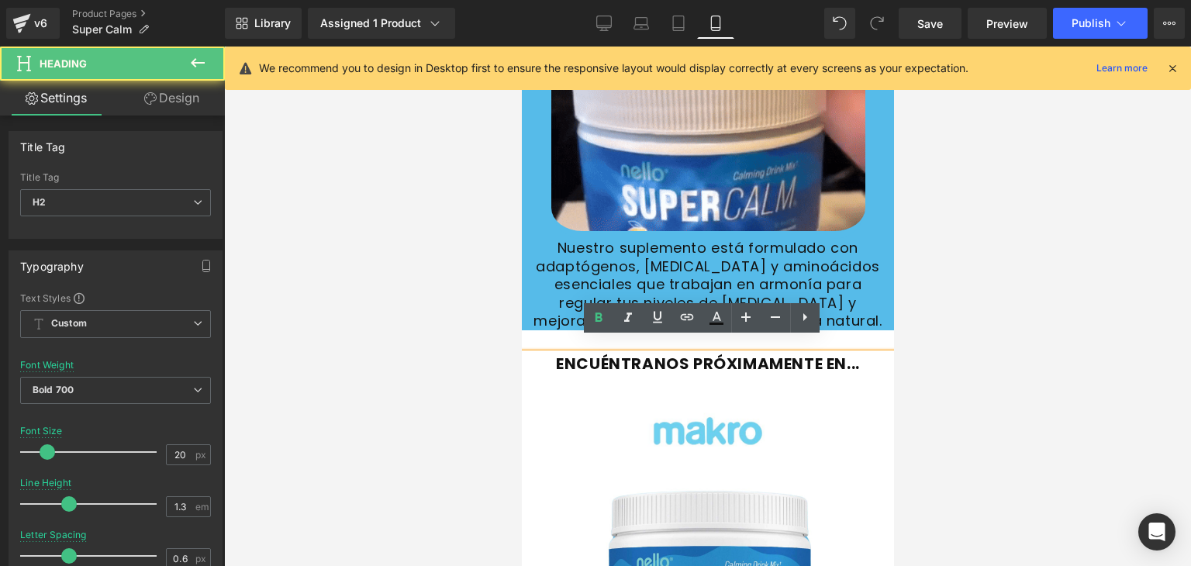
click at [677, 355] on font "ENCUÉNTRANOS PRÓXIMAMENTE EN..." at bounding box center [707, 364] width 304 height 22
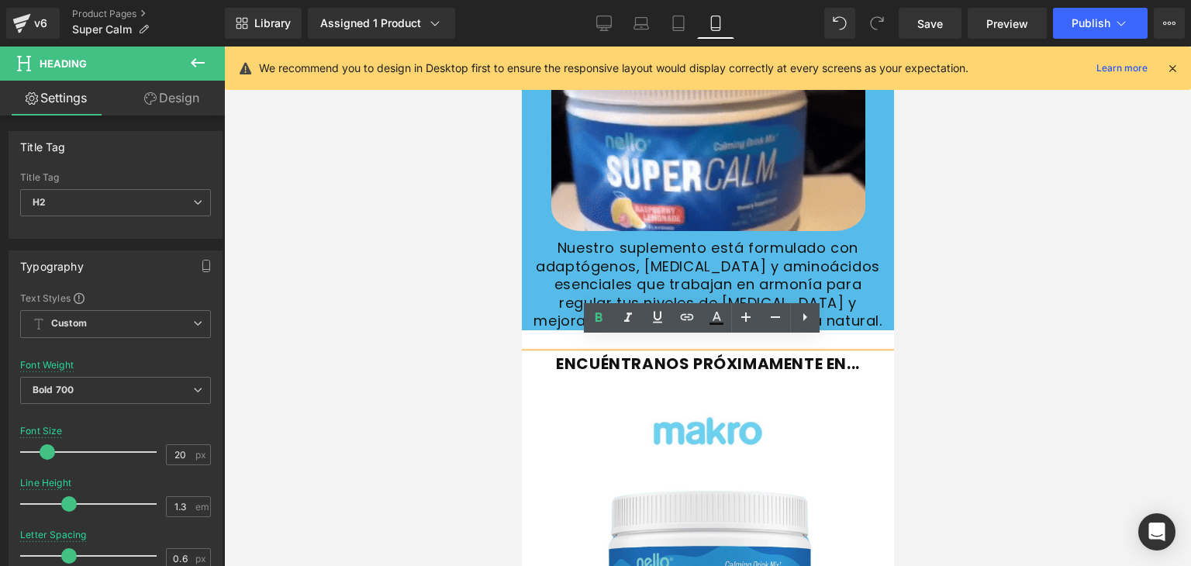
click at [514, 373] on div at bounding box center [707, 307] width 967 height 520
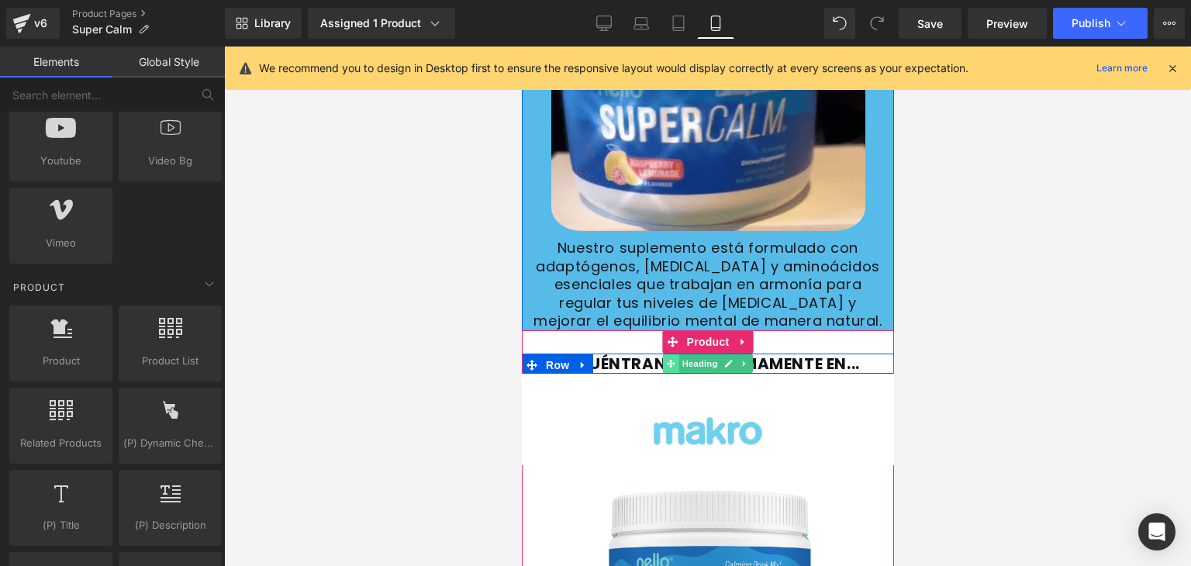
click at [671, 355] on span at bounding box center [670, 364] width 16 height 19
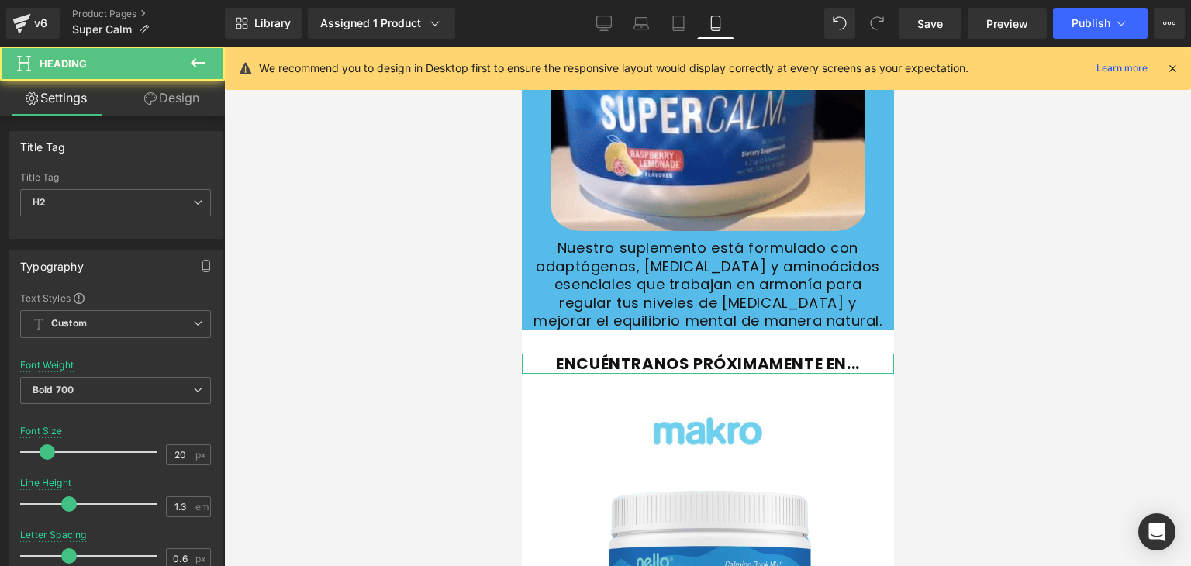
click at [185, 105] on link "Design" at bounding box center [172, 98] width 112 height 35
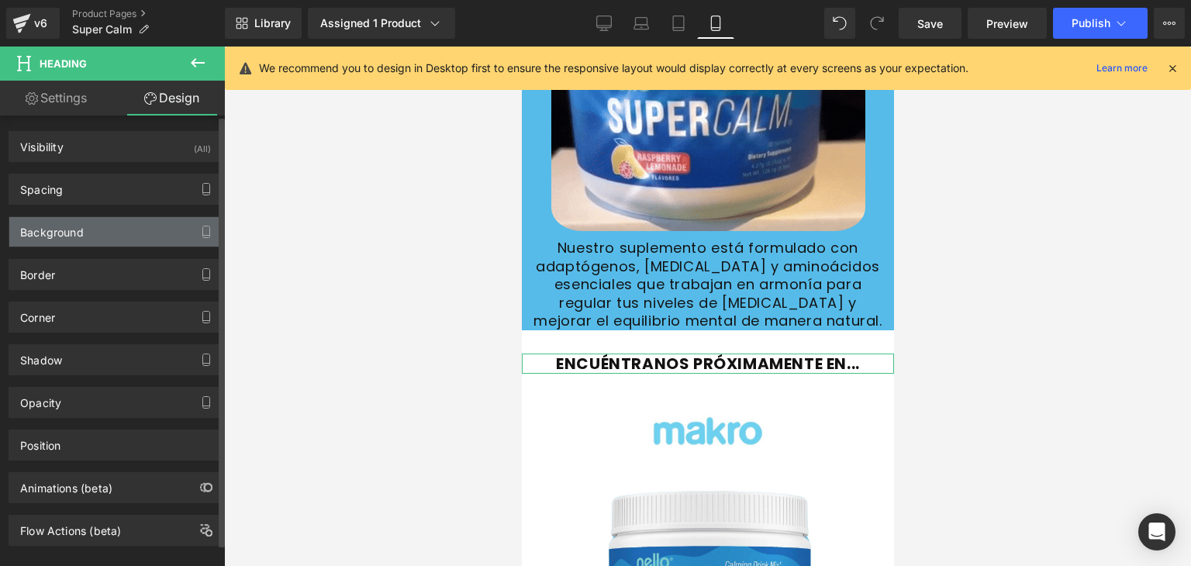
type input "0"
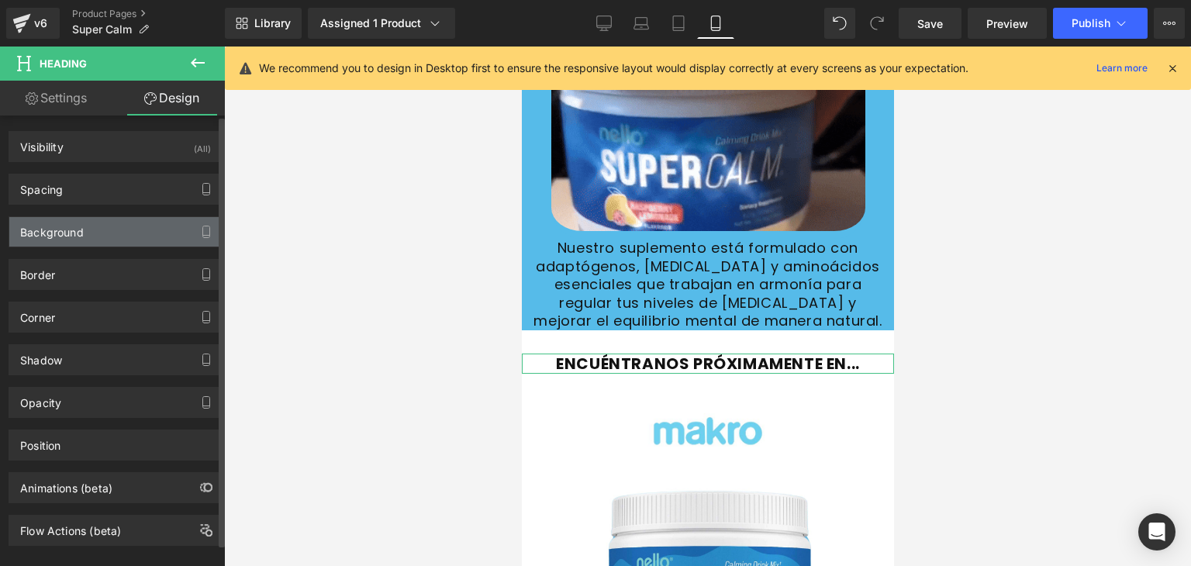
type input "0"
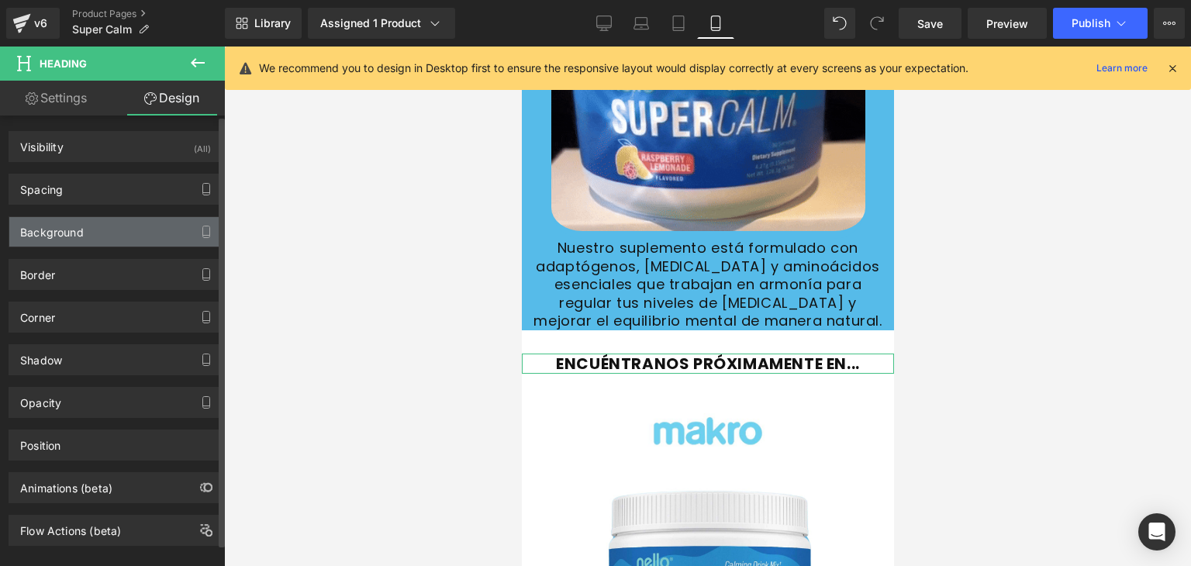
type input "0"
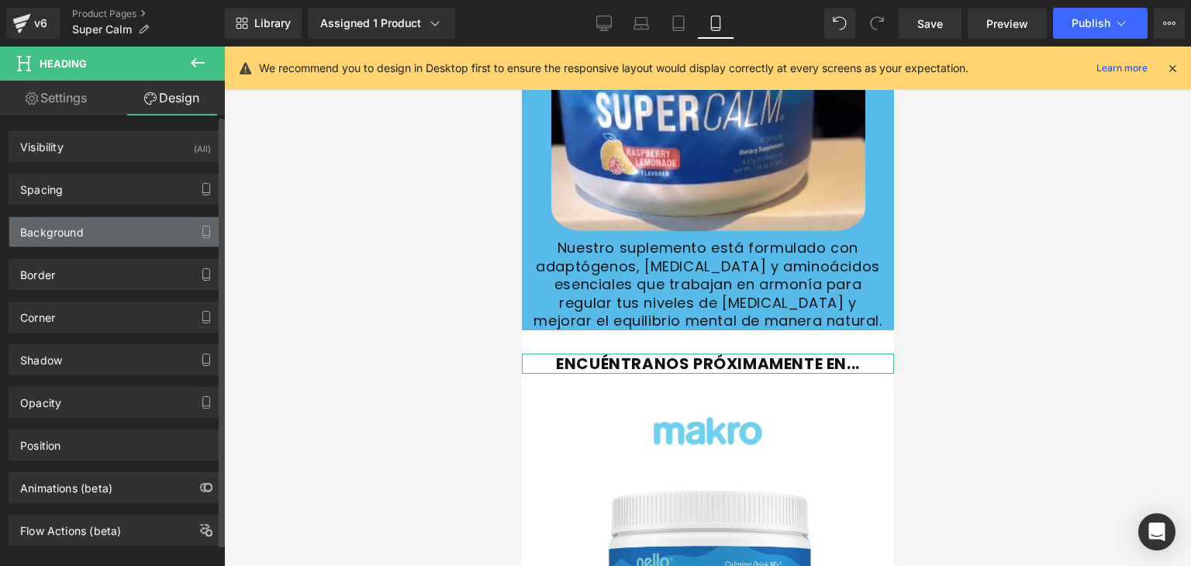
type input "0"
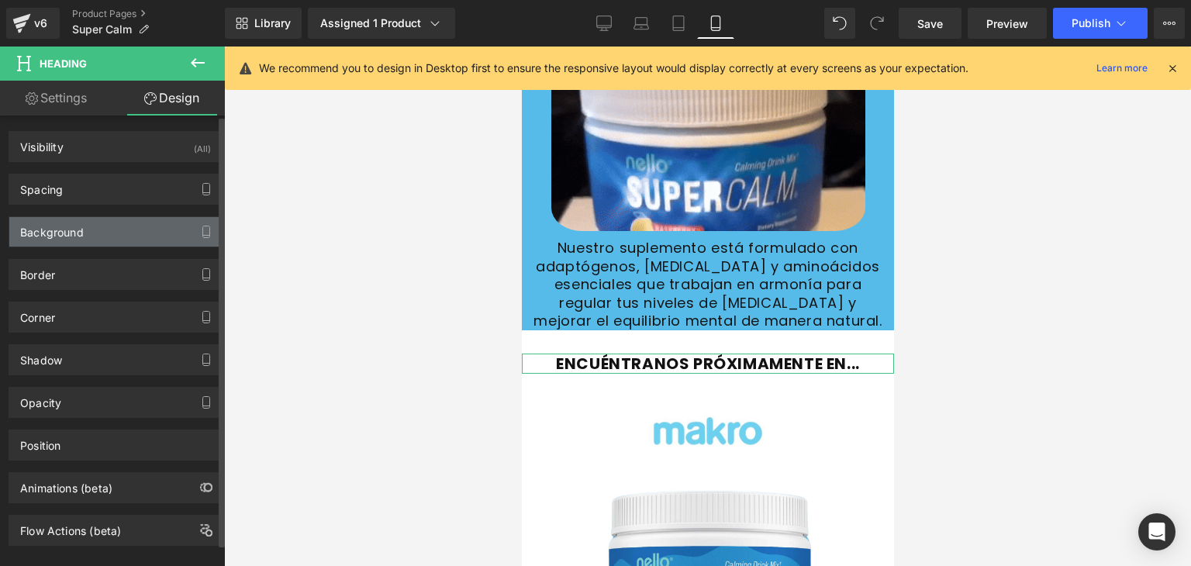
type input "0"
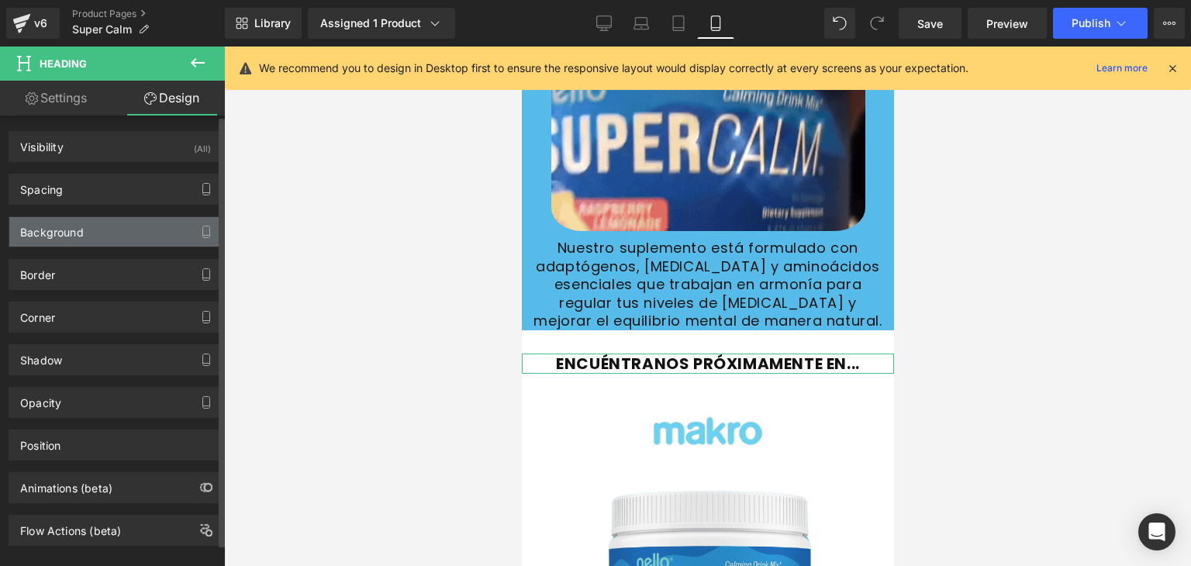
type input "0"
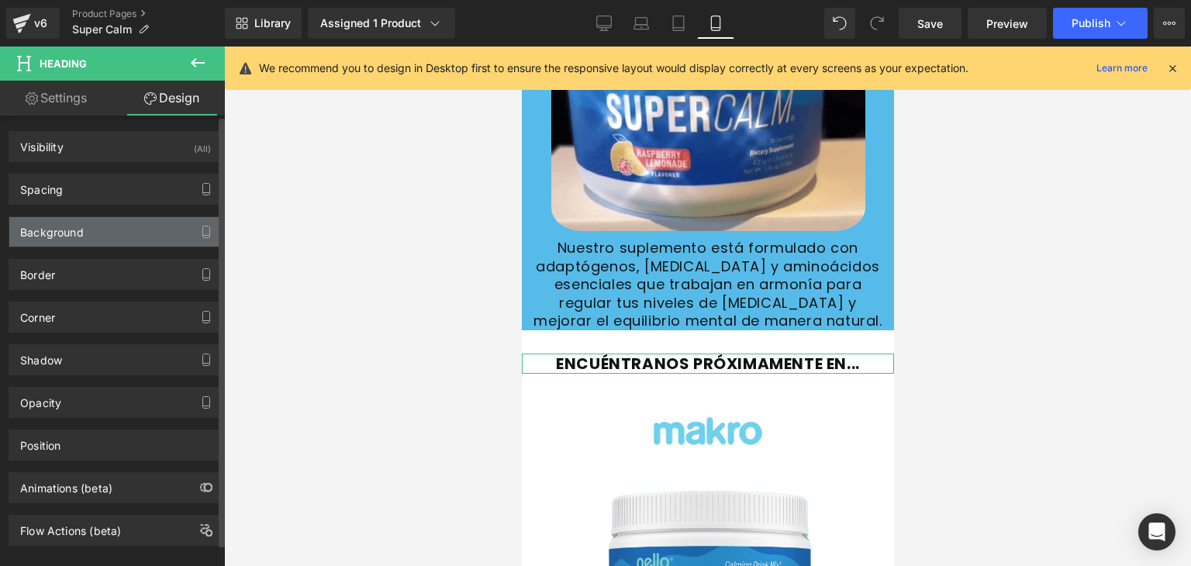
type input "0"
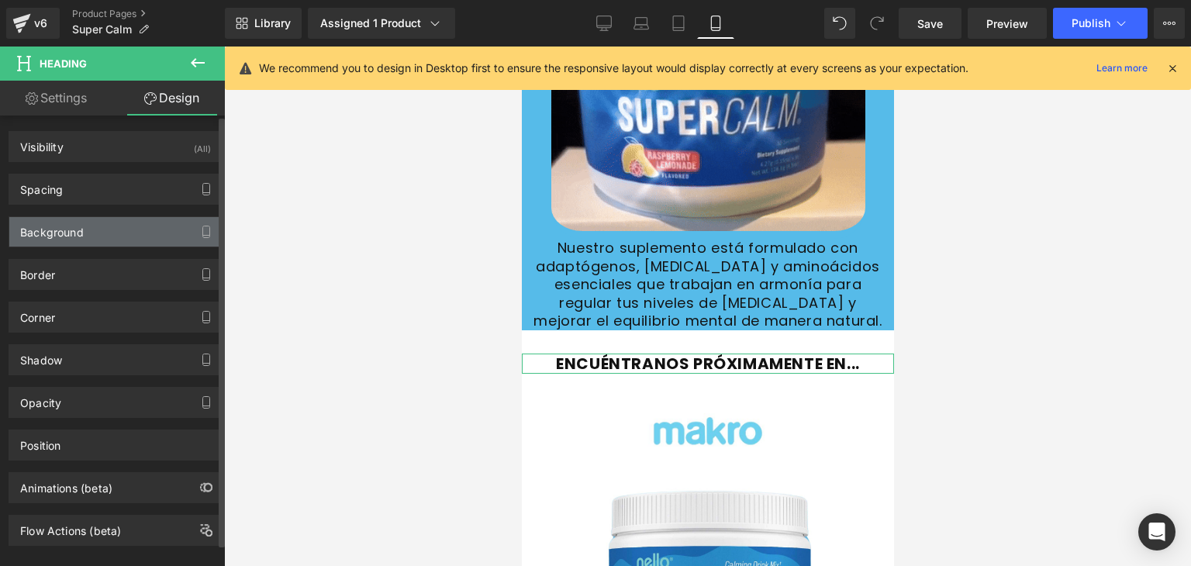
type input "0"
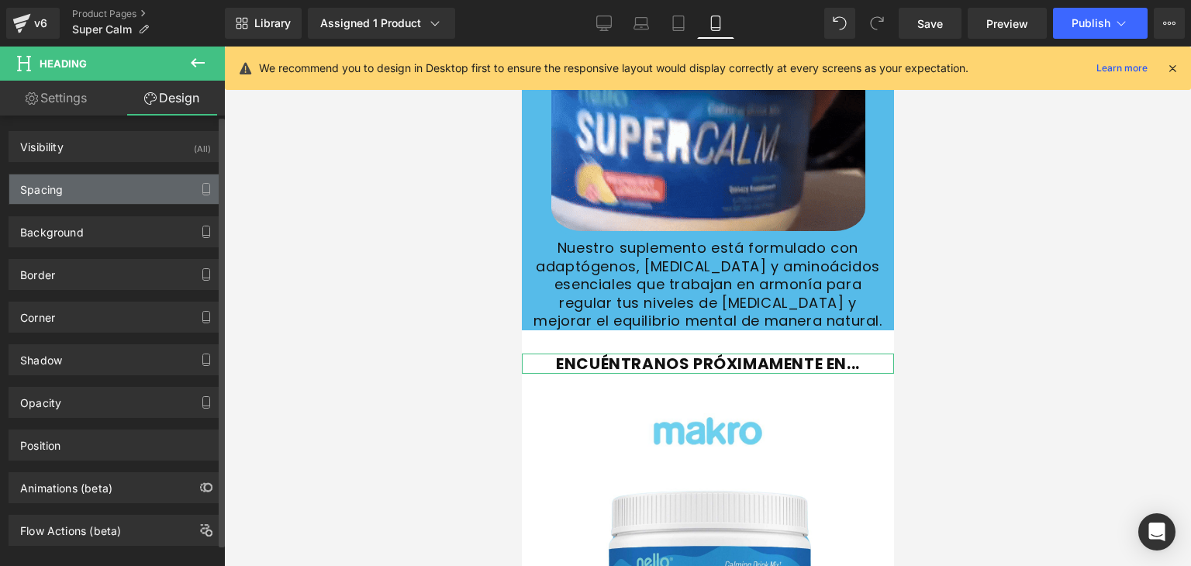
click at [71, 192] on div "Spacing" at bounding box center [115, 189] width 213 height 29
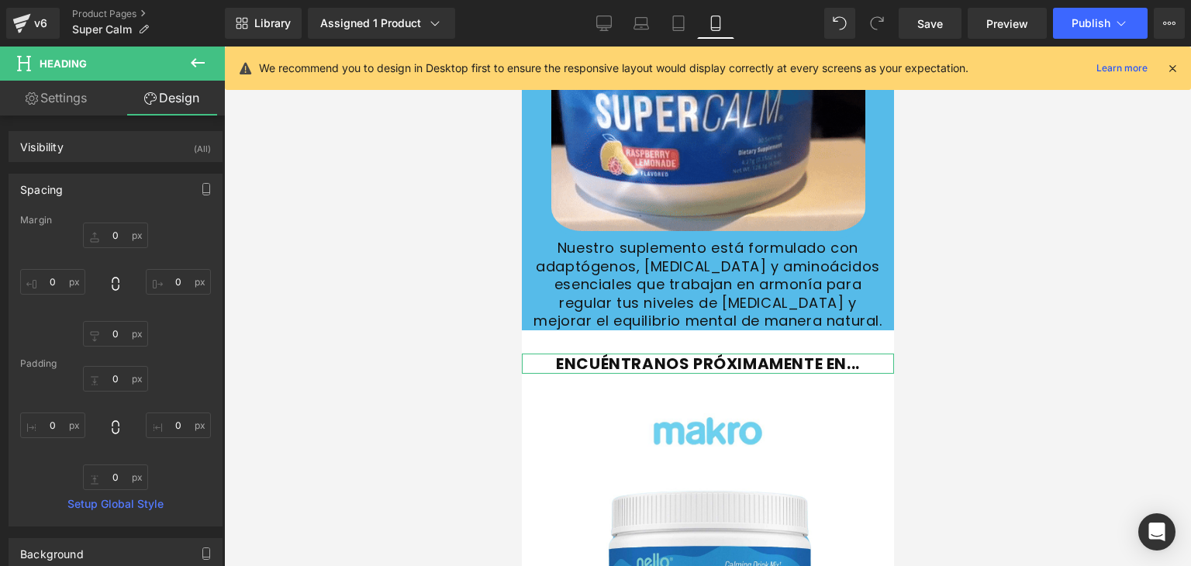
click at [56, 103] on link "Settings" at bounding box center [56, 98] width 112 height 35
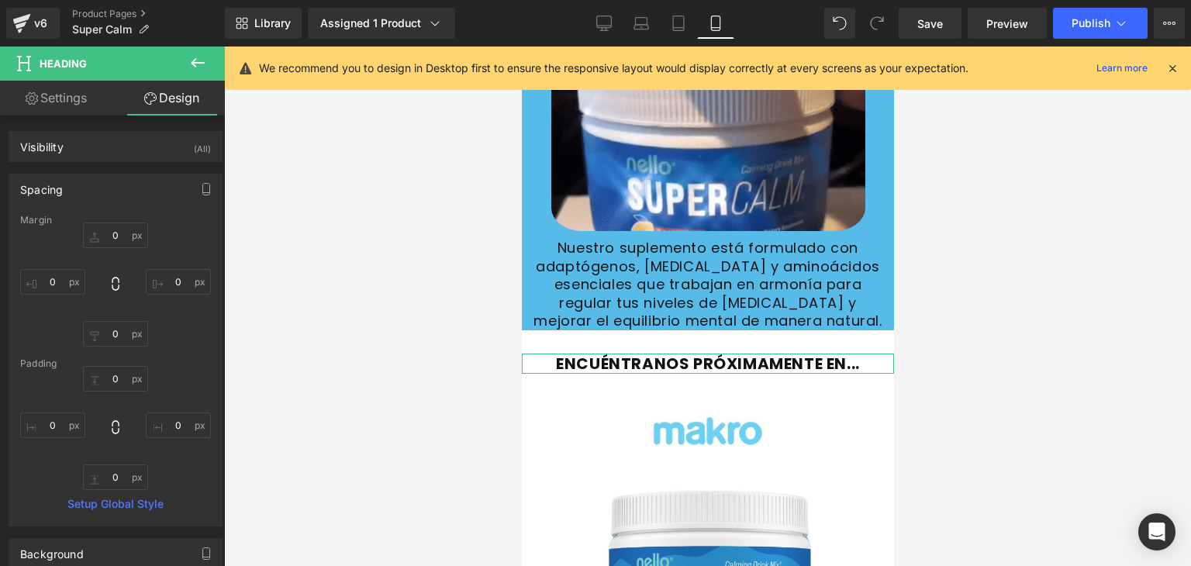
type input "100"
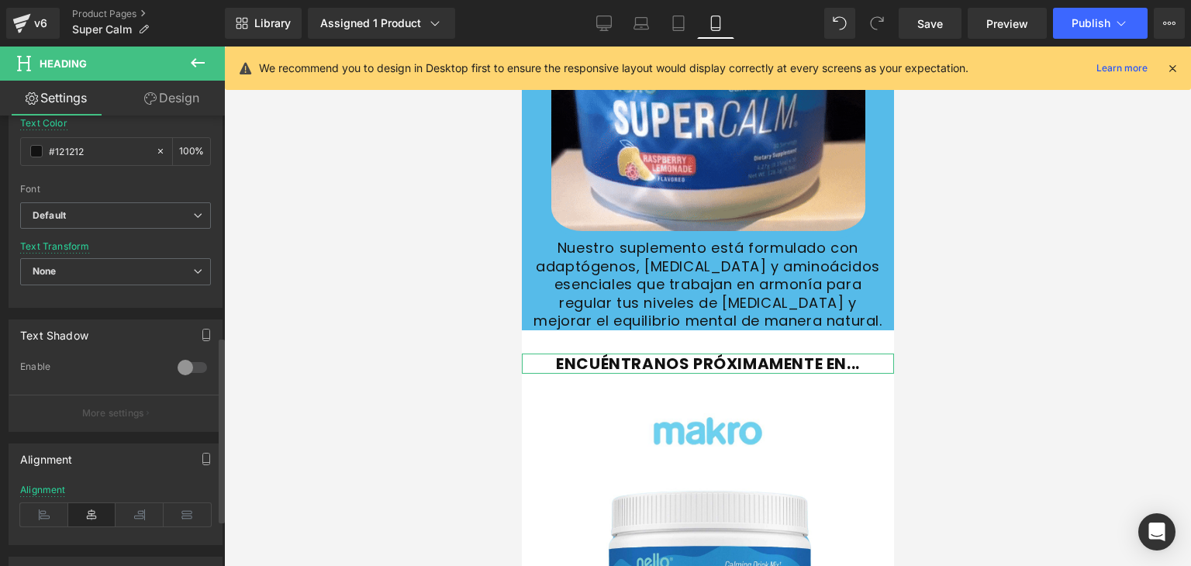
scroll to position [543, 0]
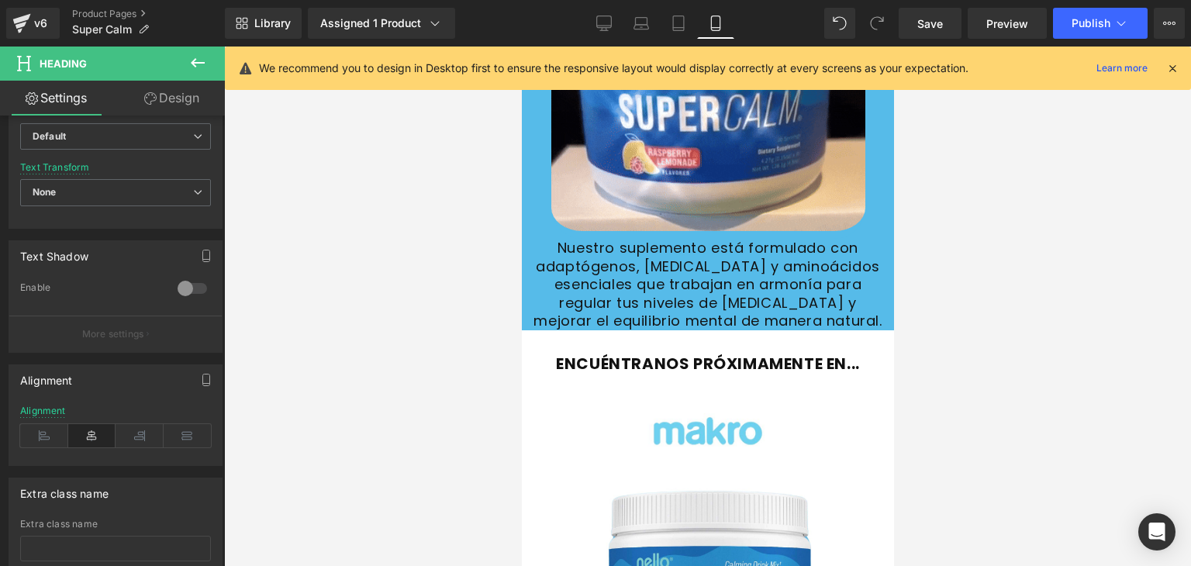
click at [204, 70] on icon at bounding box center [197, 63] width 19 height 19
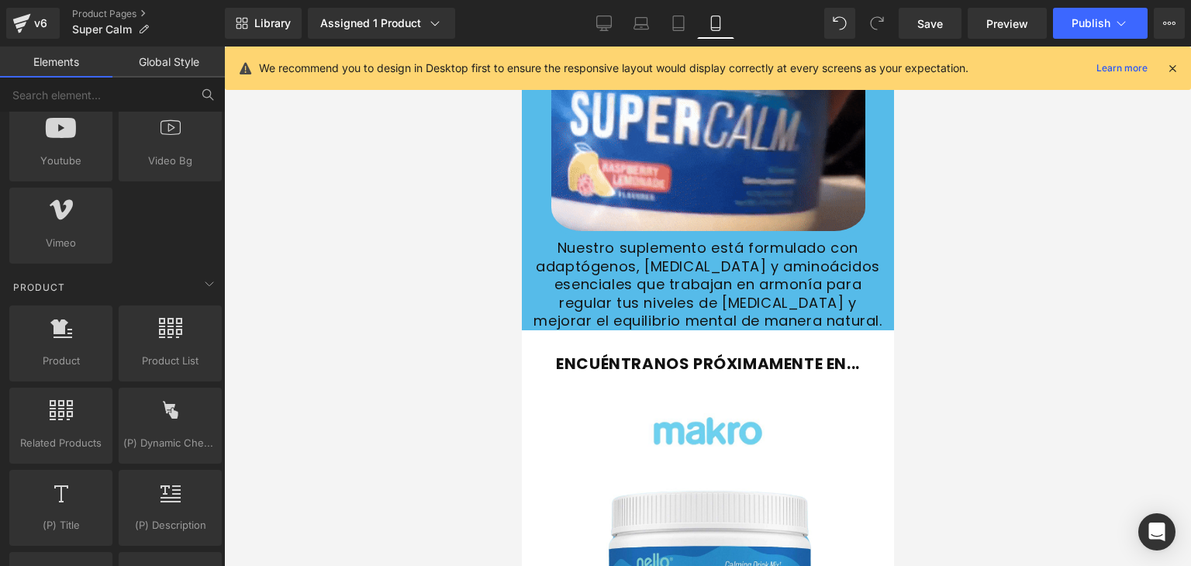
click at [202, 98] on icon at bounding box center [208, 95] width 14 height 14
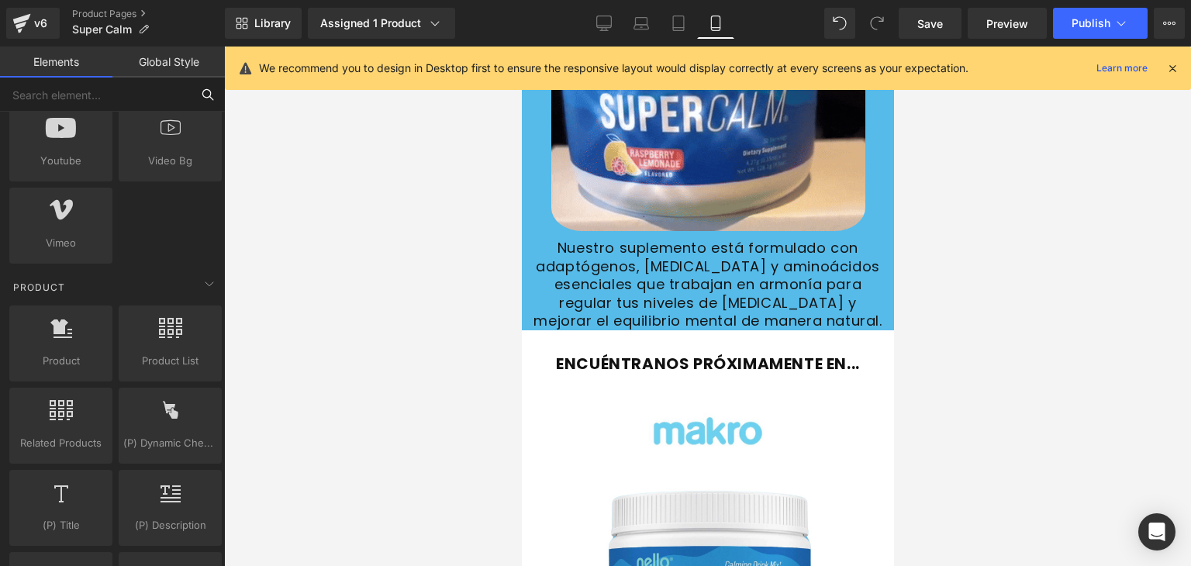
click at [178, 94] on input "text" at bounding box center [95, 95] width 191 height 34
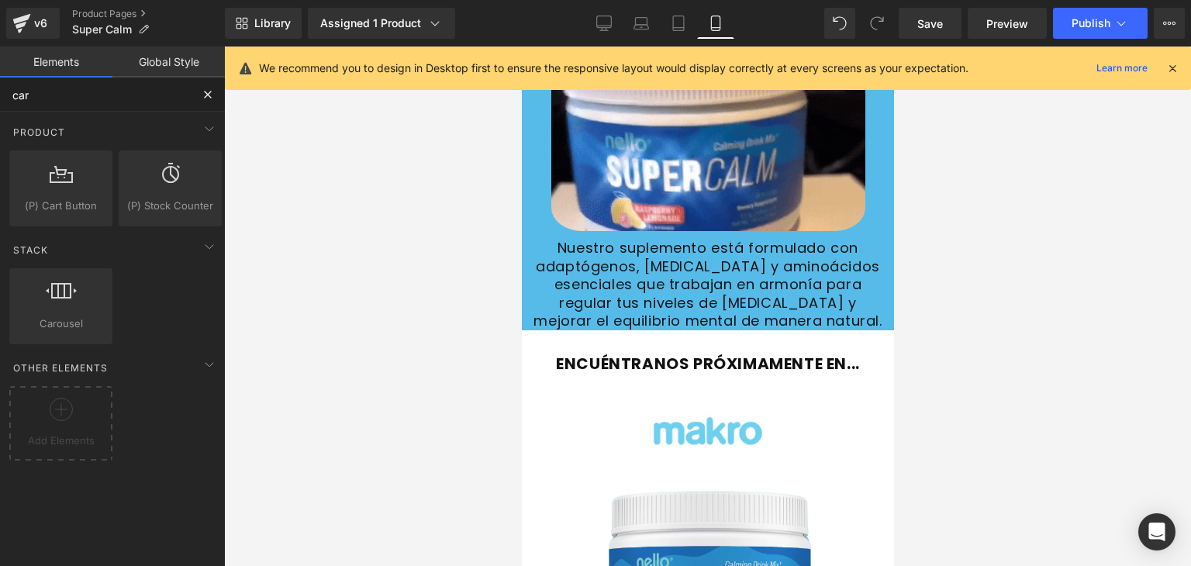
scroll to position [0, 0]
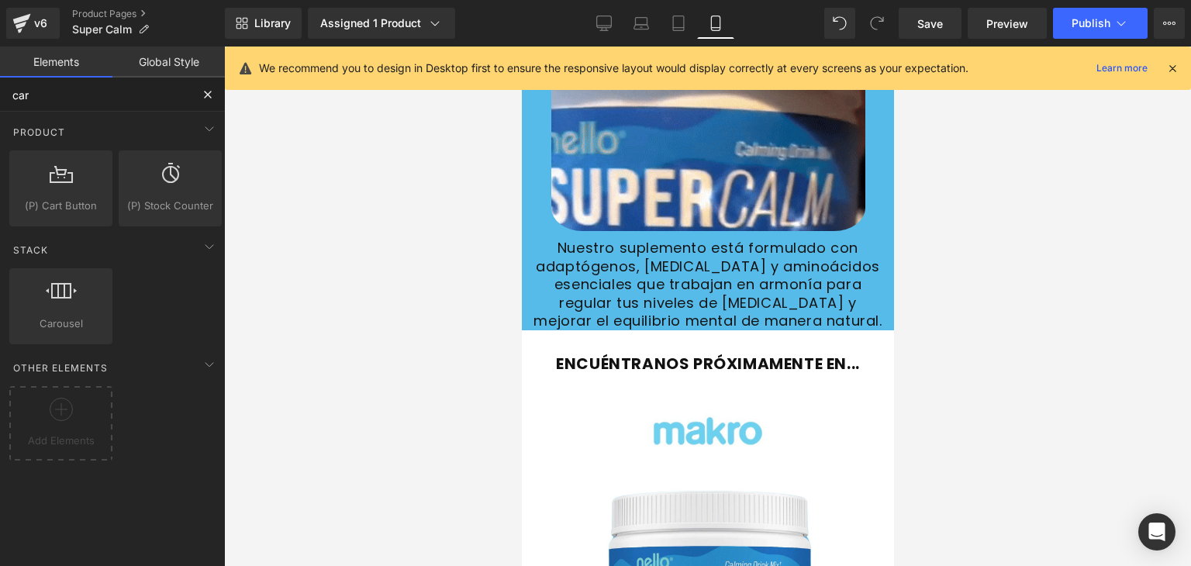
type input "caro"
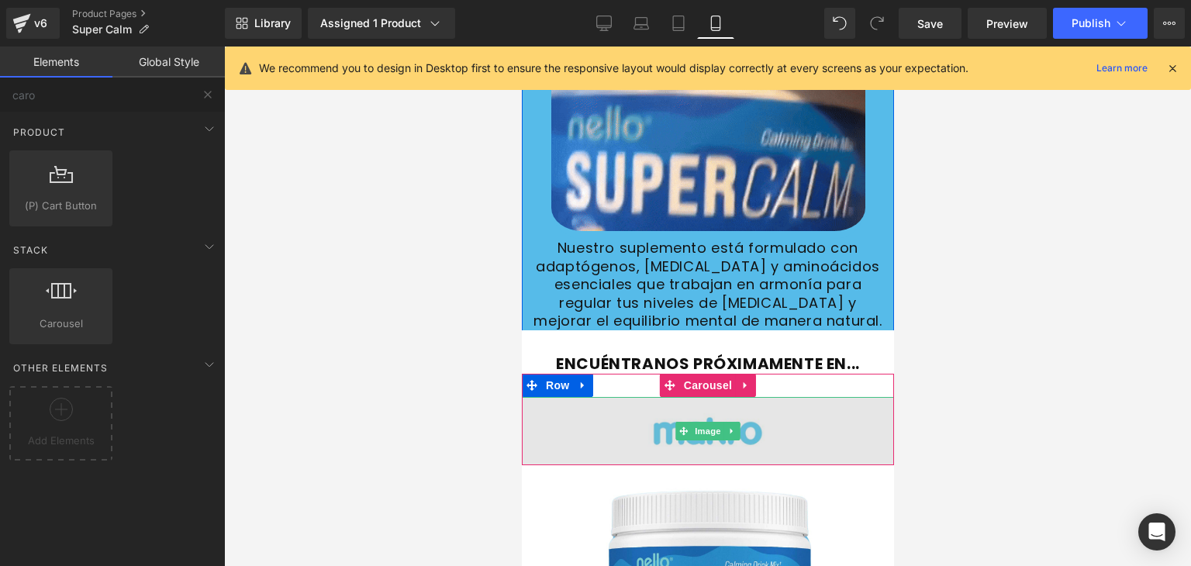
click at [776, 415] on img at bounding box center [707, 431] width 372 height 69
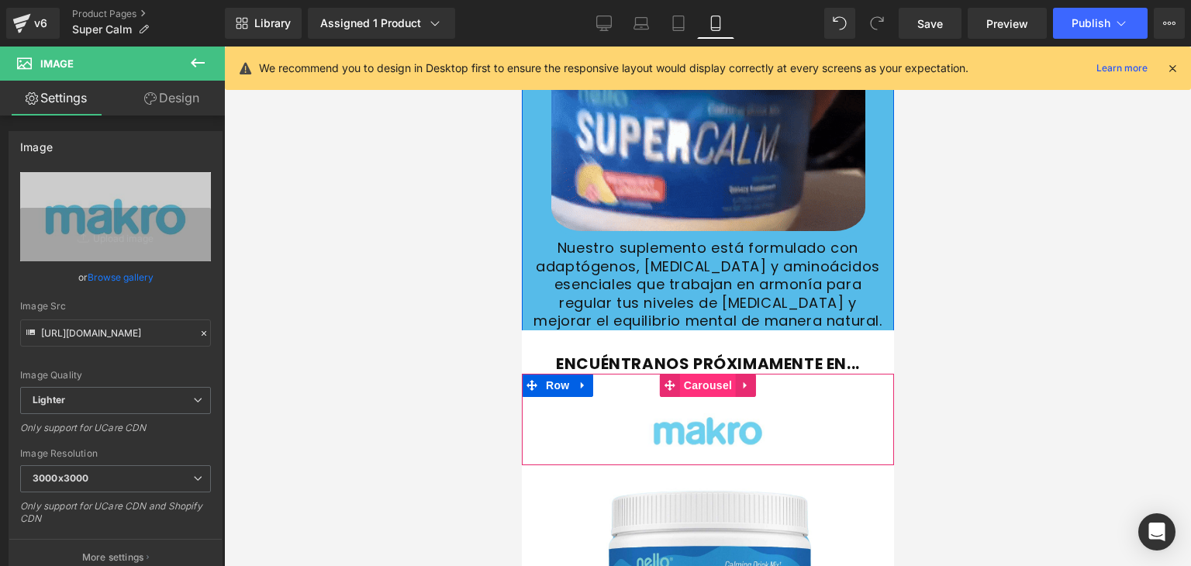
click at [691, 374] on span "Carousel" at bounding box center [708, 385] width 56 height 23
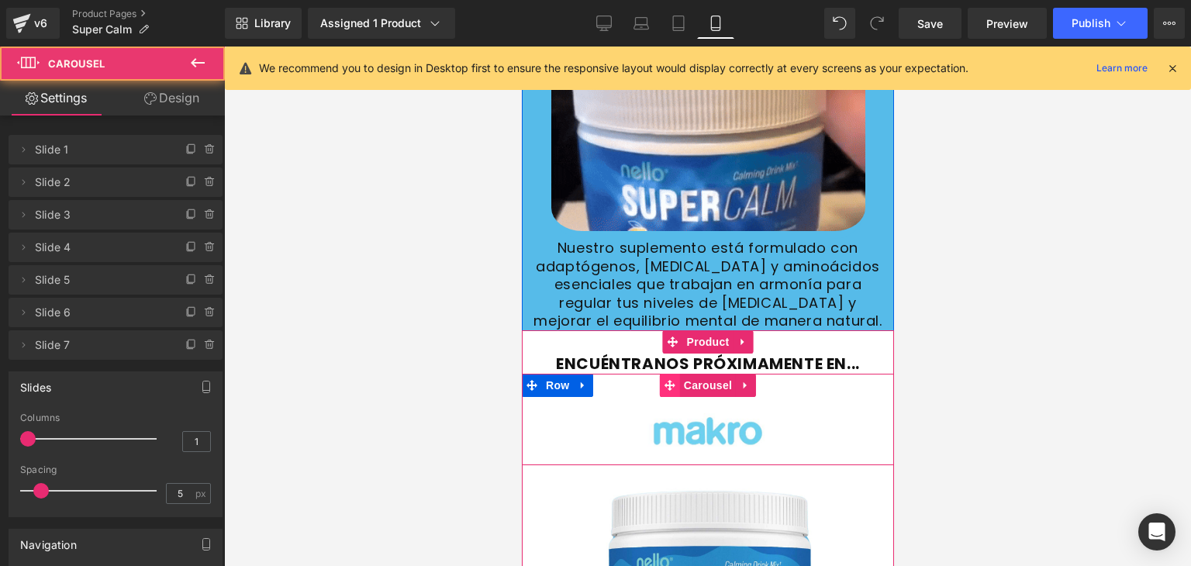
click at [664, 380] on icon at bounding box center [669, 385] width 11 height 11
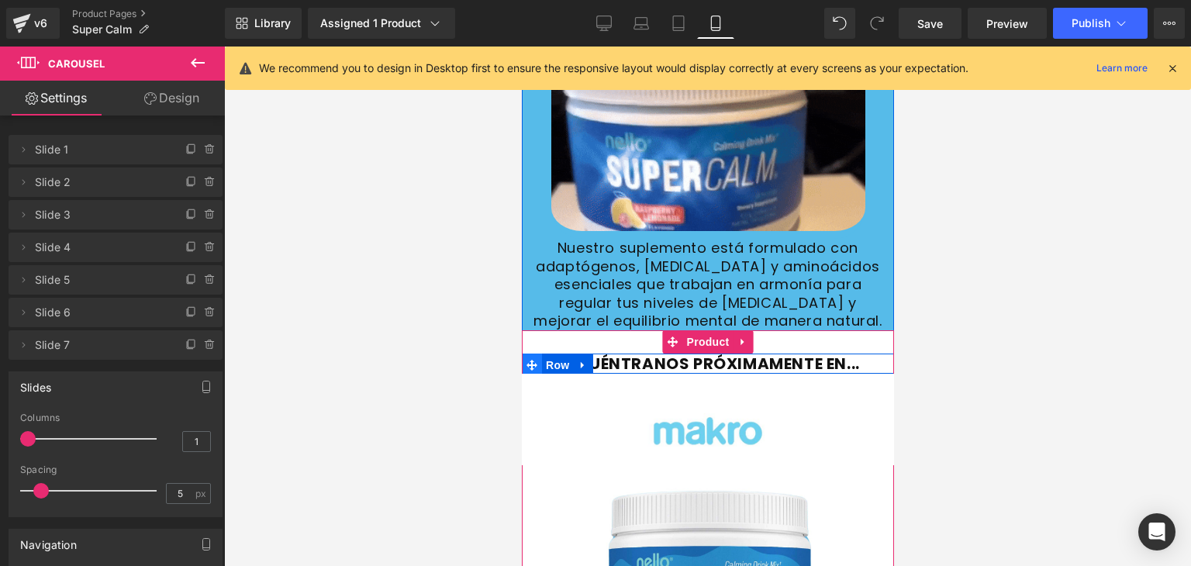
click at [531, 354] on span at bounding box center [531, 365] width 20 height 23
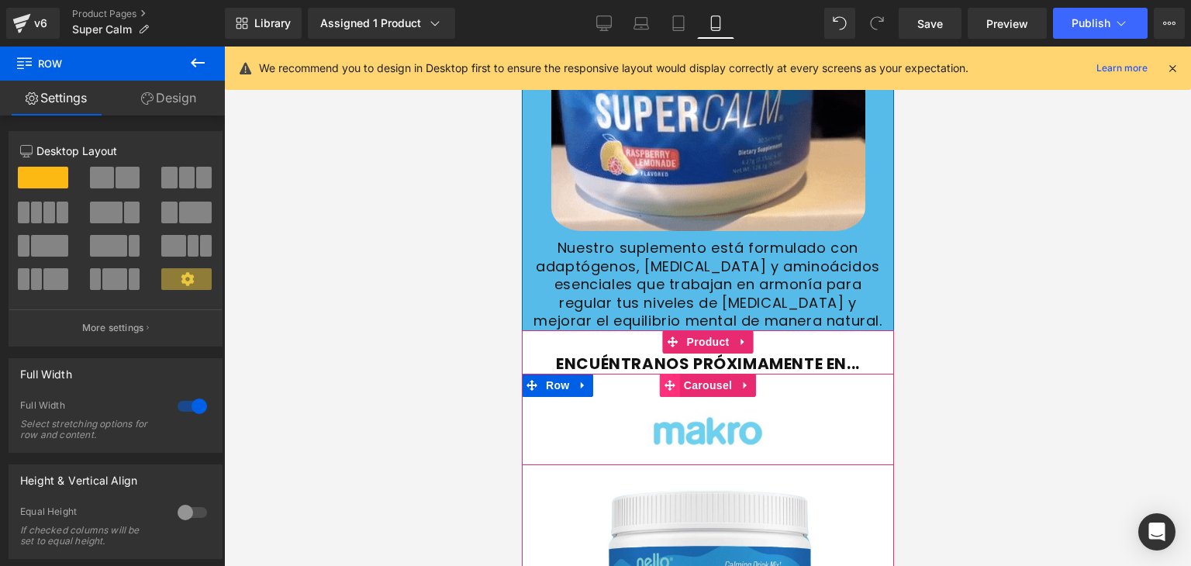
click at [664, 380] on icon at bounding box center [669, 385] width 11 height 11
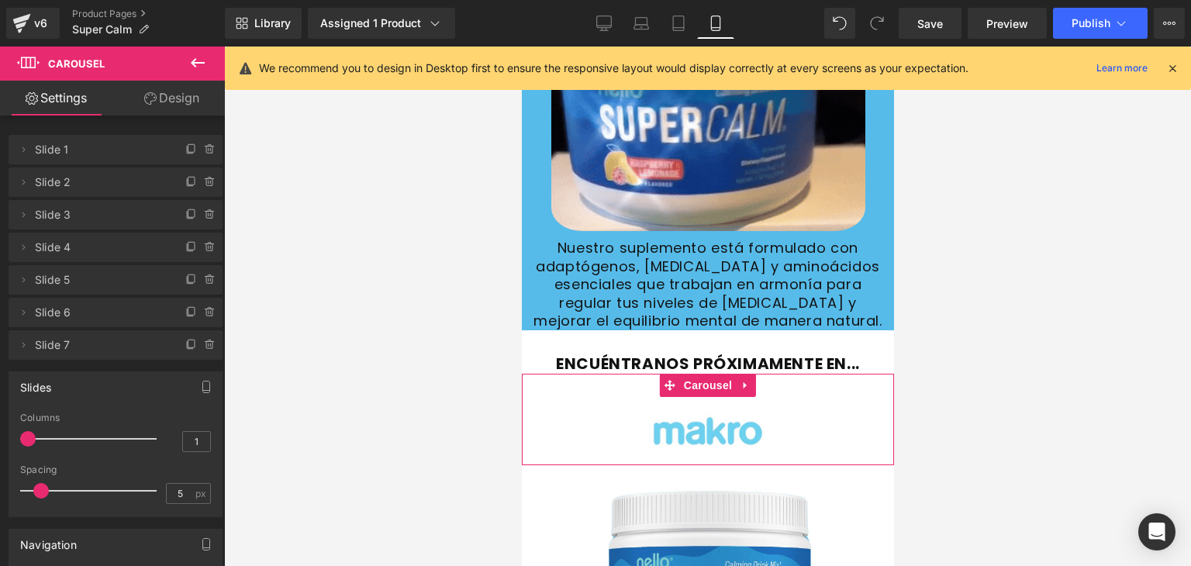
click at [145, 95] on icon at bounding box center [150, 98] width 12 height 12
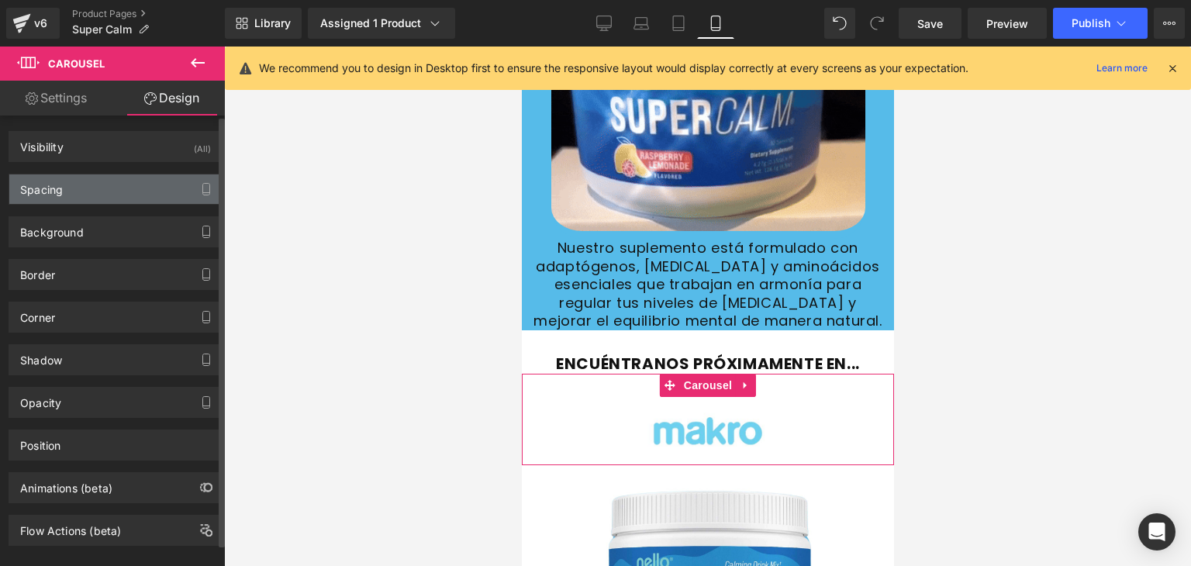
click at [95, 193] on div "Spacing" at bounding box center [115, 189] width 213 height 29
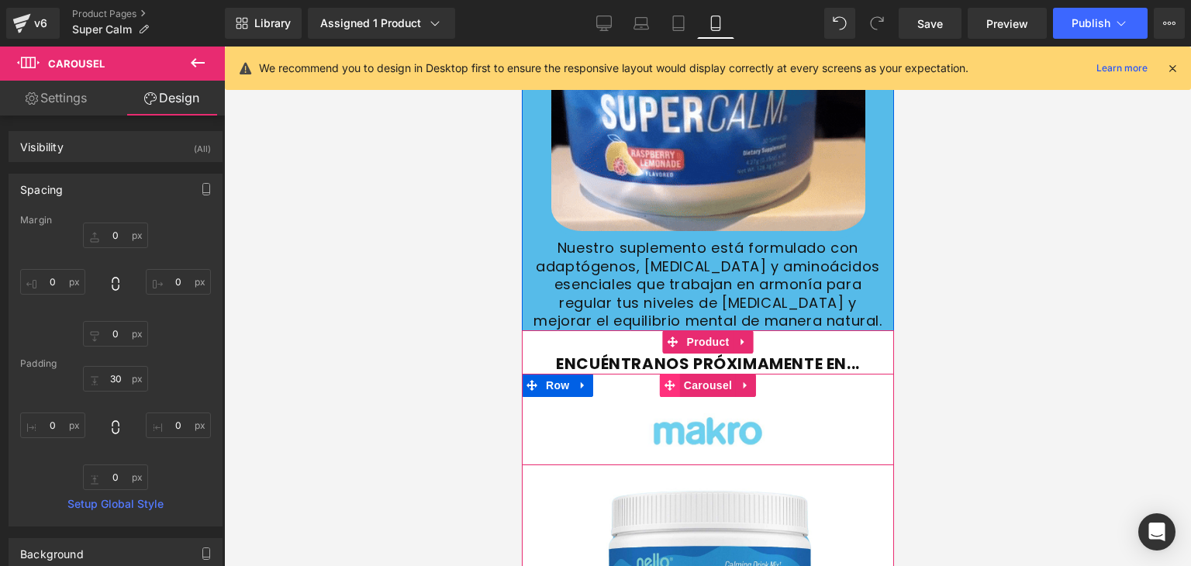
click at [666, 379] on icon at bounding box center [669, 385] width 11 height 12
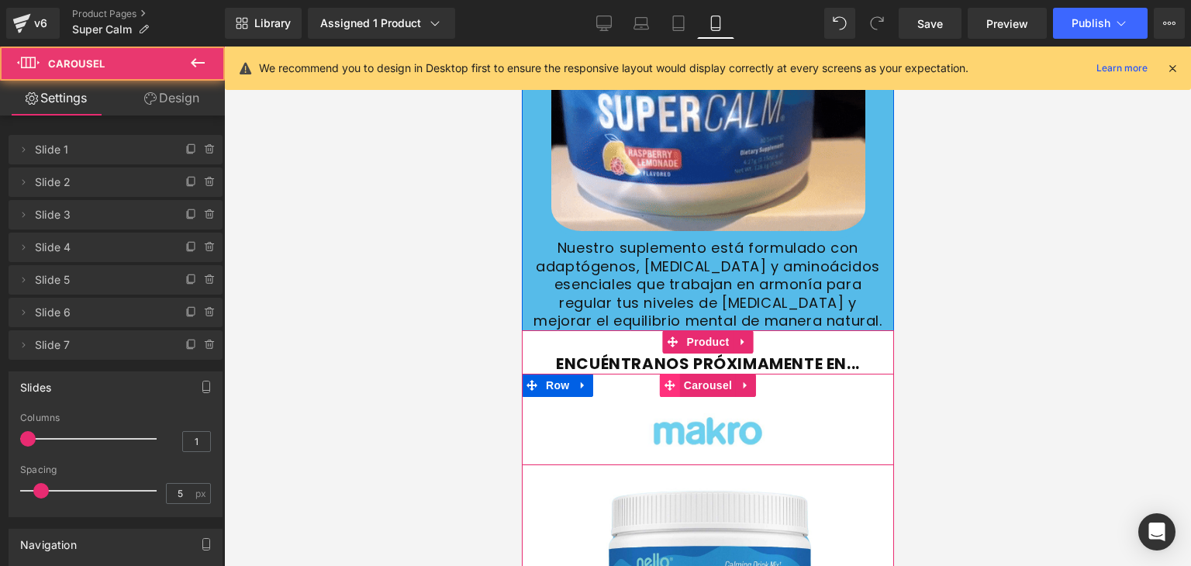
click at [666, 379] on icon at bounding box center [669, 385] width 11 height 12
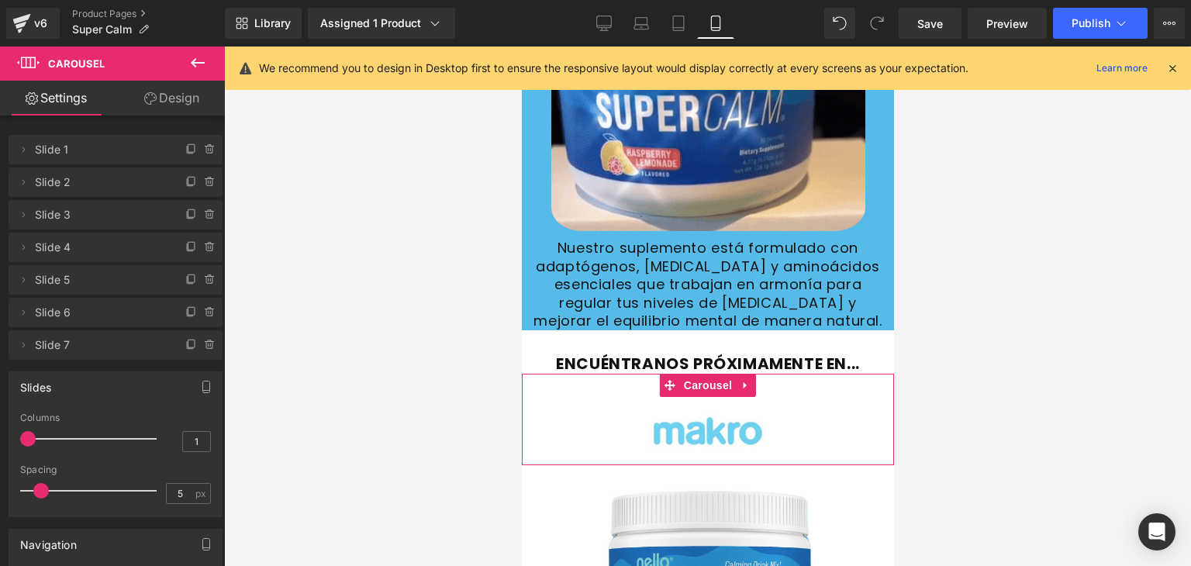
drag, startPoint x: 163, startPoint y: 88, endPoint x: 81, endPoint y: 209, distance: 146.3
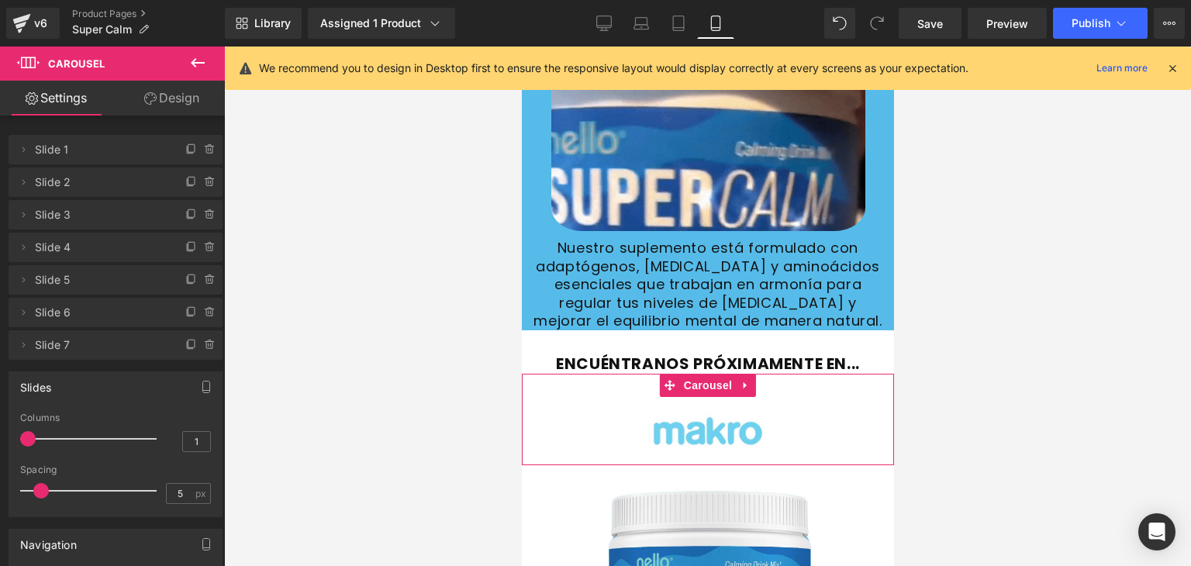
click at [163, 88] on link "Design" at bounding box center [172, 98] width 112 height 35
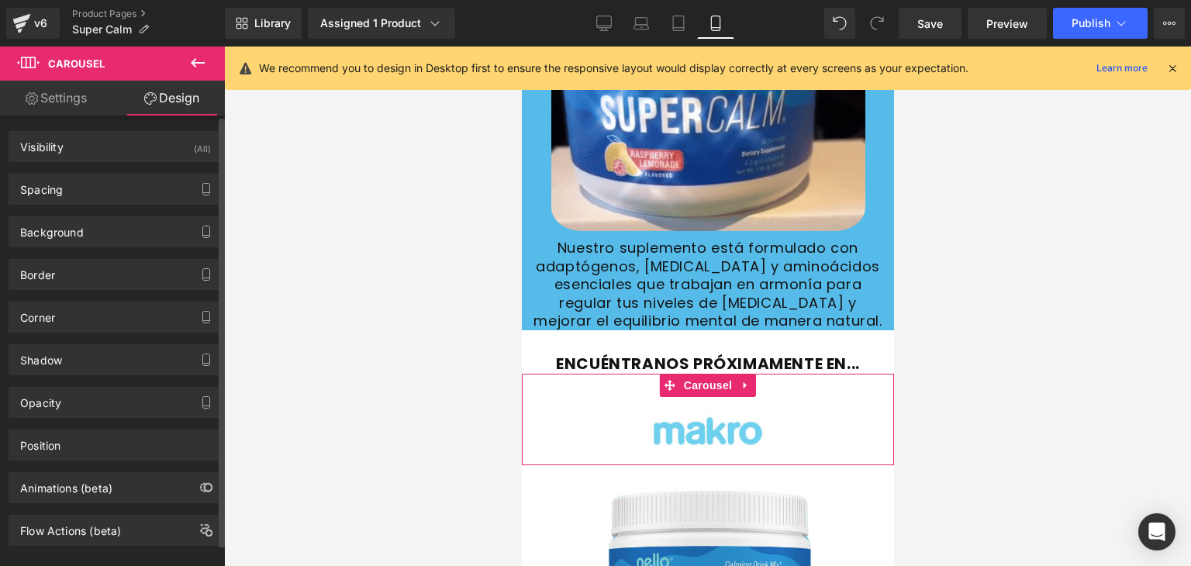
type input "0"
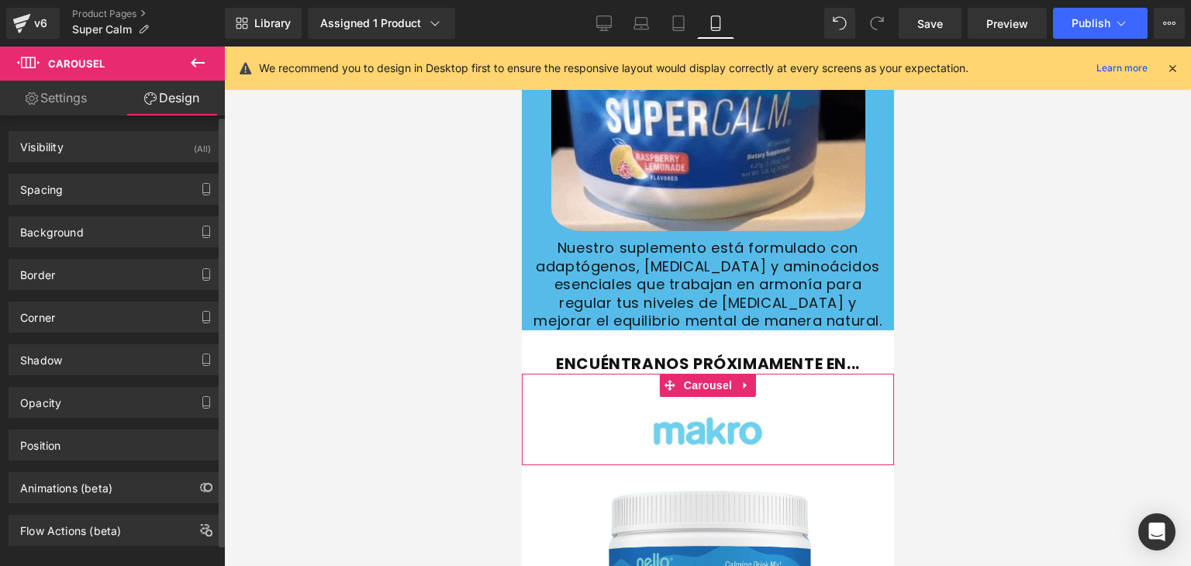
type input "0"
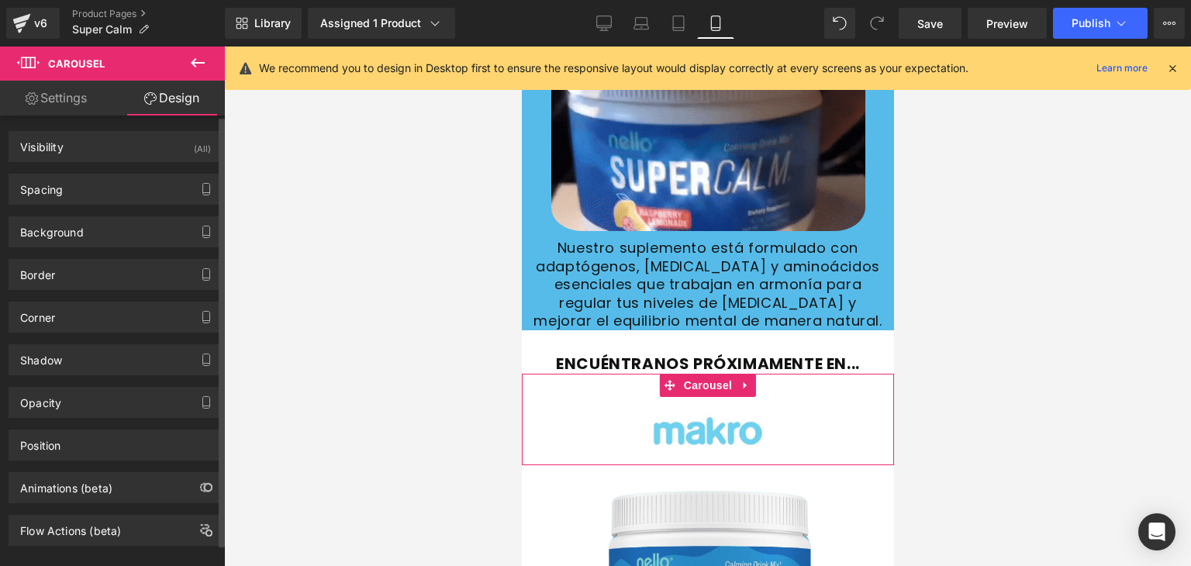
type input "0"
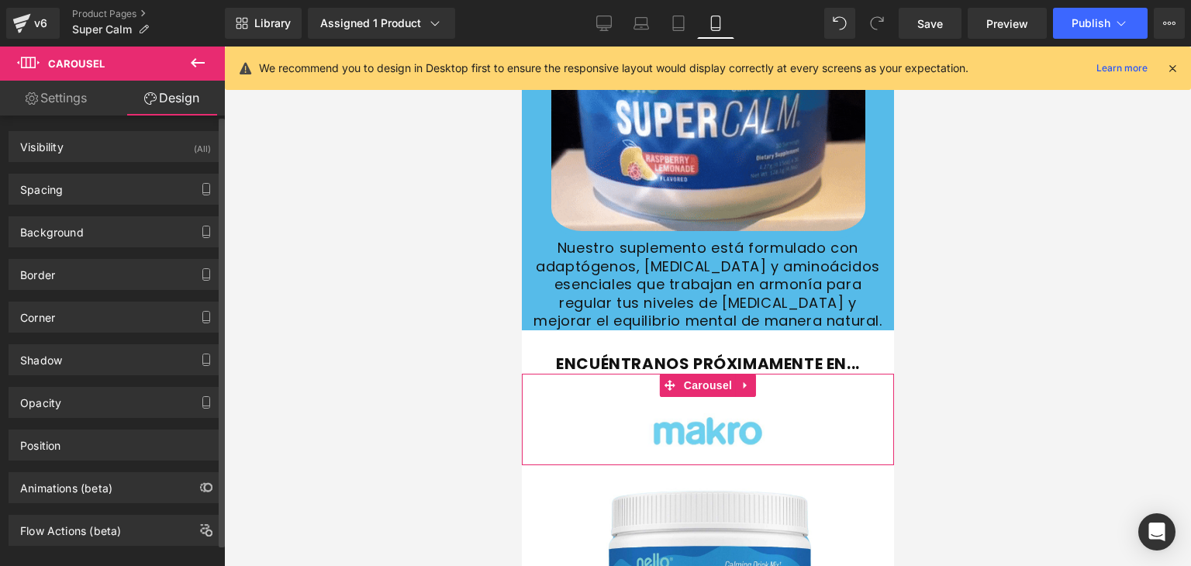
type input "0"
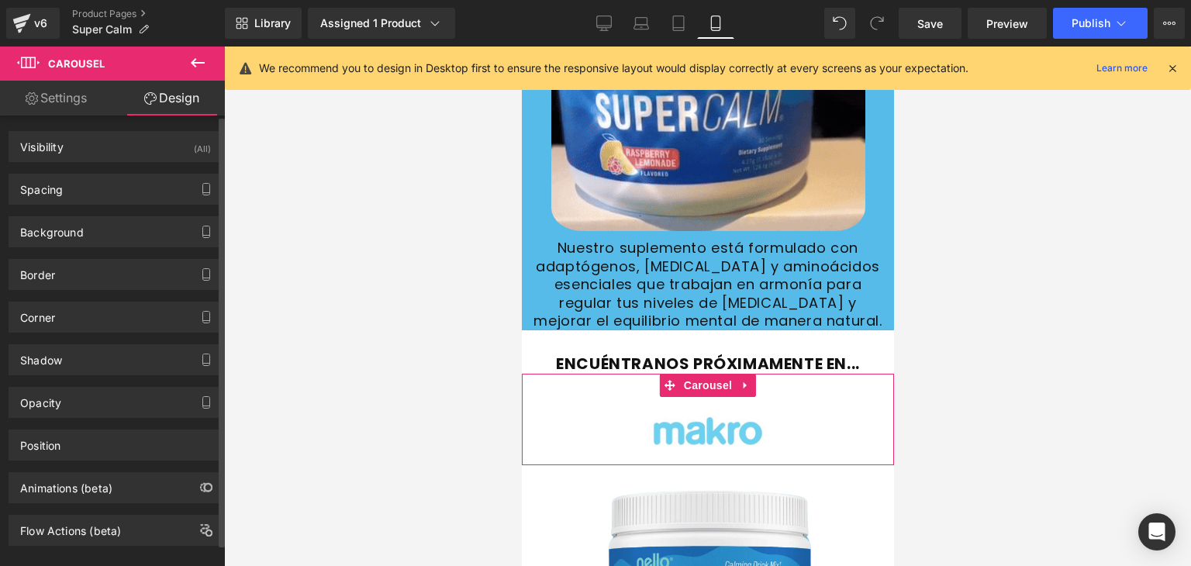
type input "30"
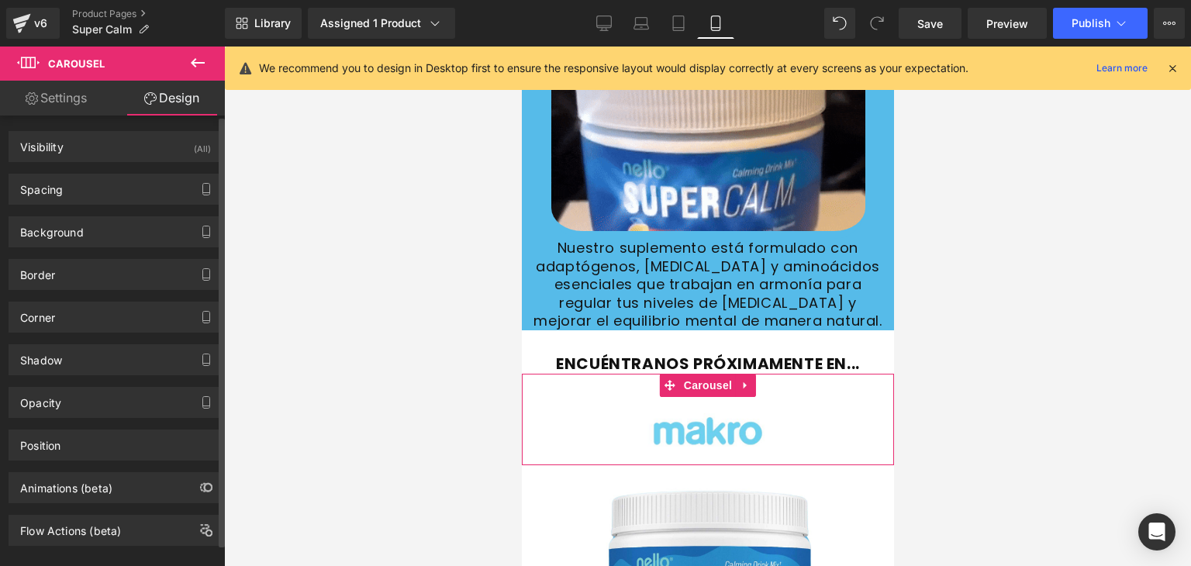
type input "0"
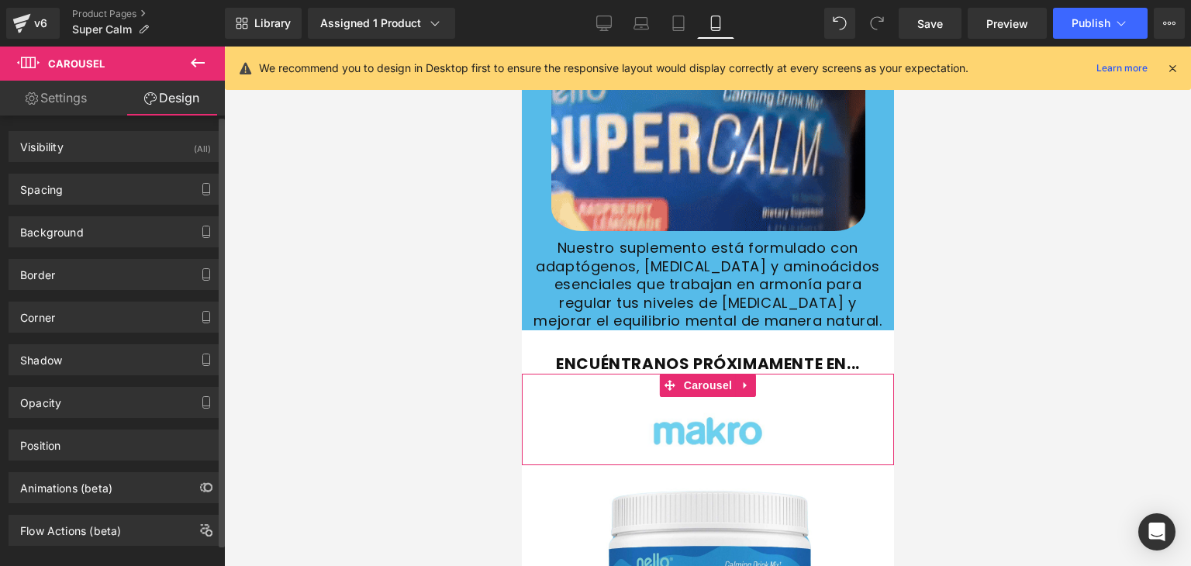
type input "0"
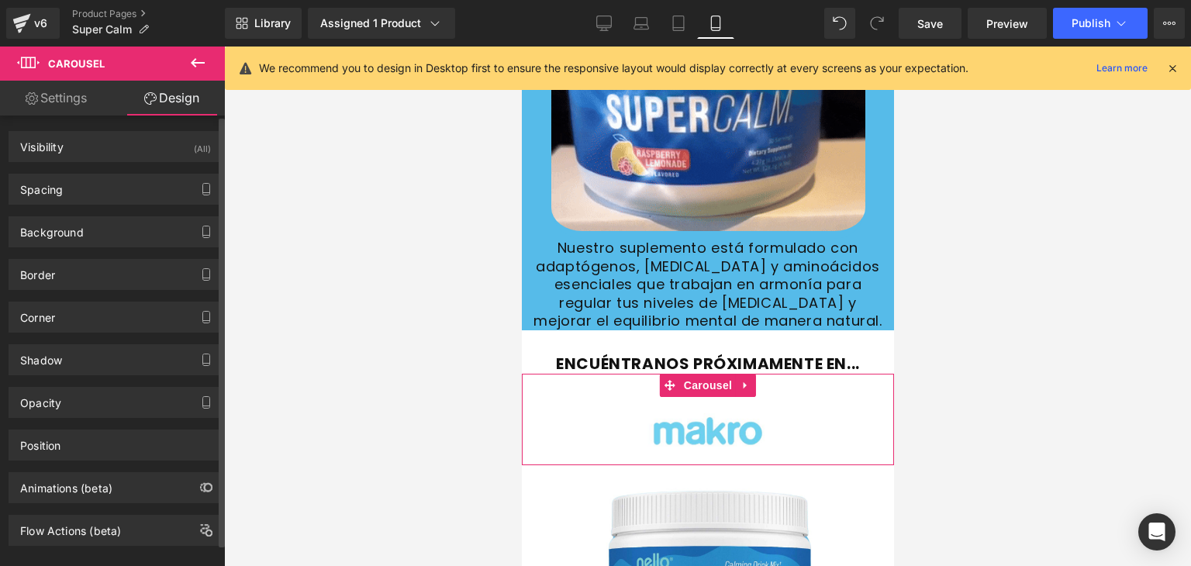
type input "0"
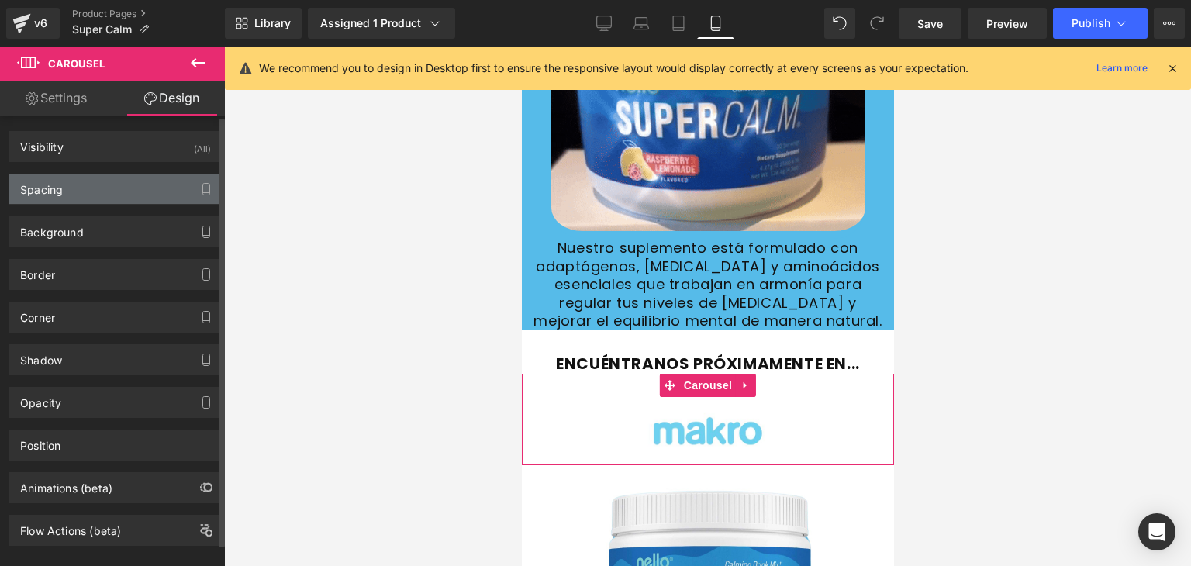
click at [66, 188] on div "Spacing" at bounding box center [115, 189] width 213 height 29
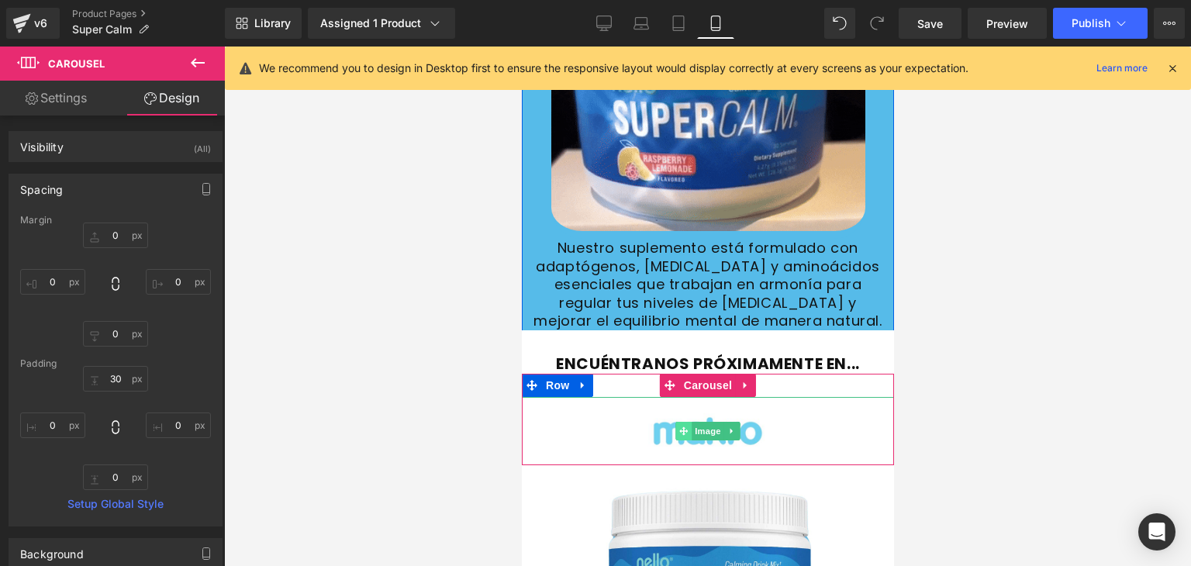
click at [679, 427] on icon at bounding box center [683, 431] width 9 height 9
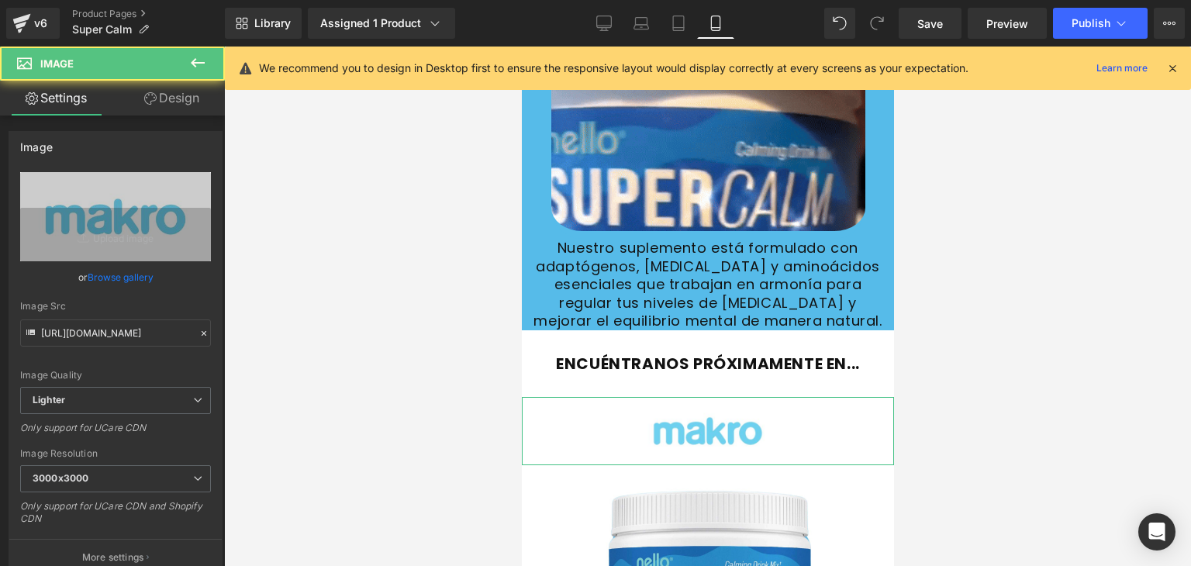
drag, startPoint x: 161, startPoint y: 102, endPoint x: 85, endPoint y: 233, distance: 152.2
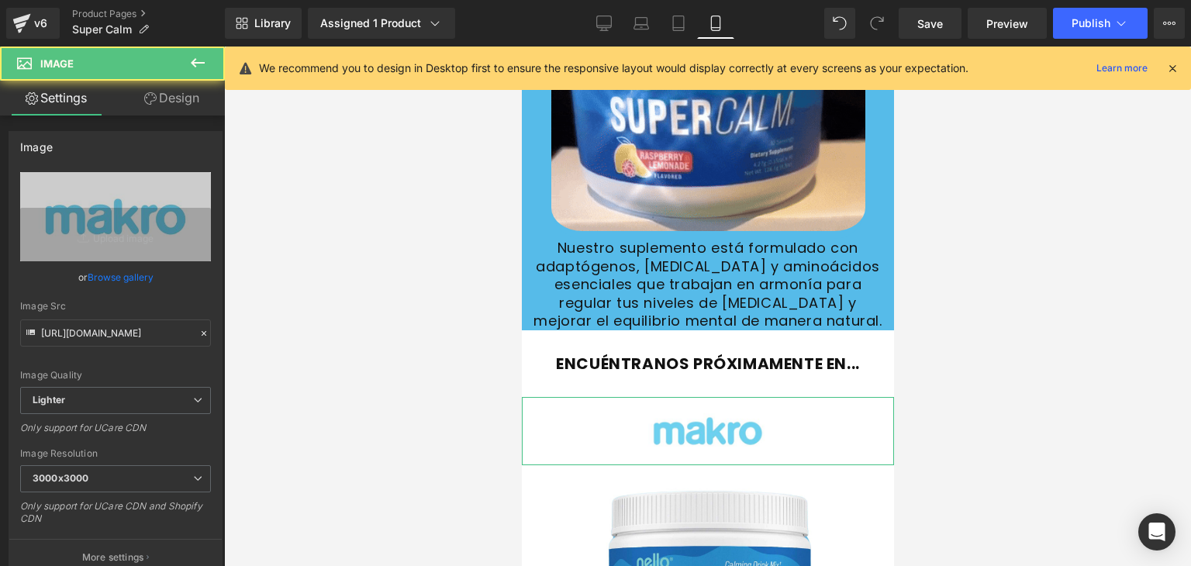
click at [161, 102] on link "Design" at bounding box center [172, 98] width 112 height 35
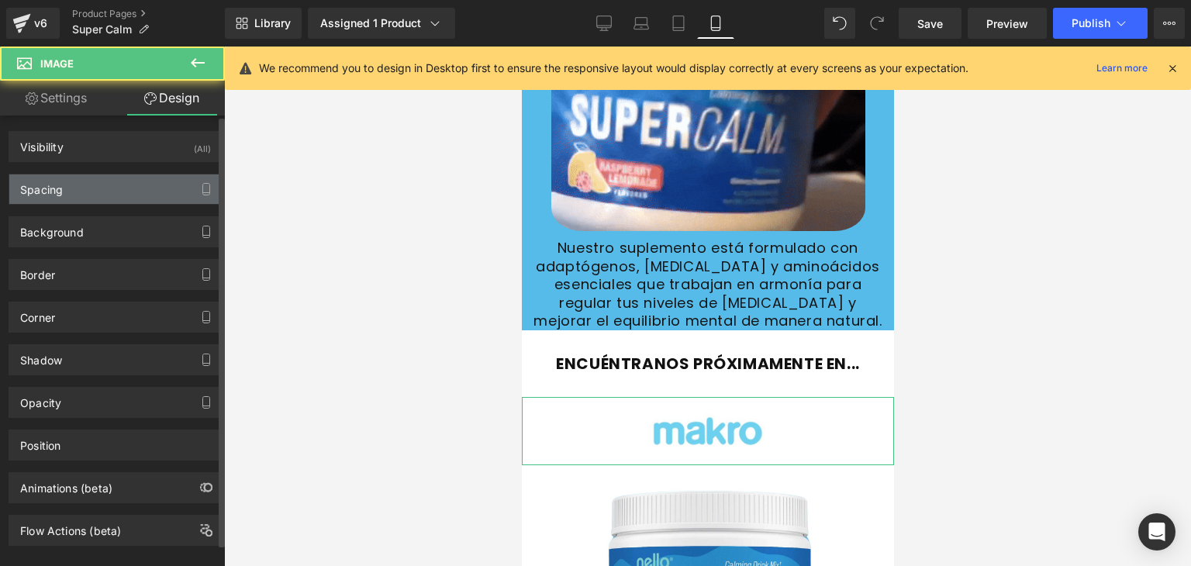
type input "0"
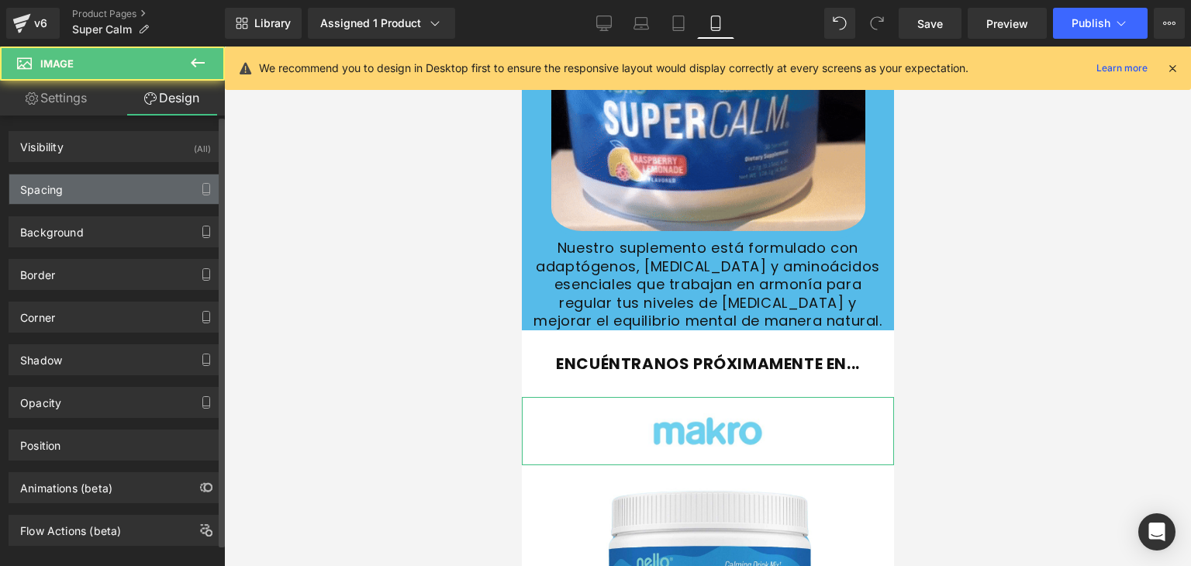
type input "0"
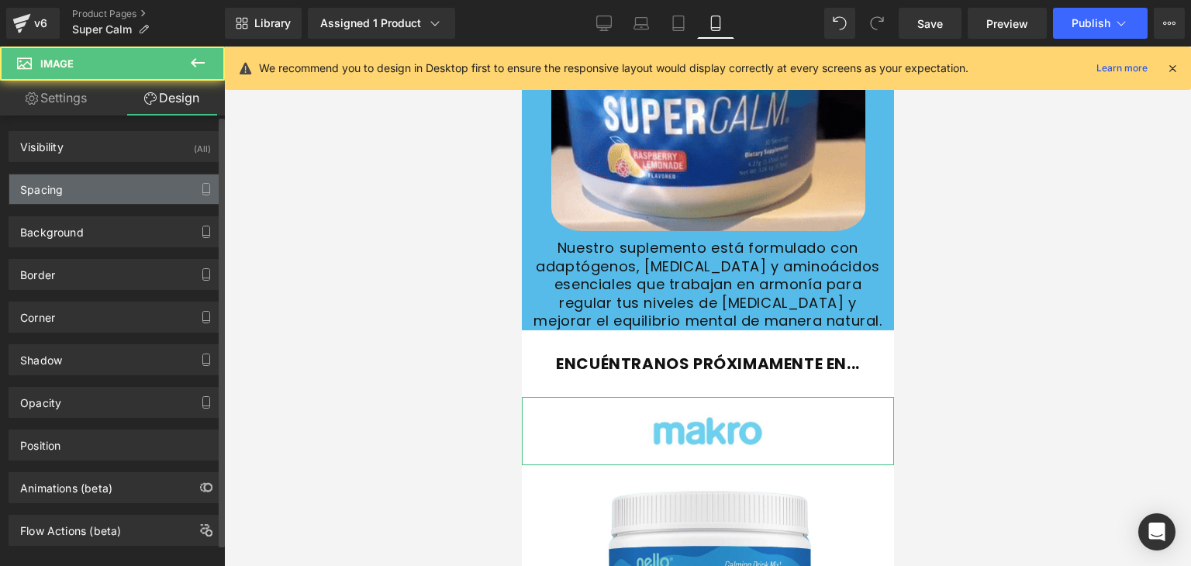
type input "0"
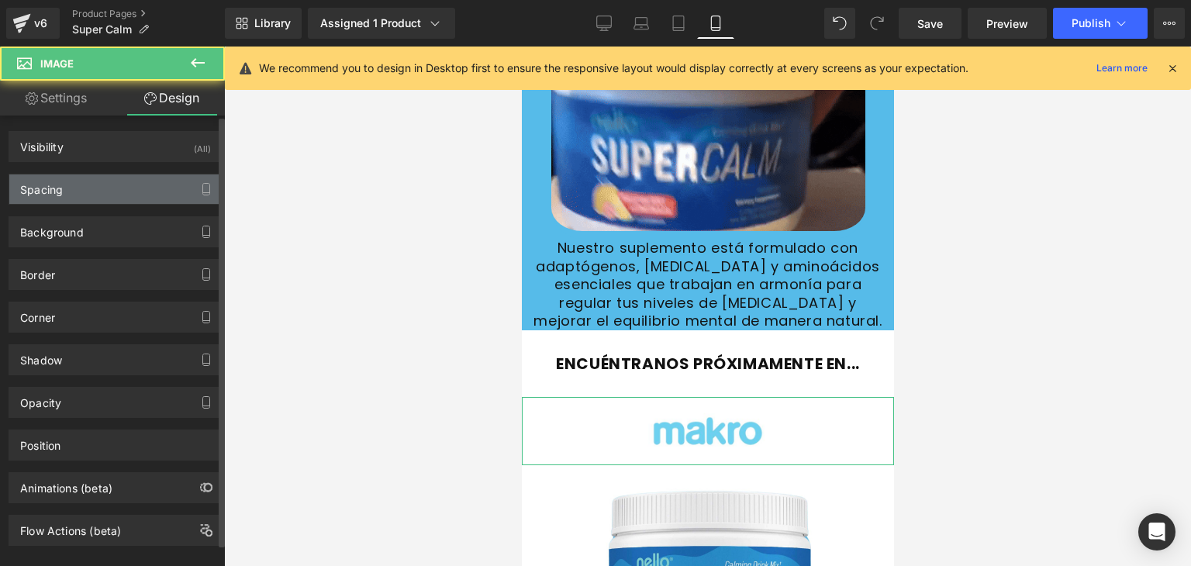
type input "0"
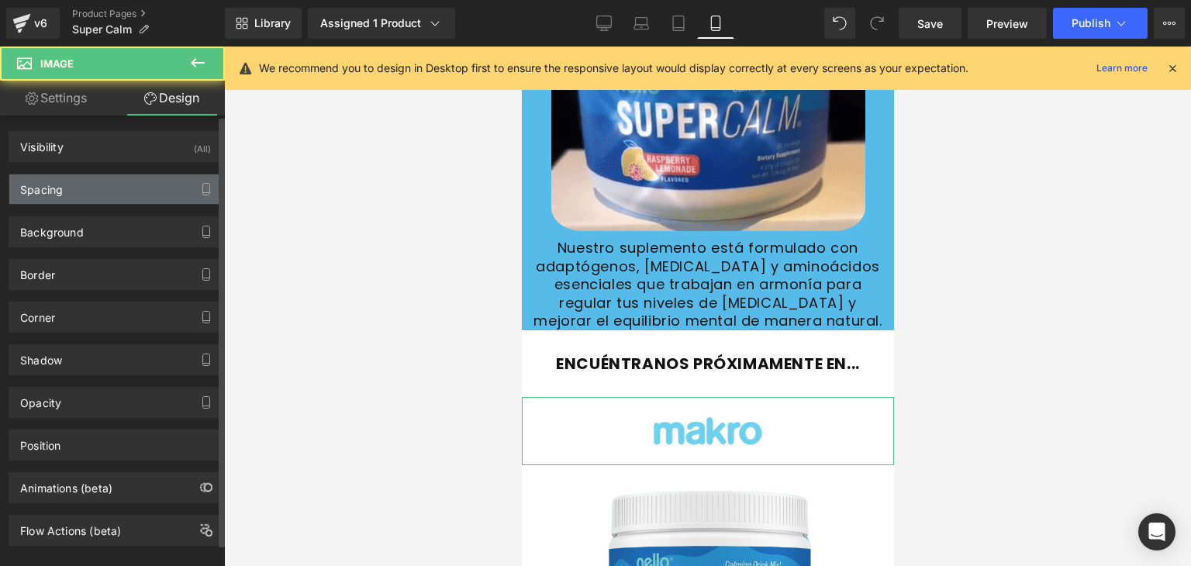
type input "0"
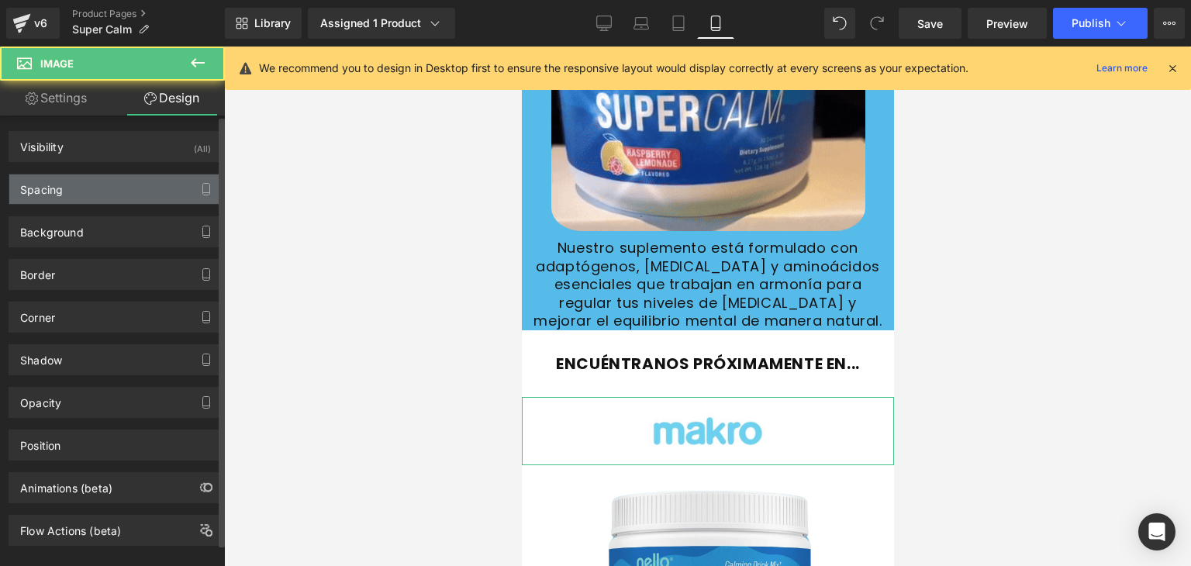
type input "0"
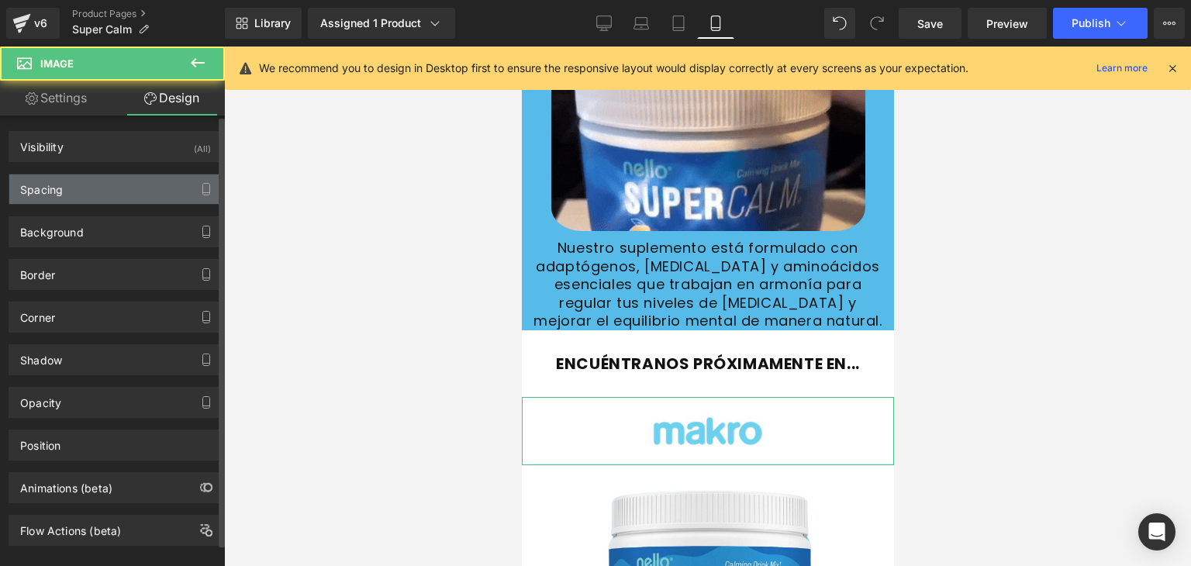
type input "0"
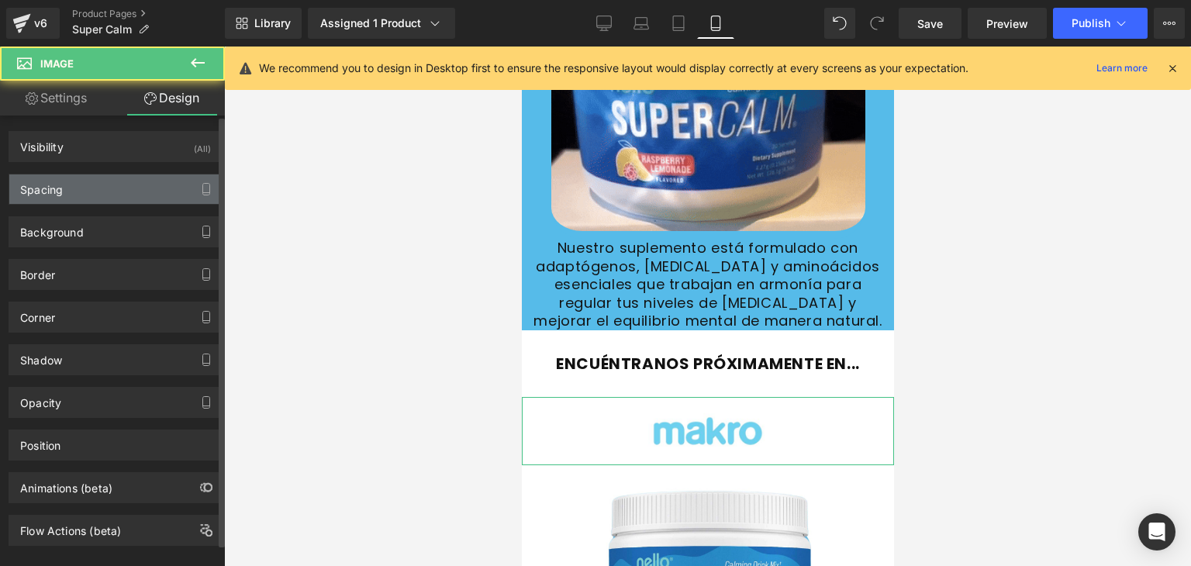
type input "0"
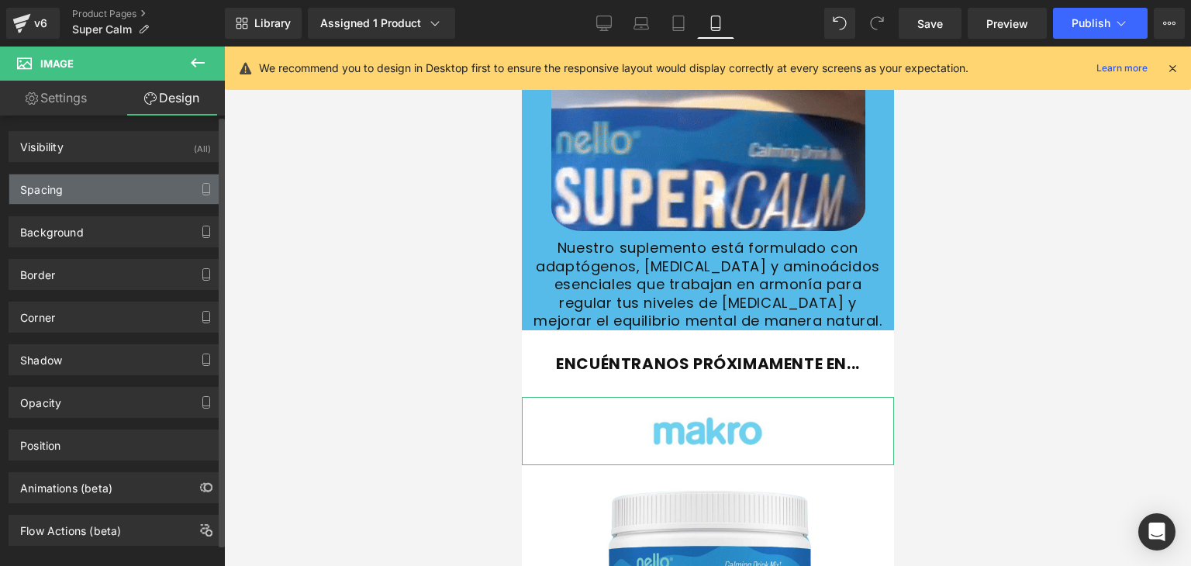
click at [62, 195] on div "Spacing" at bounding box center [41, 186] width 43 height 22
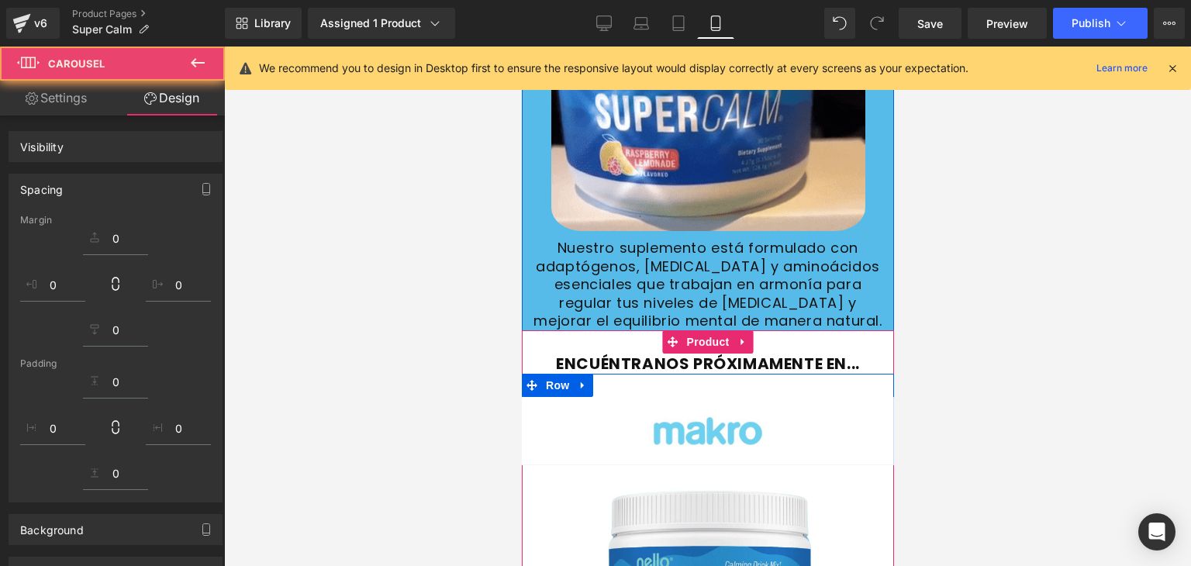
click at [527, 374] on div "Image Image Image Image Image Image Image ‹ › [GEOGRAPHIC_DATA]" at bounding box center [707, 420] width 372 height 92
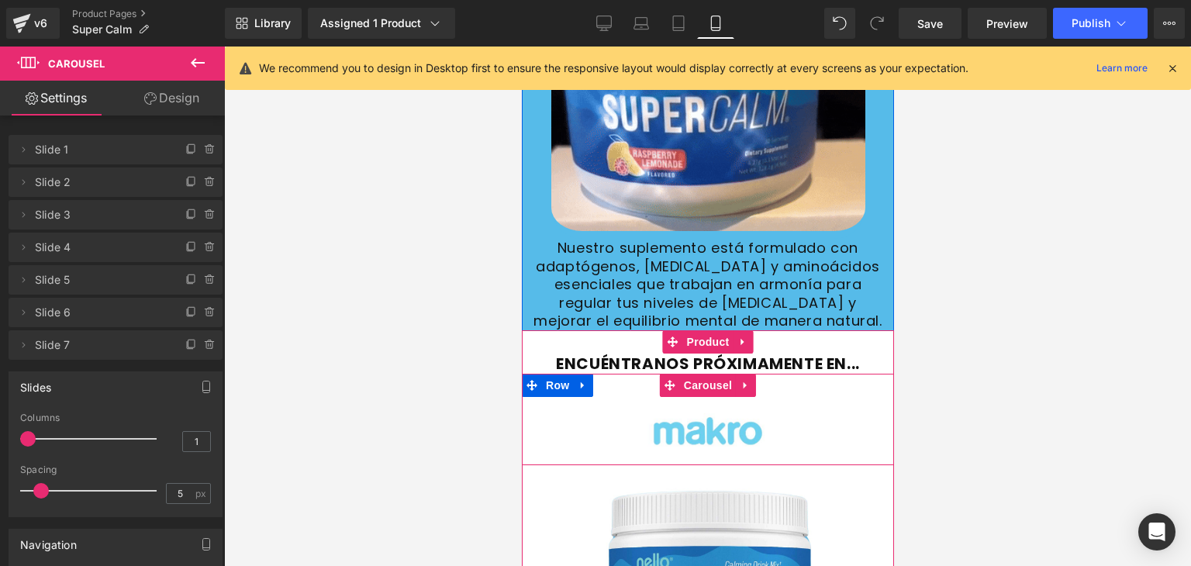
click at [527, 374] on div "Image Image Image Image Image Image Image ‹ › [GEOGRAPHIC_DATA]" at bounding box center [707, 420] width 372 height 92
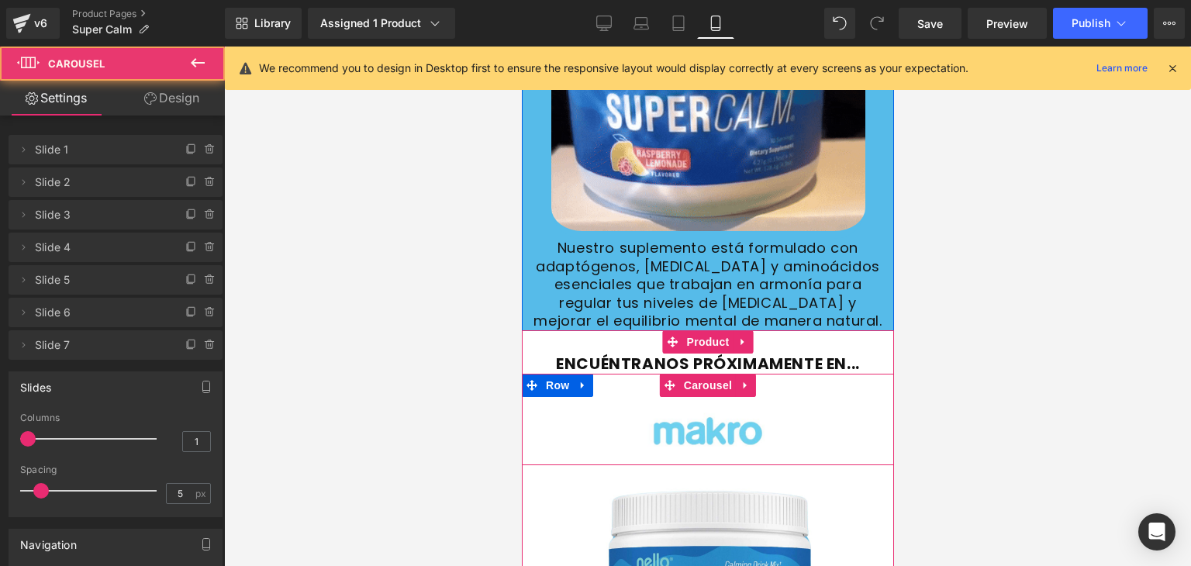
click at [527, 374] on div "Image Image Image Image Image Image Image ‹ › [GEOGRAPHIC_DATA]" at bounding box center [707, 420] width 372 height 92
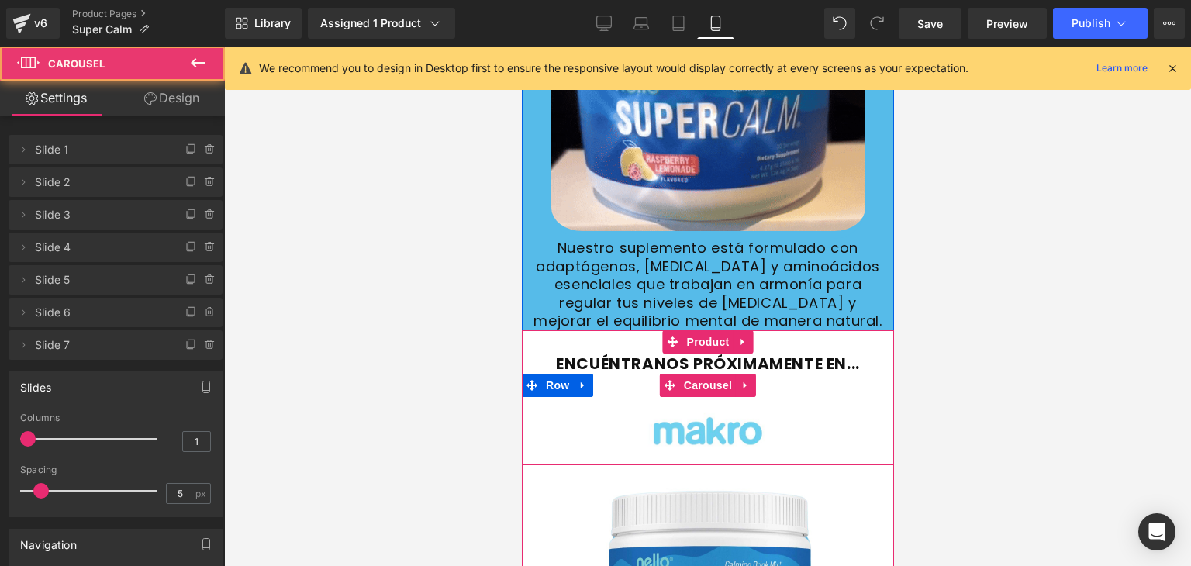
click at [522, 374] on div "Image Image Image Image Image Image Image ‹ › [GEOGRAPHIC_DATA]" at bounding box center [707, 420] width 372 height 92
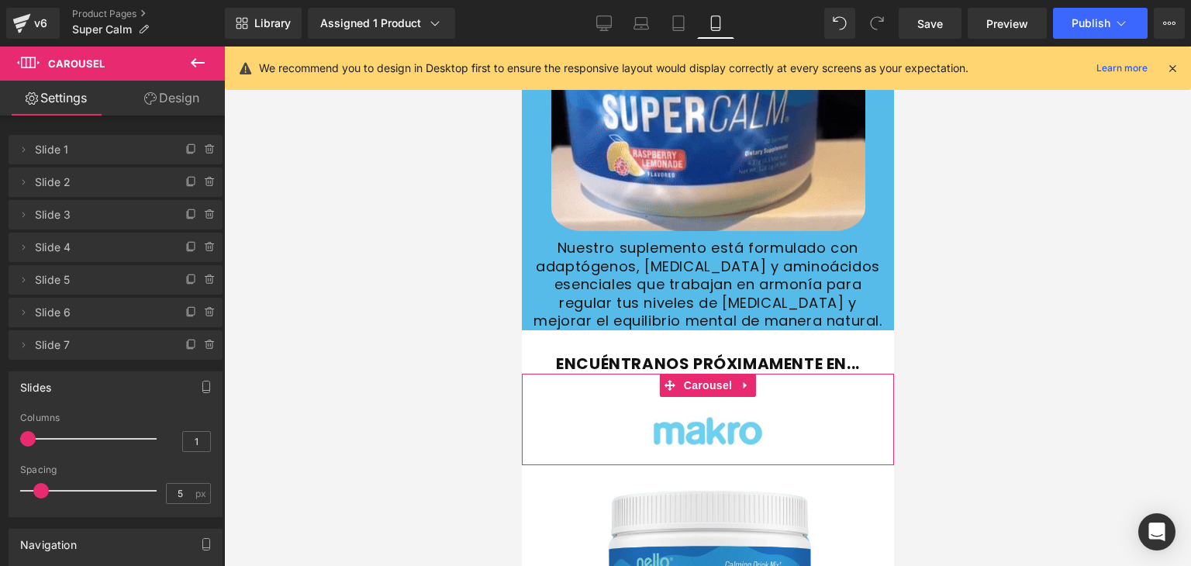
click at [177, 95] on link "Design" at bounding box center [172, 98] width 112 height 35
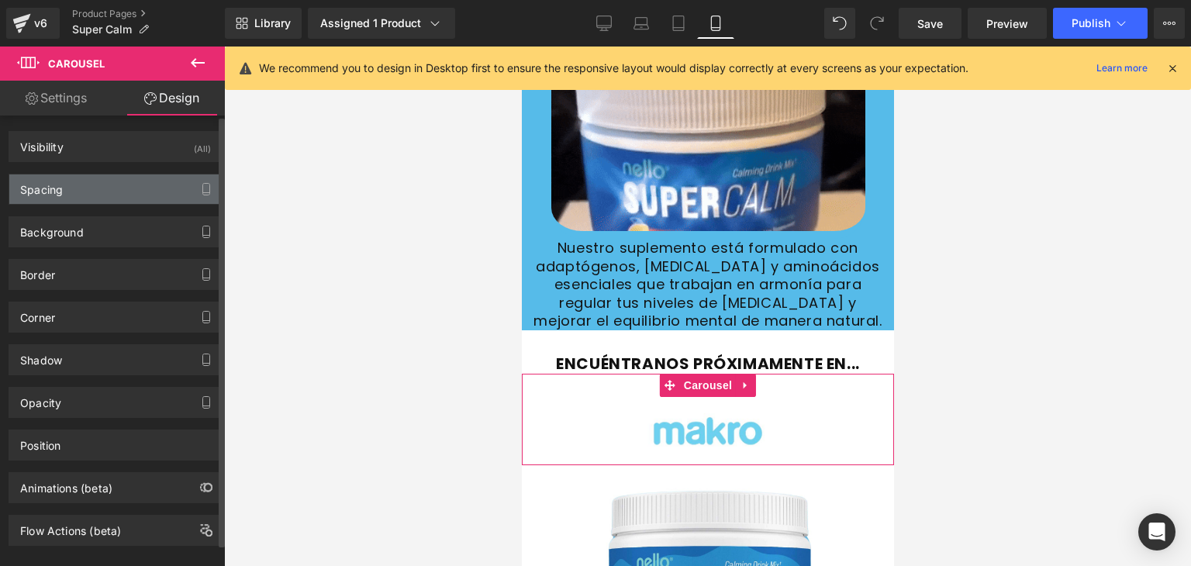
type input "0"
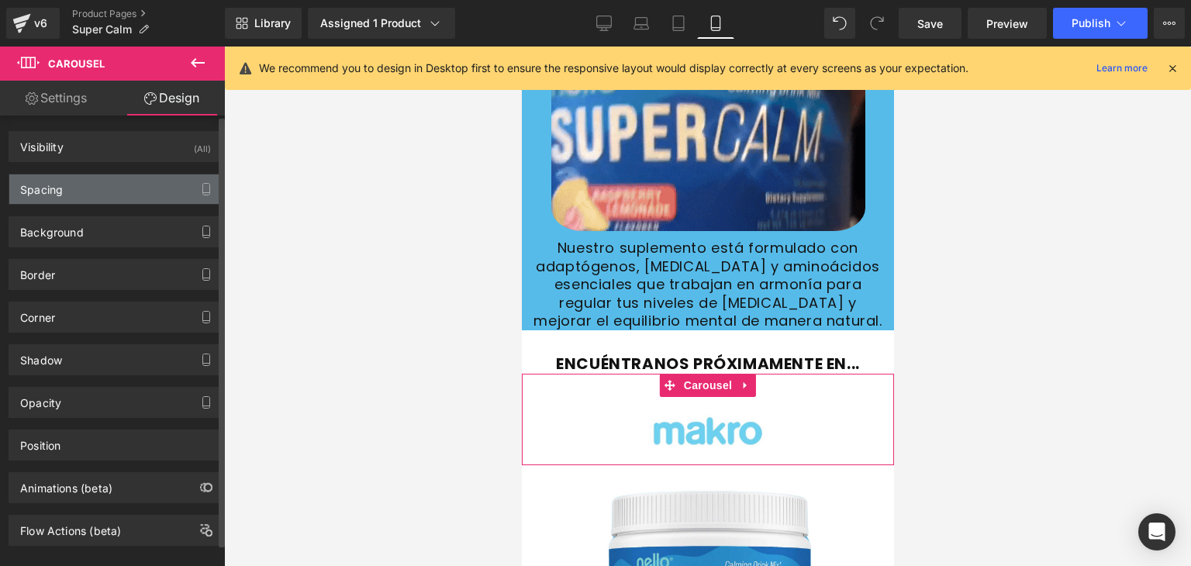
type input "0"
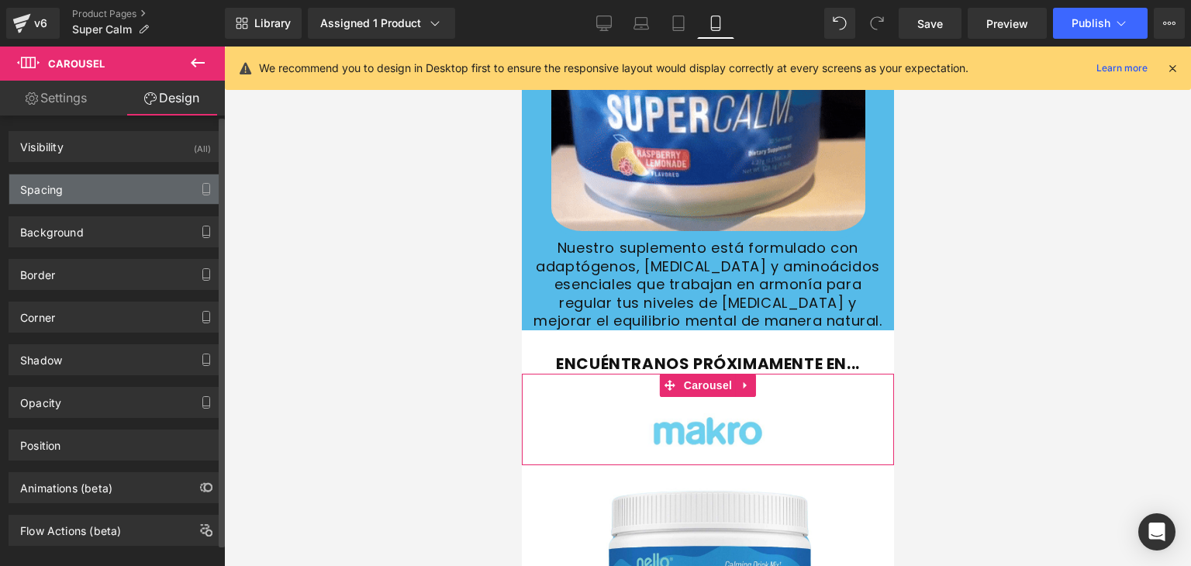
type input "0"
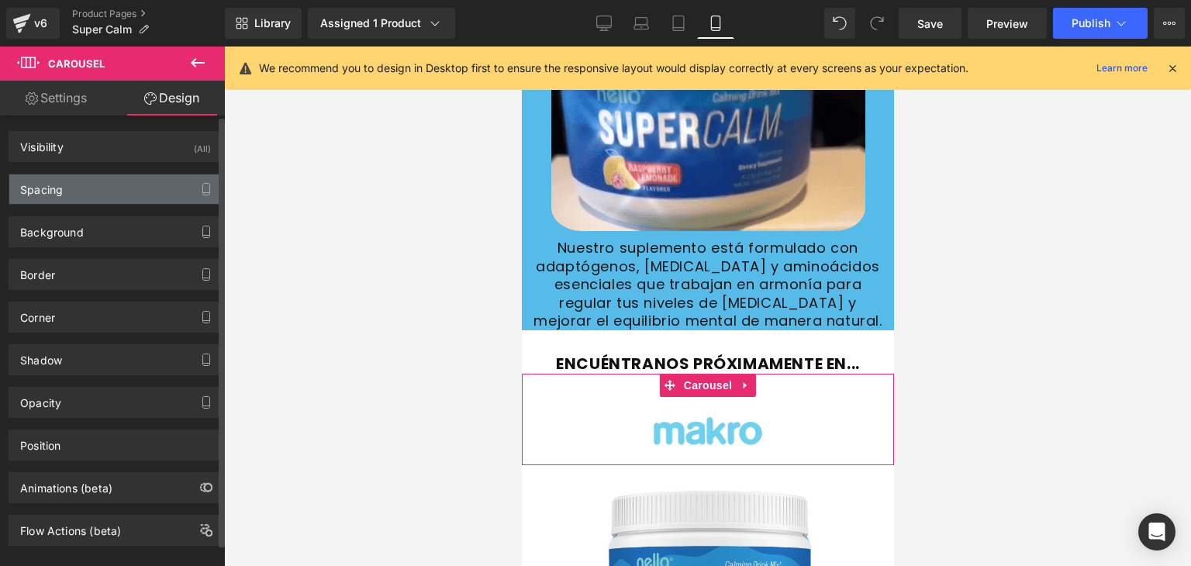
type input "0"
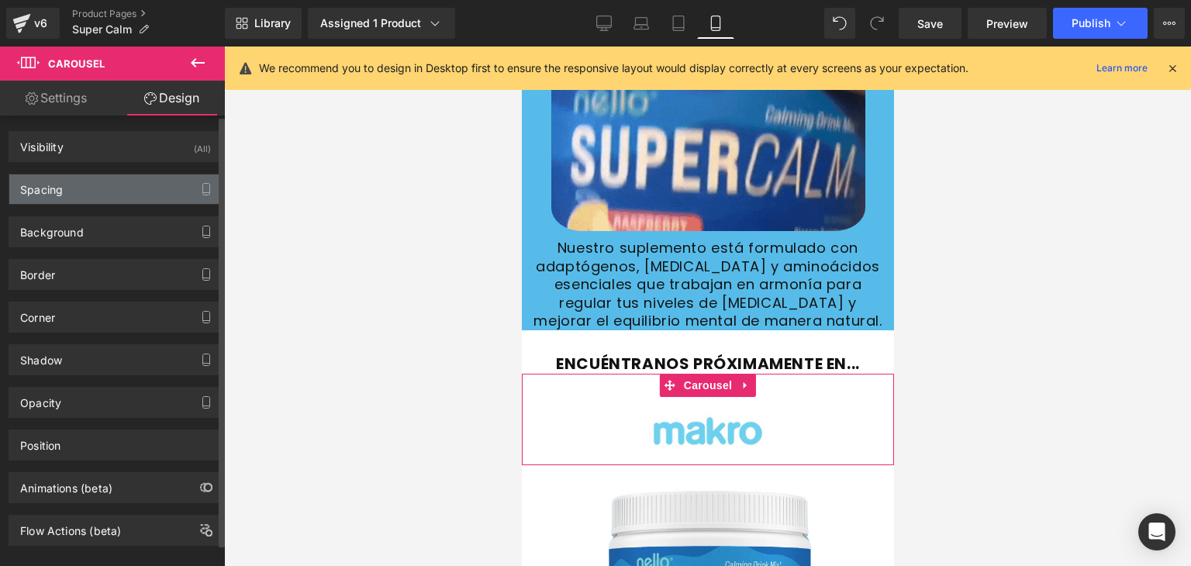
type input "30"
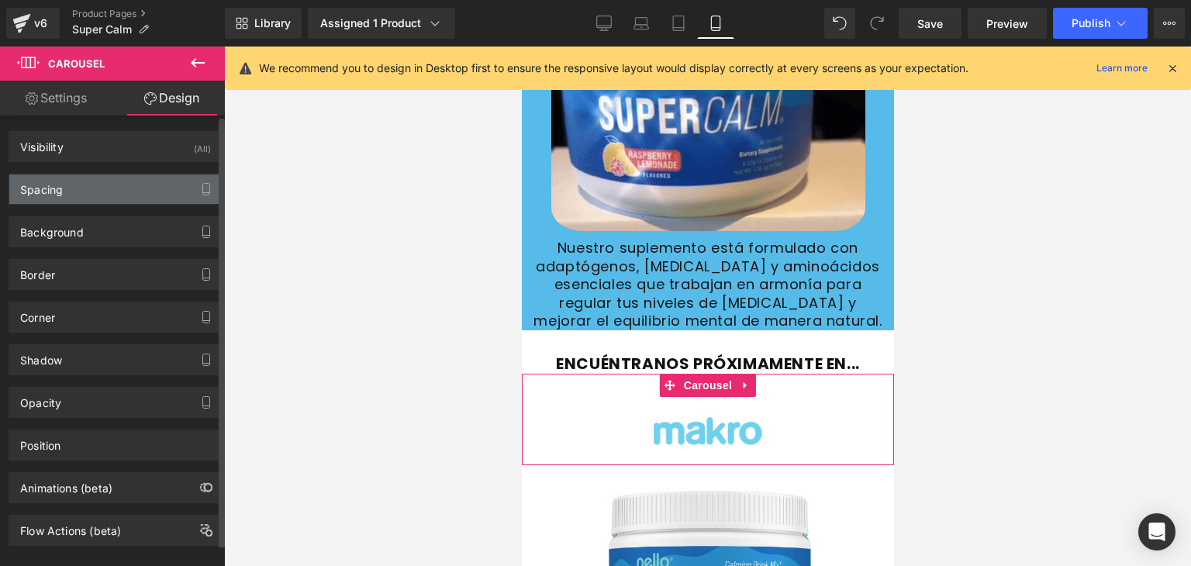
type input "0"
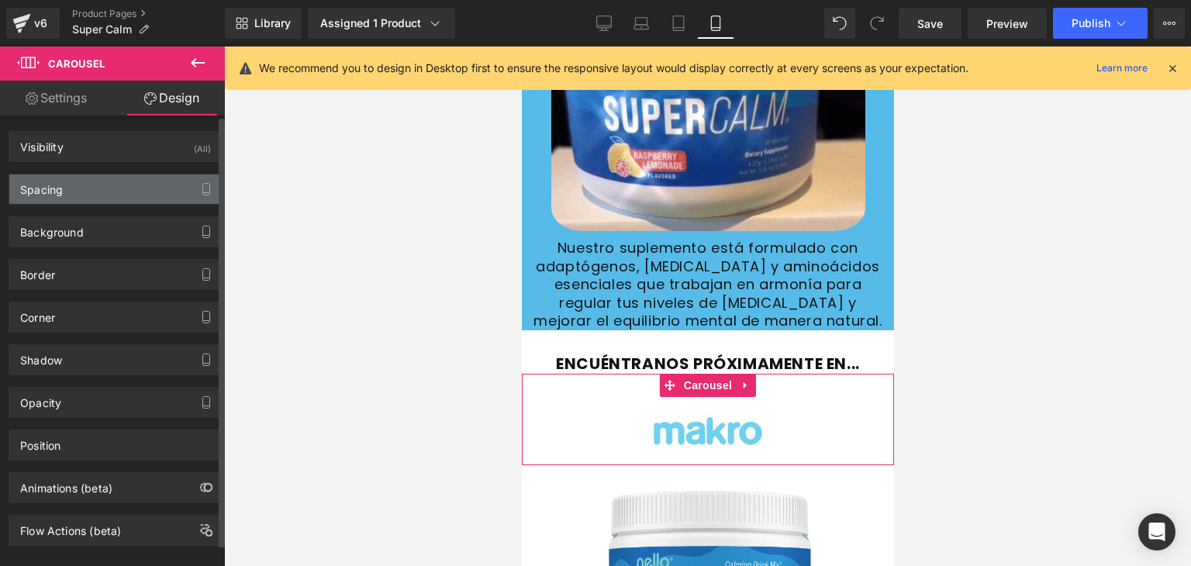
type input "0"
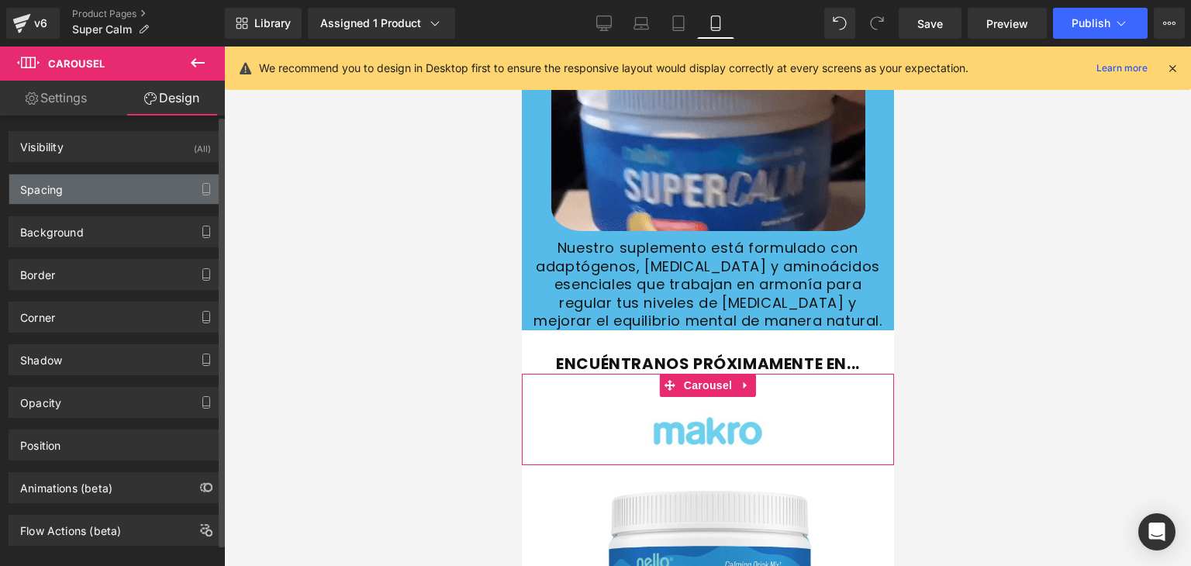
type input "0"
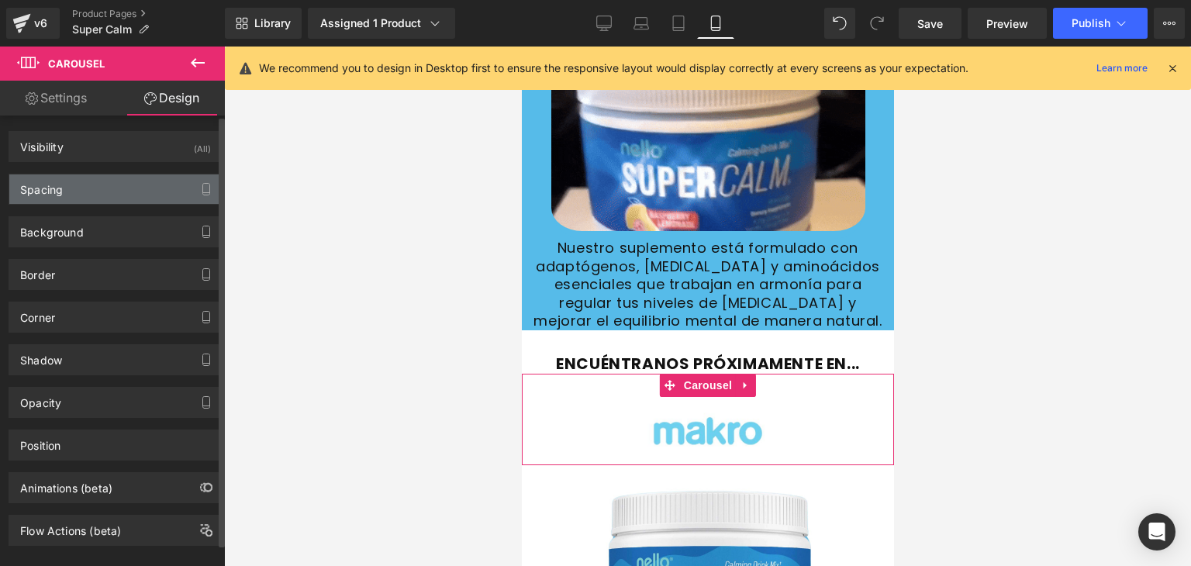
click at [85, 182] on div "Spacing" at bounding box center [115, 189] width 213 height 29
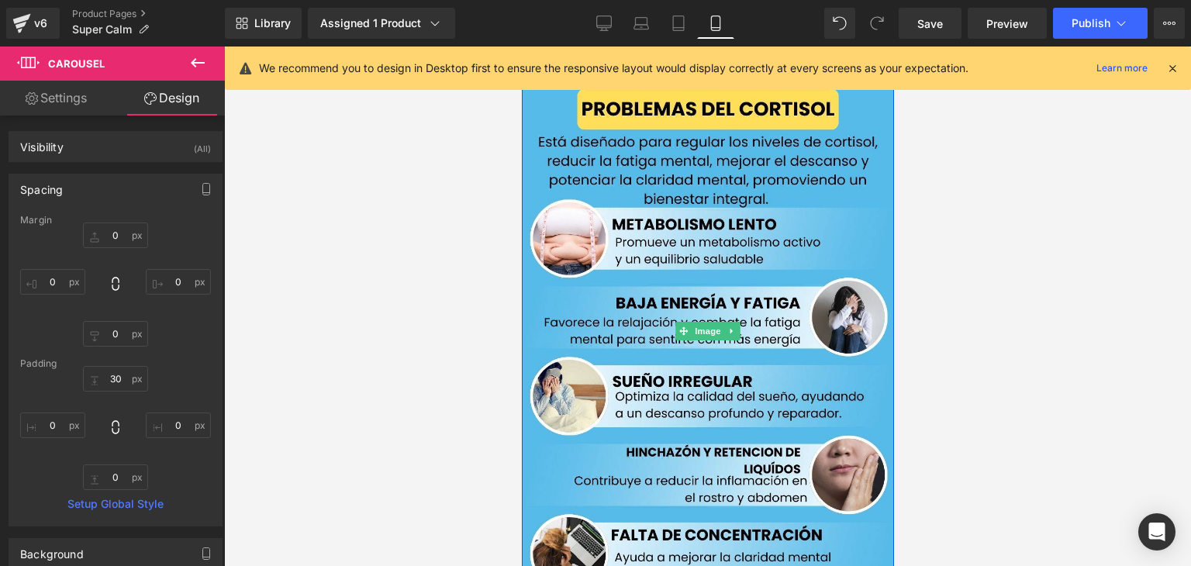
scroll to position [2560, 0]
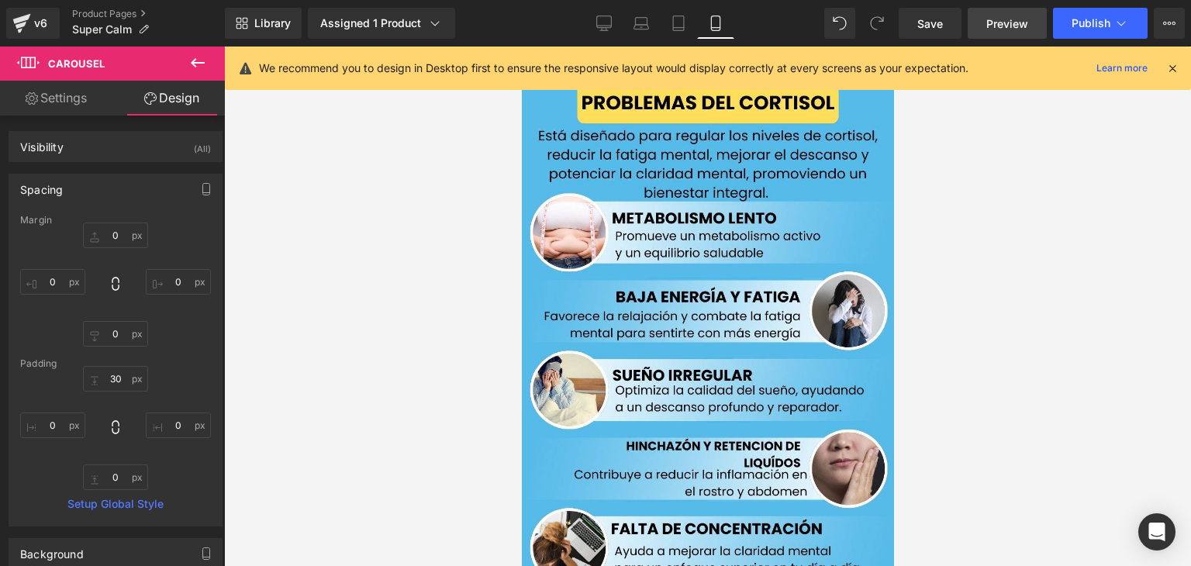
click at [998, 16] on span "Preview" at bounding box center [1008, 24] width 42 height 16
